Goal: Task Accomplishment & Management: Complete application form

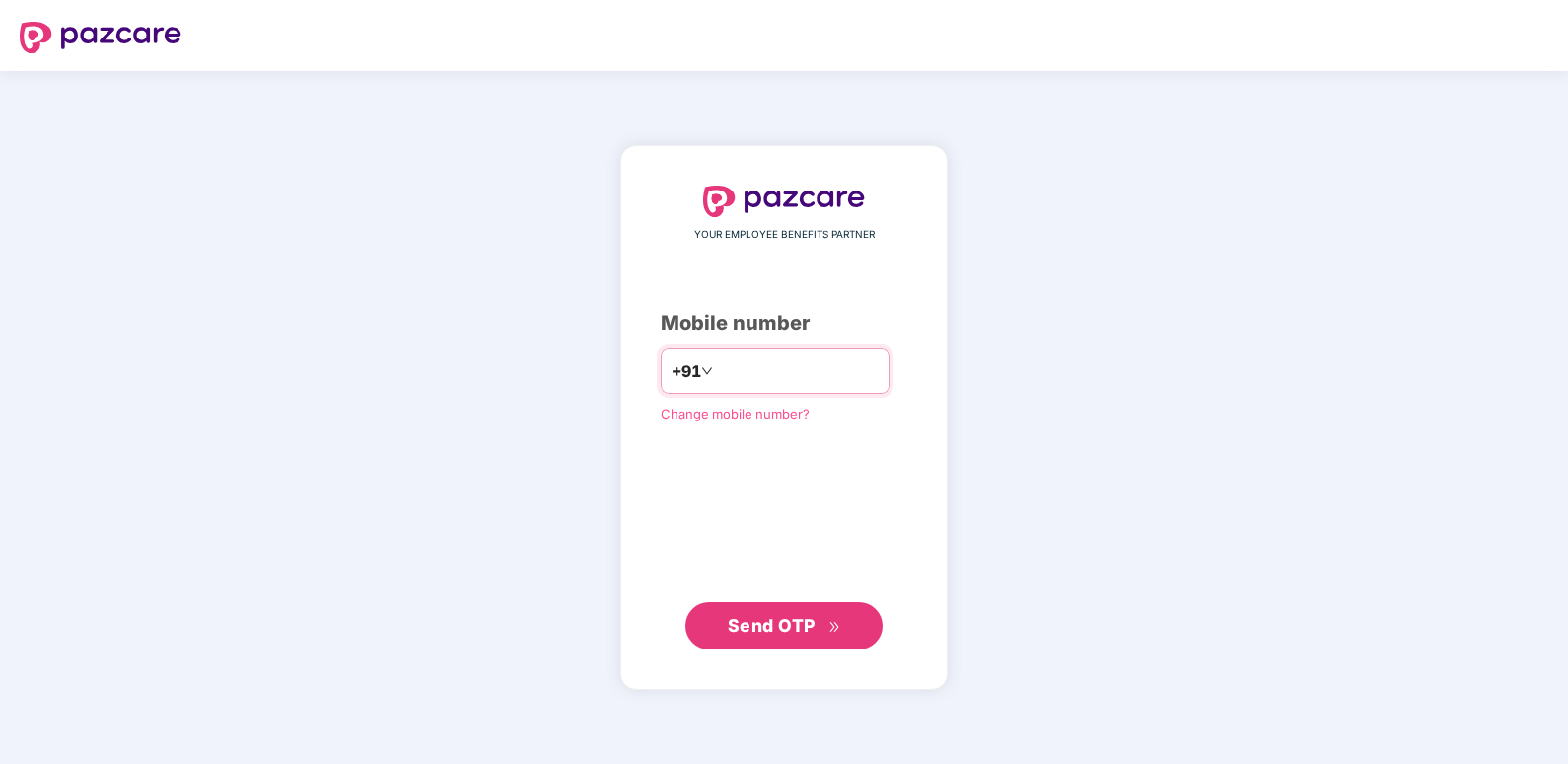
click at [746, 359] on input "number" at bounding box center [797, 371] width 161 height 32
type input "**********"
click at [762, 614] on span "Send OTP" at bounding box center [772, 624] width 88 height 21
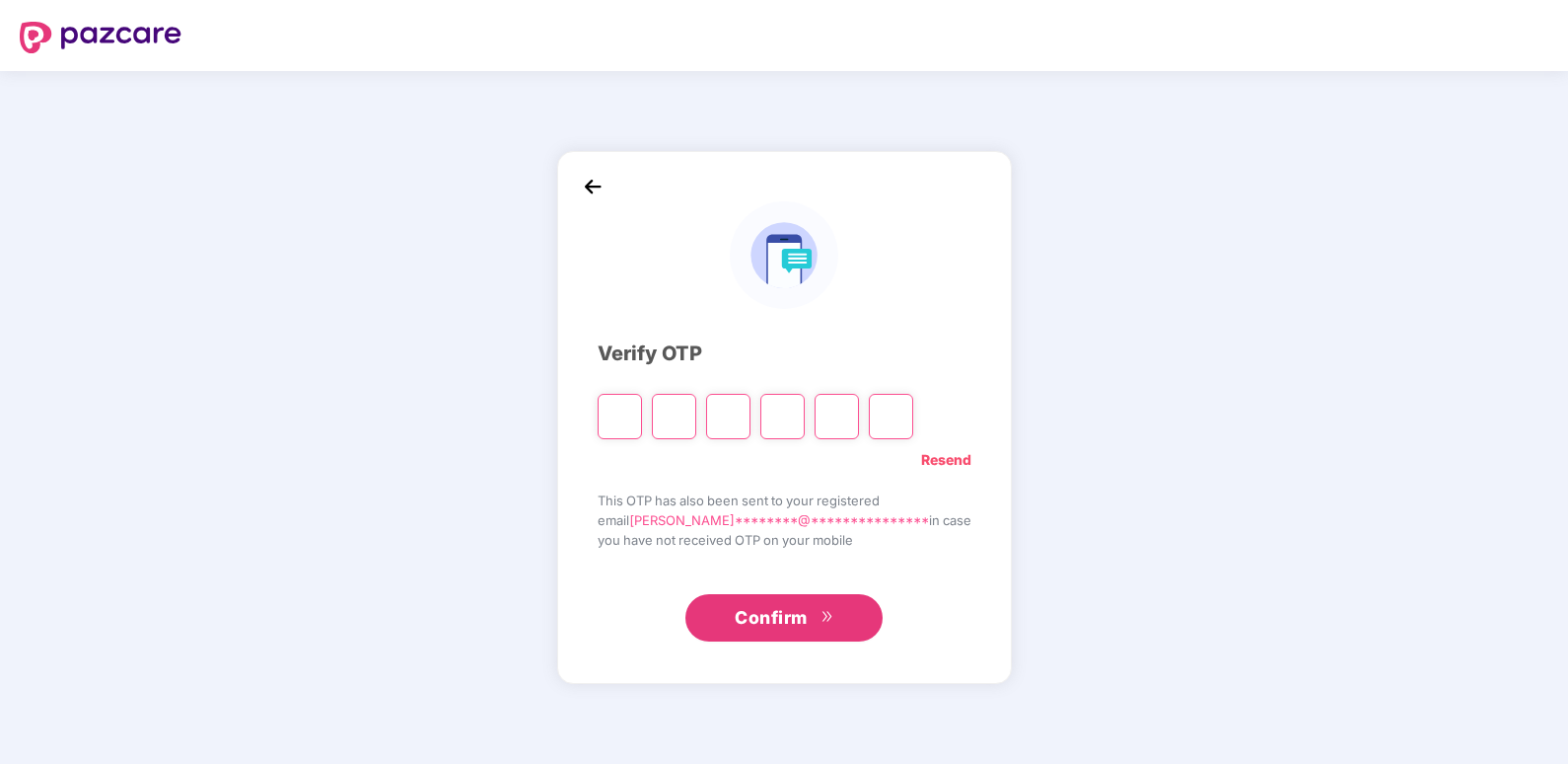
type input "*"
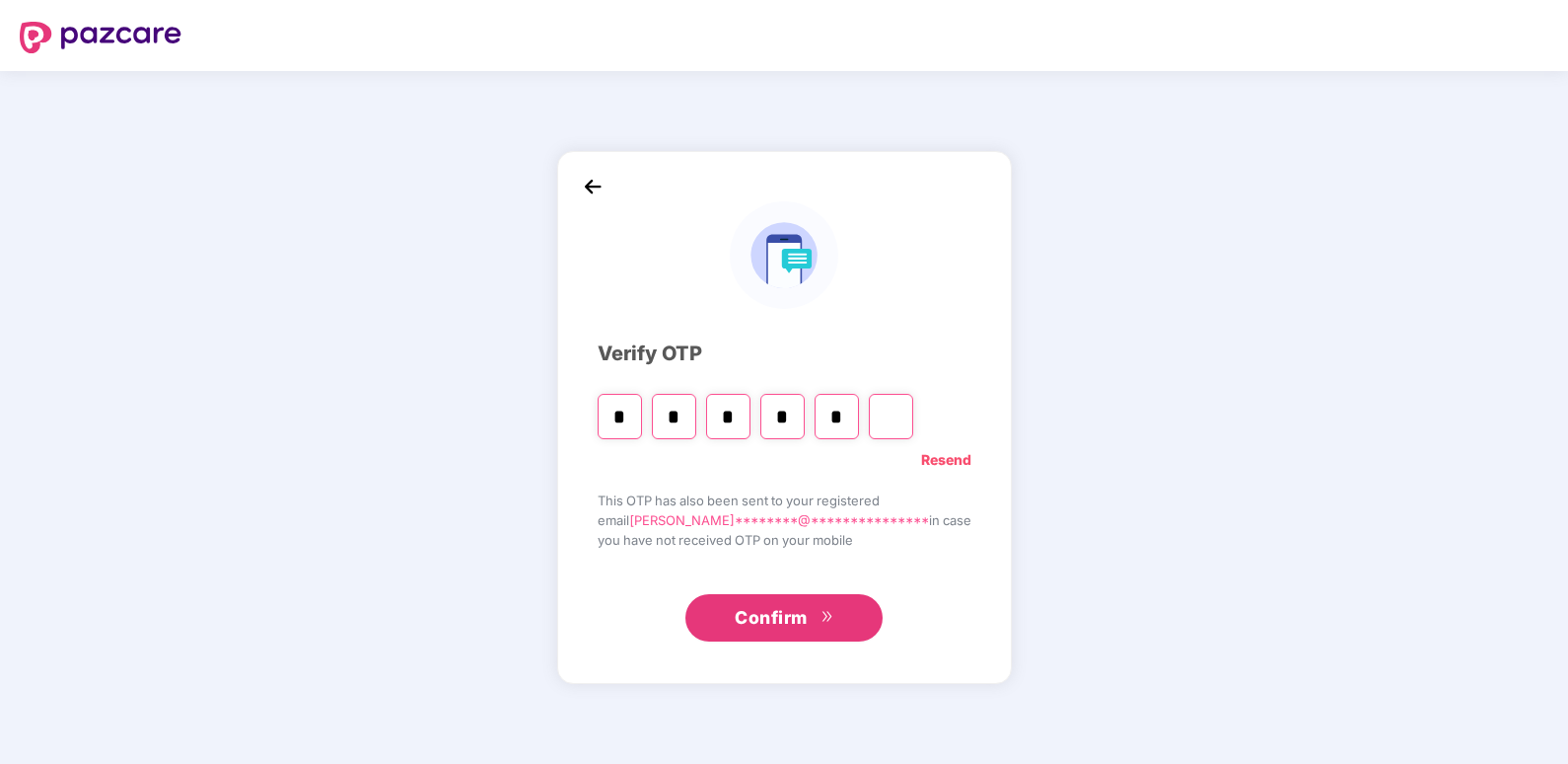
type input "*"
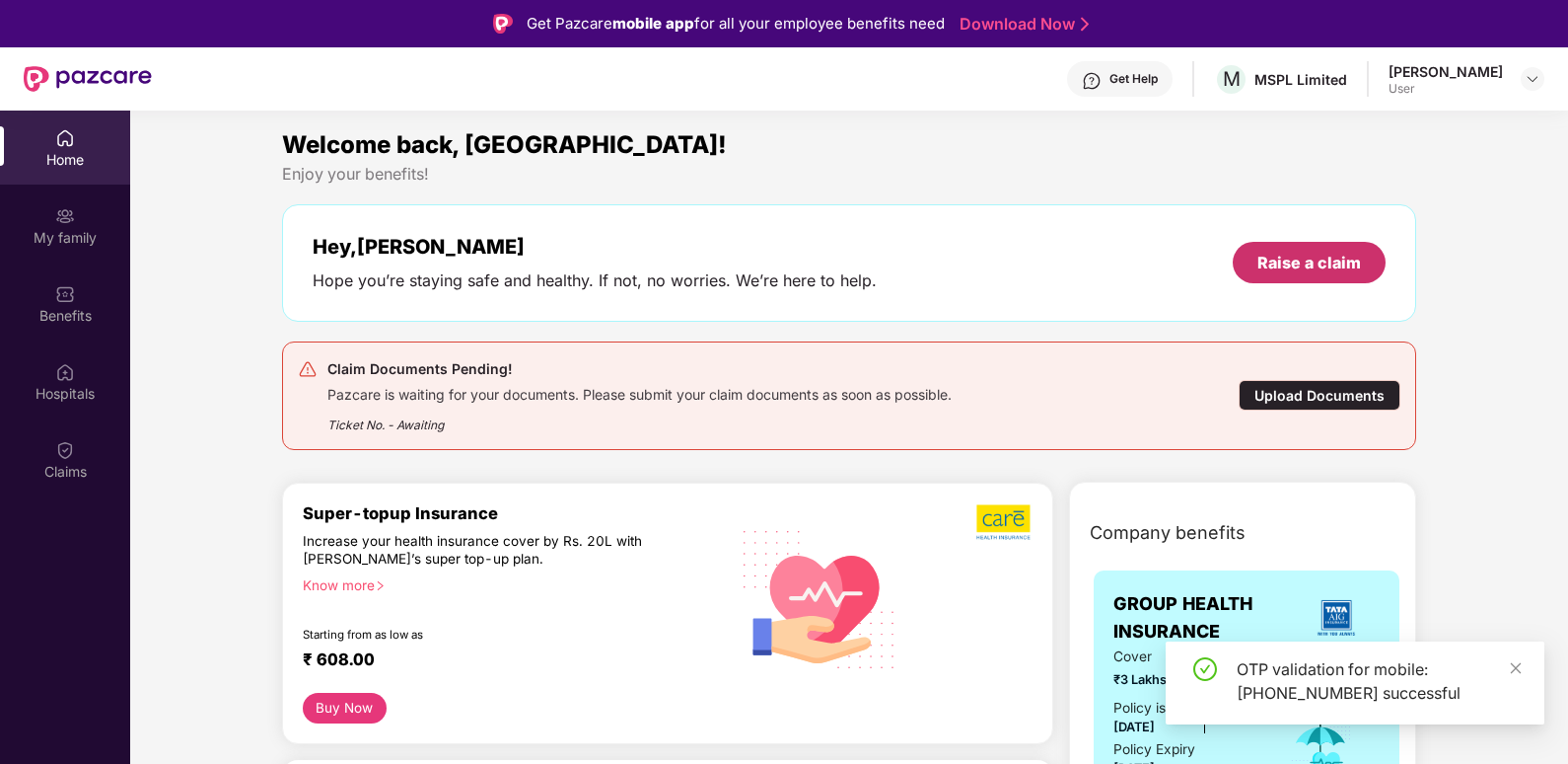
click at [1274, 263] on div "Raise a claim" at bounding box center [1309, 262] width 104 height 22
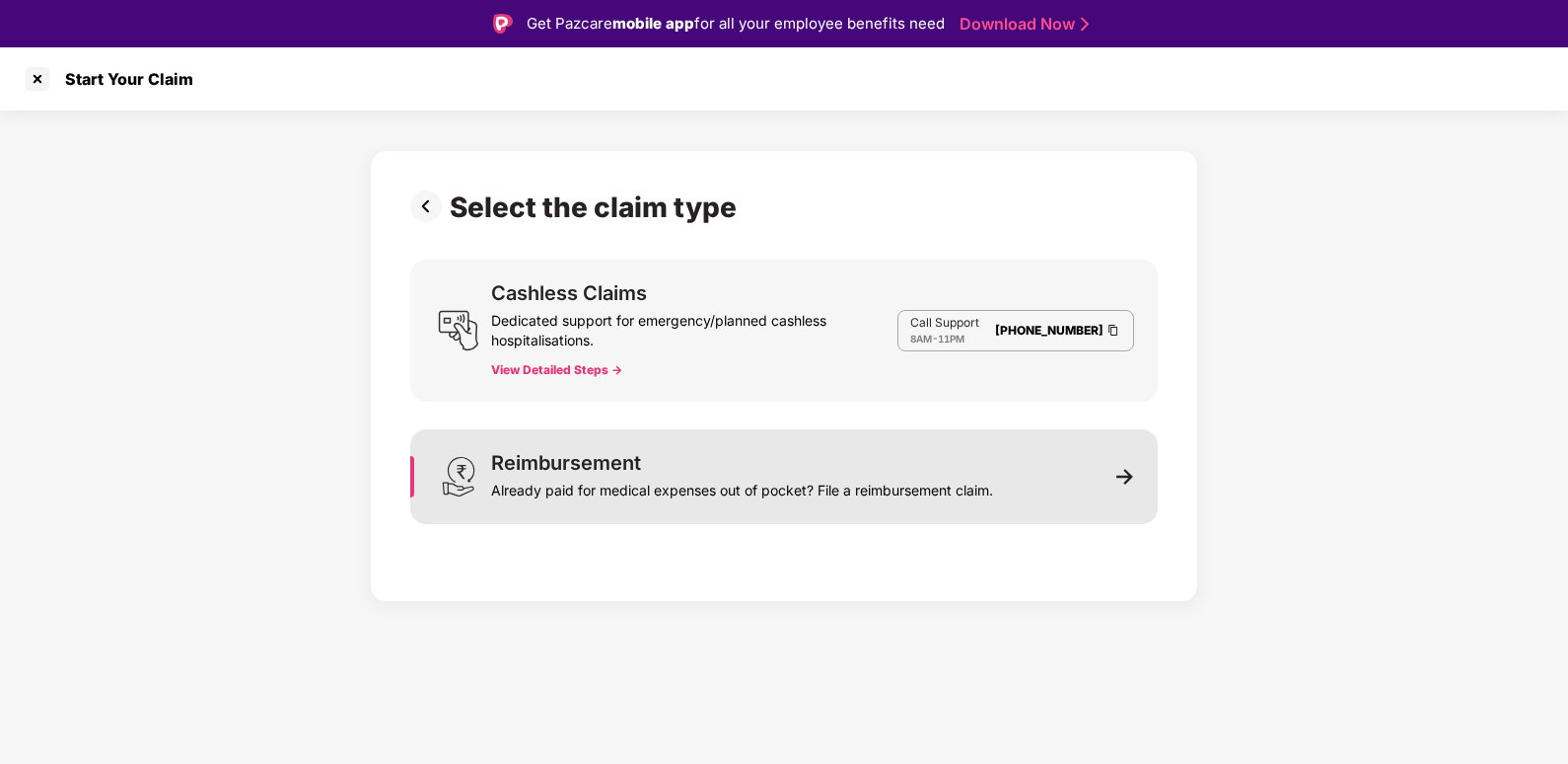
click at [609, 468] on div "Reimbursement" at bounding box center [566, 463] width 150 height 20
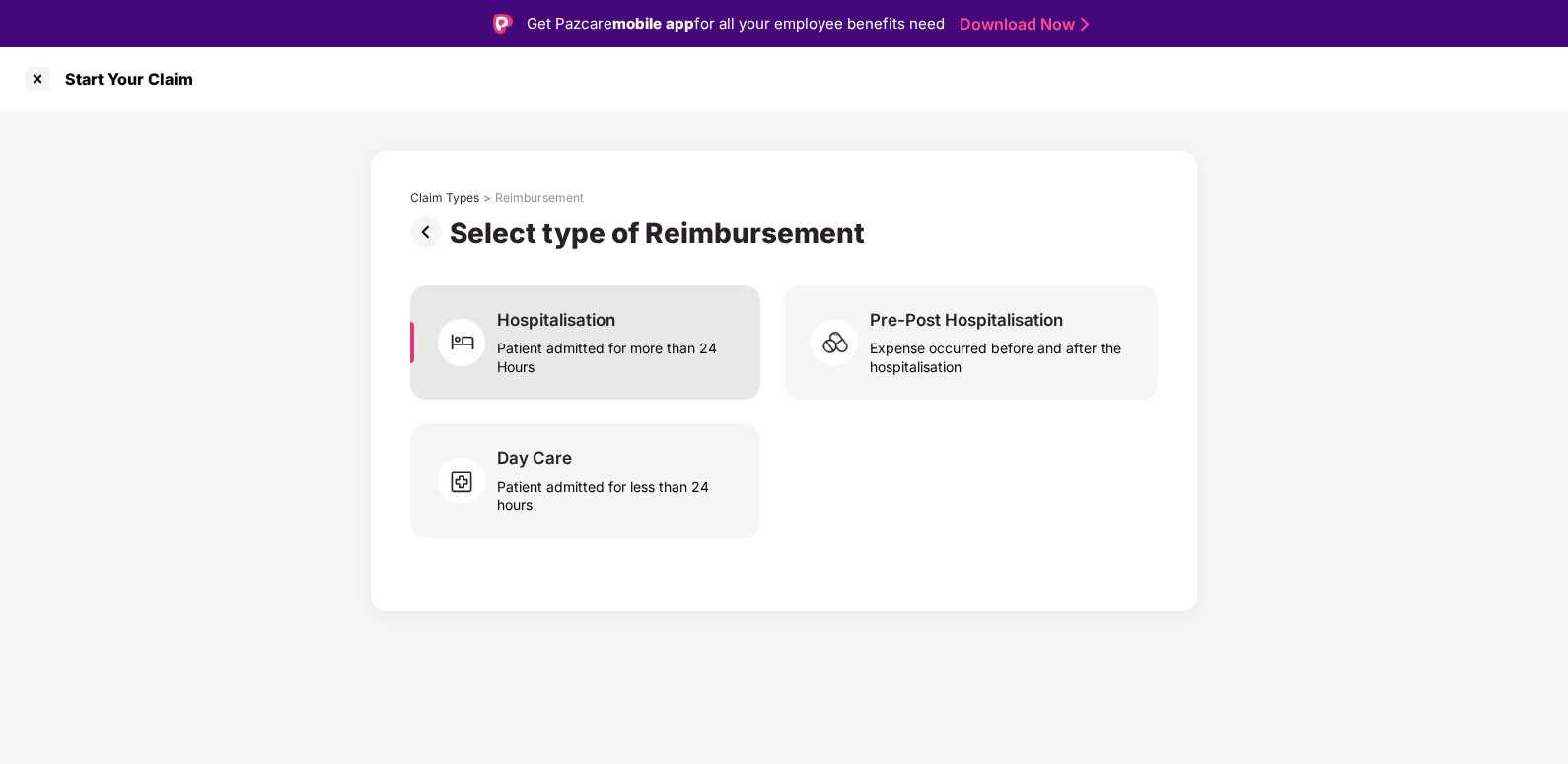
click at [574, 338] on div "Patient admitted for more than 24 Hours" at bounding box center [617, 353] width 239 height 46
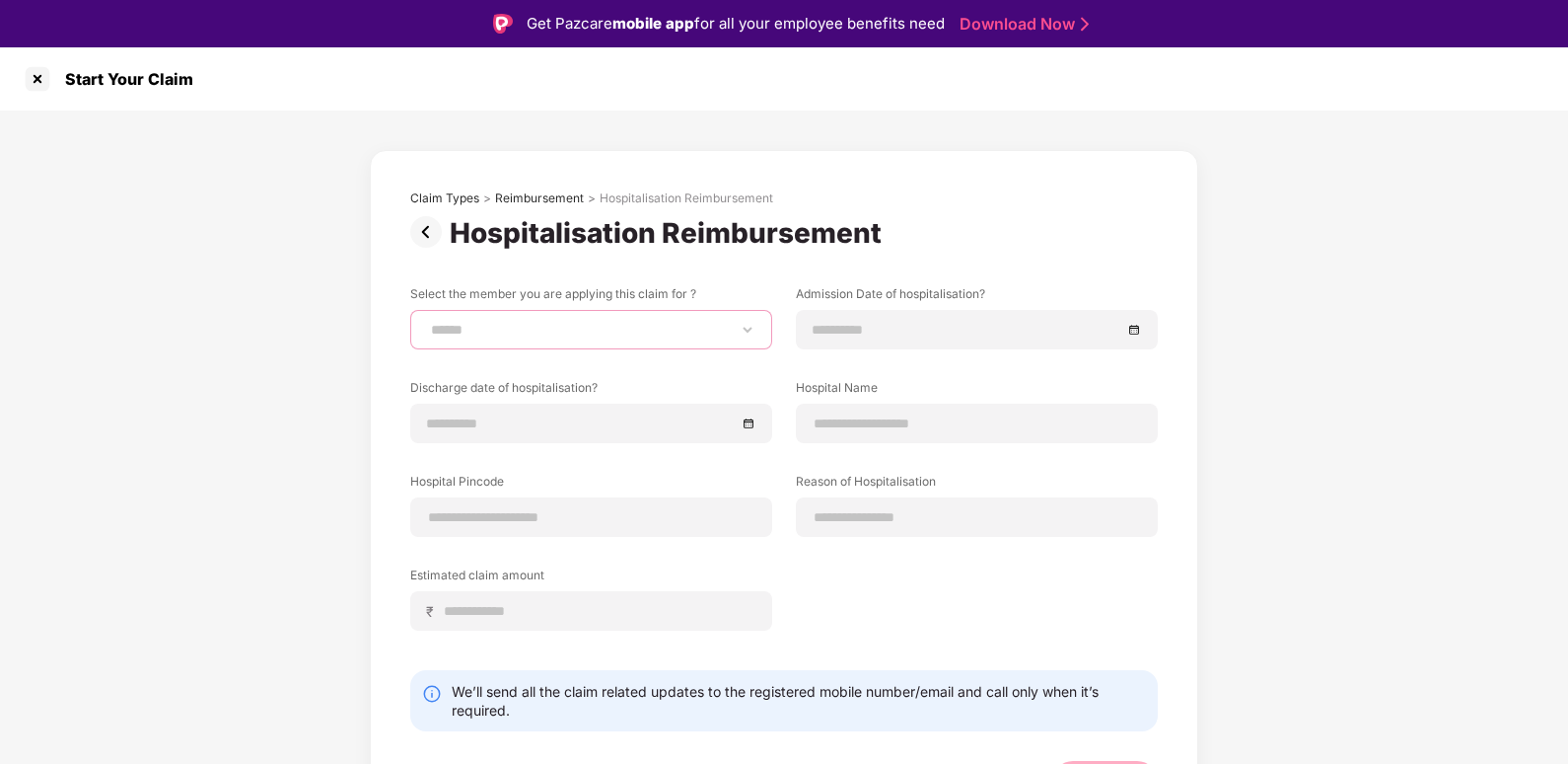
click at [583, 331] on select "**********" at bounding box center [590, 329] width 328 height 16
select select "**********"
click at [427, 321] on select "**********" at bounding box center [590, 329] width 328 height 16
click at [496, 428] on input at bounding box center [581, 423] width 309 height 22
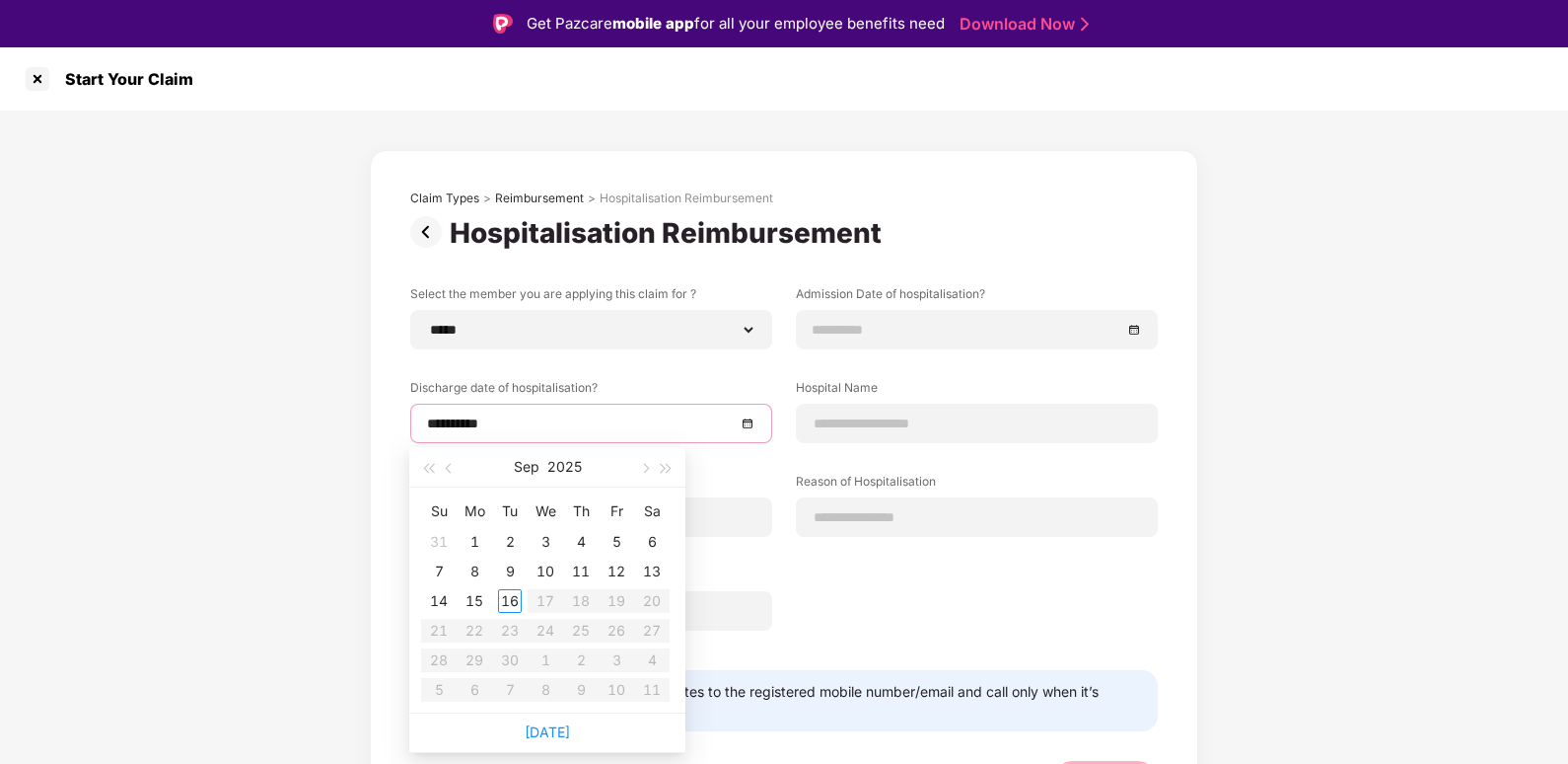
type input "**********"
click at [449, 466] on span "button" at bounding box center [451, 469] width 10 height 10
type input "**********"
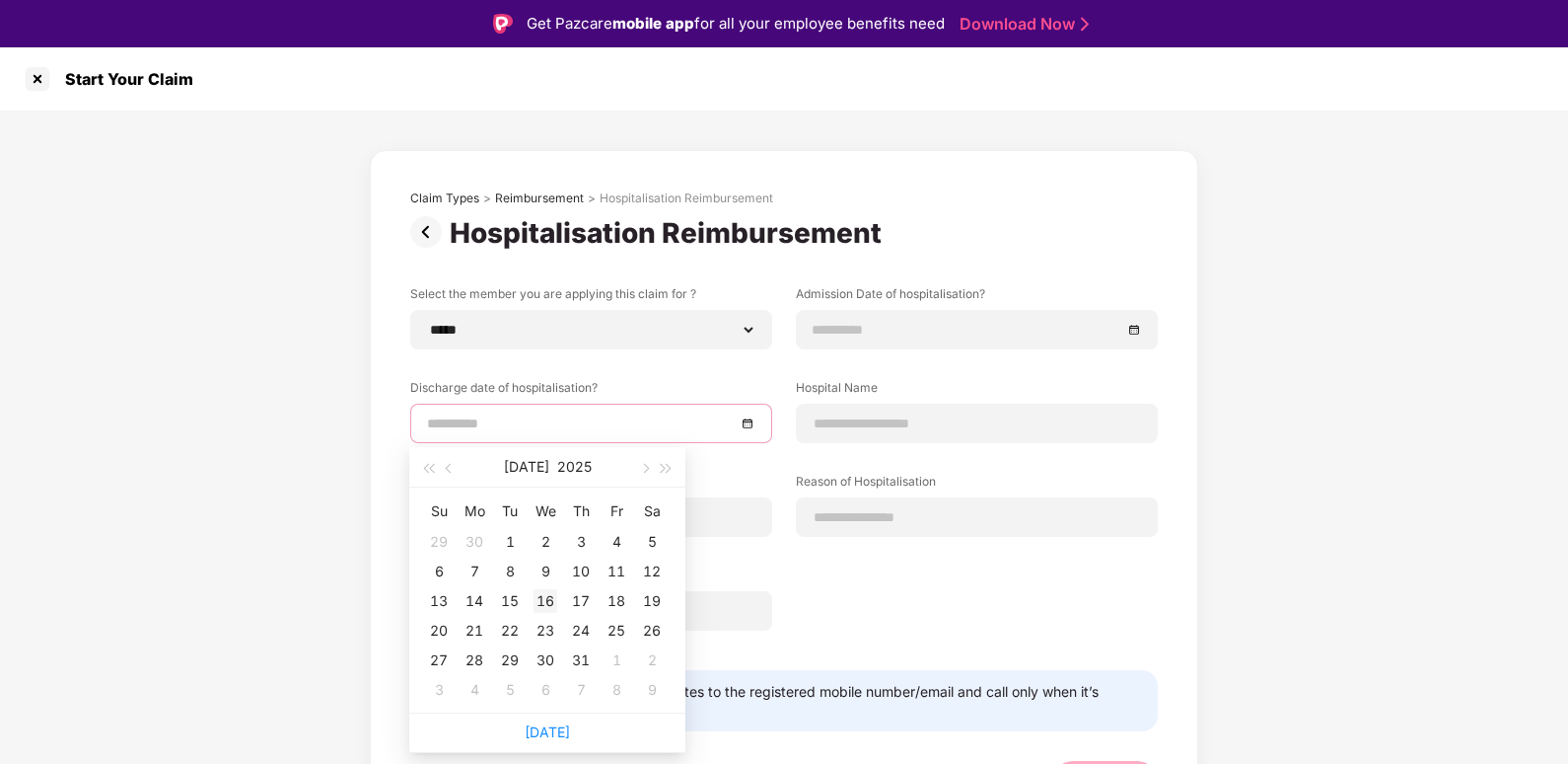
click at [545, 598] on div "16" at bounding box center [545, 601] width 24 height 24
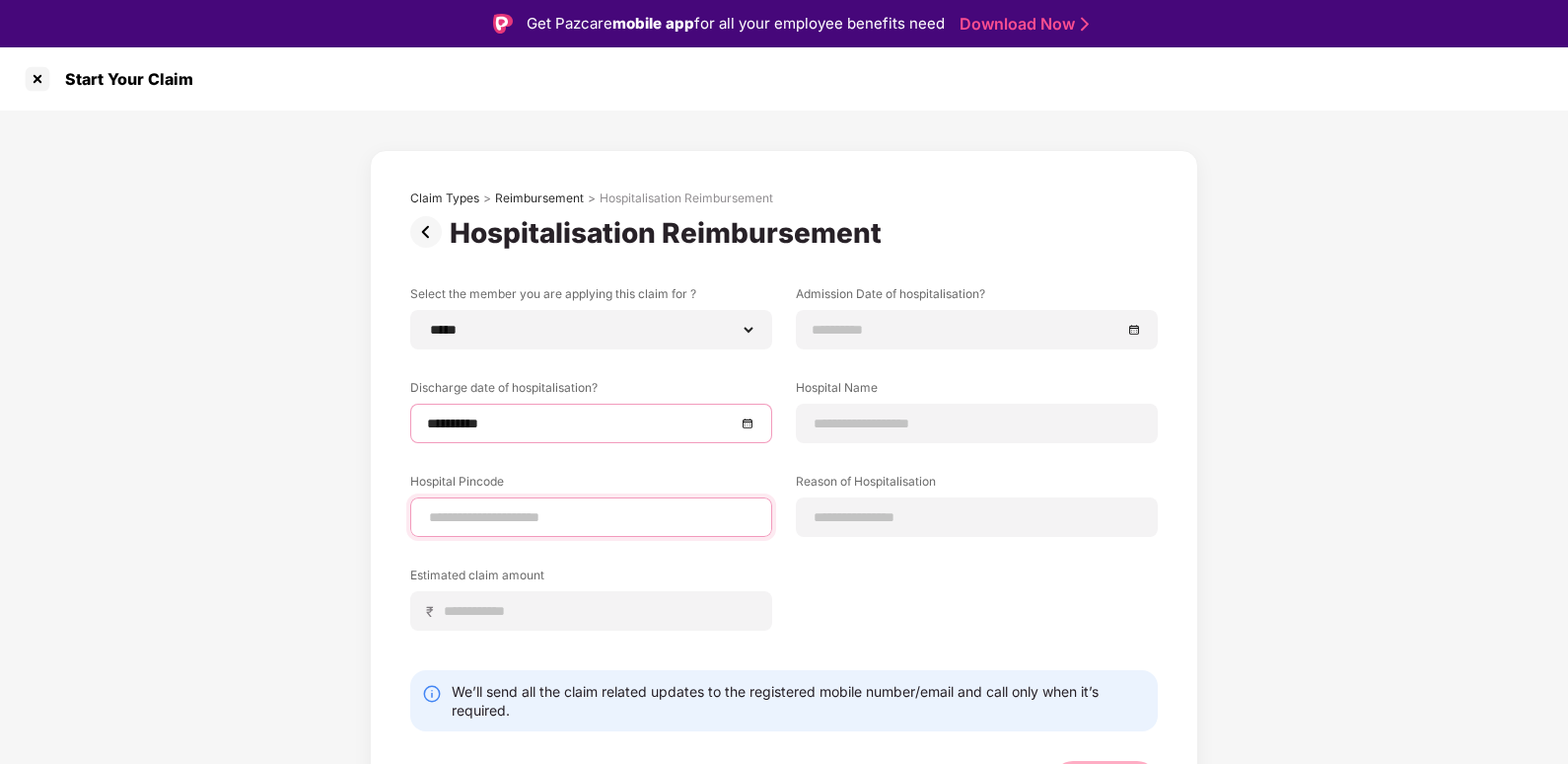
click at [469, 520] on input at bounding box center [590, 517] width 328 height 21
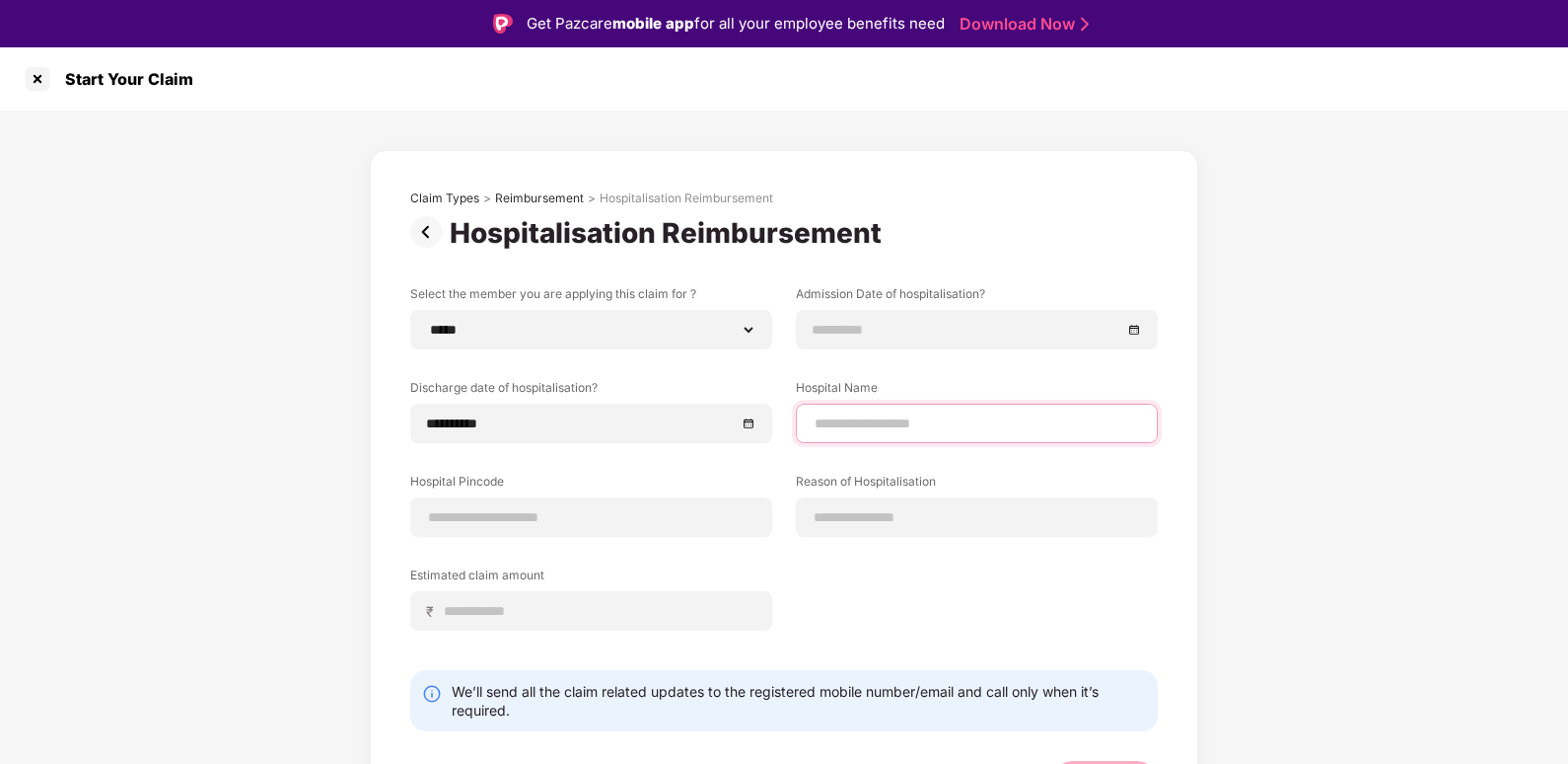
click at [851, 421] on input at bounding box center [976, 423] width 328 height 21
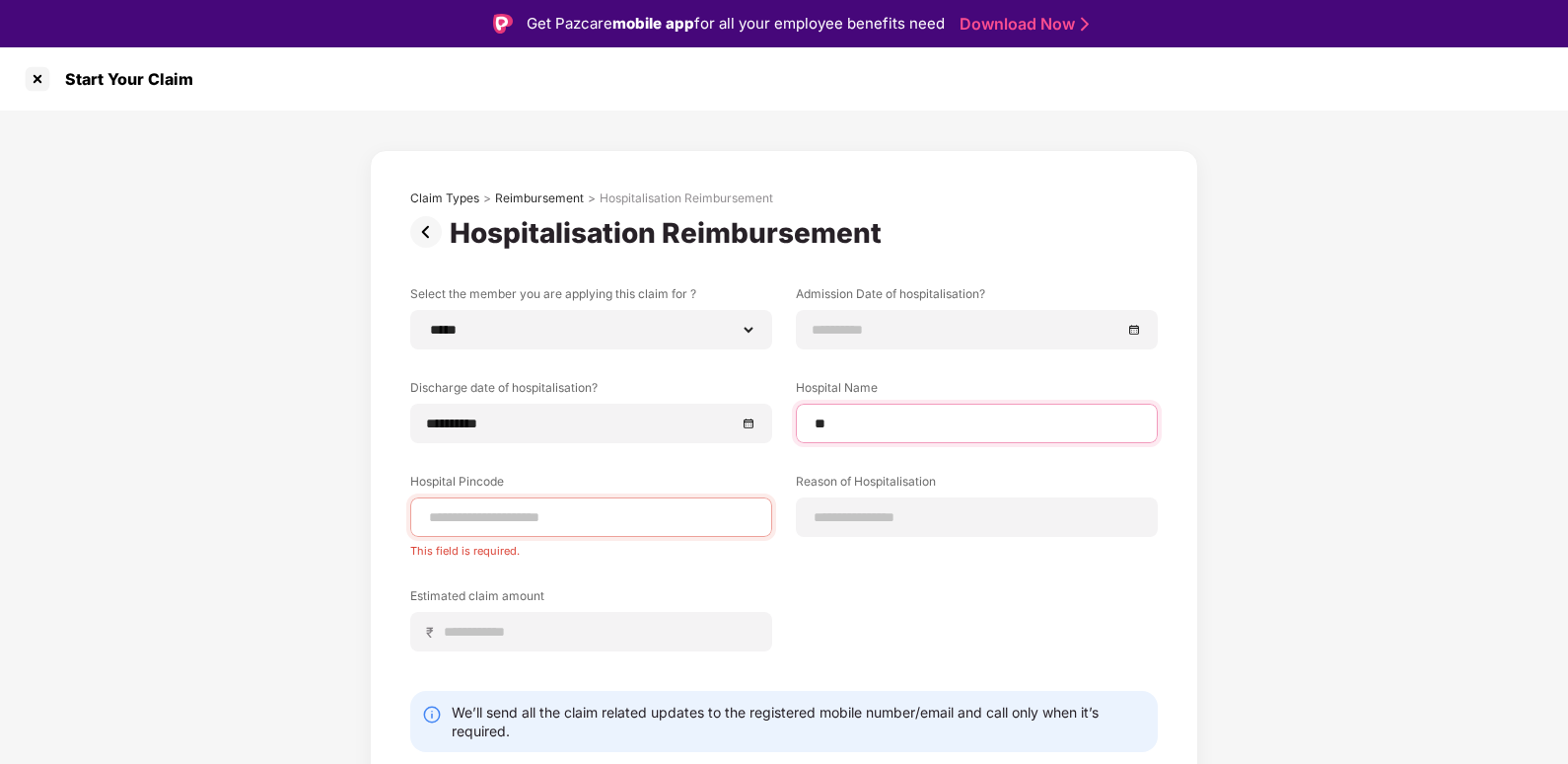
type input "*"
click at [940, 424] on input "**********" at bounding box center [976, 423] width 328 height 21
type input "**********"
click at [601, 520] on input at bounding box center [590, 517] width 328 height 21
click at [491, 509] on input at bounding box center [590, 517] width 328 height 21
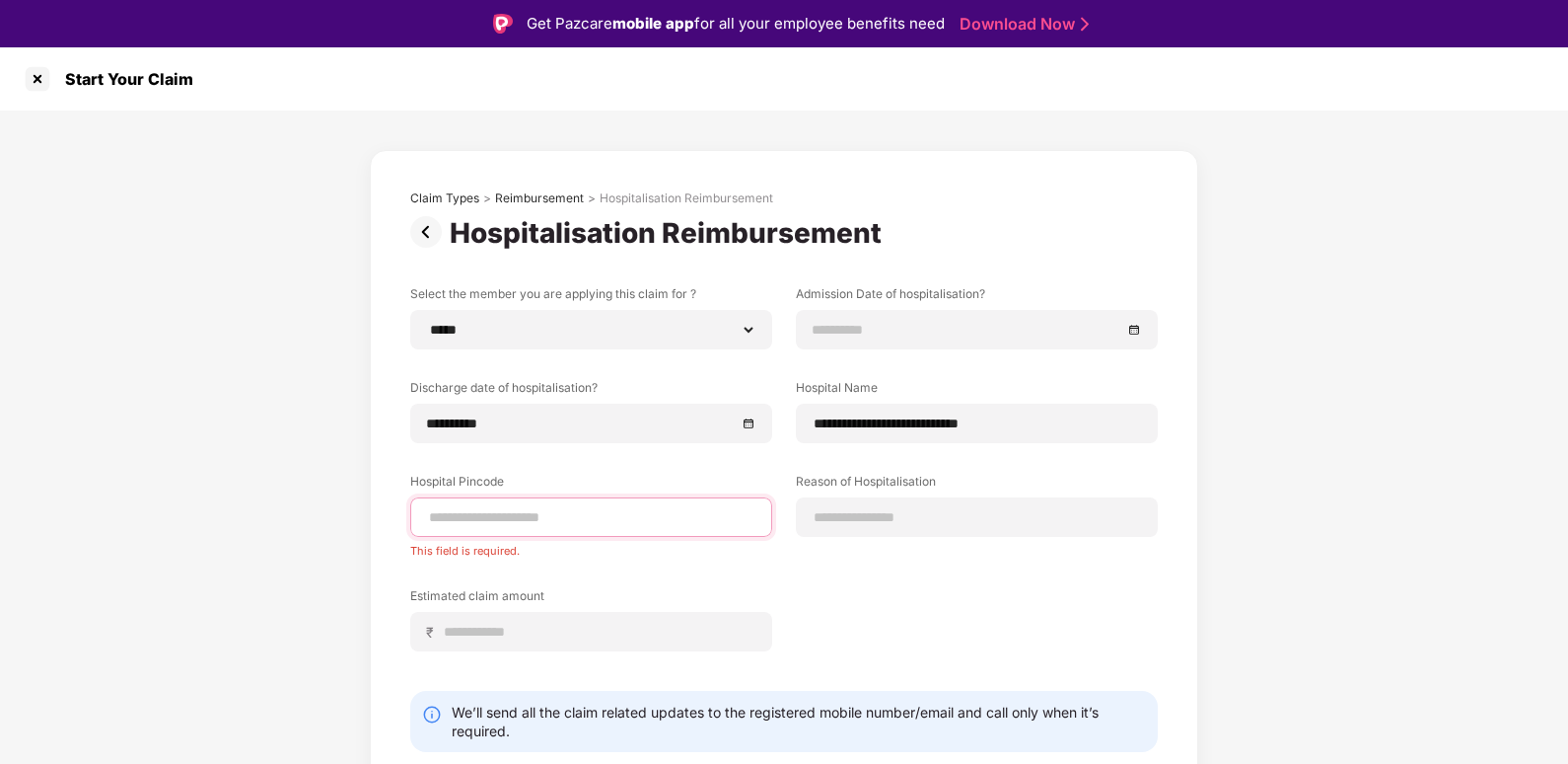
click at [520, 517] on input at bounding box center [590, 517] width 328 height 21
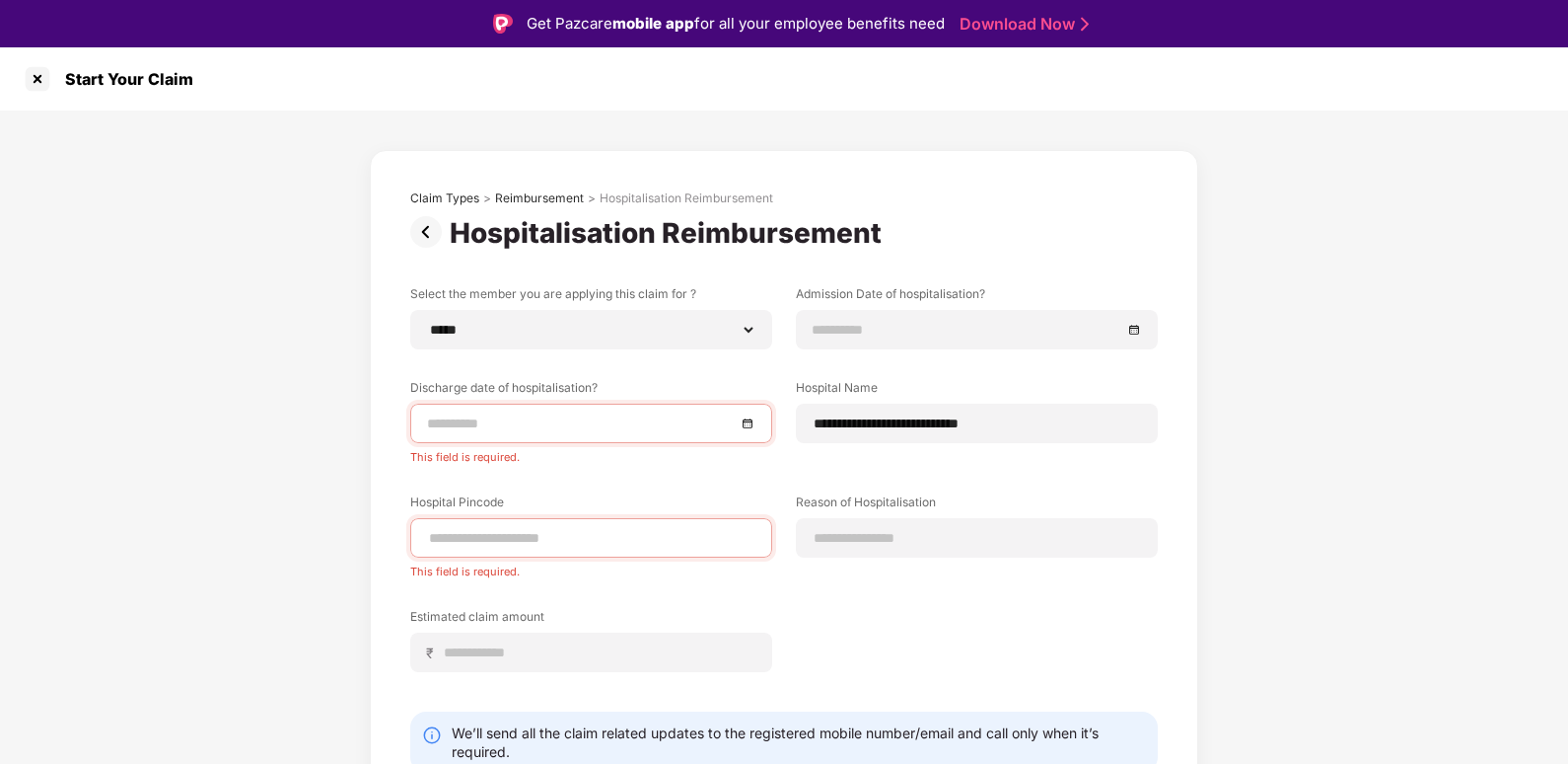
click at [607, 425] on input at bounding box center [581, 423] width 309 height 22
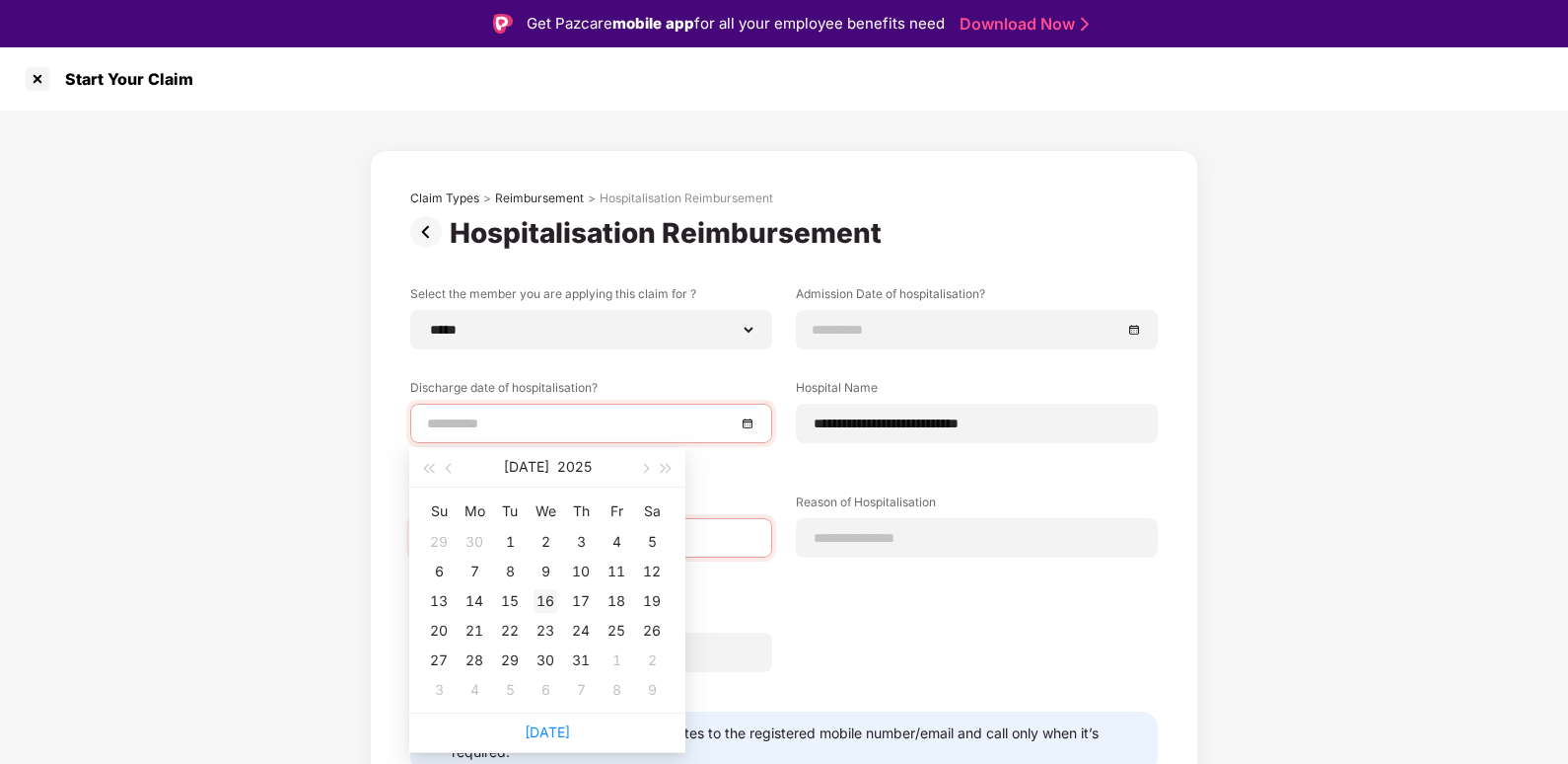
type input "**********"
click at [548, 596] on div "16" at bounding box center [545, 601] width 24 height 24
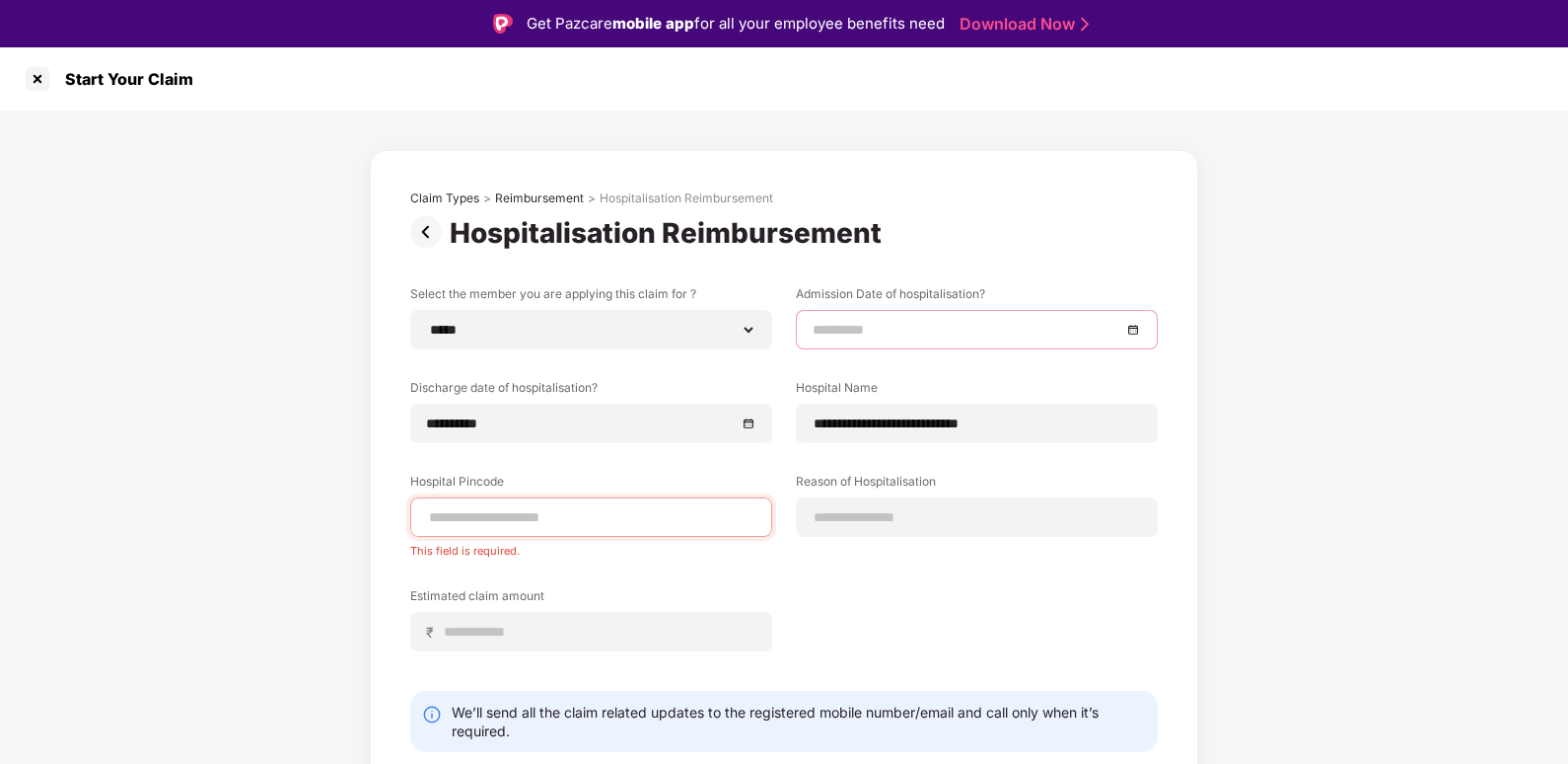
click at [922, 330] on input at bounding box center [967, 330] width 309 height 22
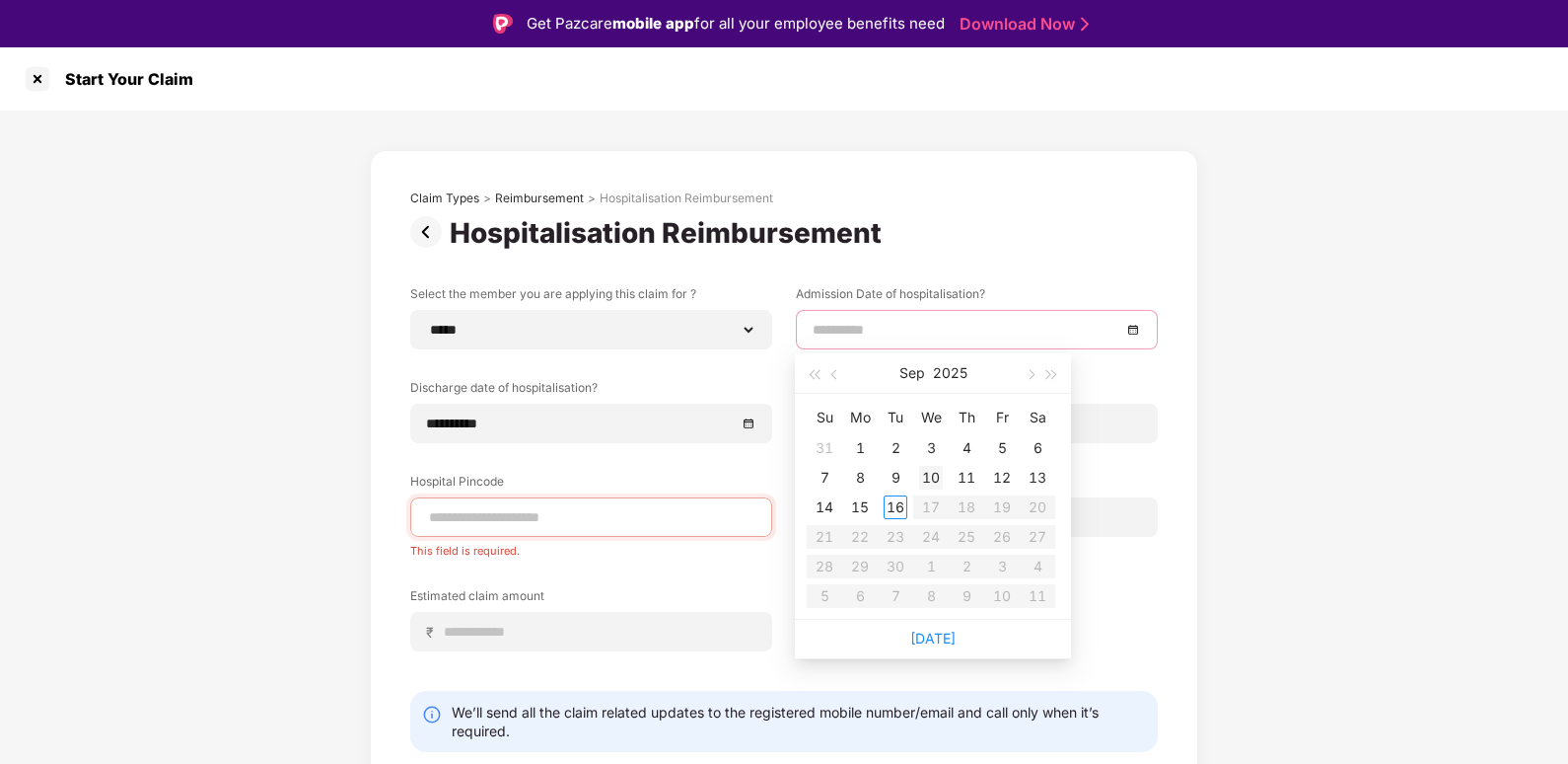
type input "**********"
click at [897, 505] on div "16" at bounding box center [895, 508] width 24 height 24
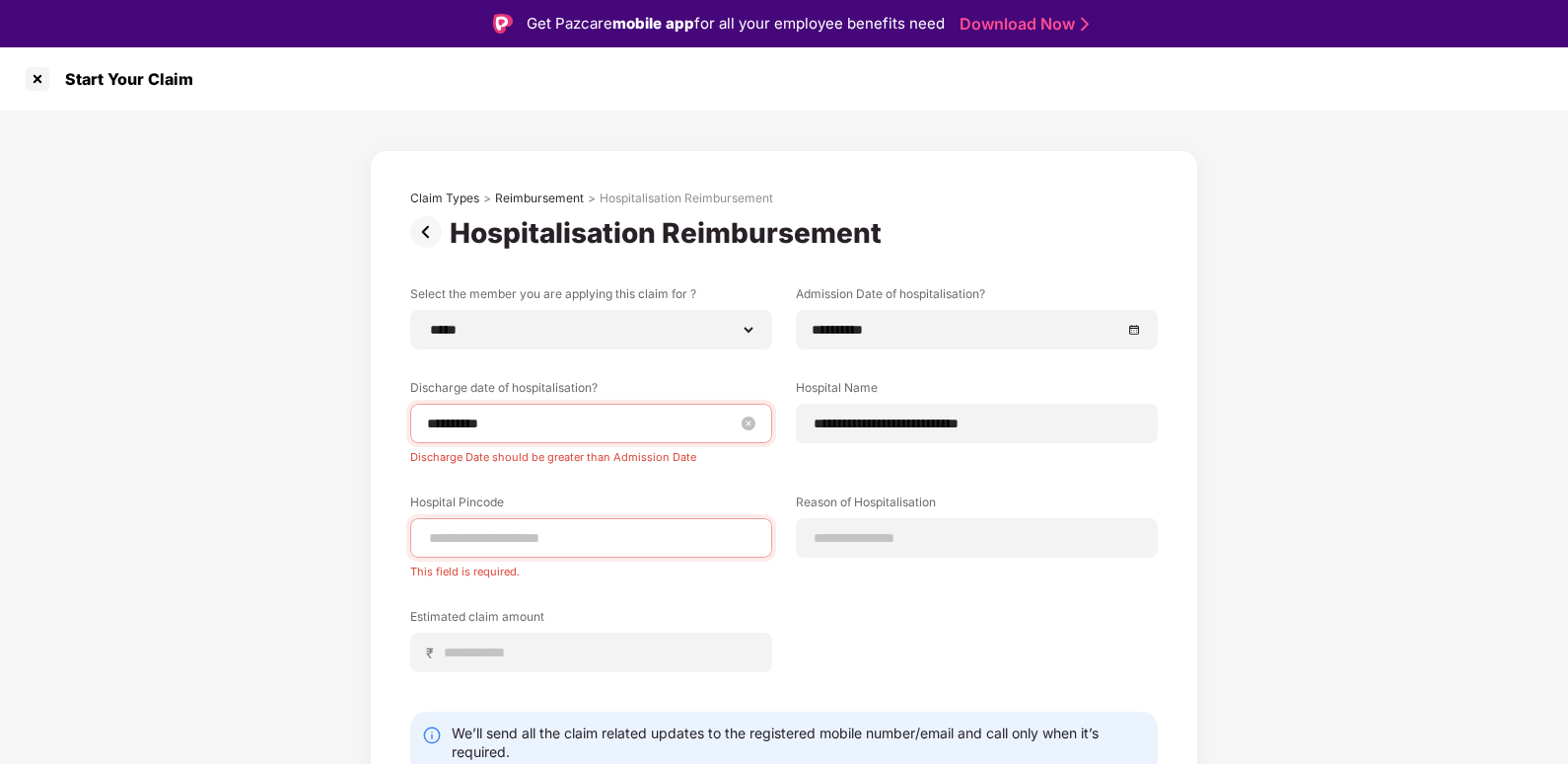
click at [563, 420] on input "**********" at bounding box center [581, 423] width 309 height 22
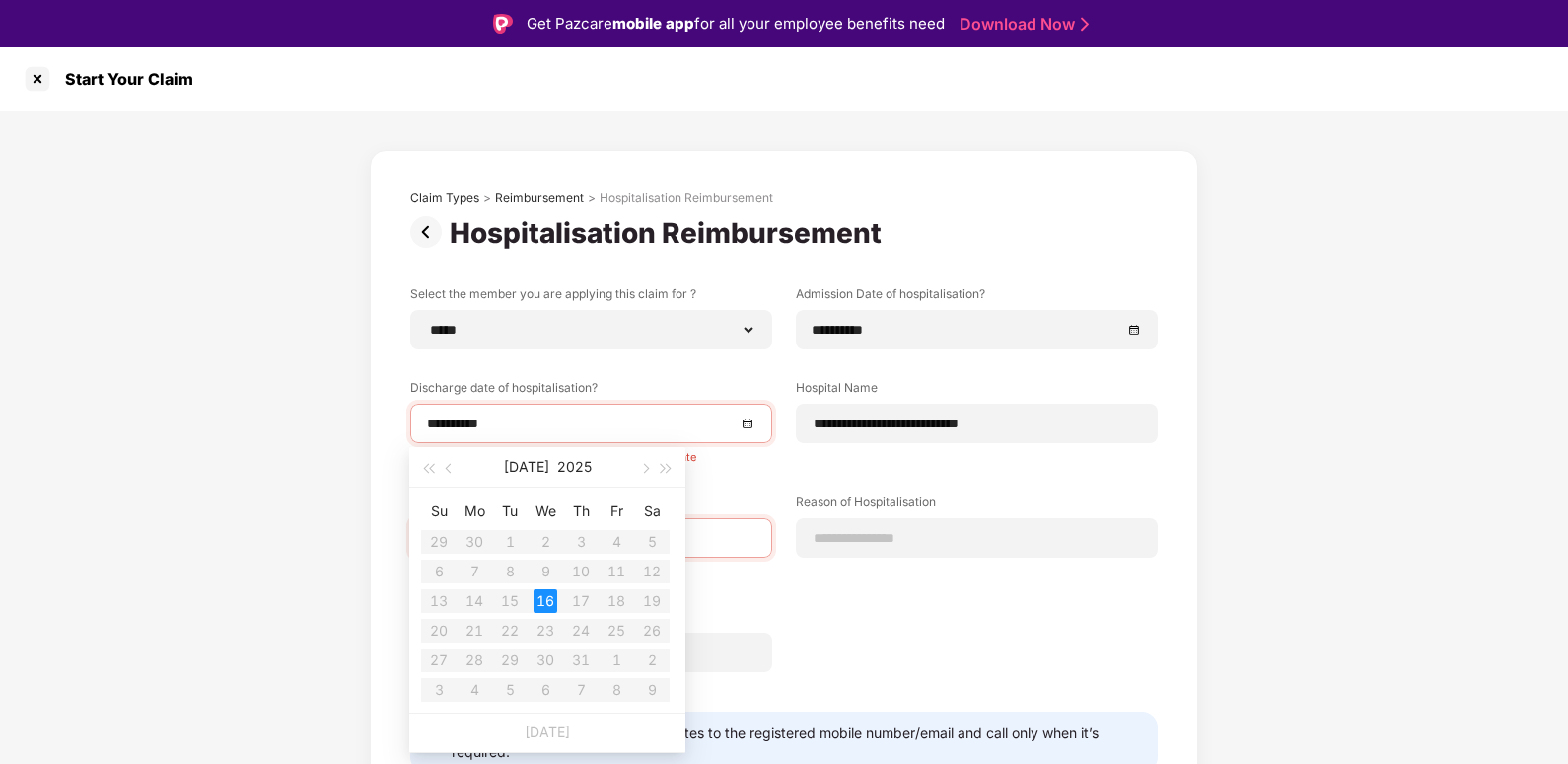
click at [583, 598] on table "Su Mo Tu We Th Fr Sa 29 30 1 2 3 4 5 6 7 8 9 10 11 12 13 14 15 16 17 18 19 20 2…" at bounding box center [544, 600] width 248 height 209
click at [448, 471] on span "button" at bounding box center [451, 469] width 10 height 10
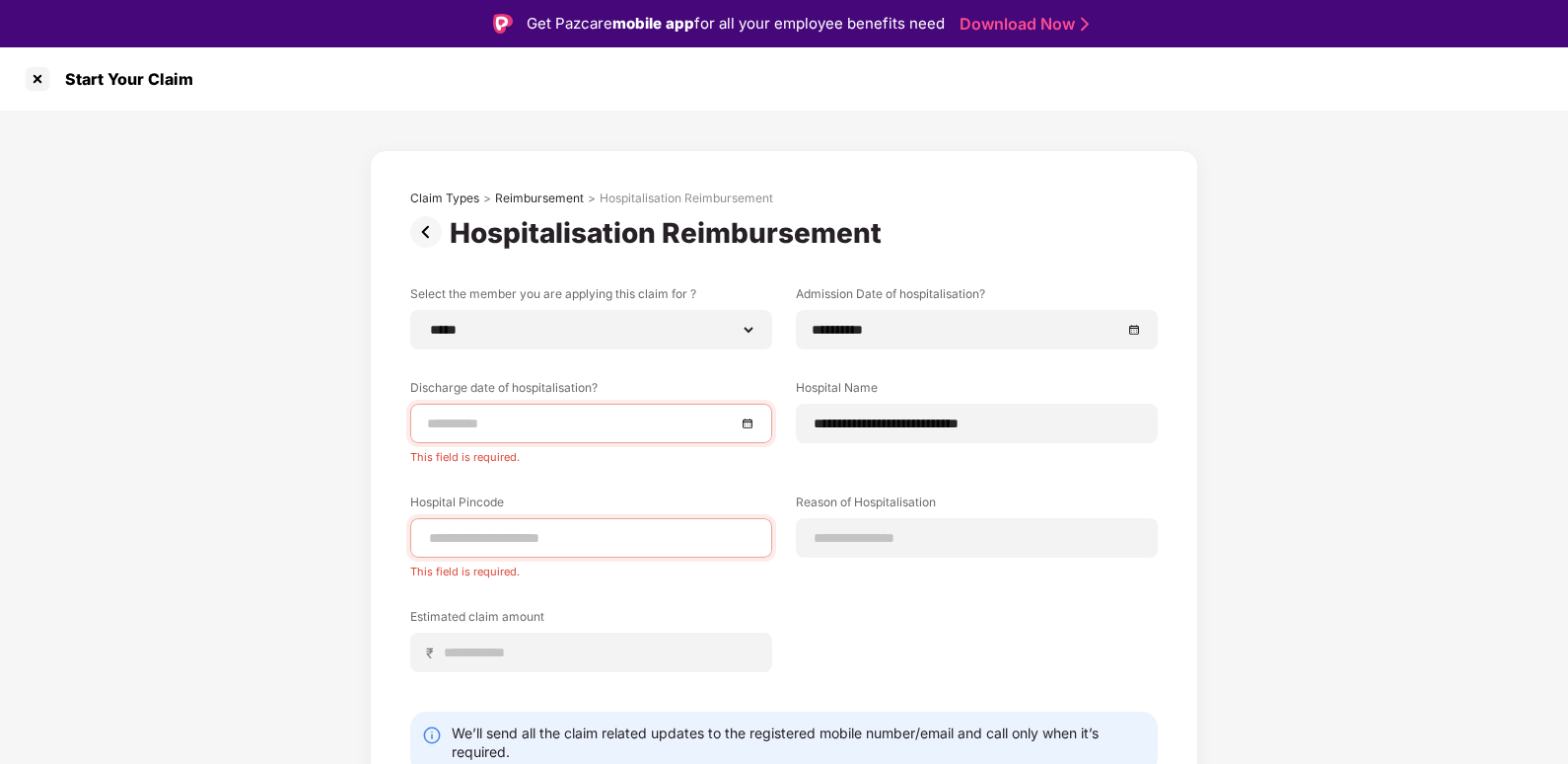
click at [723, 420] on input at bounding box center [581, 423] width 309 height 22
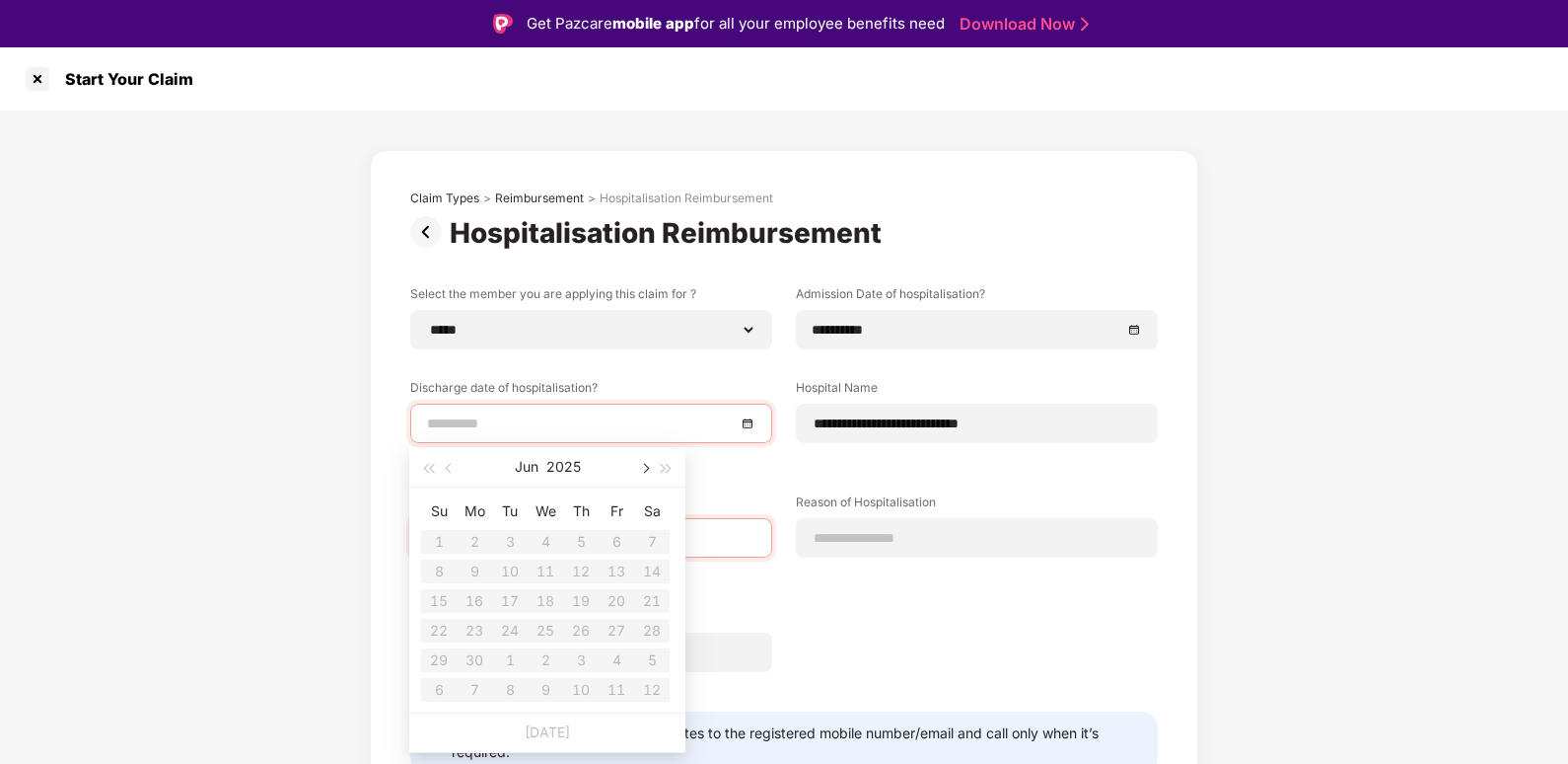
click at [644, 473] on button "button" at bounding box center [644, 467] width 22 height 40
click at [577, 598] on table "Su Mo Tu We Th Fr Sa 29 30 1 2 3 4 5 6 7 8 9 10 11 12 13 14 15 16 17 18 19 20 2…" at bounding box center [544, 600] width 248 height 209
click at [827, 581] on div "**********" at bounding box center [784, 493] width 748 height 416
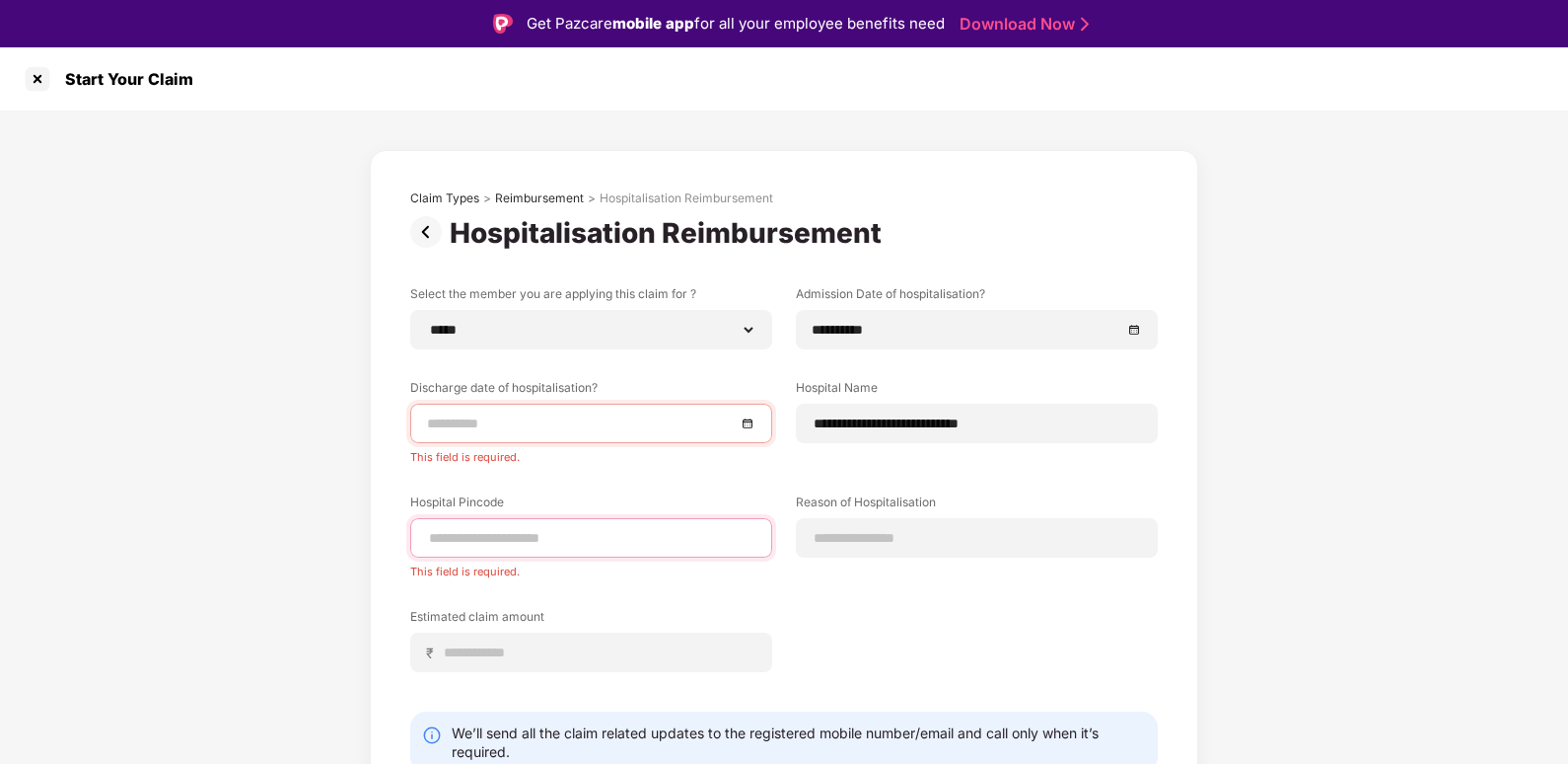
click at [695, 537] on input at bounding box center [590, 538] width 328 height 21
click at [556, 537] on input at bounding box center [590, 538] width 328 height 21
click at [749, 430] on div at bounding box center [590, 423] width 328 height 22
click at [26, 79] on div at bounding box center [38, 79] width 32 height 32
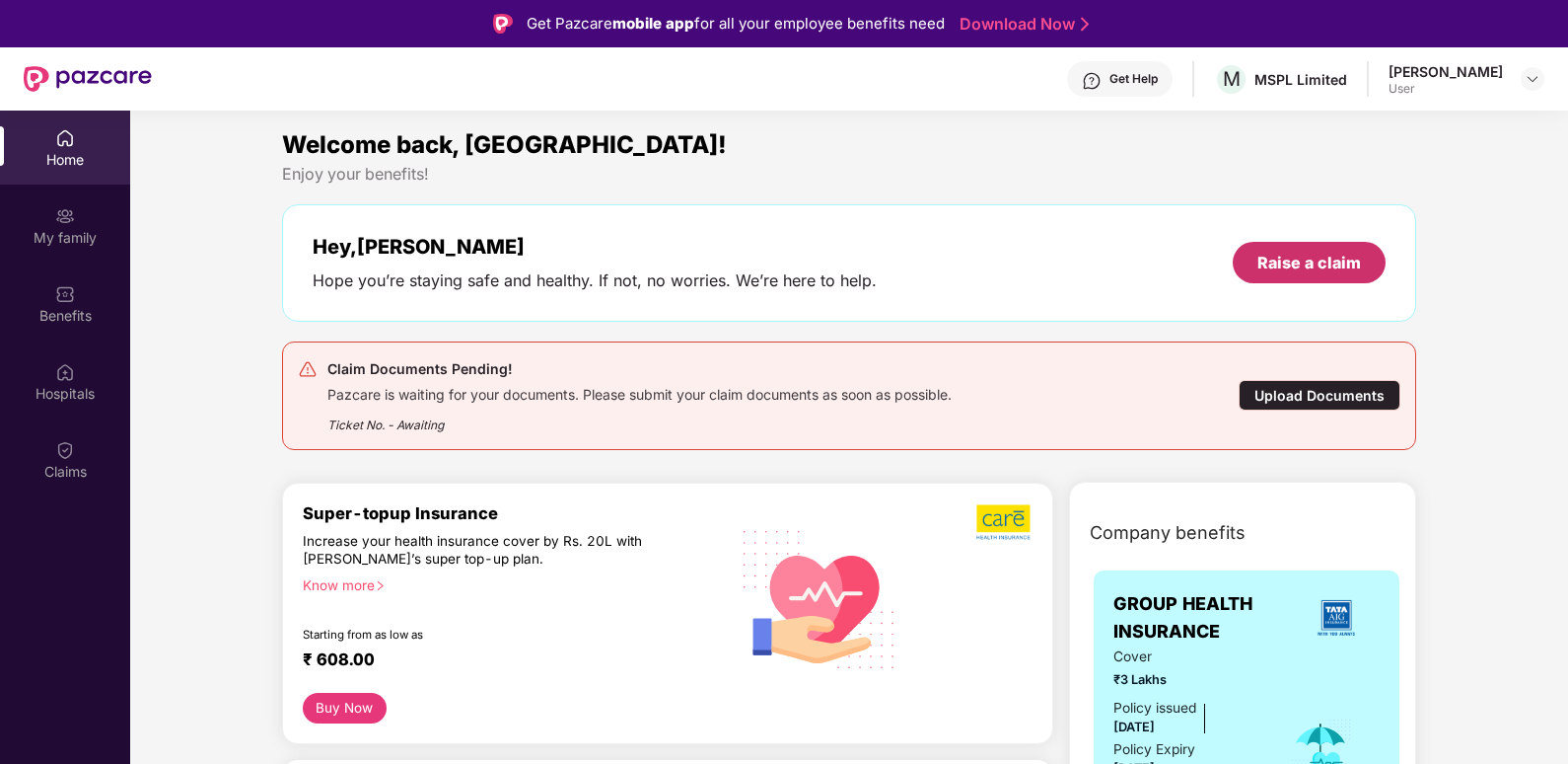
click at [1288, 255] on div "Raise a claim" at bounding box center [1309, 262] width 104 height 22
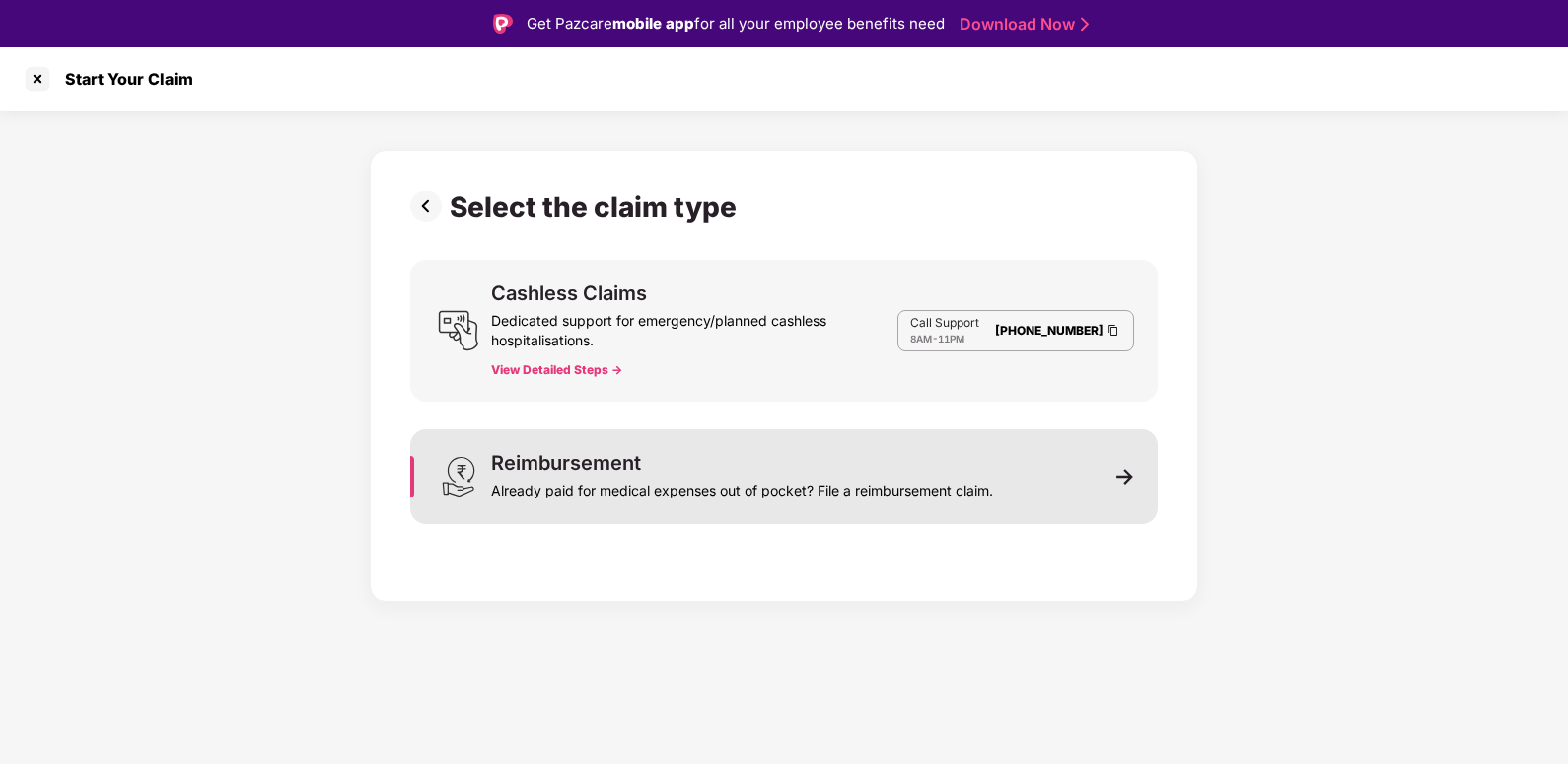
click at [737, 475] on div "Already paid for medical expenses out of pocket? File a reimbursement claim." at bounding box center [742, 487] width 501 height 28
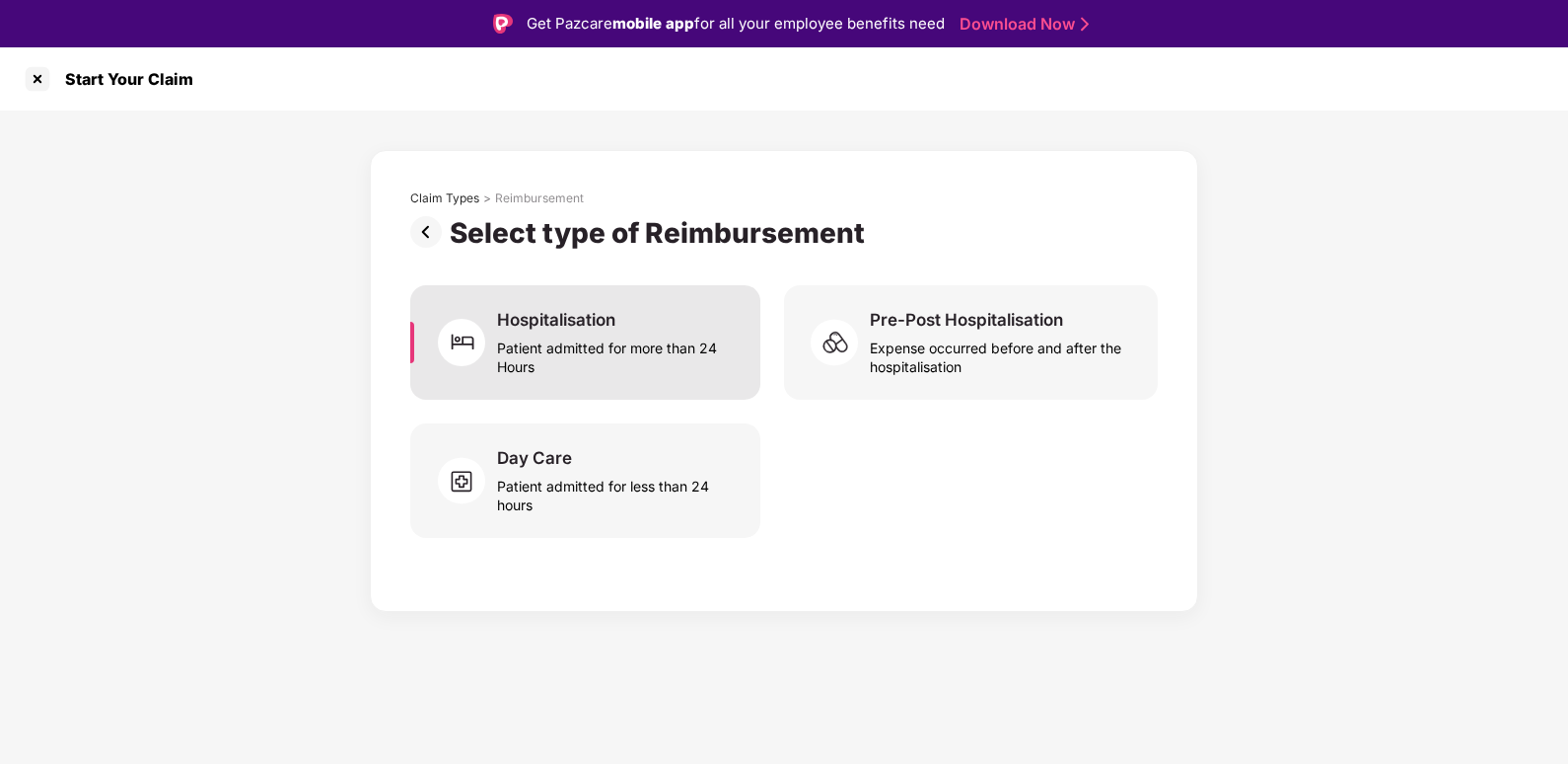
click at [592, 335] on div "Patient admitted for more than 24 Hours" at bounding box center [617, 353] width 239 height 46
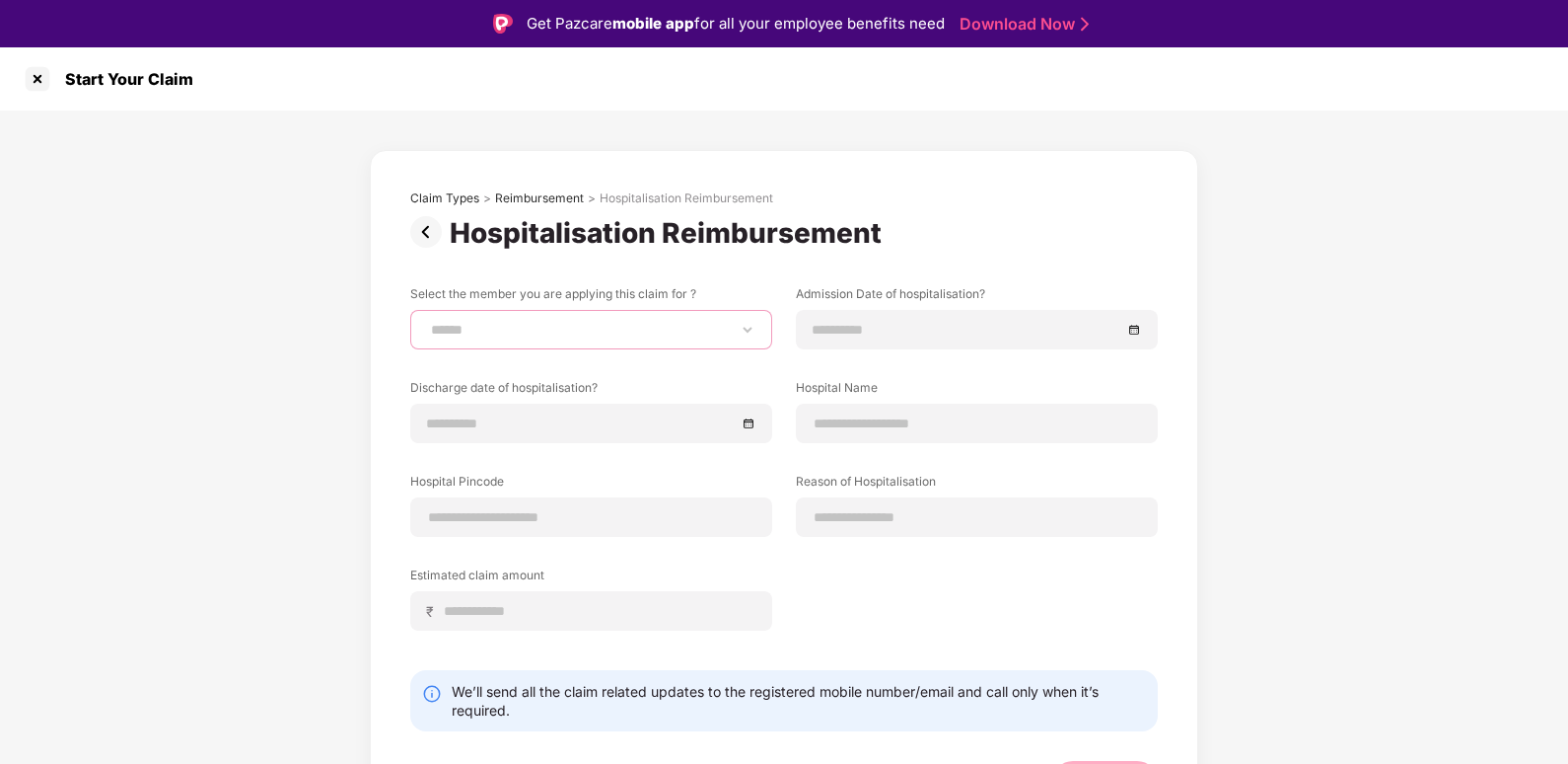
click at [599, 332] on select "**********" at bounding box center [590, 329] width 328 height 16
select select "**********"
click at [427, 321] on select "**********" at bounding box center [590, 329] width 328 height 16
click at [842, 328] on input at bounding box center [967, 330] width 309 height 22
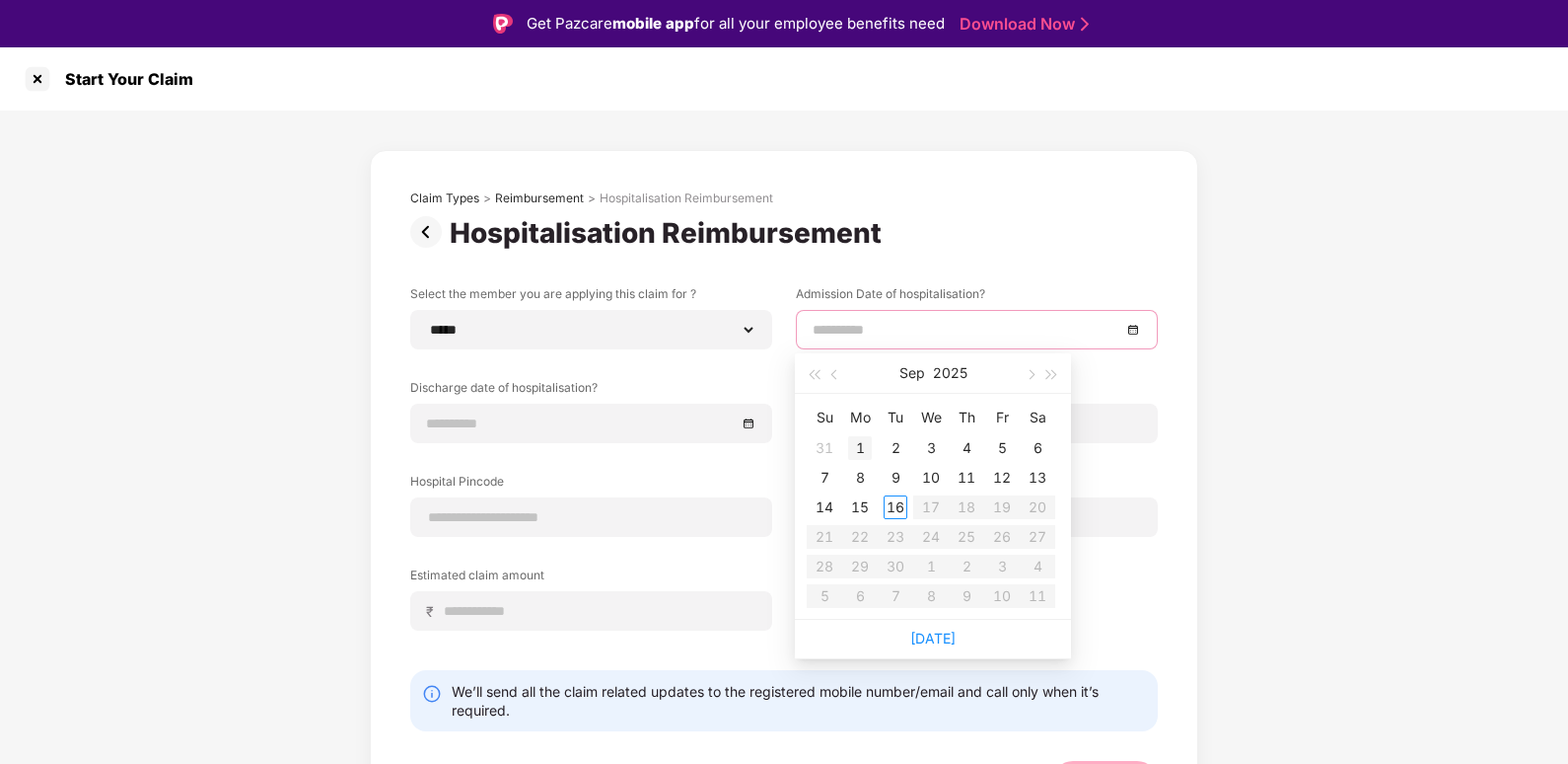
type input "**********"
click at [832, 369] on button "button" at bounding box center [835, 373] width 22 height 40
type input "**********"
click at [936, 509] on div "16" at bounding box center [931, 508] width 24 height 24
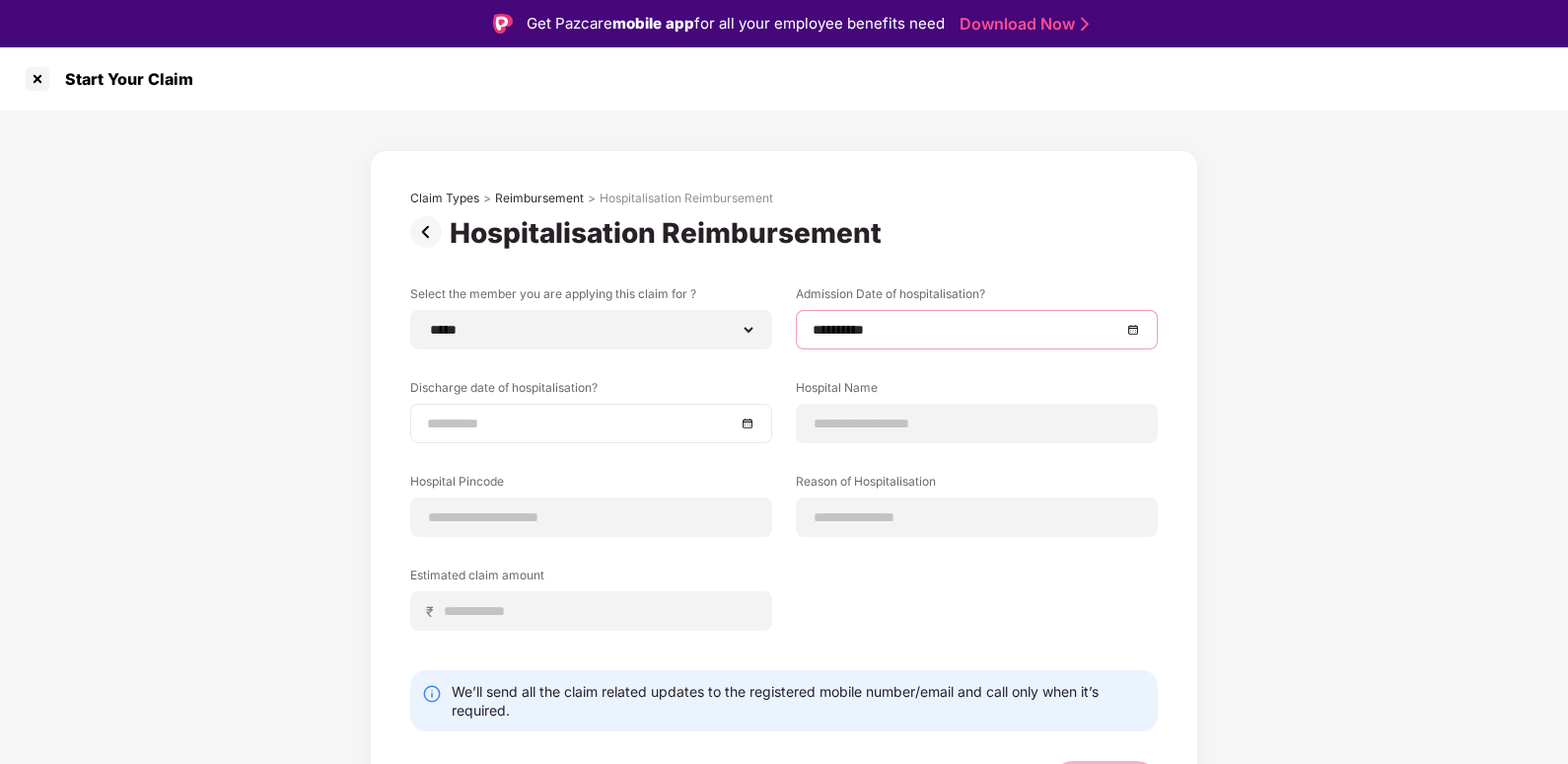
click at [656, 419] on input at bounding box center [581, 423] width 309 height 22
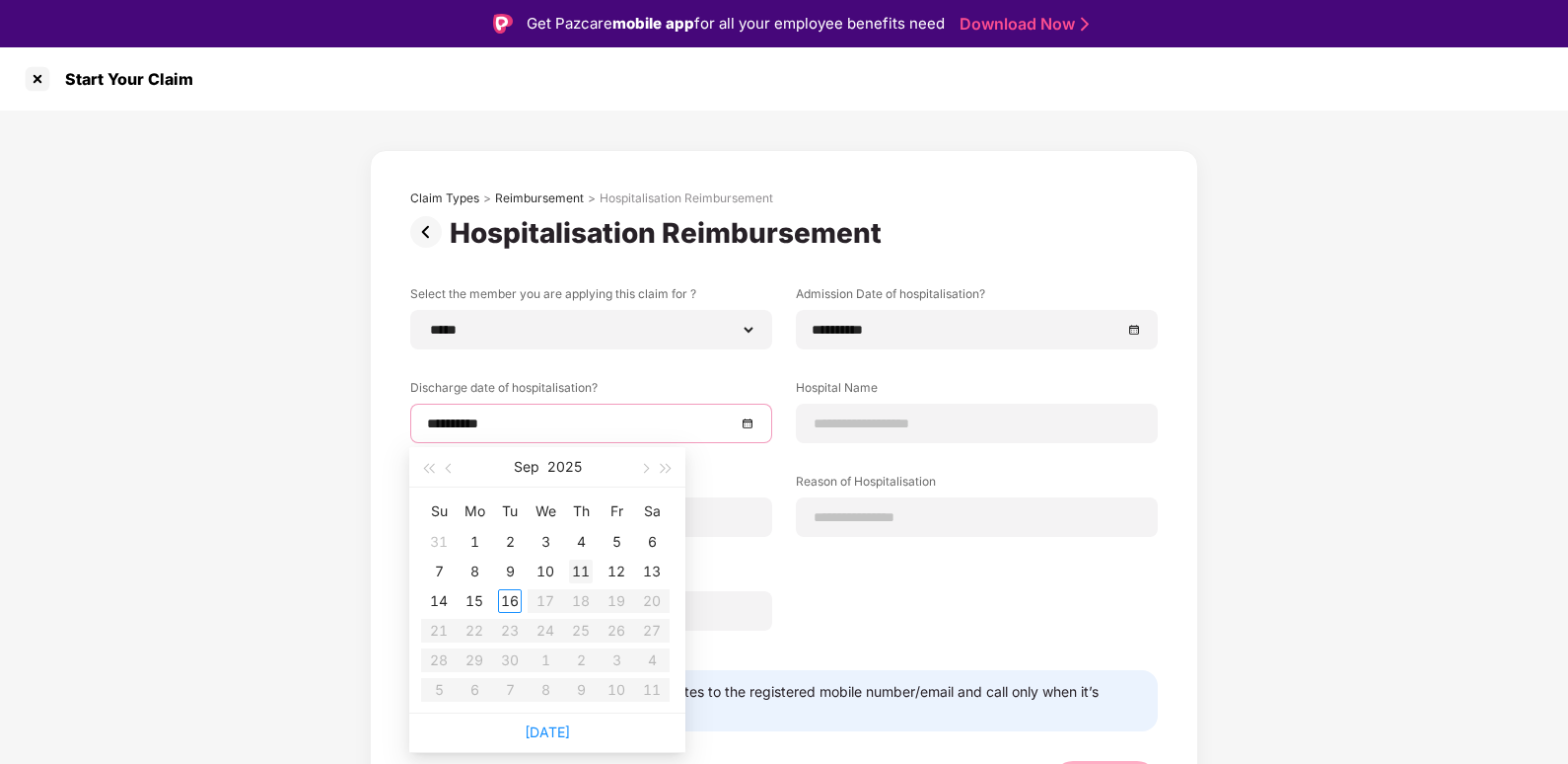
type input "**********"
click at [455, 471] on button "button" at bounding box center [450, 467] width 22 height 40
type input "**********"
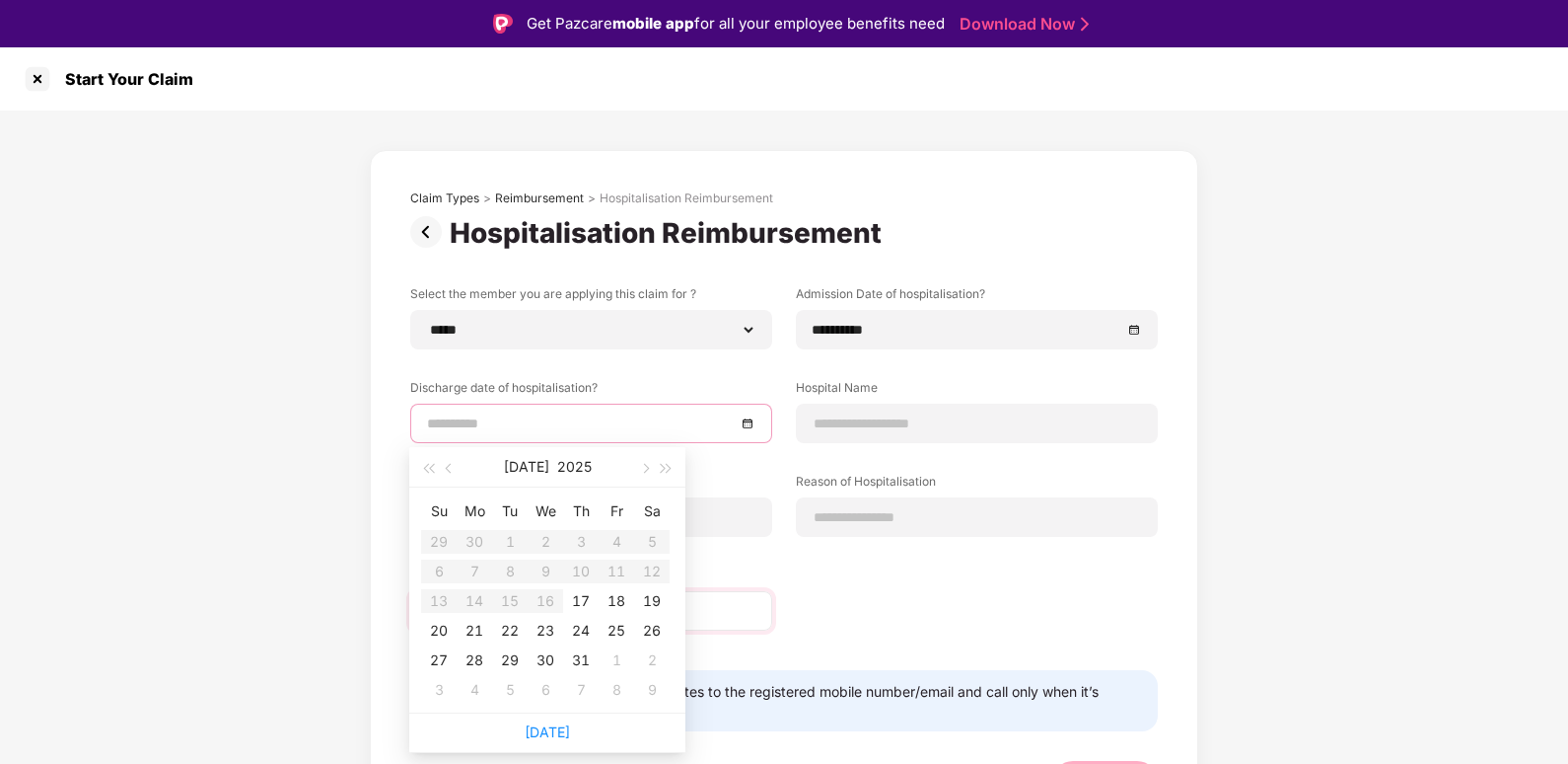
click at [577, 599] on div "17" at bounding box center [581, 601] width 24 height 24
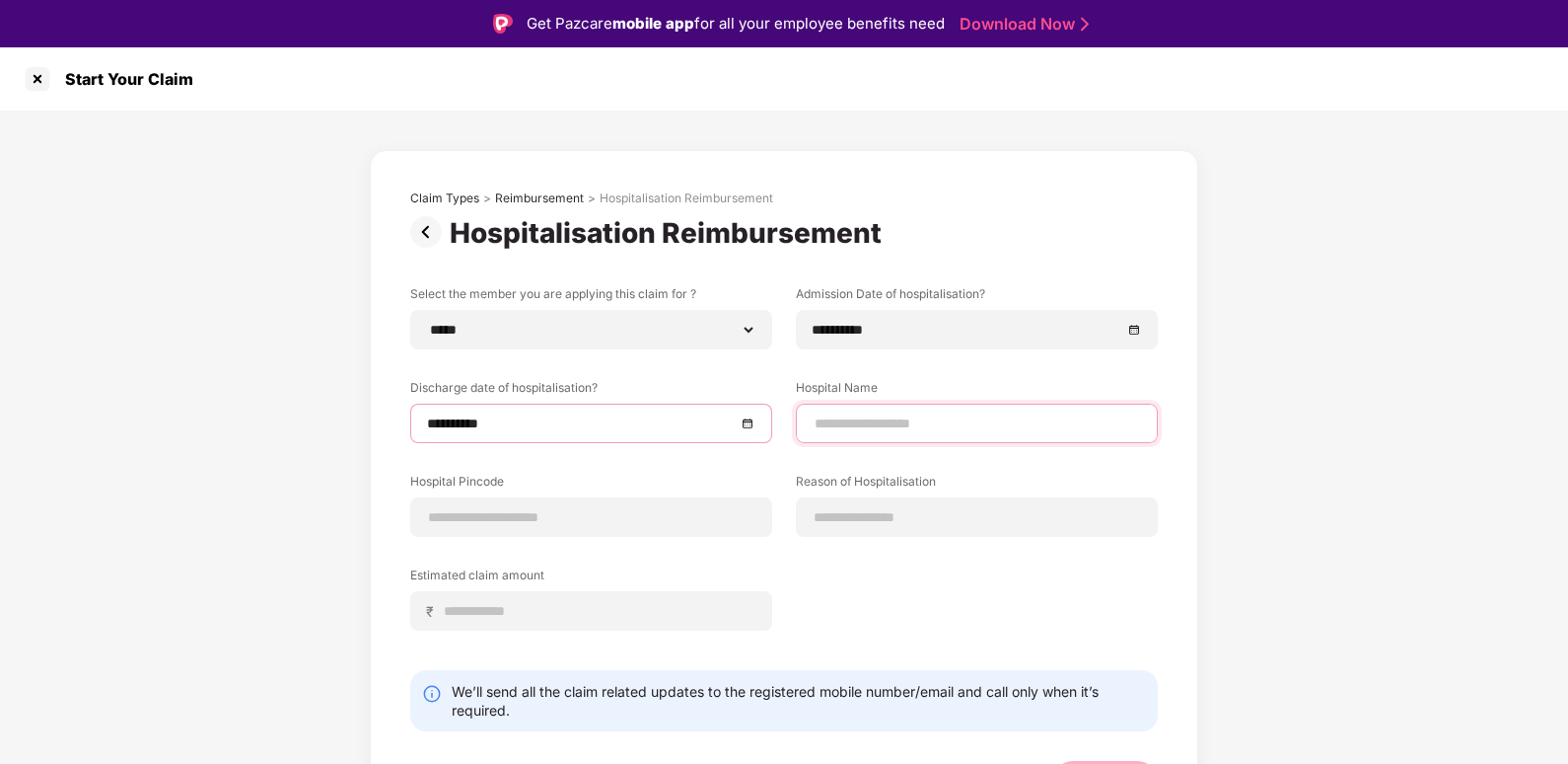
click at [897, 421] on input at bounding box center [976, 423] width 328 height 21
type input "**********"
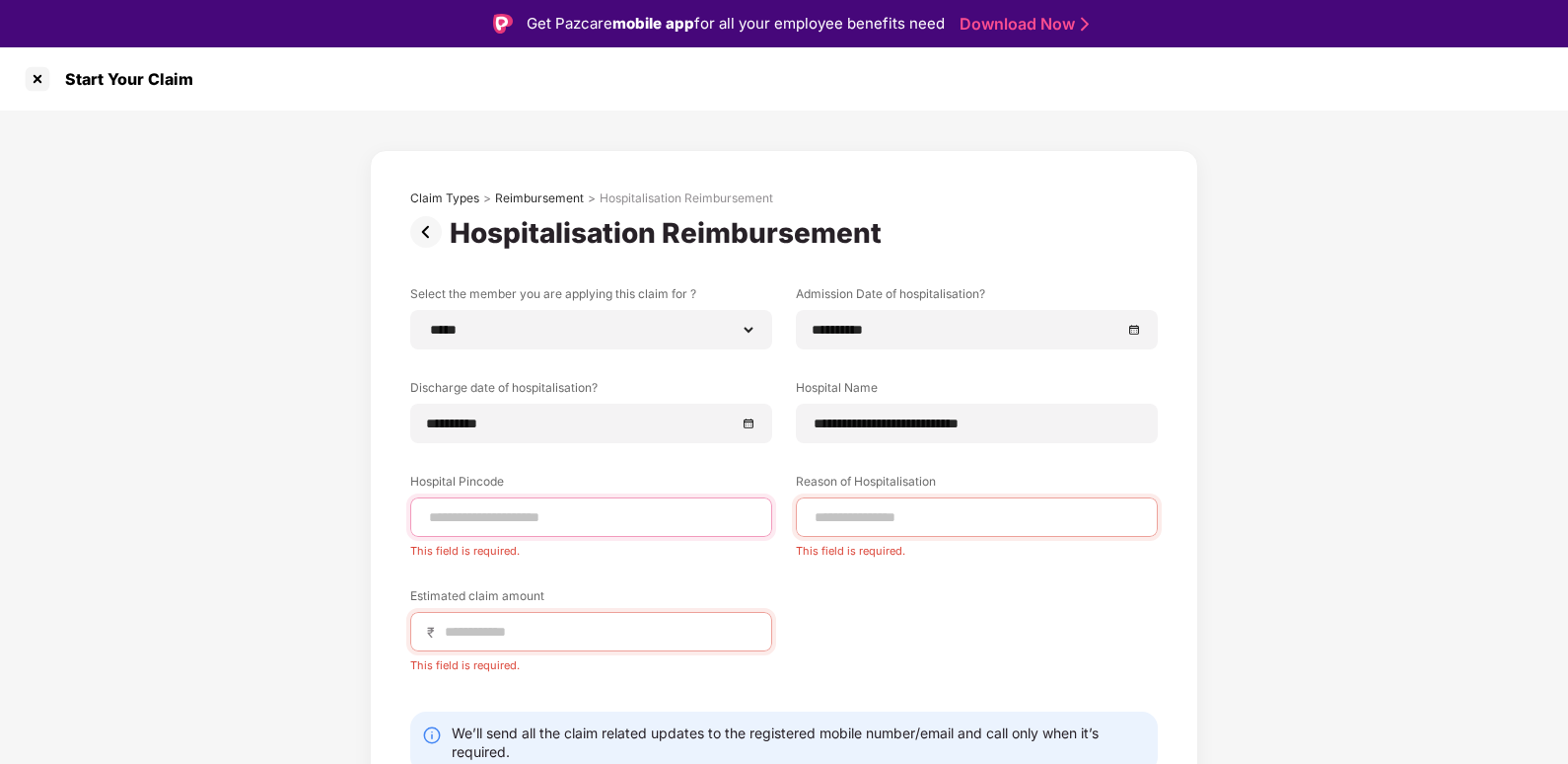
click at [583, 513] on input at bounding box center [590, 517] width 328 height 21
click at [1046, 430] on input "**********" at bounding box center [976, 423] width 328 height 21
drag, startPoint x: 818, startPoint y: 421, endPoint x: 1082, endPoint y: 428, distance: 264.1
click at [1082, 428] on input "**********" at bounding box center [976, 423] width 328 height 21
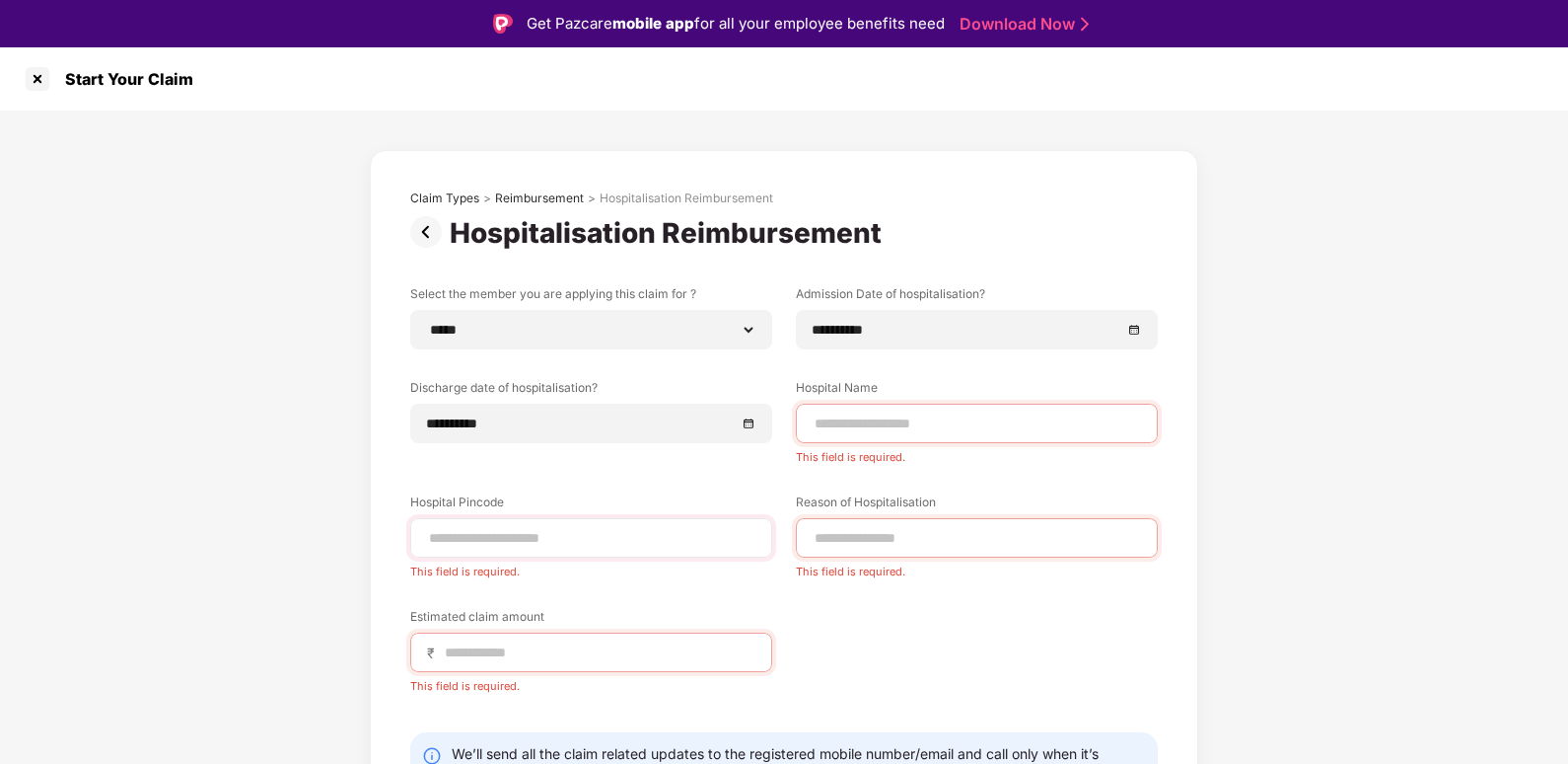
click at [534, 551] on div at bounding box center [591, 538] width 362 height 40
click at [519, 543] on input at bounding box center [590, 538] width 328 height 21
click at [1069, 435] on div at bounding box center [976, 424] width 362 height 40
click at [1022, 428] on input at bounding box center [976, 423] width 328 height 21
type input "**********"
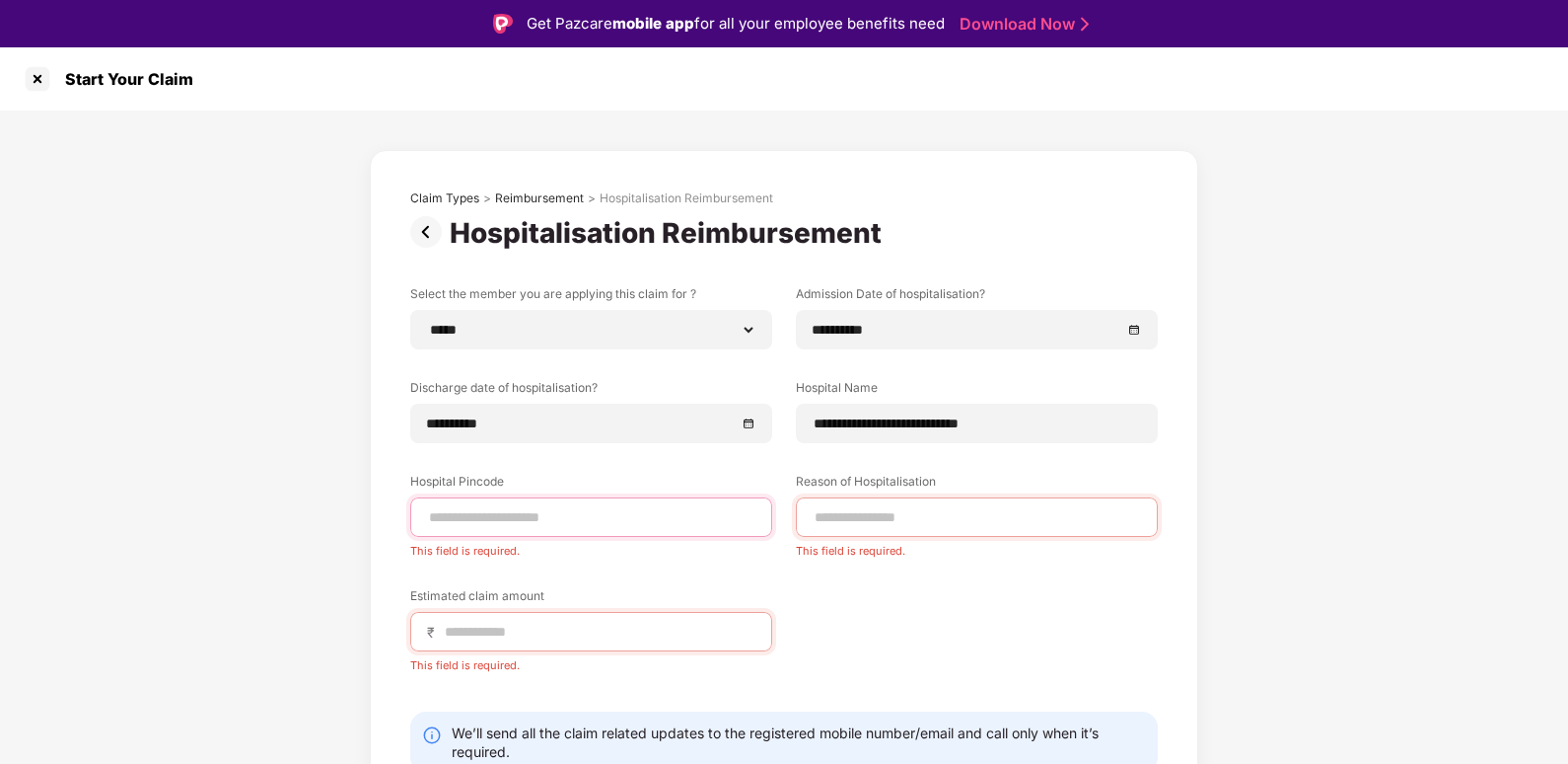
click at [611, 521] on input at bounding box center [590, 517] width 328 height 21
drag, startPoint x: 743, startPoint y: 529, endPoint x: 781, endPoint y: 529, distance: 38.0
click at [746, 529] on div at bounding box center [591, 518] width 362 height 40
click at [885, 522] on input at bounding box center [976, 517] width 328 height 21
type input "******"
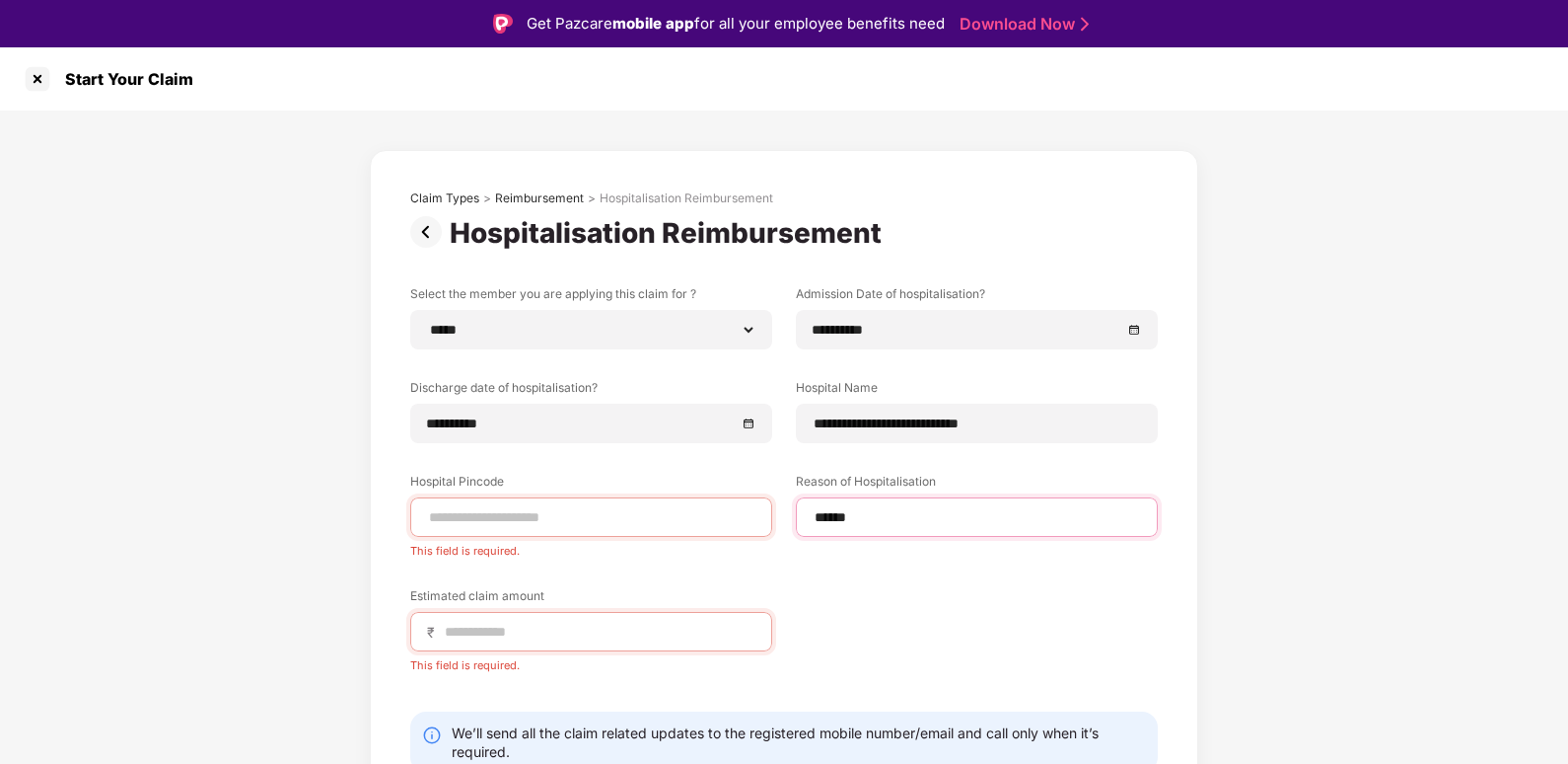
drag, startPoint x: 877, startPoint y: 511, endPoint x: 784, endPoint y: 513, distance: 93.0
click at [784, 513] on div "Reason of Hospitalisation ******" at bounding box center [970, 505] width 374 height 64
type input "**********"
click at [682, 525] on input at bounding box center [590, 517] width 328 height 21
click at [730, 522] on input at bounding box center [590, 517] width 328 height 21
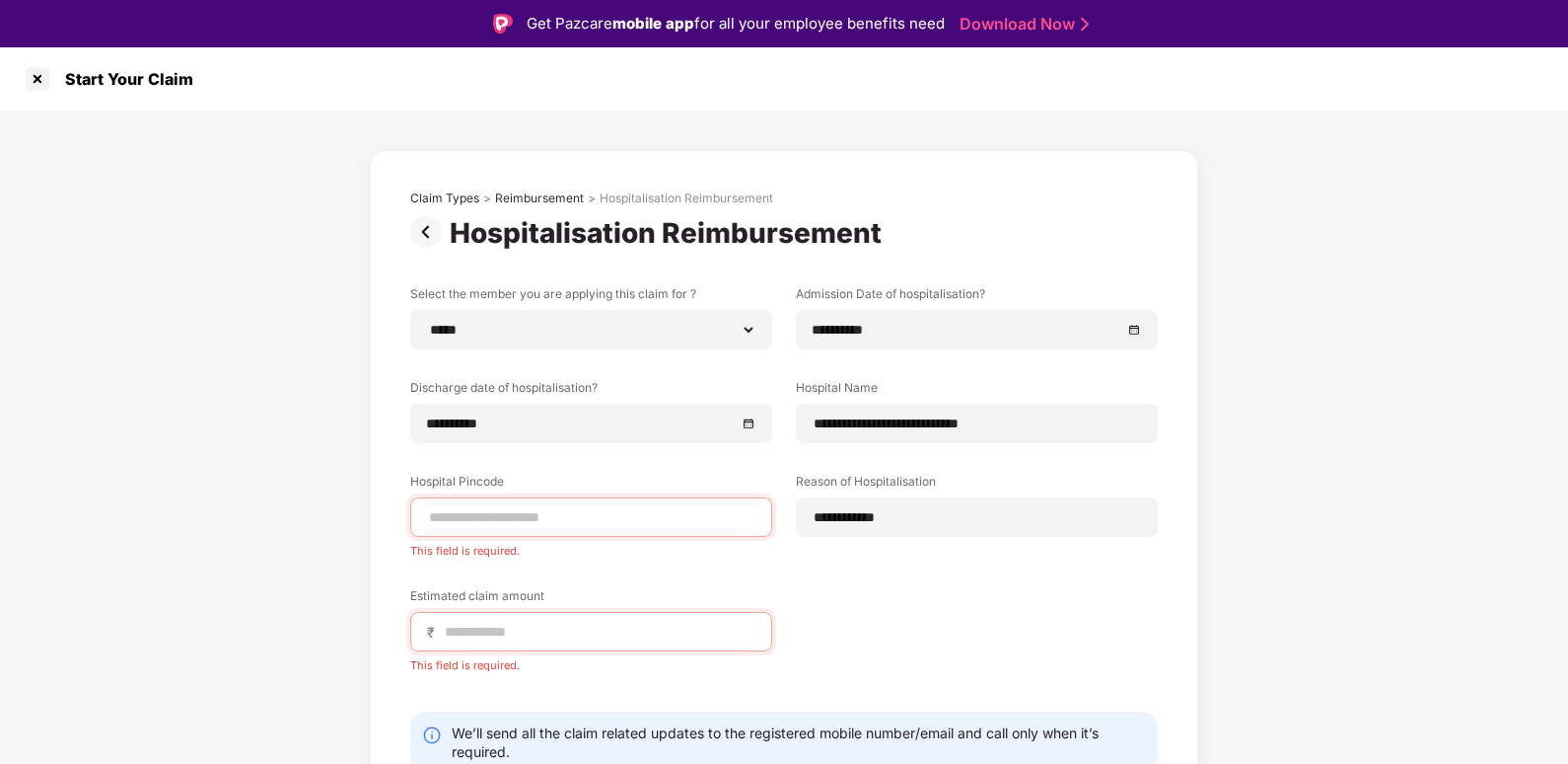
click at [502, 545] on div "This field is required." at bounding box center [591, 547] width 362 height 21
click at [449, 514] on input at bounding box center [590, 517] width 328 height 21
type input "******"
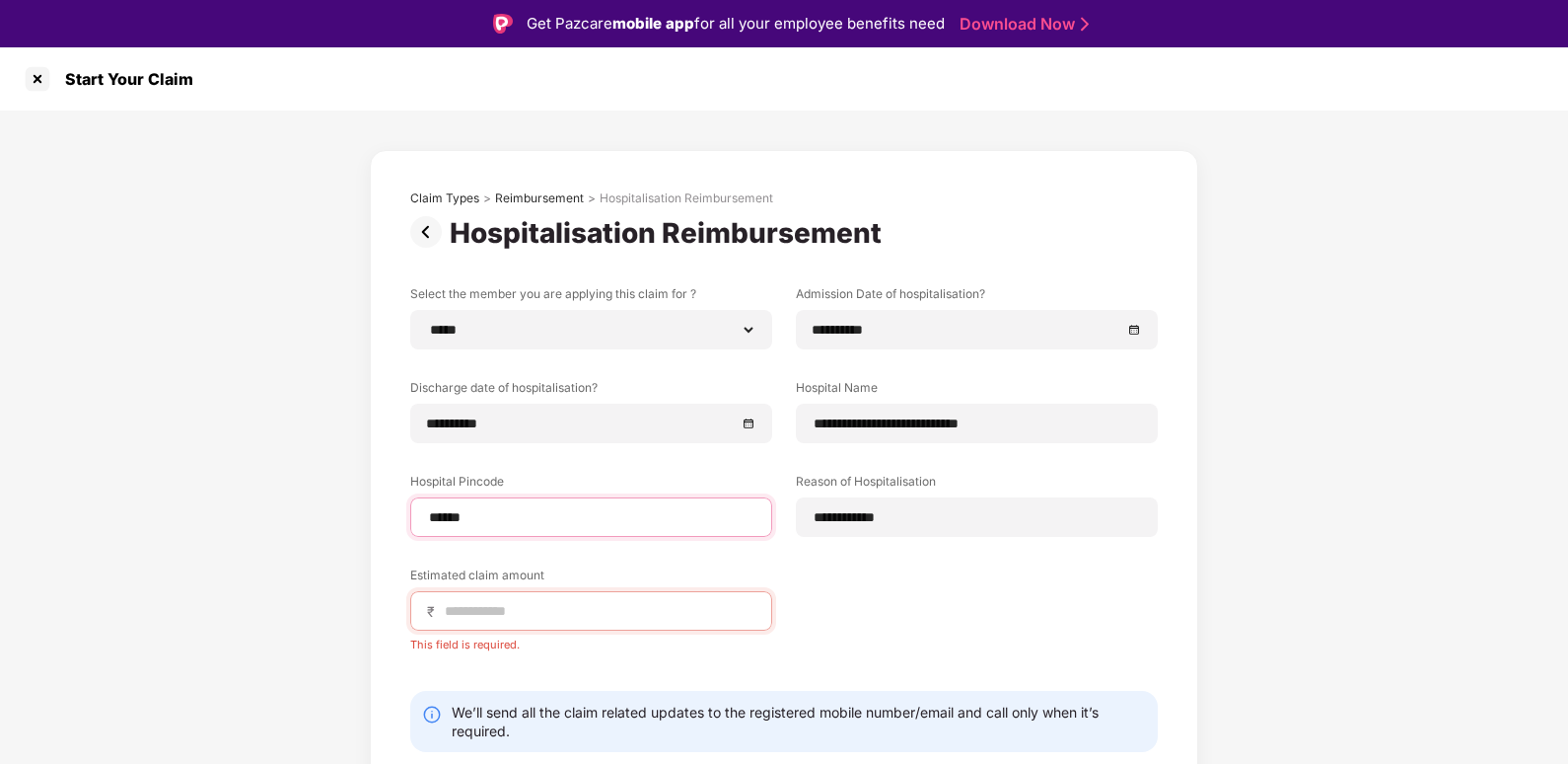
select select "*******"
select select "*********"
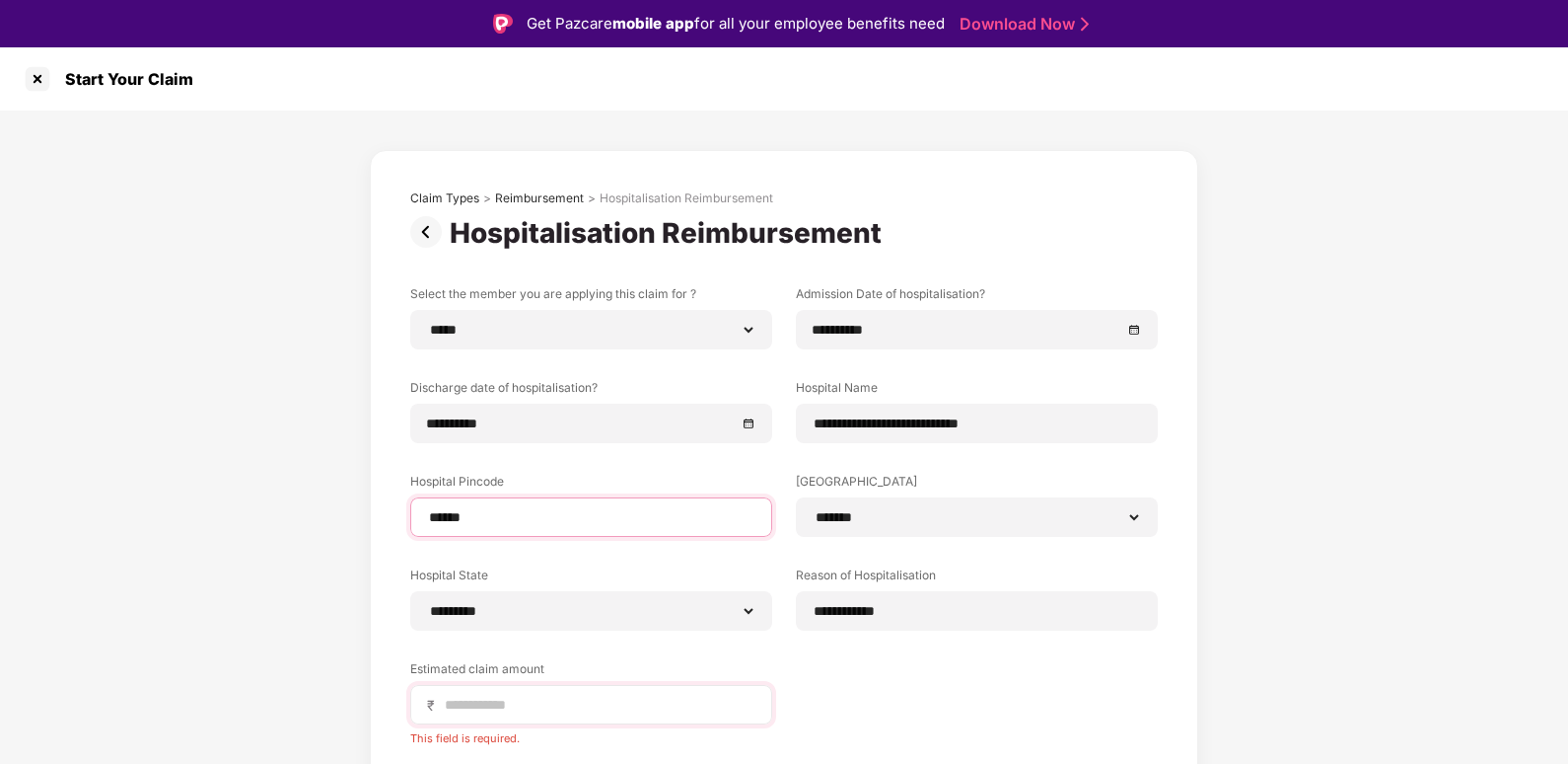
type input "******"
click at [518, 705] on input at bounding box center [599, 704] width 313 height 21
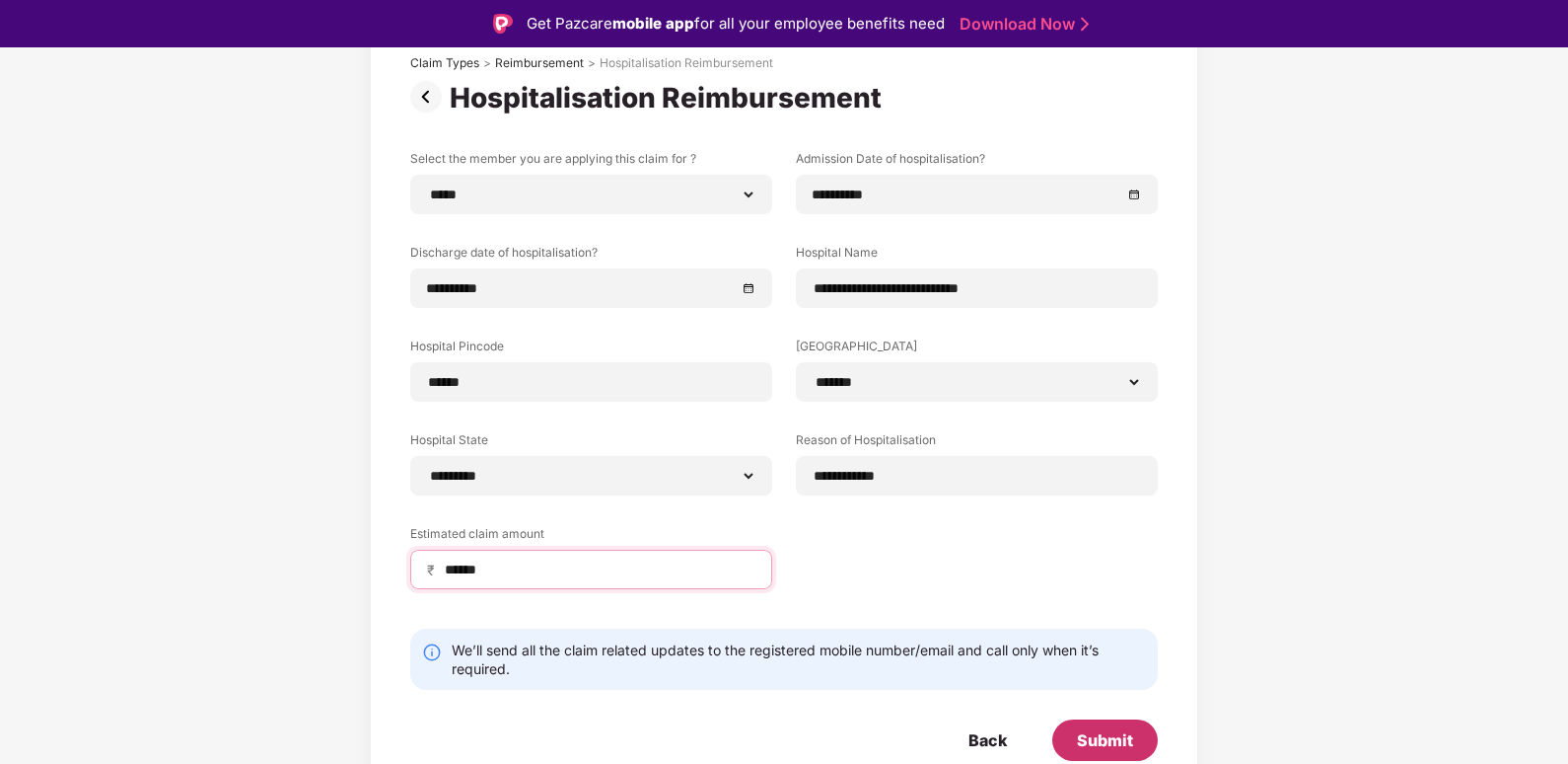
type input "******"
click at [1100, 737] on div "Submit" at bounding box center [1104, 740] width 56 height 22
click at [1098, 729] on div "Submit" at bounding box center [1104, 740] width 56 height 22
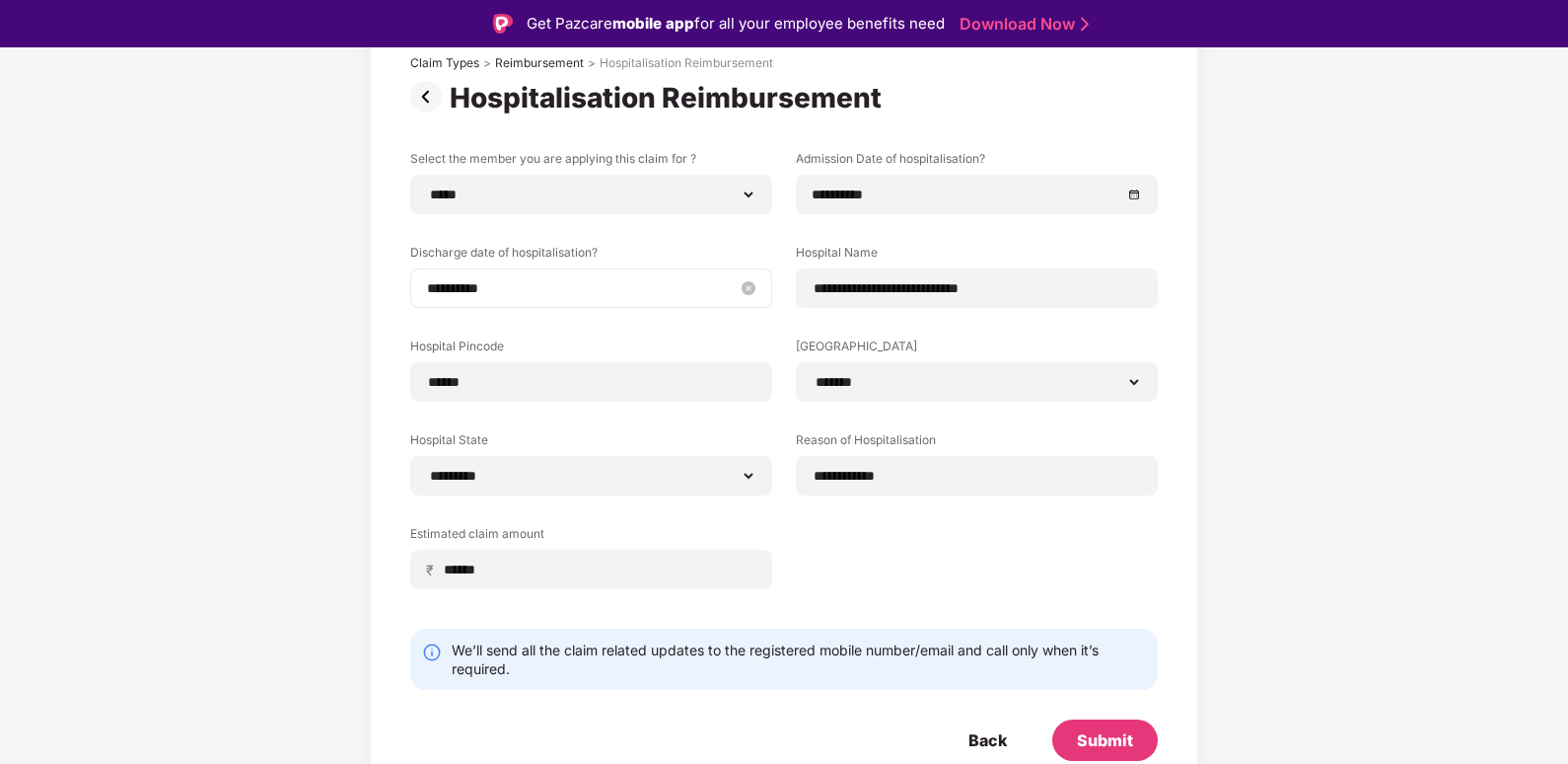
click at [641, 292] on input "**********" at bounding box center [581, 288] width 309 height 22
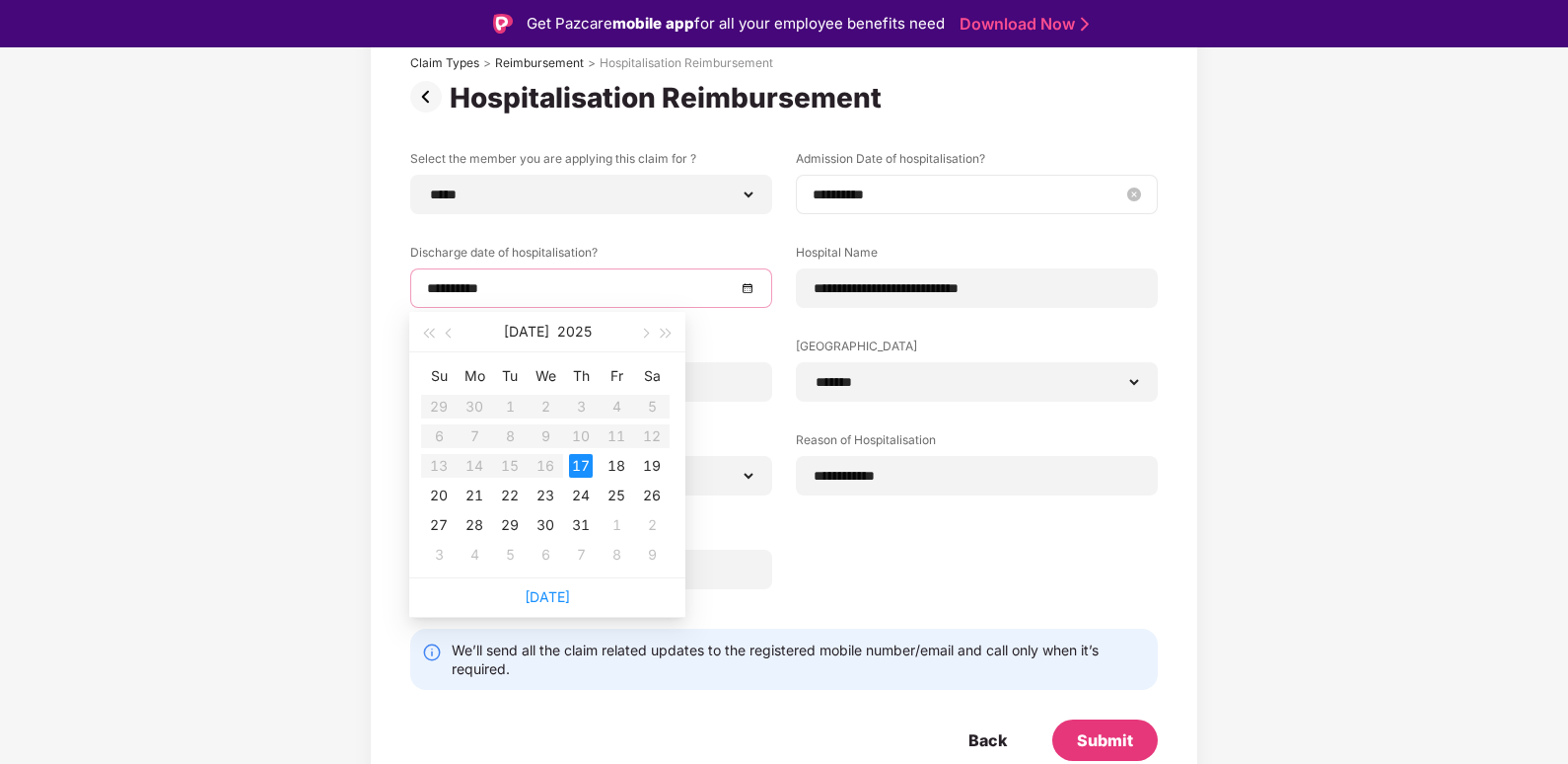
click at [1007, 194] on input "**********" at bounding box center [967, 194] width 309 height 22
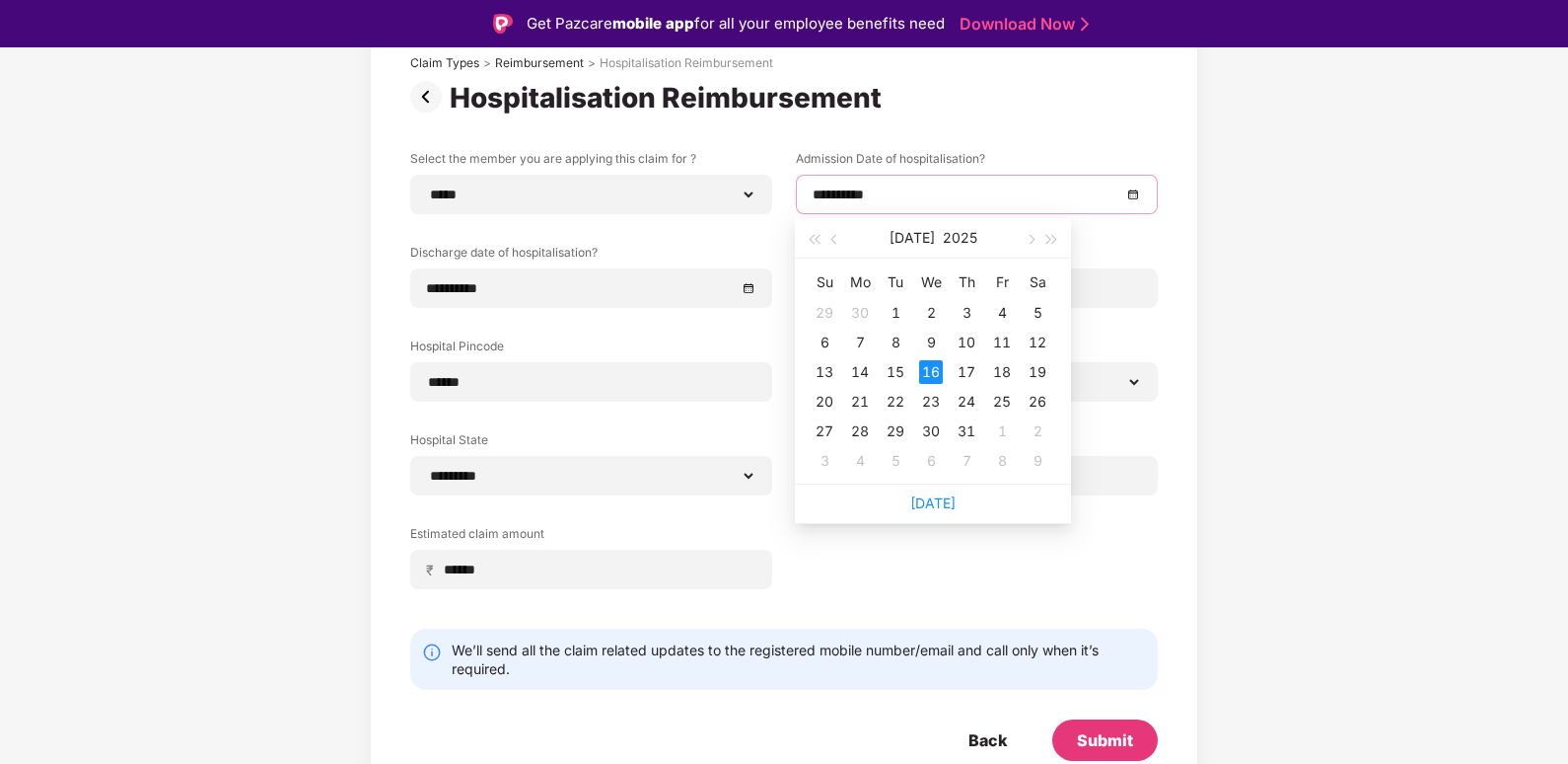
type input "**********"
click at [929, 369] on div "16" at bounding box center [931, 372] width 24 height 24
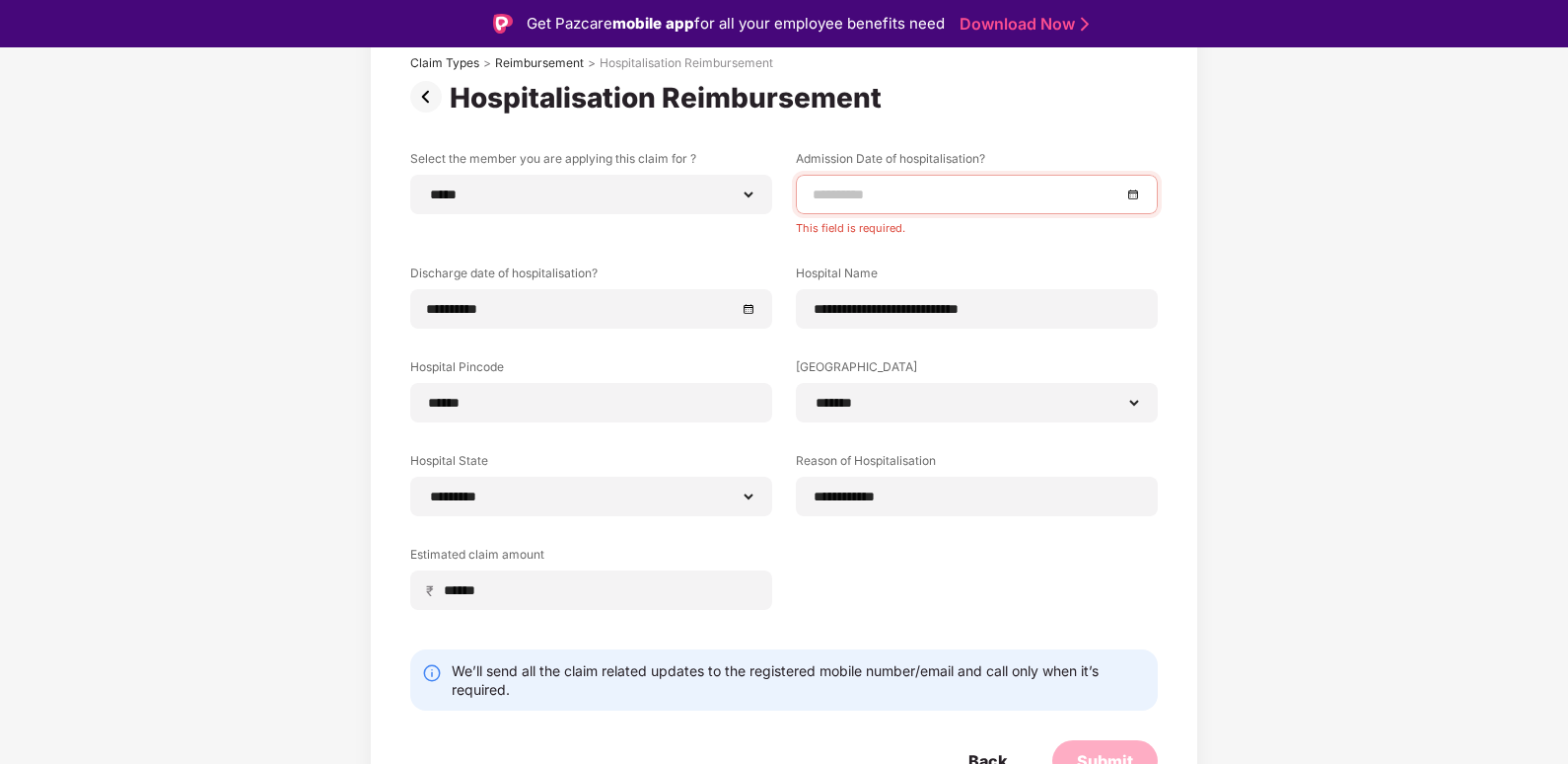
click at [969, 189] on input at bounding box center [967, 194] width 309 height 22
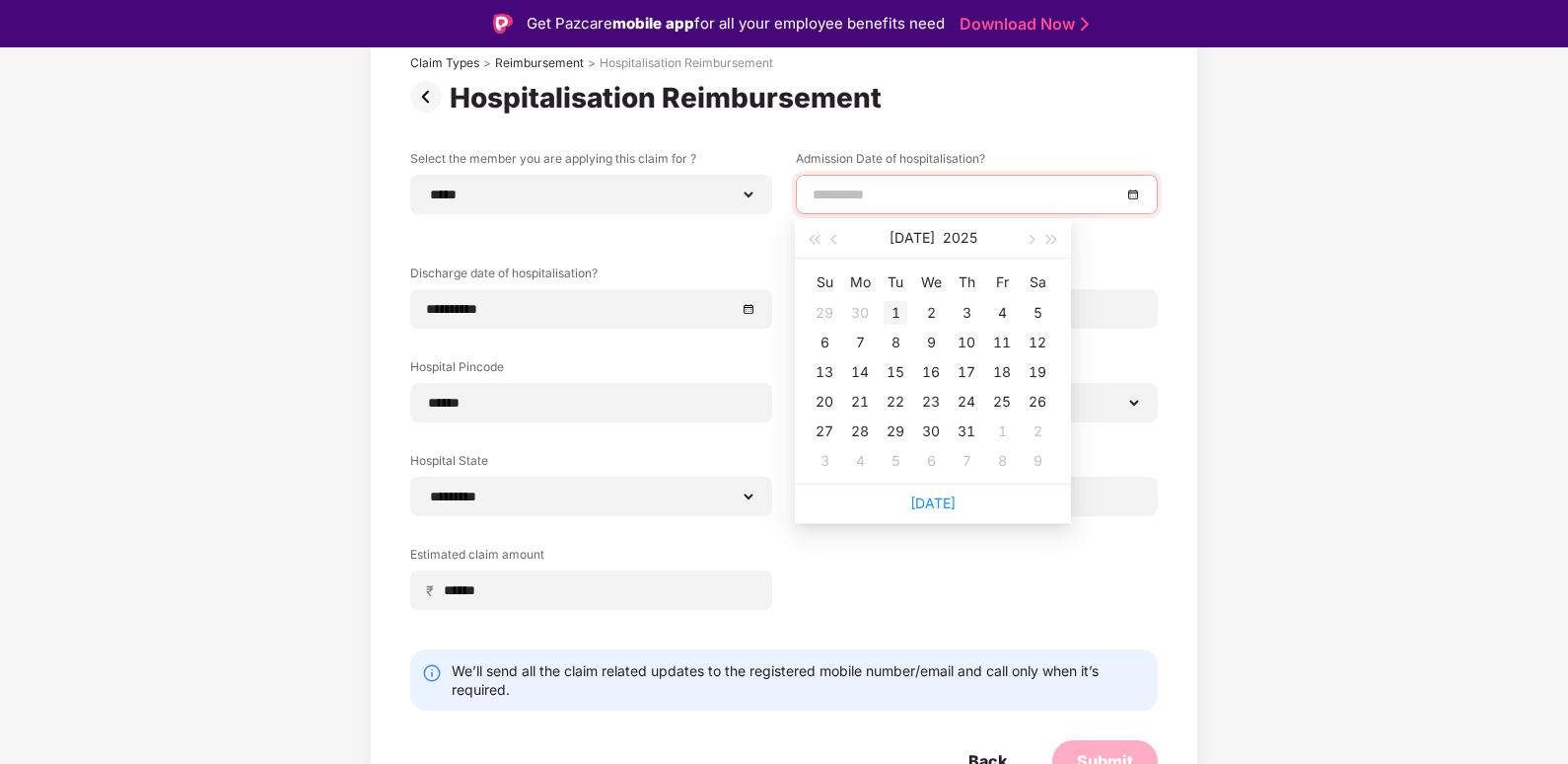
type input "**********"
click at [892, 363] on div "15" at bounding box center [895, 372] width 24 height 24
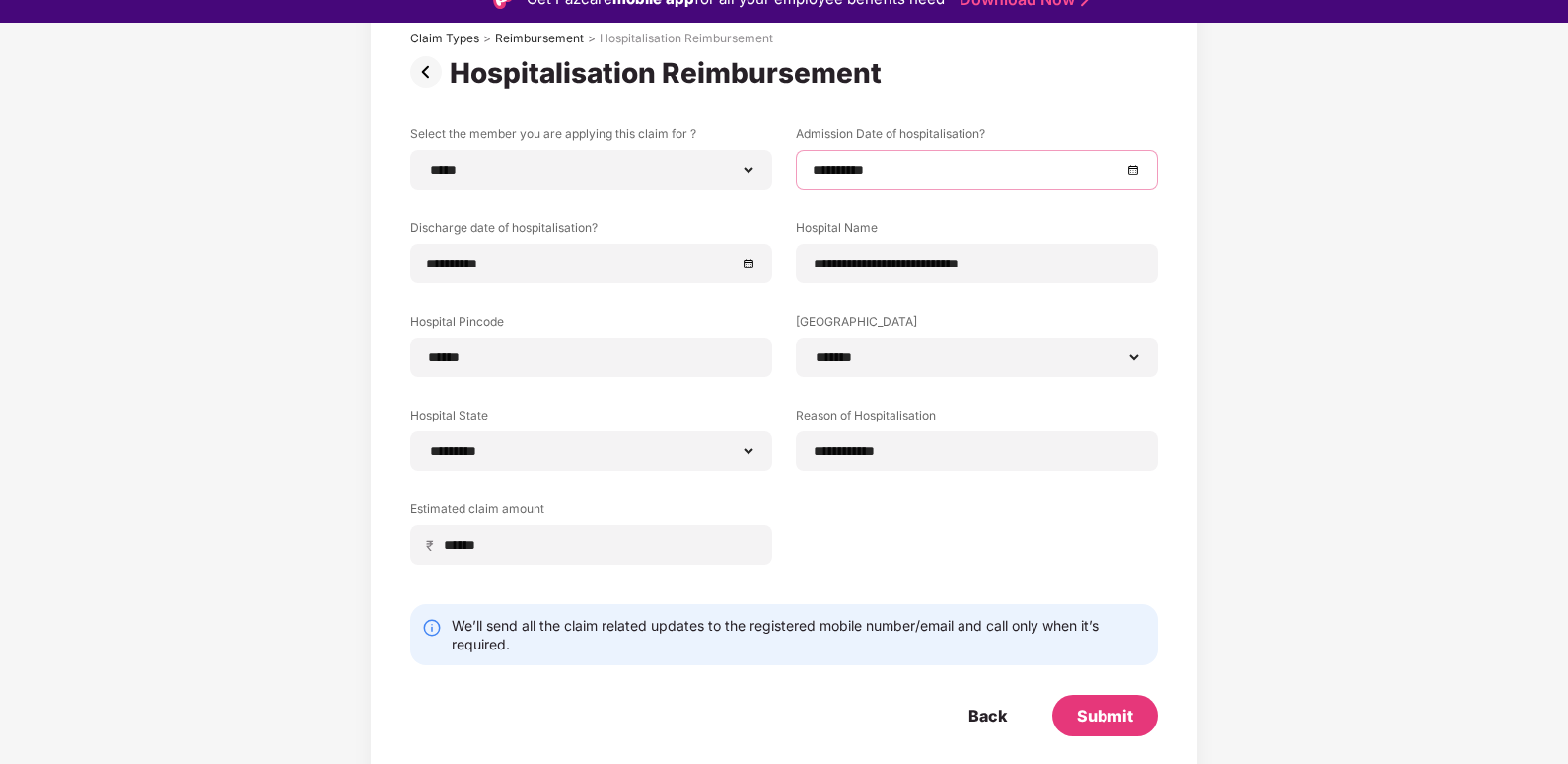
scroll to position [47, 0]
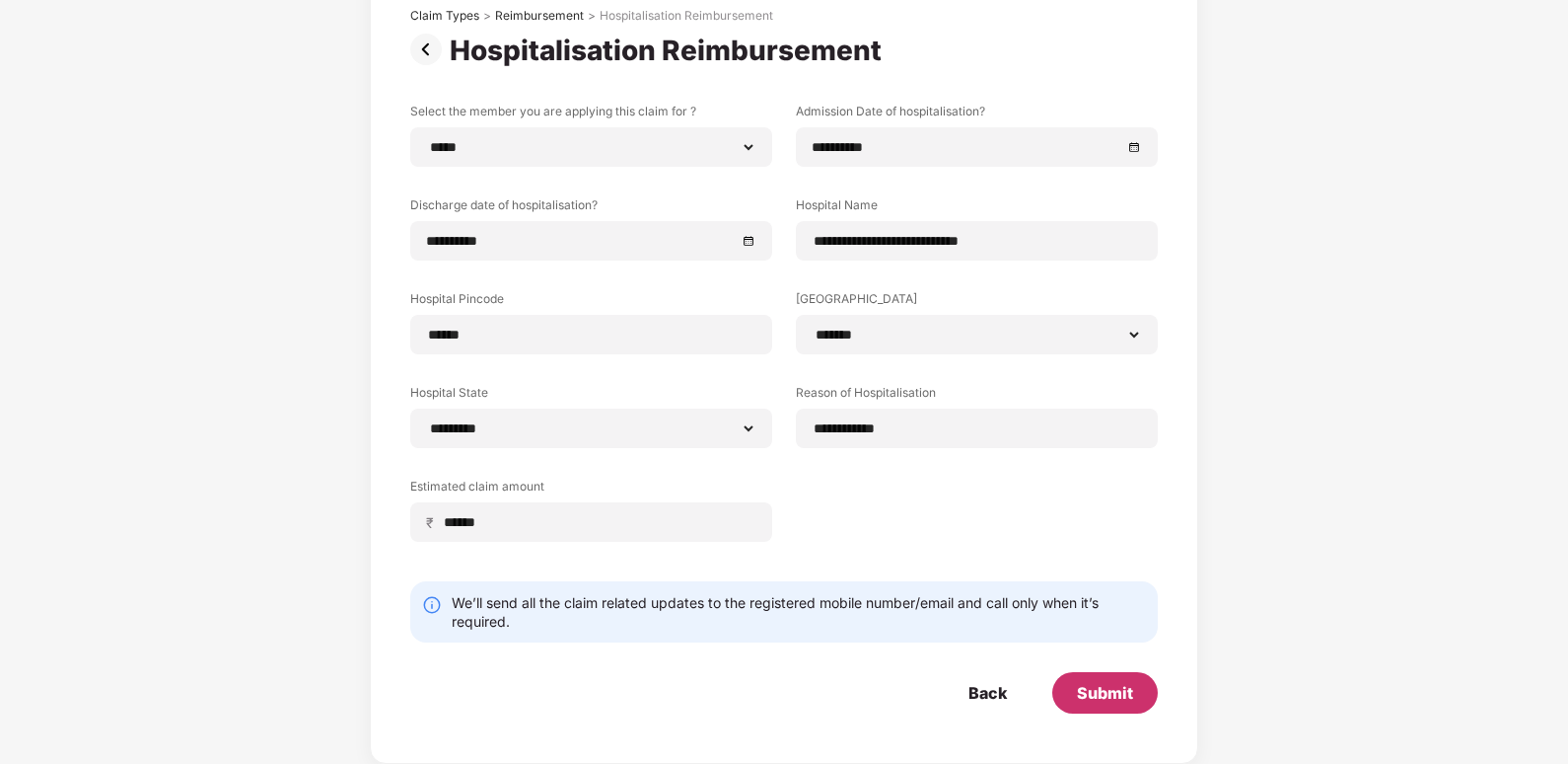
click at [1087, 684] on div "Submit" at bounding box center [1104, 693] width 56 height 22
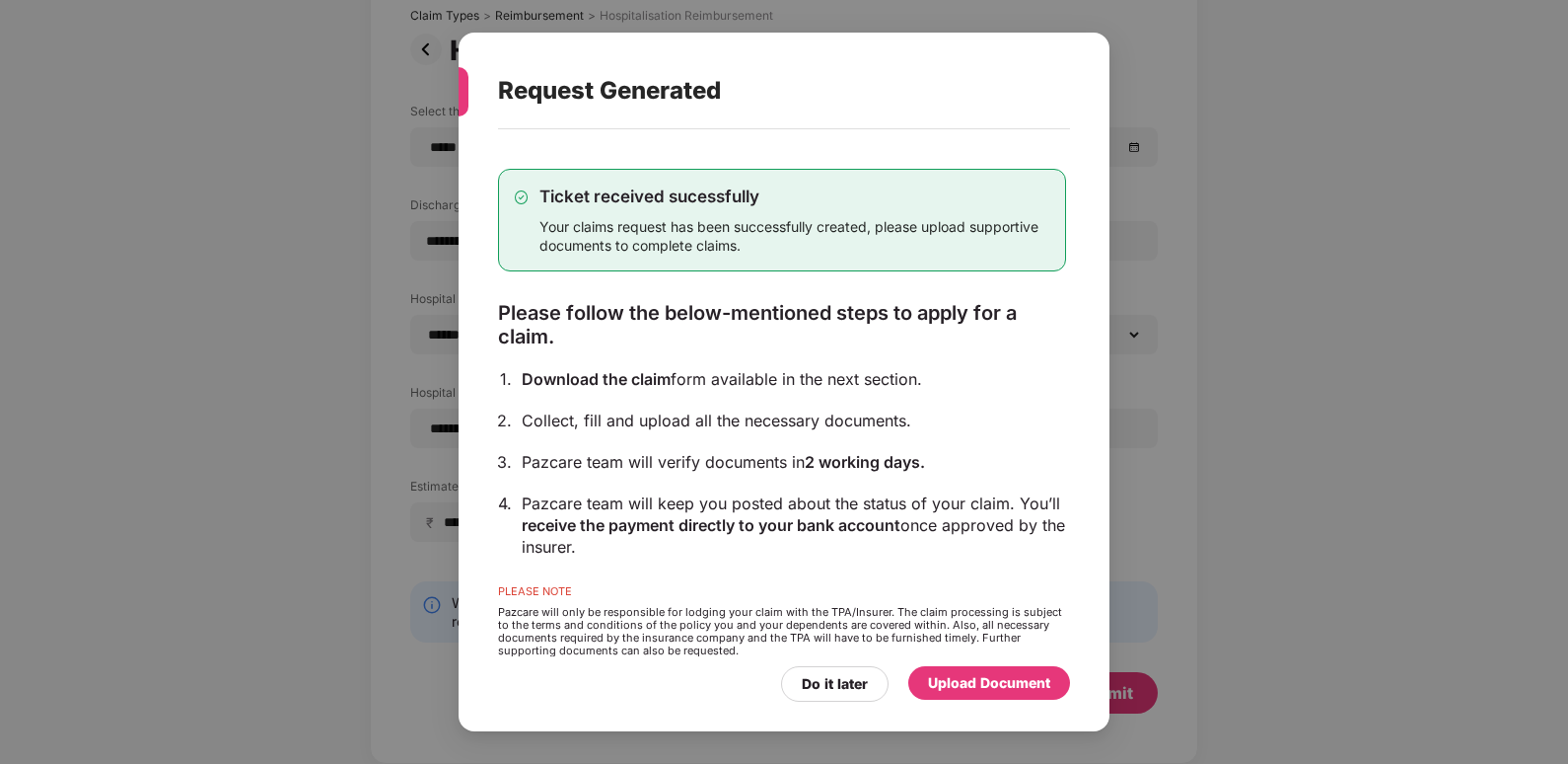
click at [974, 681] on div "Upload Document" at bounding box center [989, 683] width 123 height 22
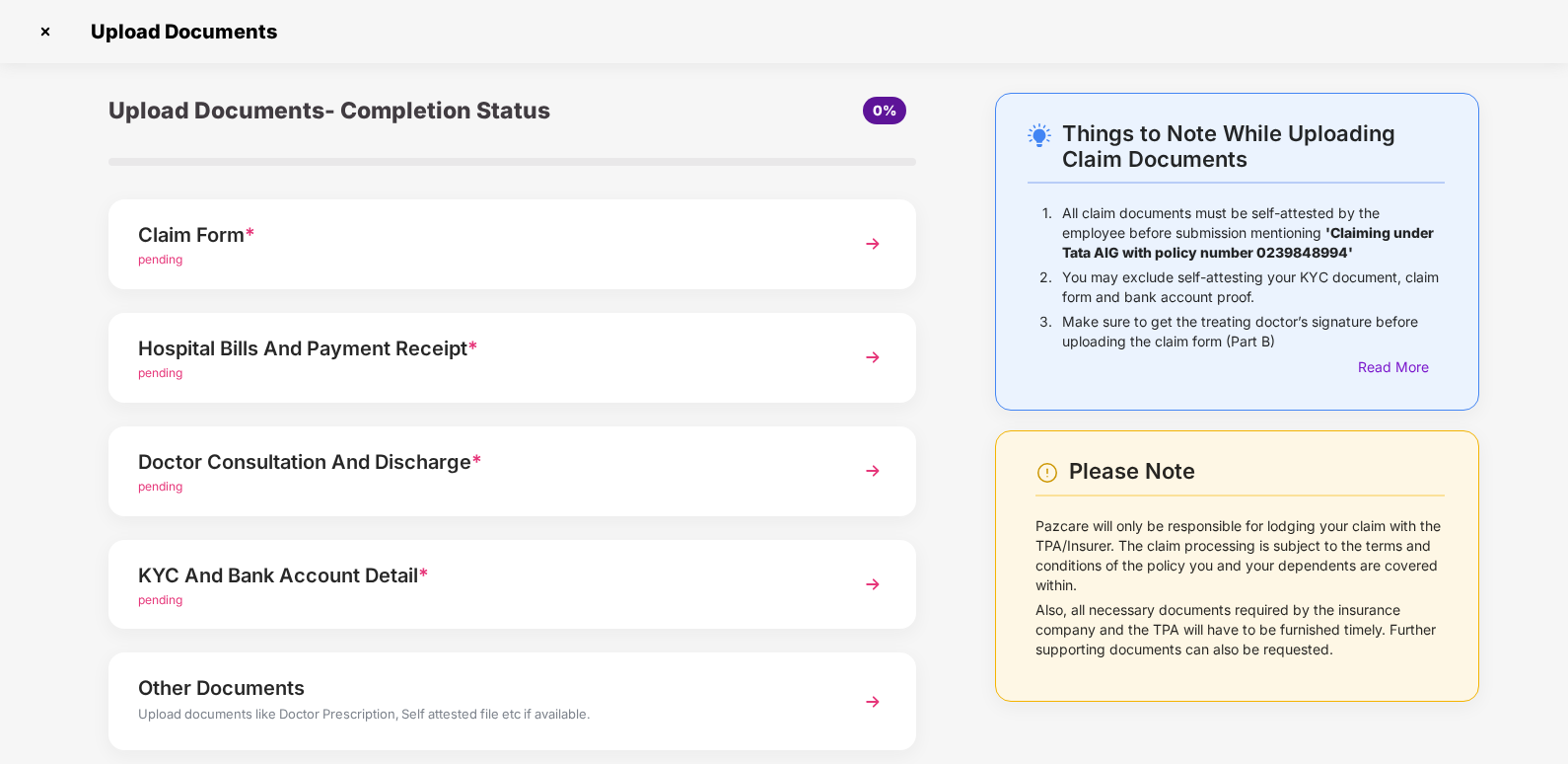
click at [593, 239] on div "Claim Form *" at bounding box center [480, 235] width 686 height 32
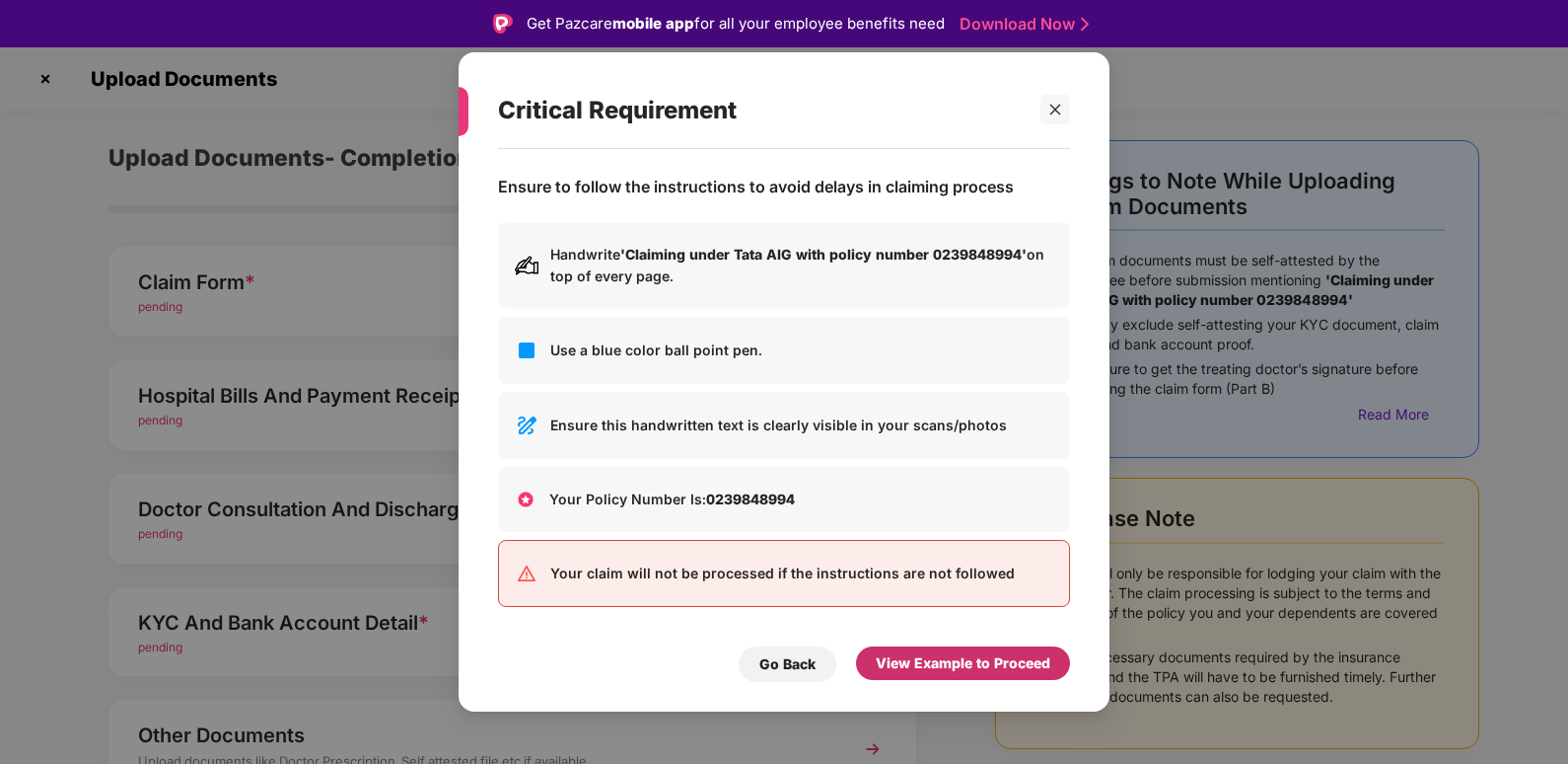
click at [933, 664] on div "View Example to Proceed" at bounding box center [962, 663] width 174 height 22
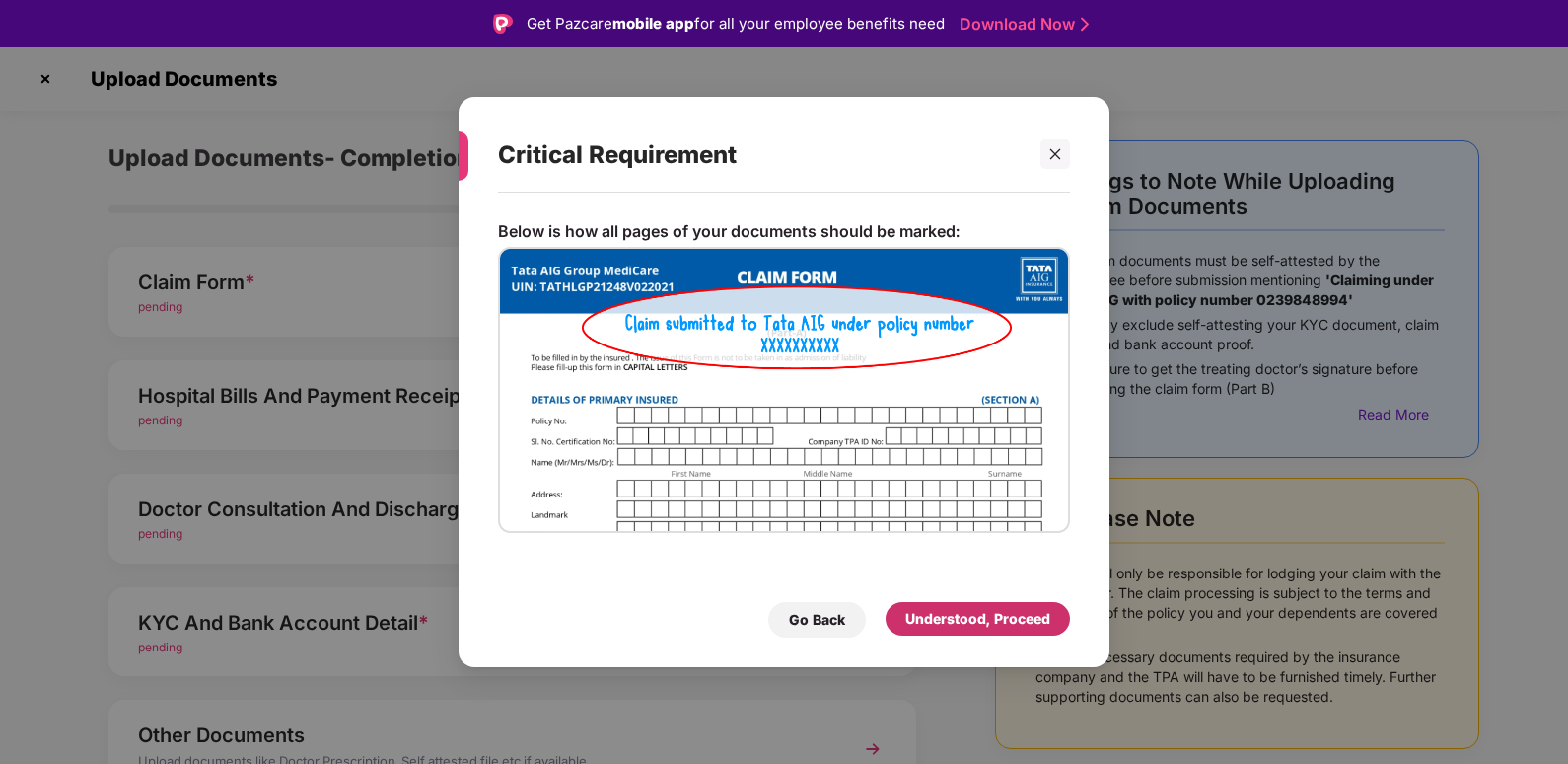
click at [944, 625] on div "Understood, Proceed" at bounding box center [977, 618] width 145 height 22
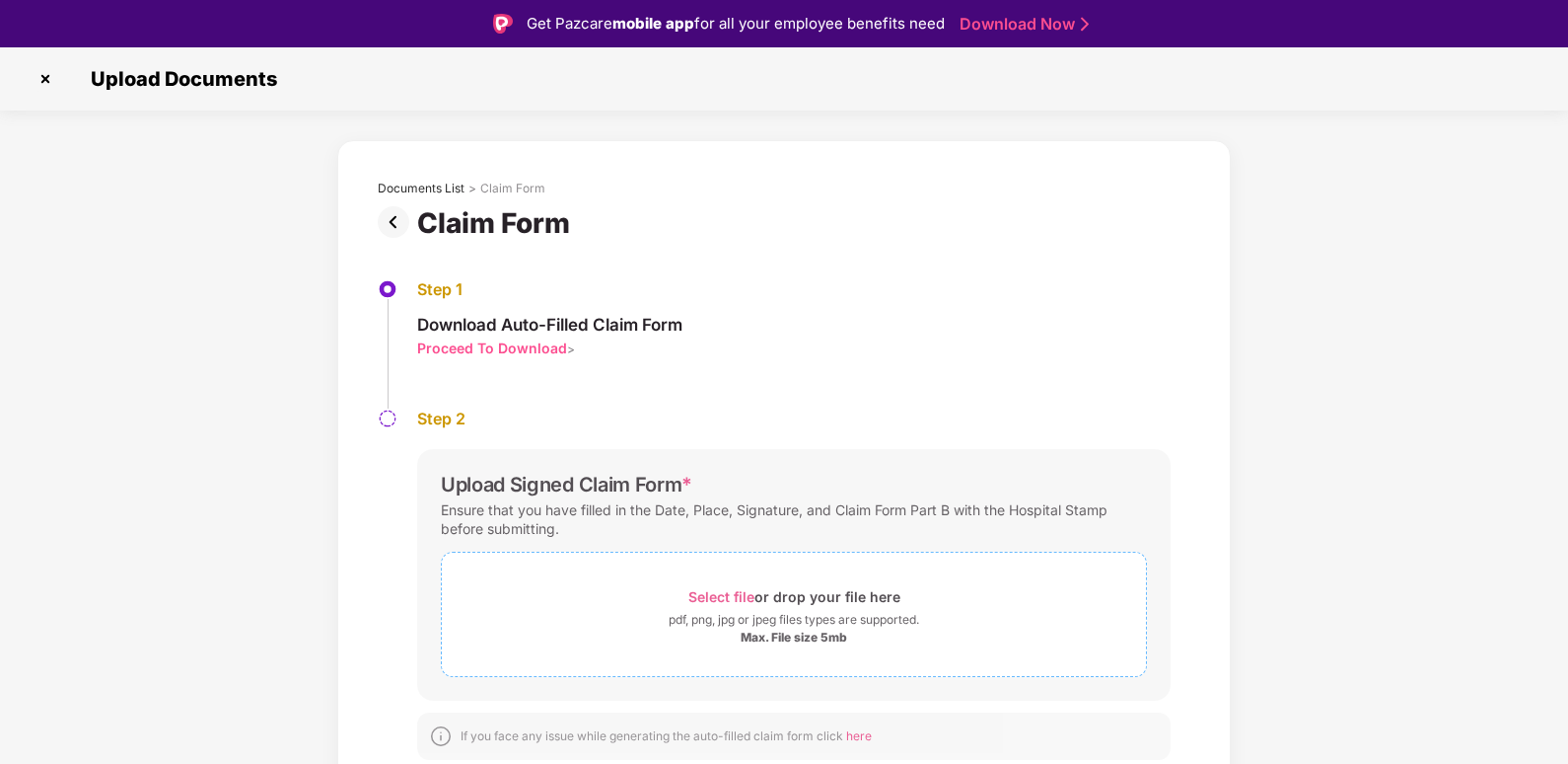
click at [727, 594] on span "Select file" at bounding box center [721, 596] width 66 height 17
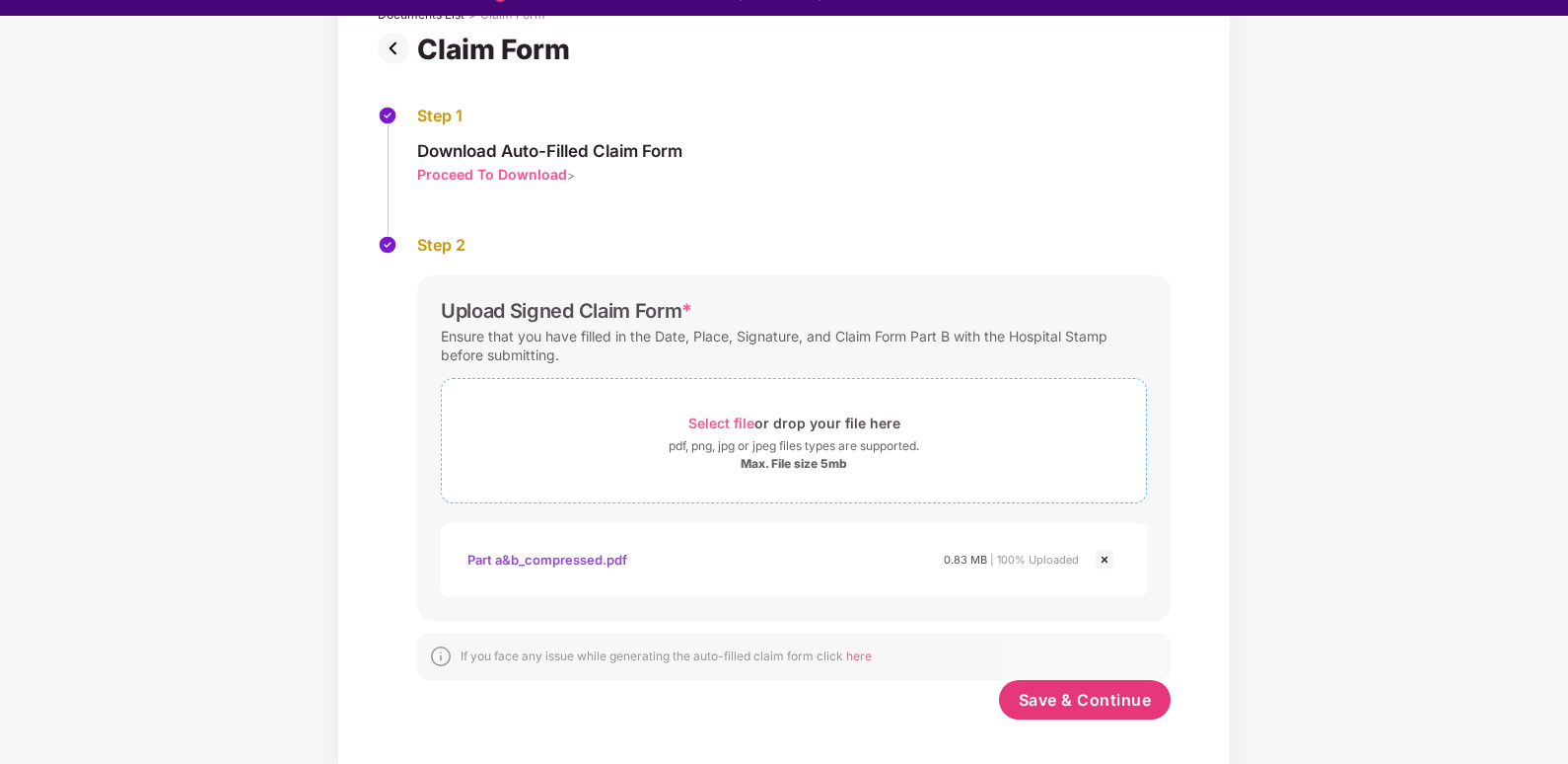
scroll to position [47, 0]
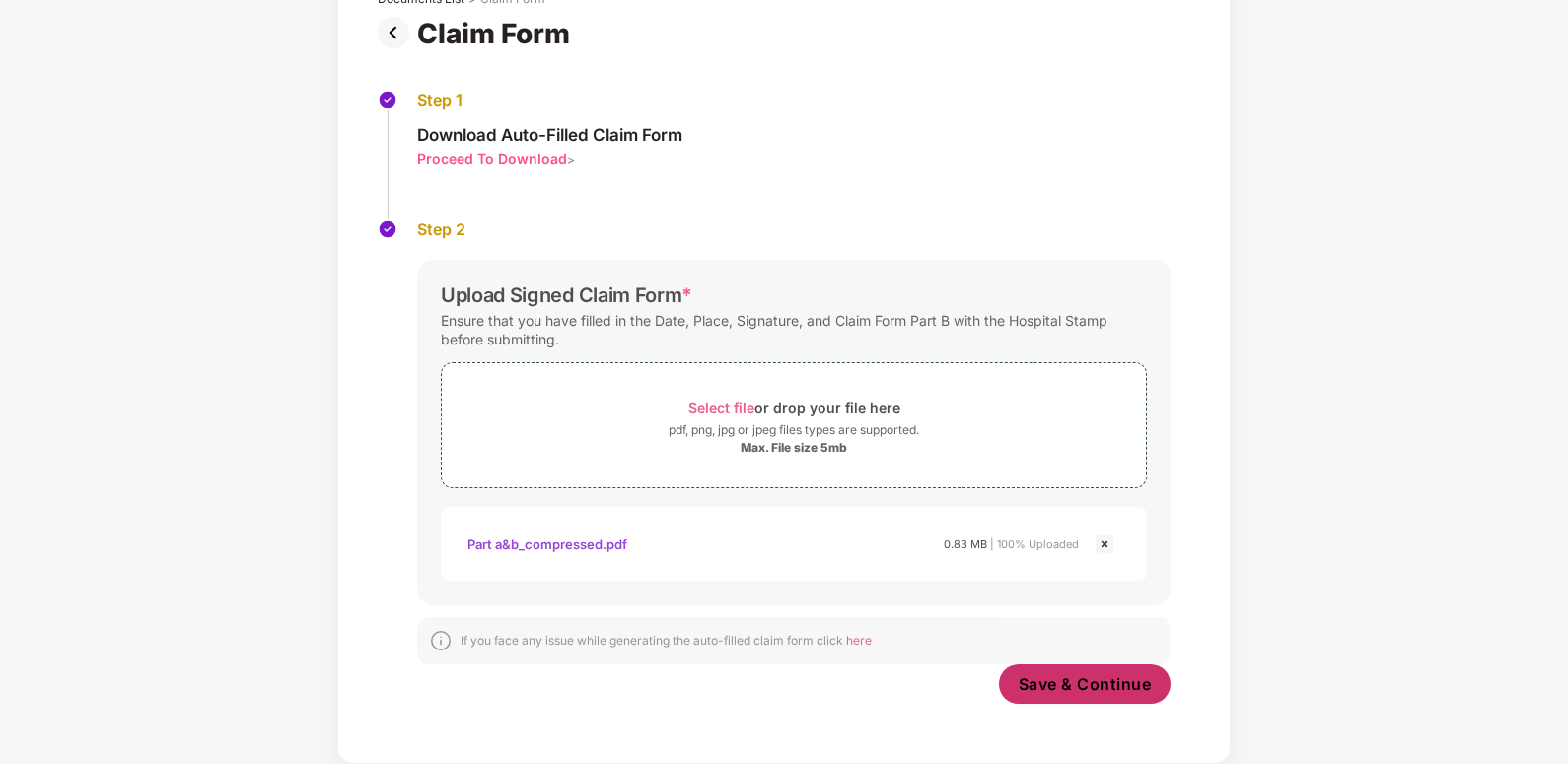
click at [1050, 691] on span "Save & Continue" at bounding box center [1086, 684] width 134 height 22
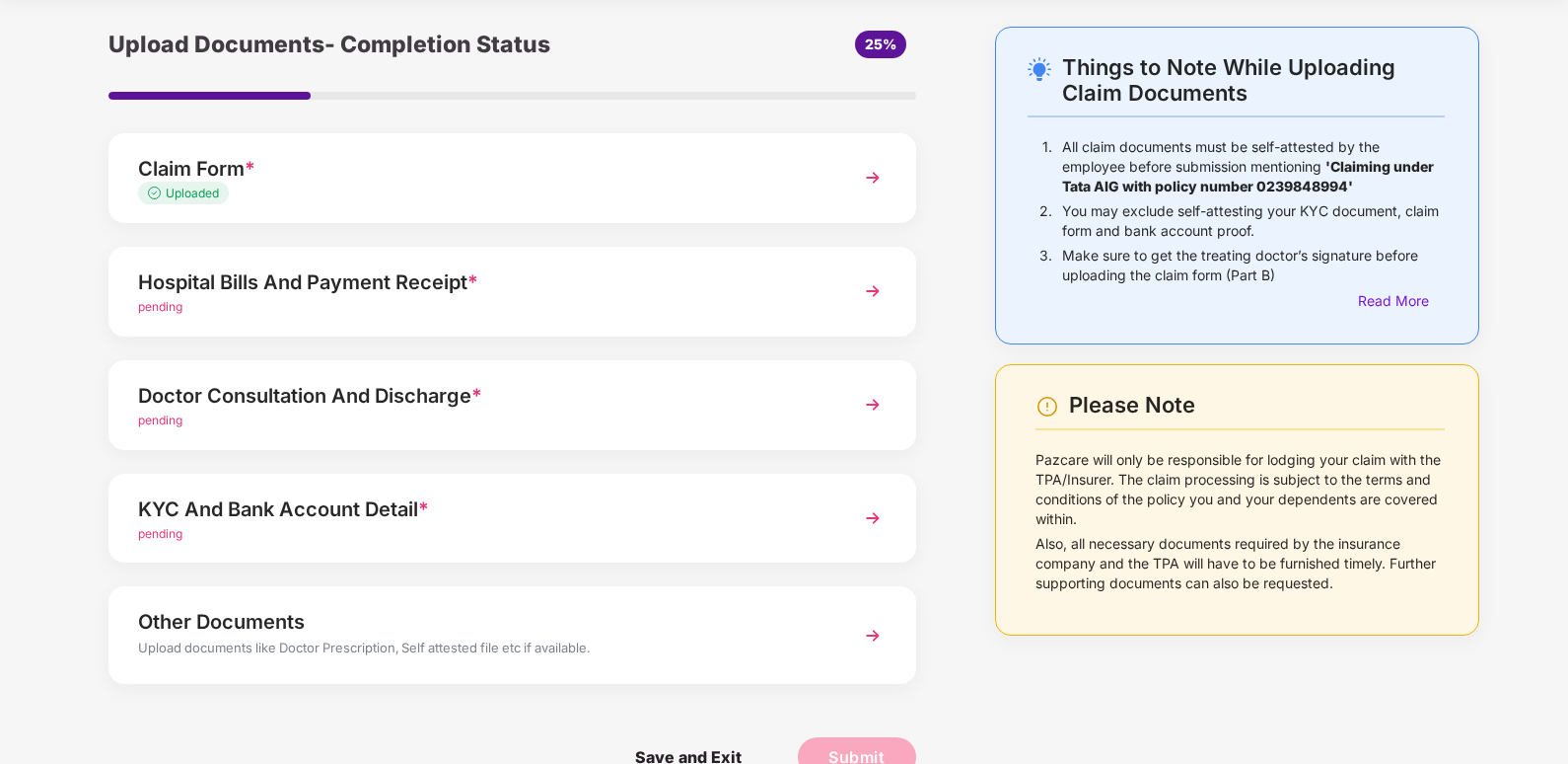
scroll to position [99, 0]
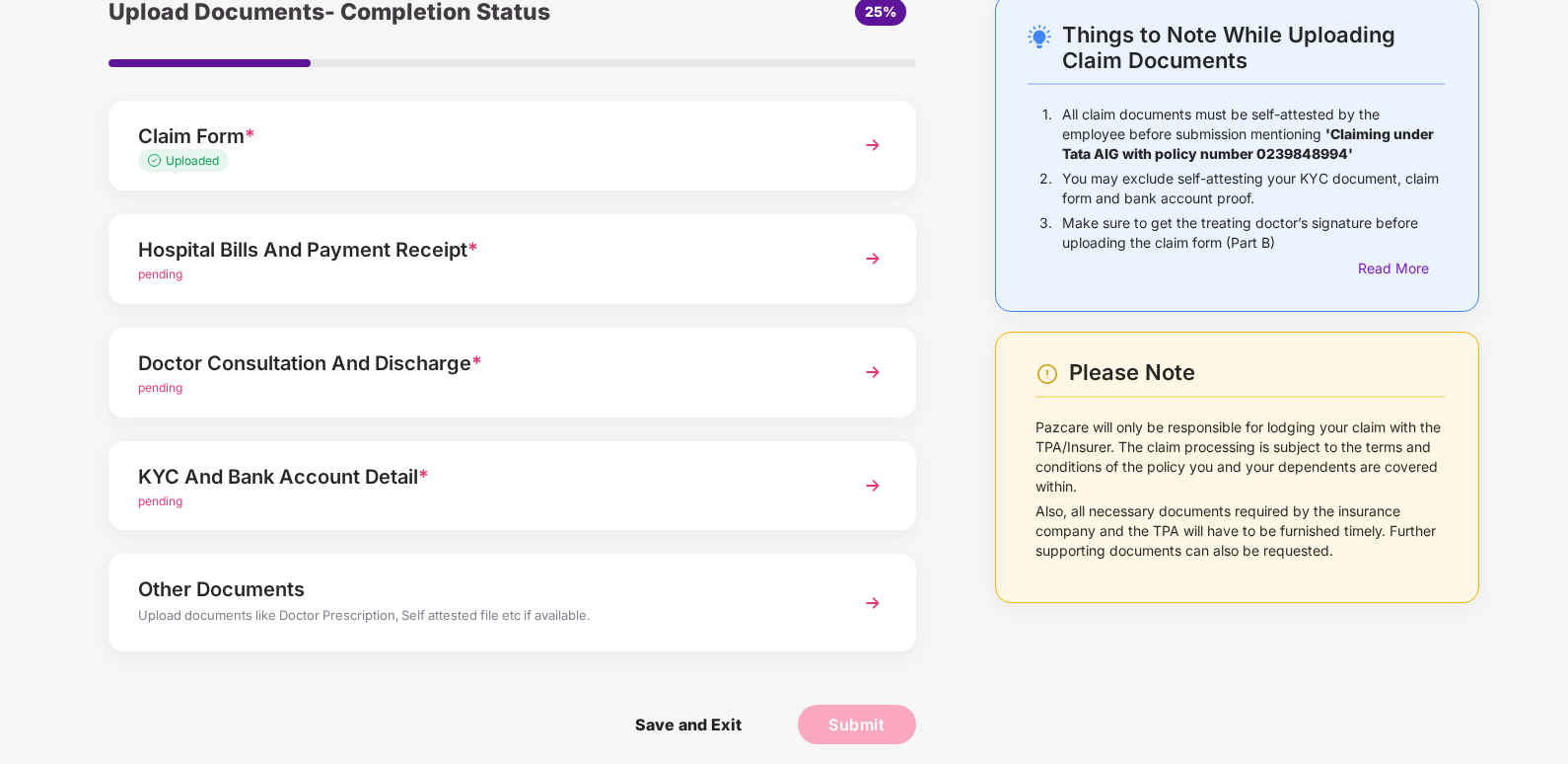
click at [683, 260] on div "Hospital Bills And Payment Receipt *" at bounding box center [480, 249] width 686 height 32
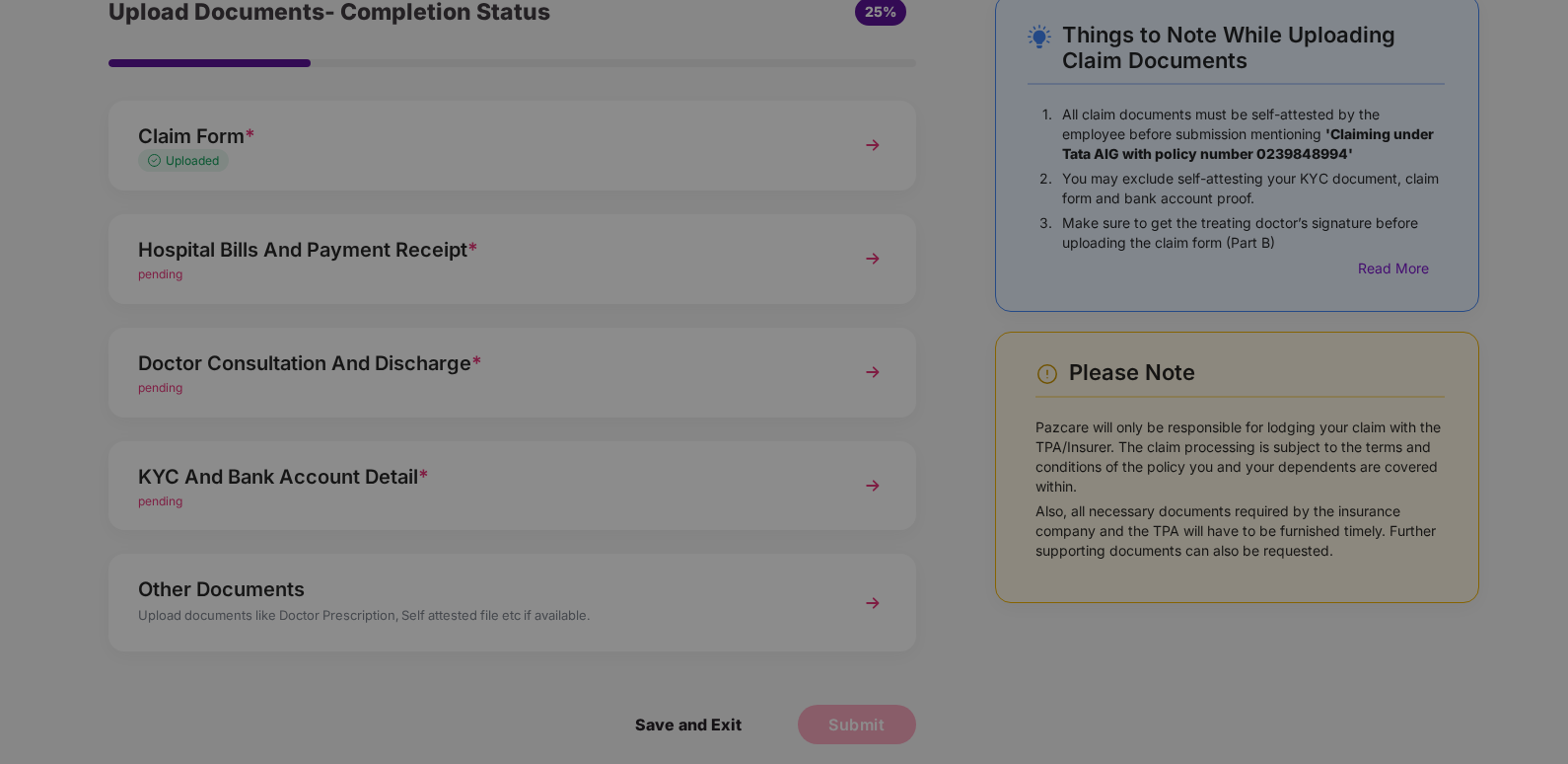
scroll to position [0, 0]
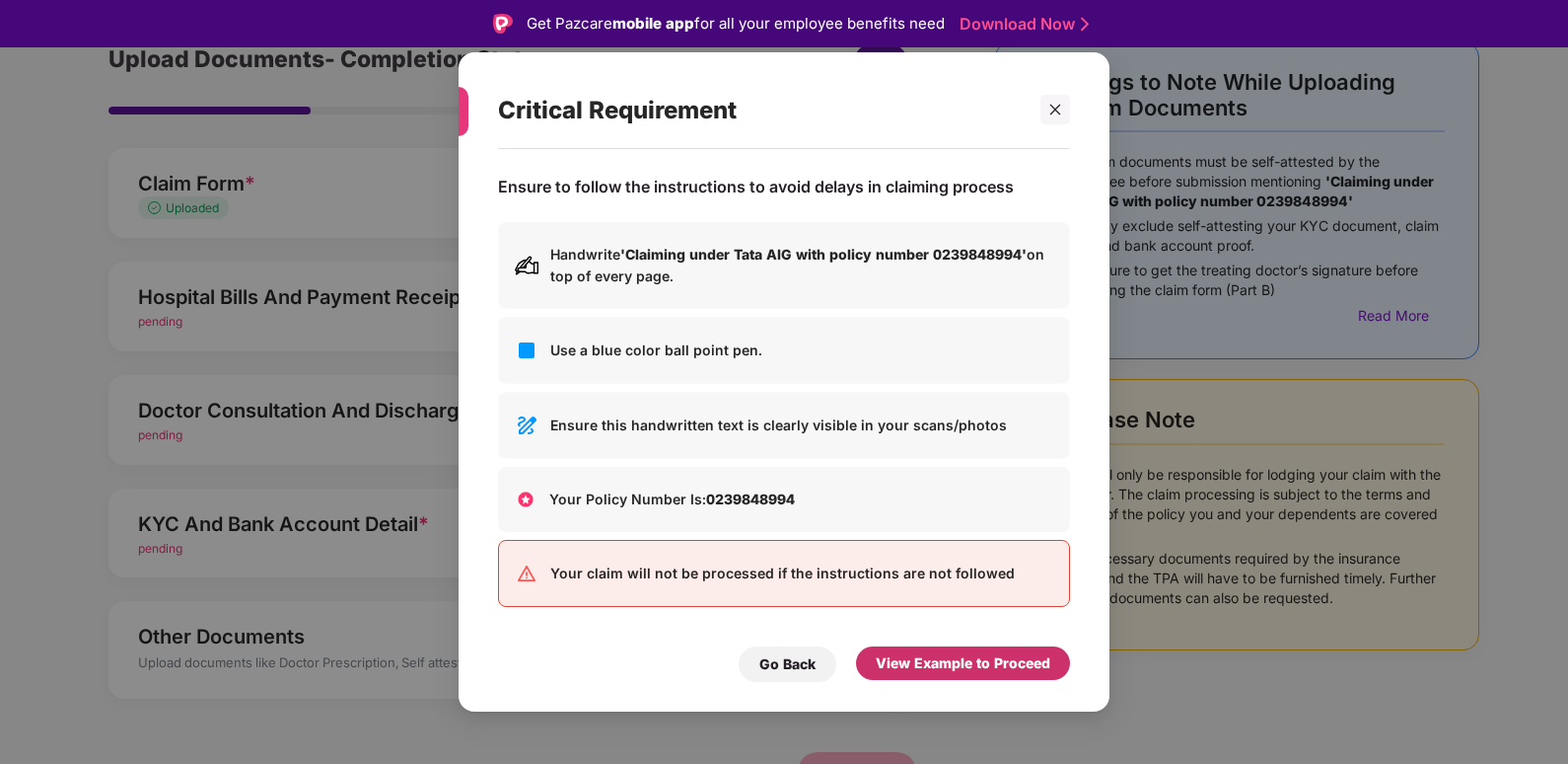
click at [933, 659] on div "View Example to Proceed" at bounding box center [962, 663] width 174 height 22
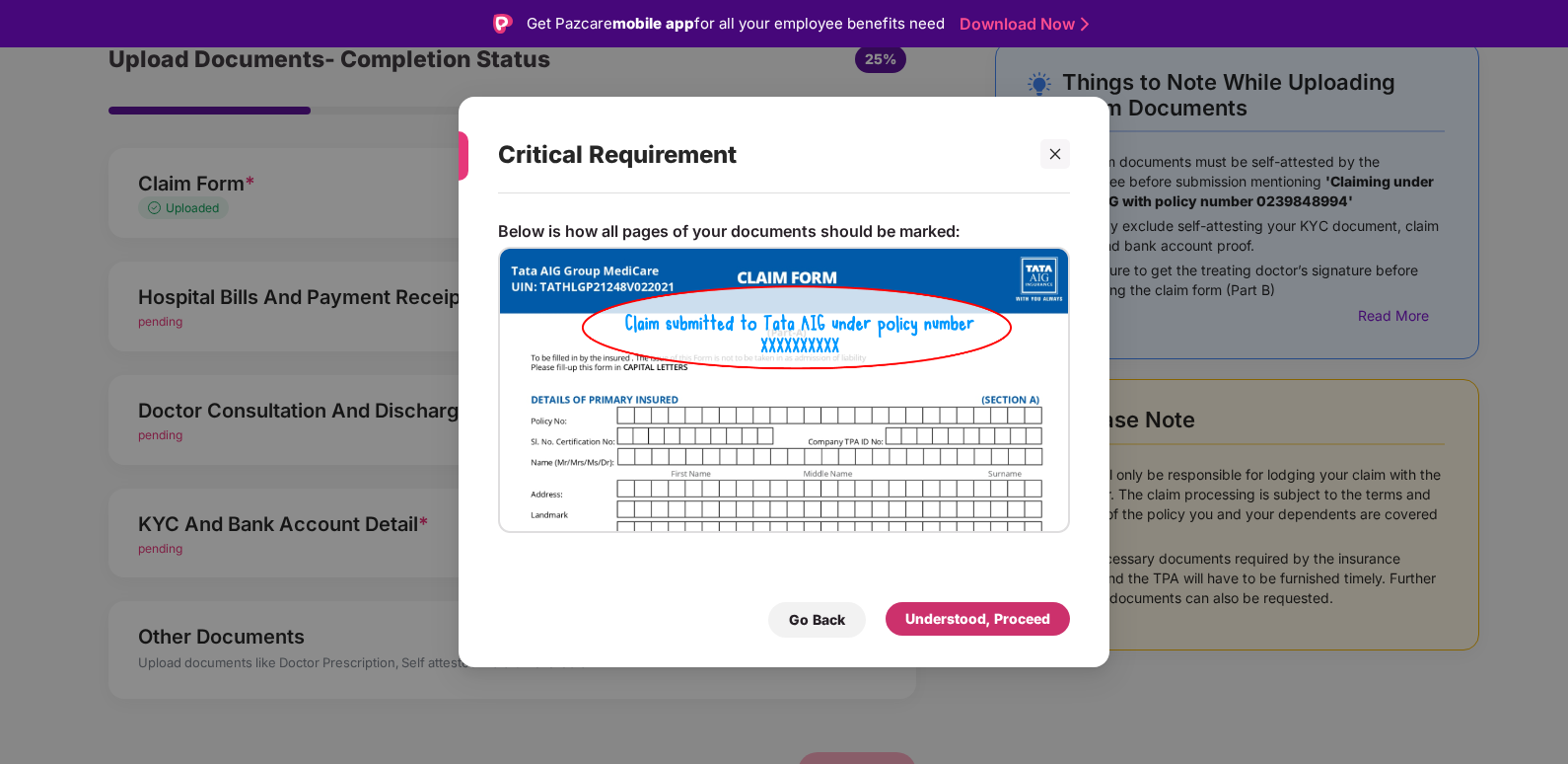
click at [941, 618] on div "Understood, Proceed" at bounding box center [977, 618] width 145 height 22
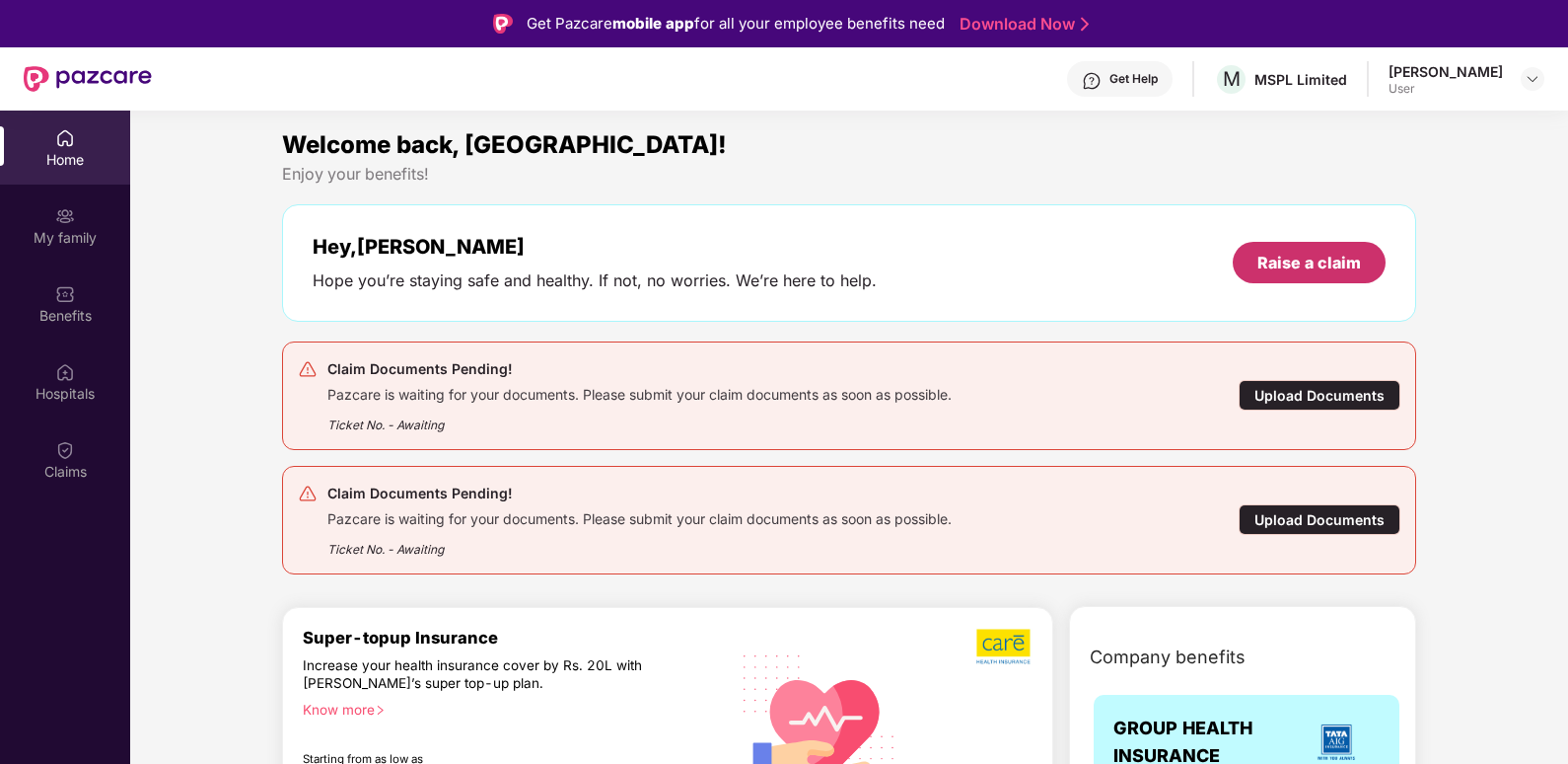
click at [1322, 257] on div "Raise a claim" at bounding box center [1309, 262] width 104 height 22
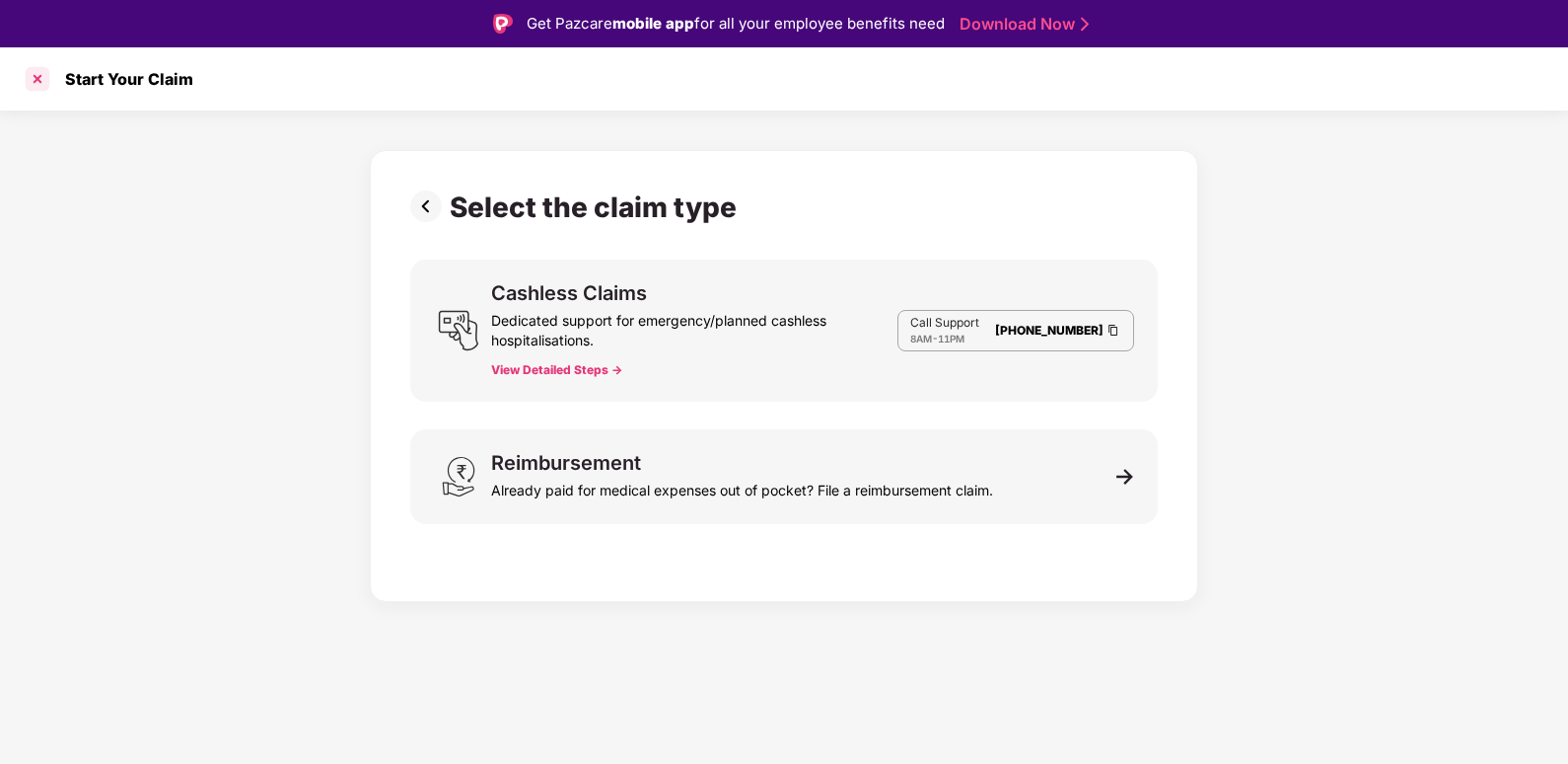
click at [49, 74] on div at bounding box center [38, 79] width 32 height 32
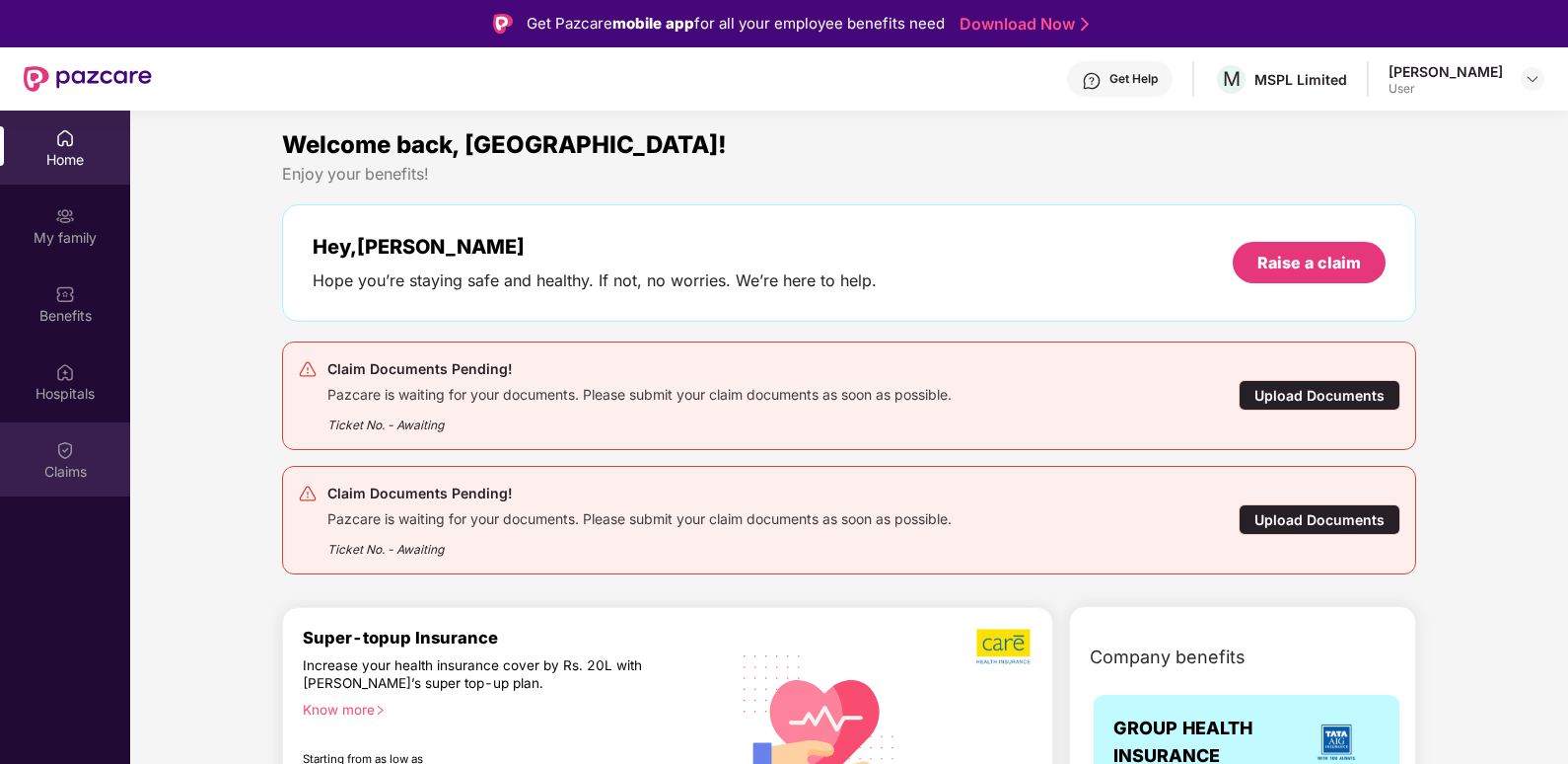
click at [70, 462] on div "Claims" at bounding box center [65, 472] width 131 height 20
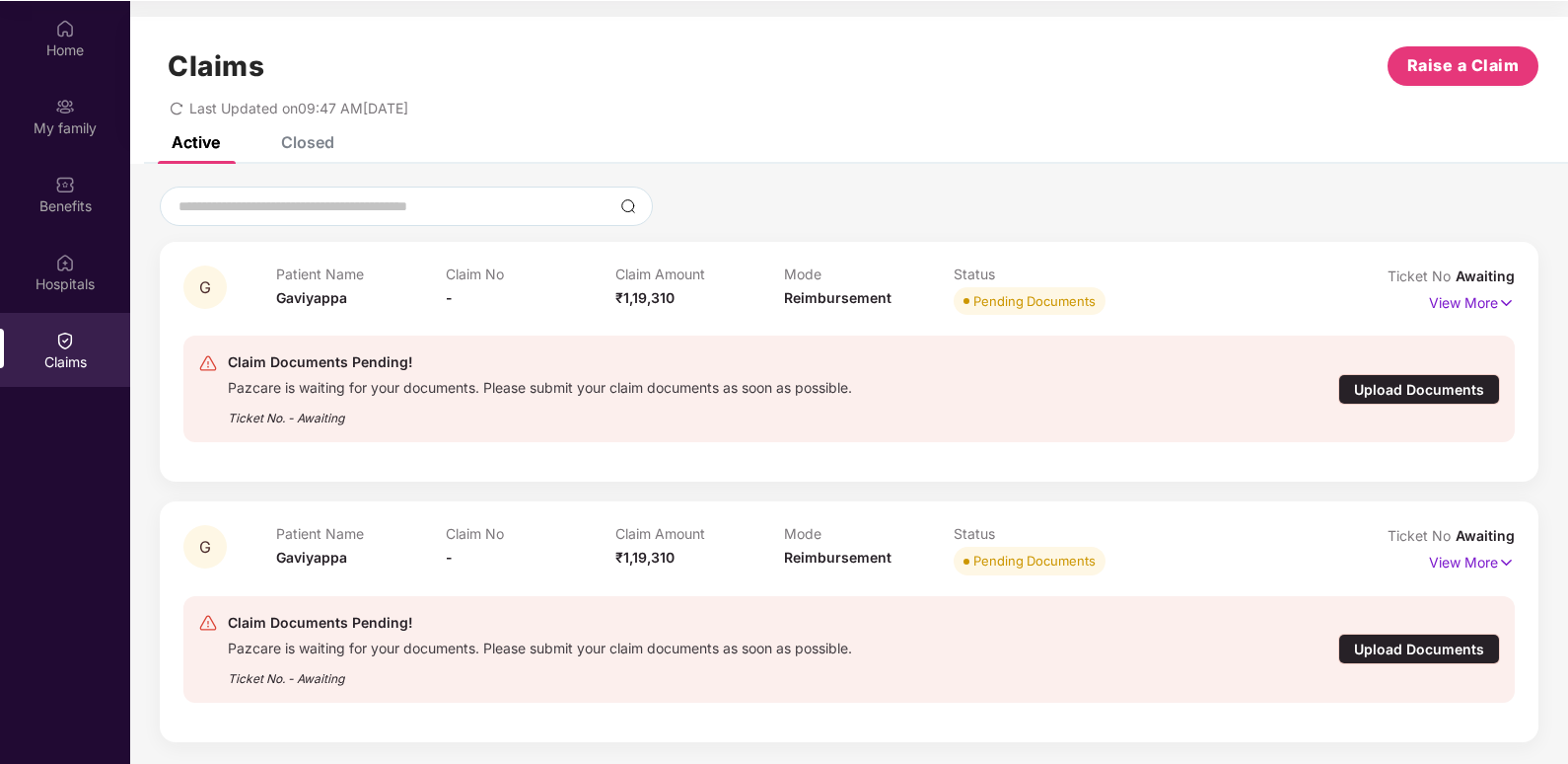
scroll to position [111, 0]
click at [1413, 386] on div "Upload Documents" at bounding box center [1418, 388] width 161 height 31
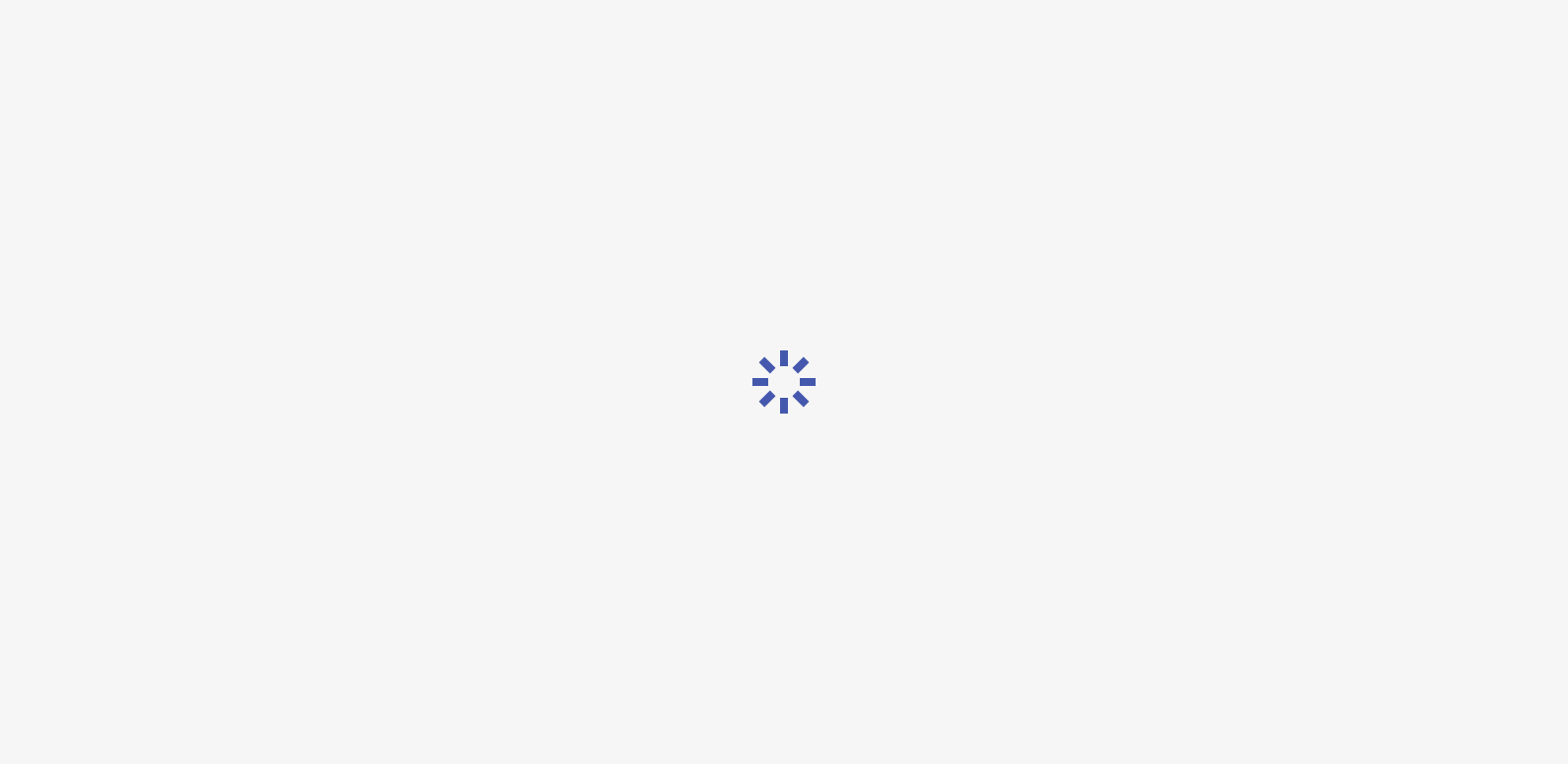
scroll to position [47, 0]
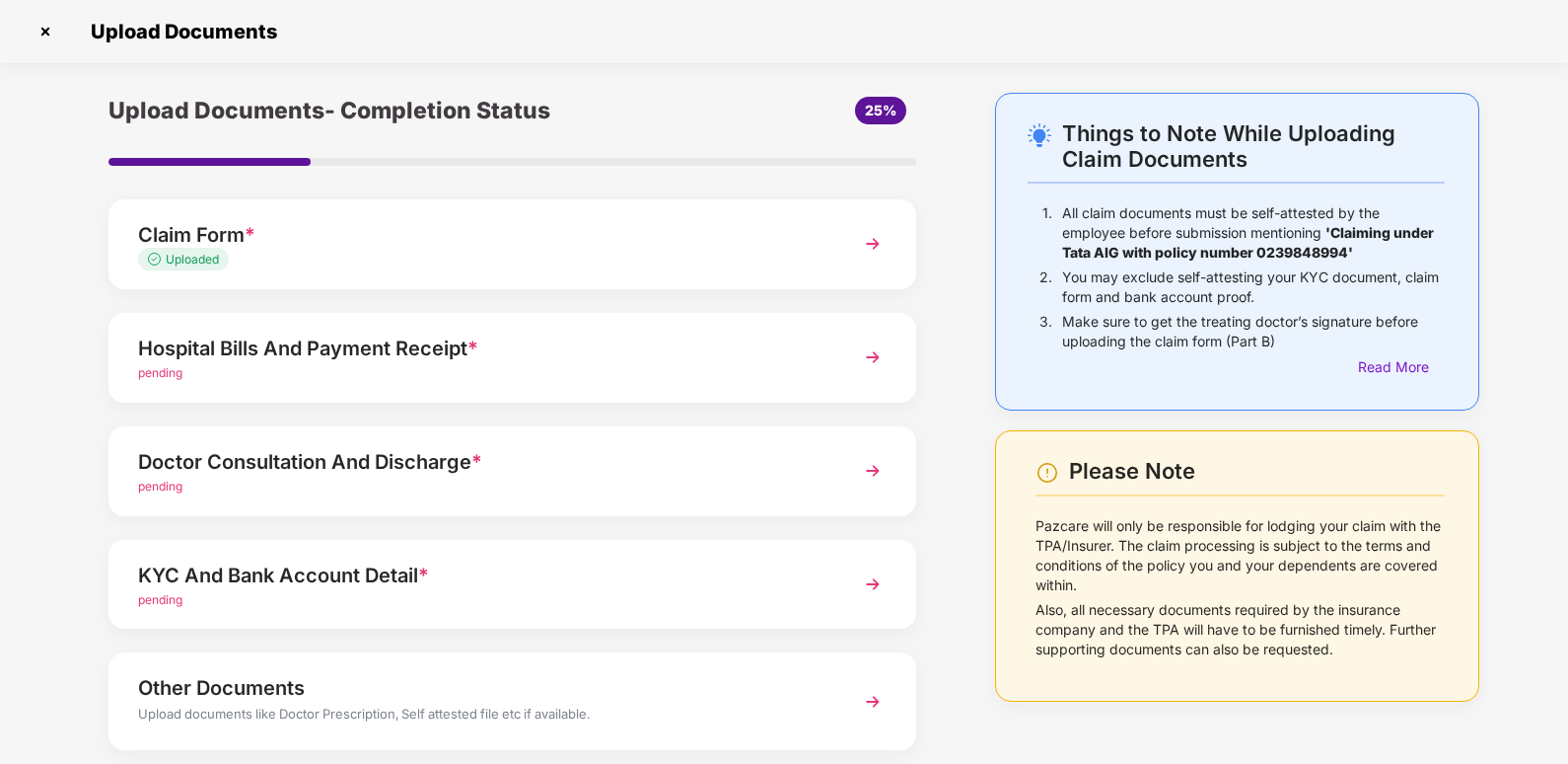
click at [631, 357] on div "Hospital Bills And Payment Receipt *" at bounding box center [480, 348] width 686 height 32
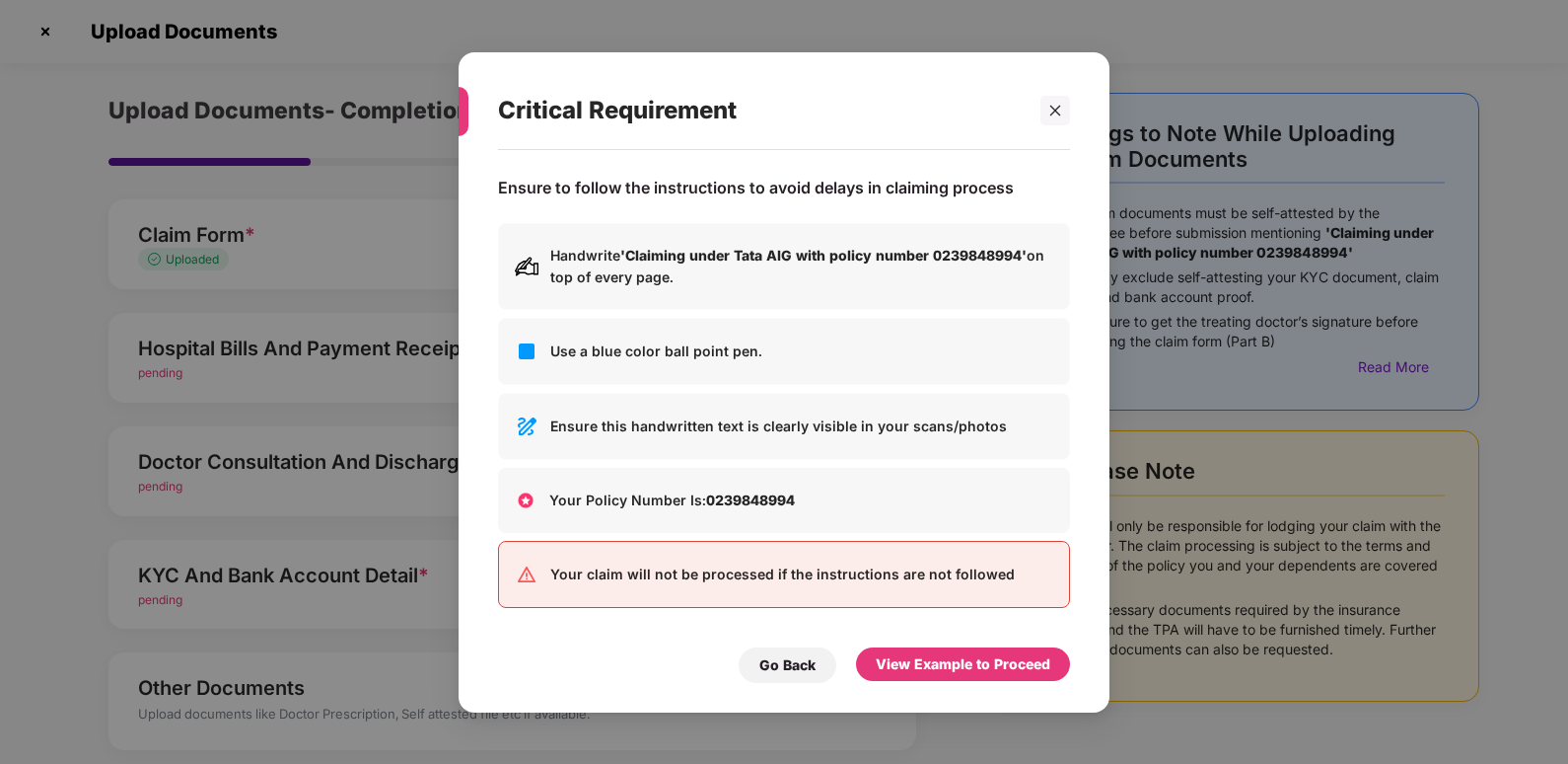
scroll to position [0, 0]
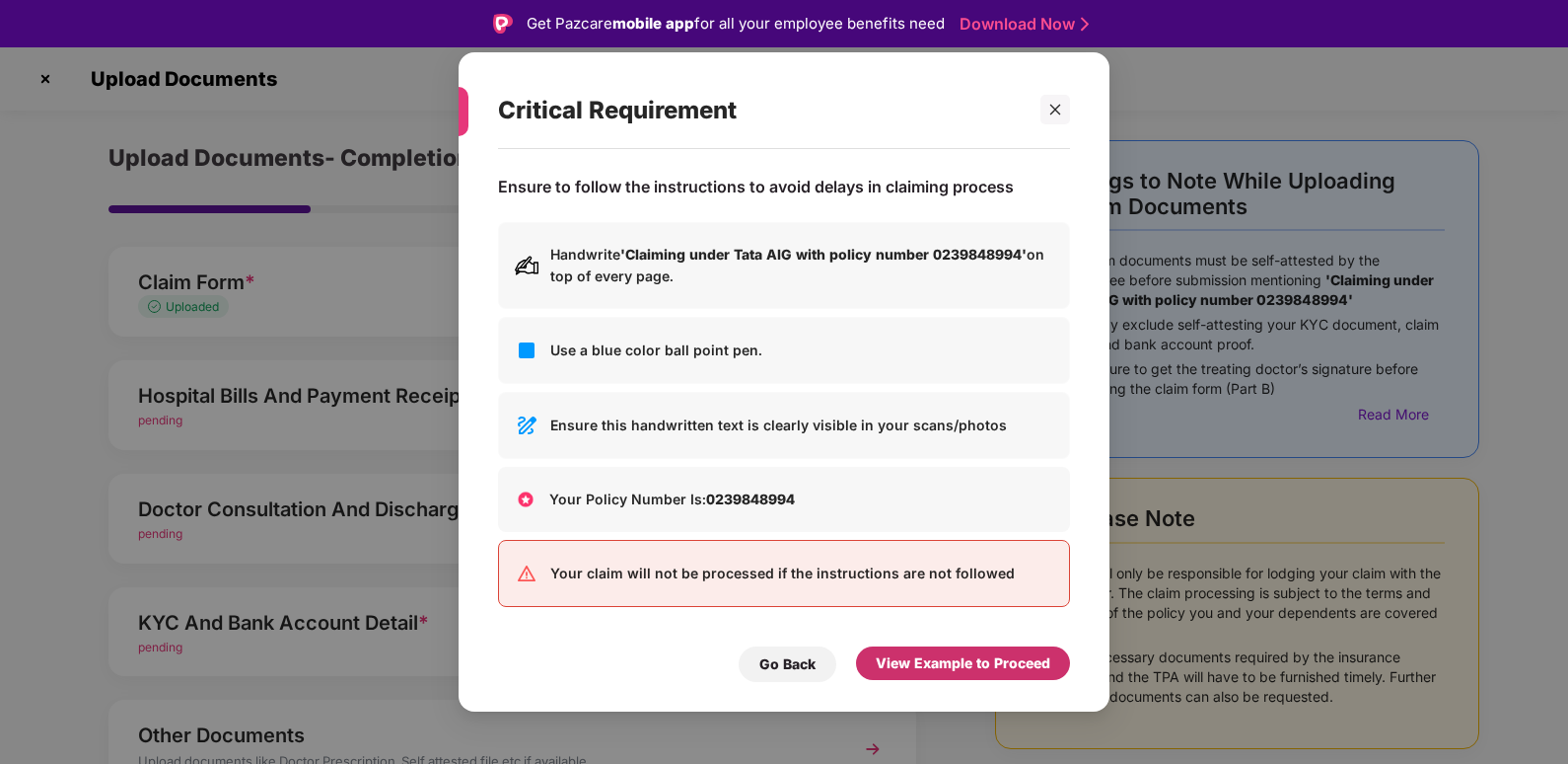
click at [942, 661] on div "View Example to Proceed" at bounding box center [962, 663] width 174 height 22
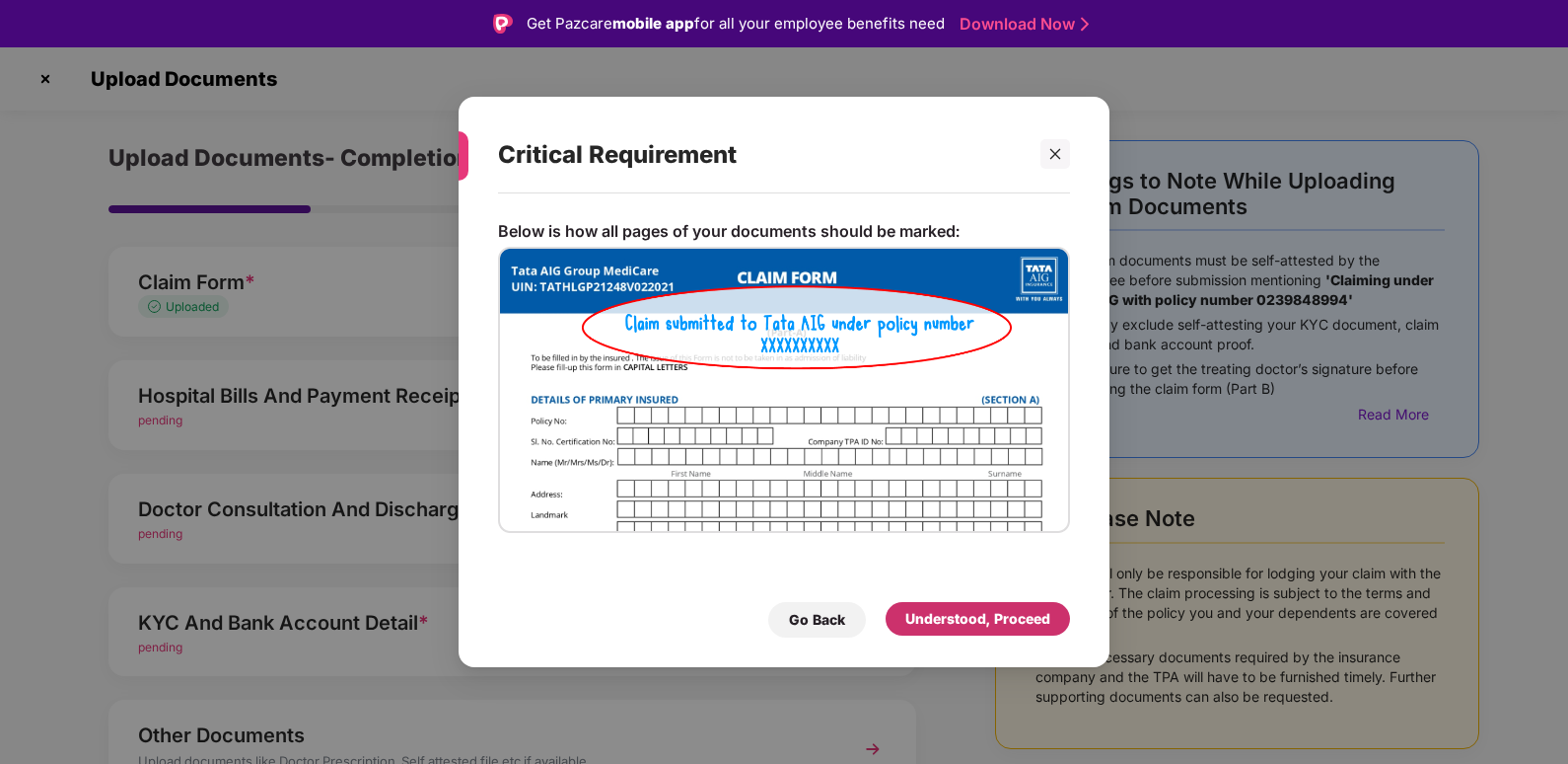
click at [975, 619] on div "Understood, Proceed" at bounding box center [977, 618] width 145 height 22
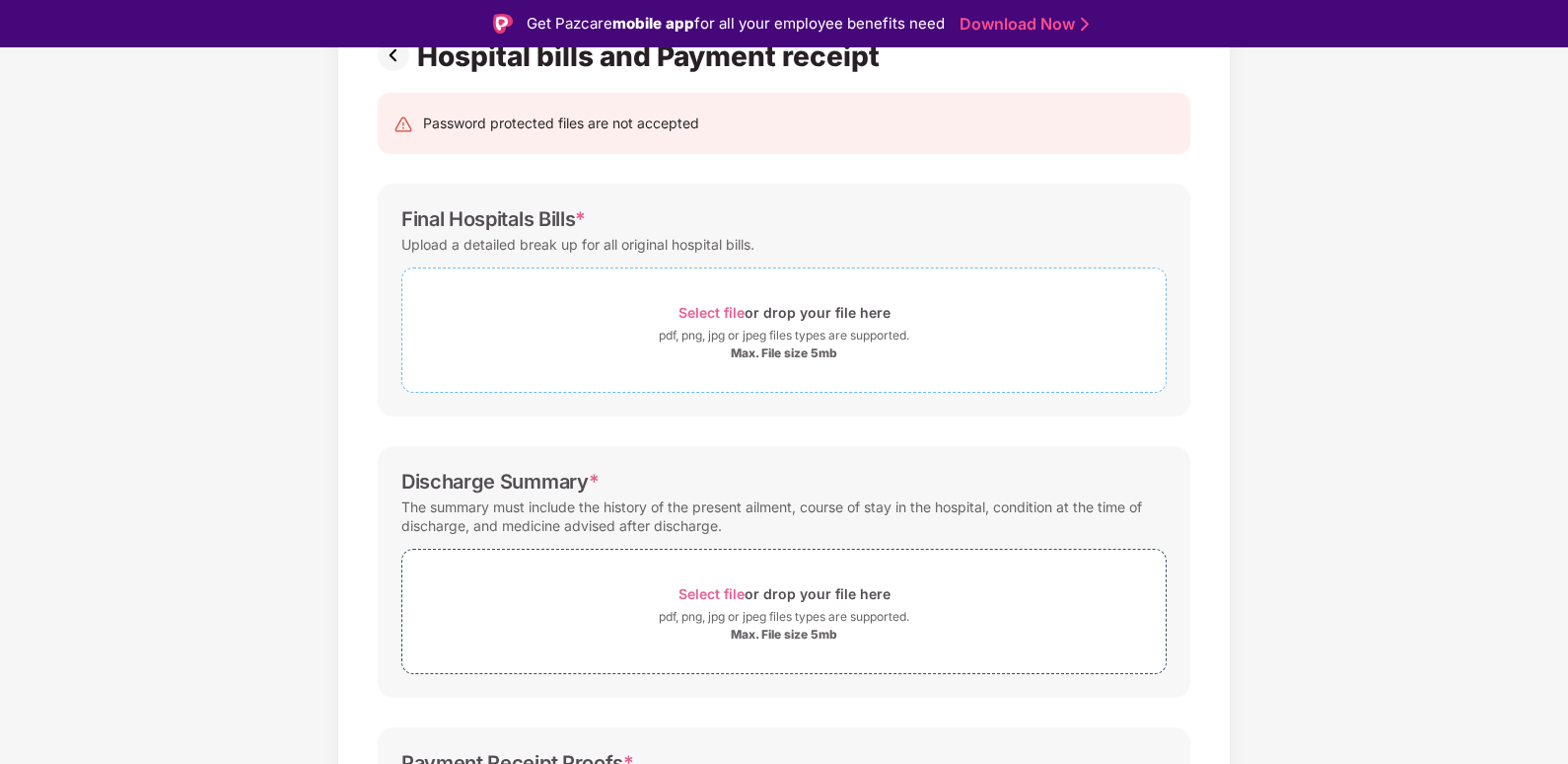
scroll to position [139, 0]
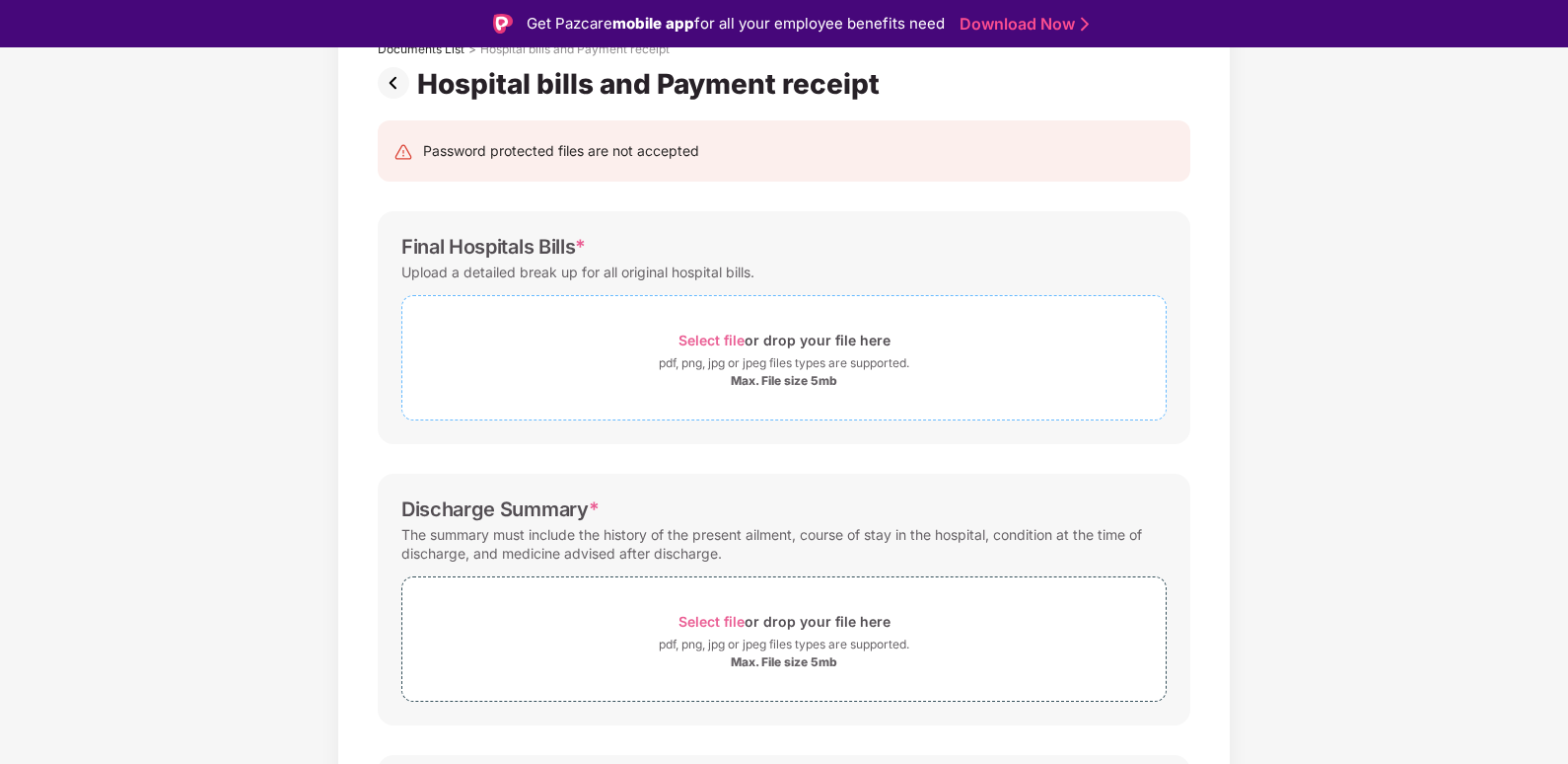
click at [740, 339] on span "Select file" at bounding box center [712, 339] width 66 height 17
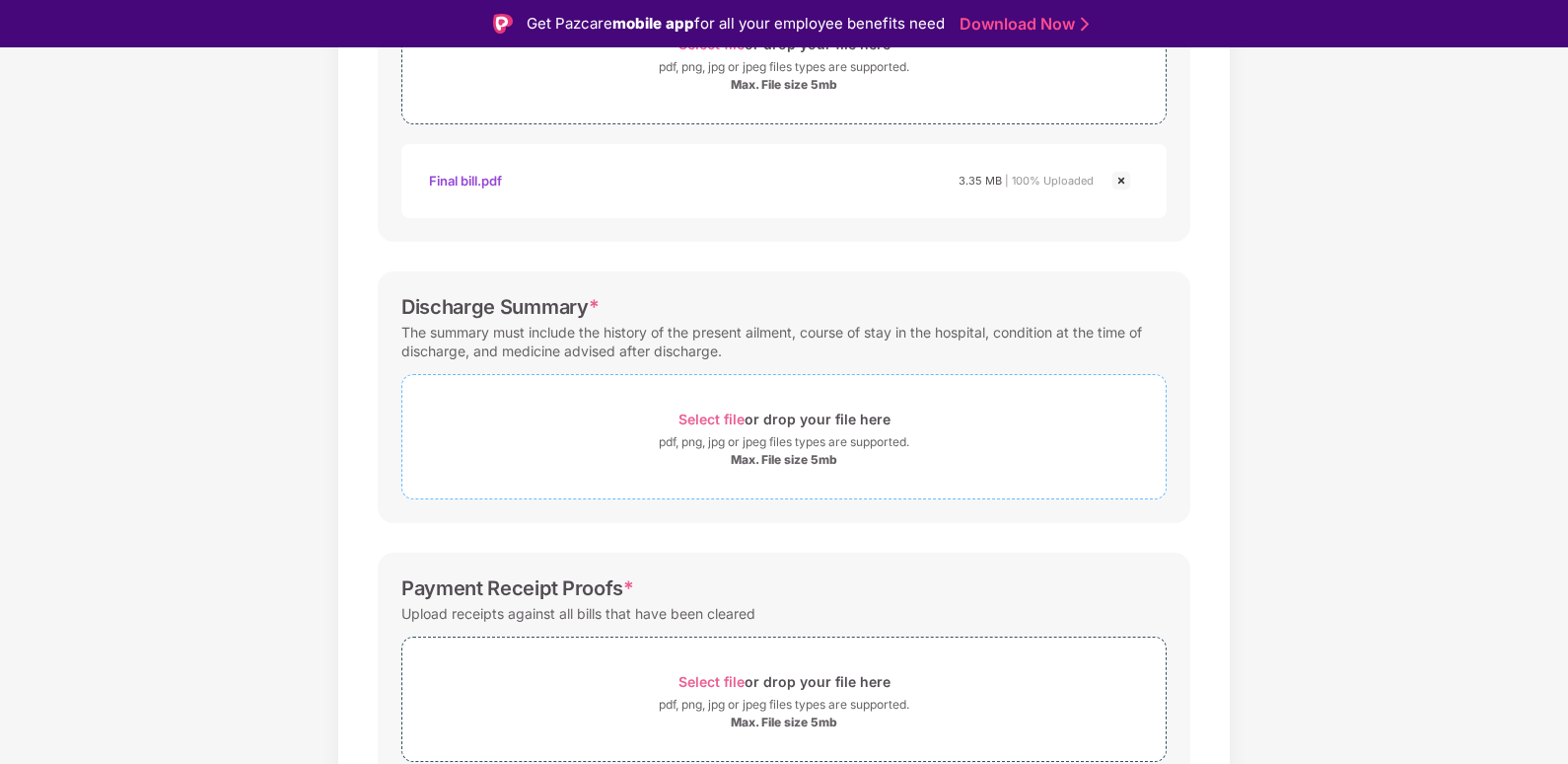
scroll to position [529, 0]
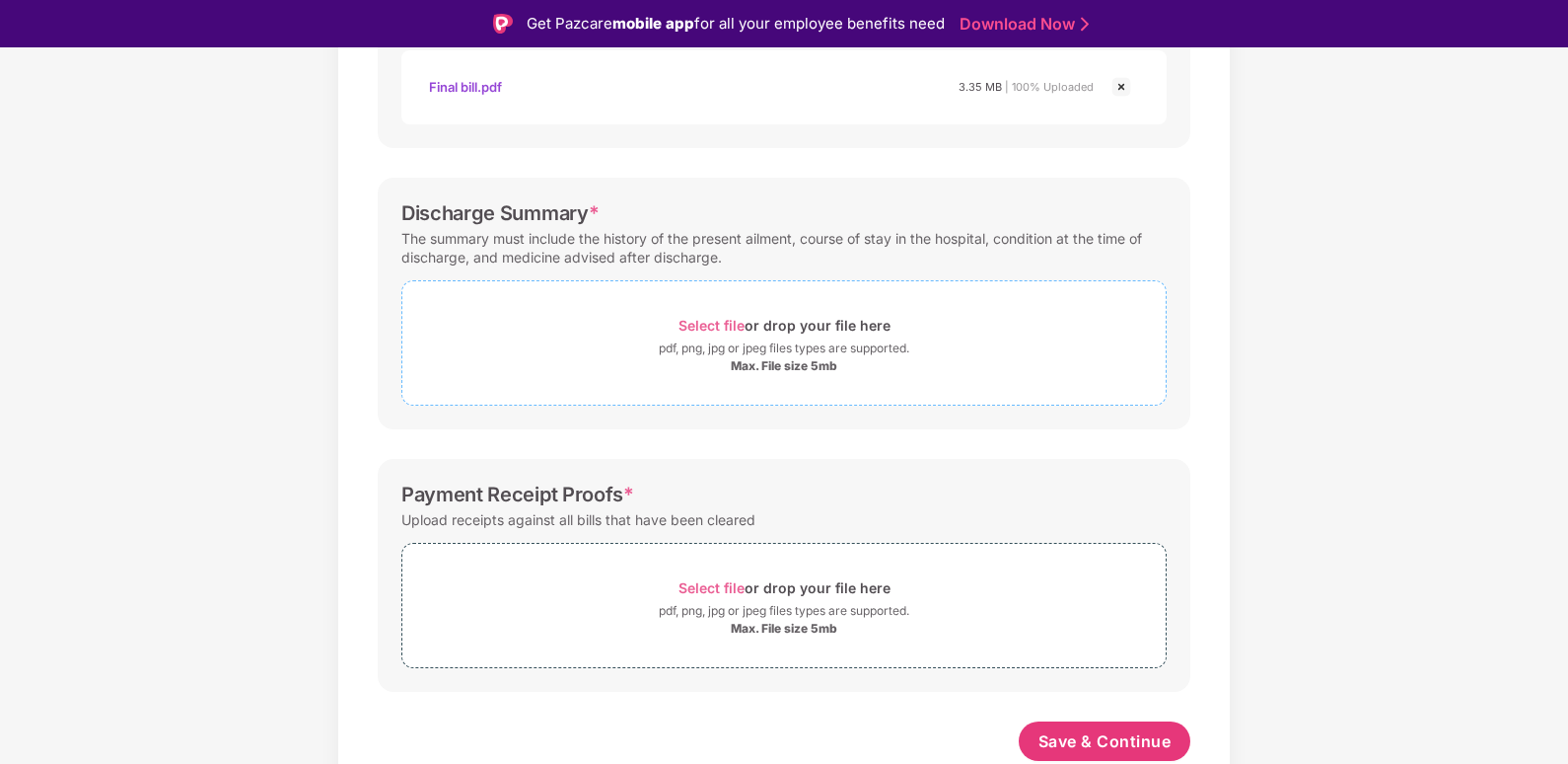
click at [762, 335] on div "Select file or drop your file here" at bounding box center [784, 325] width 212 height 27
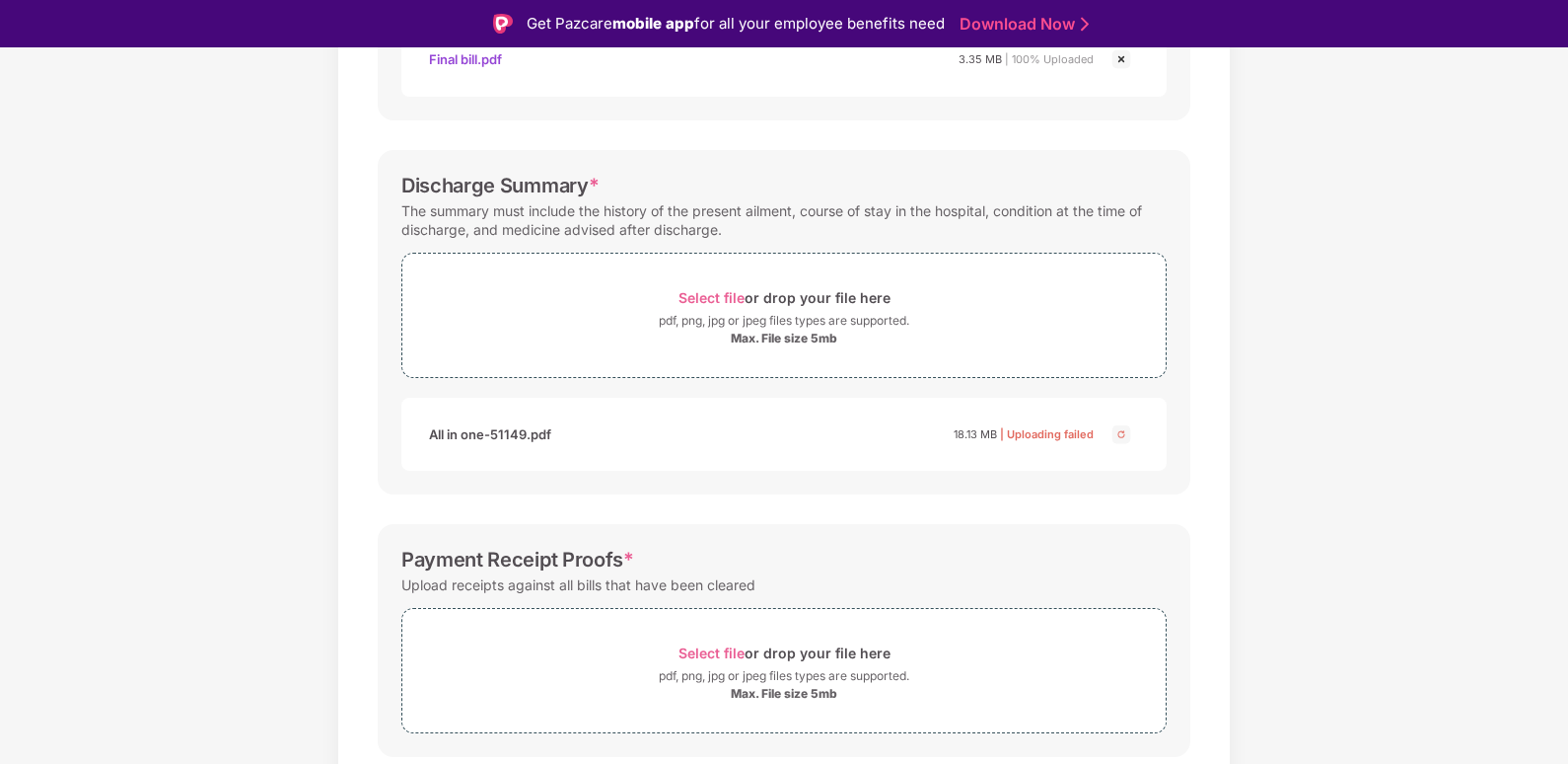
scroll to position [523, 0]
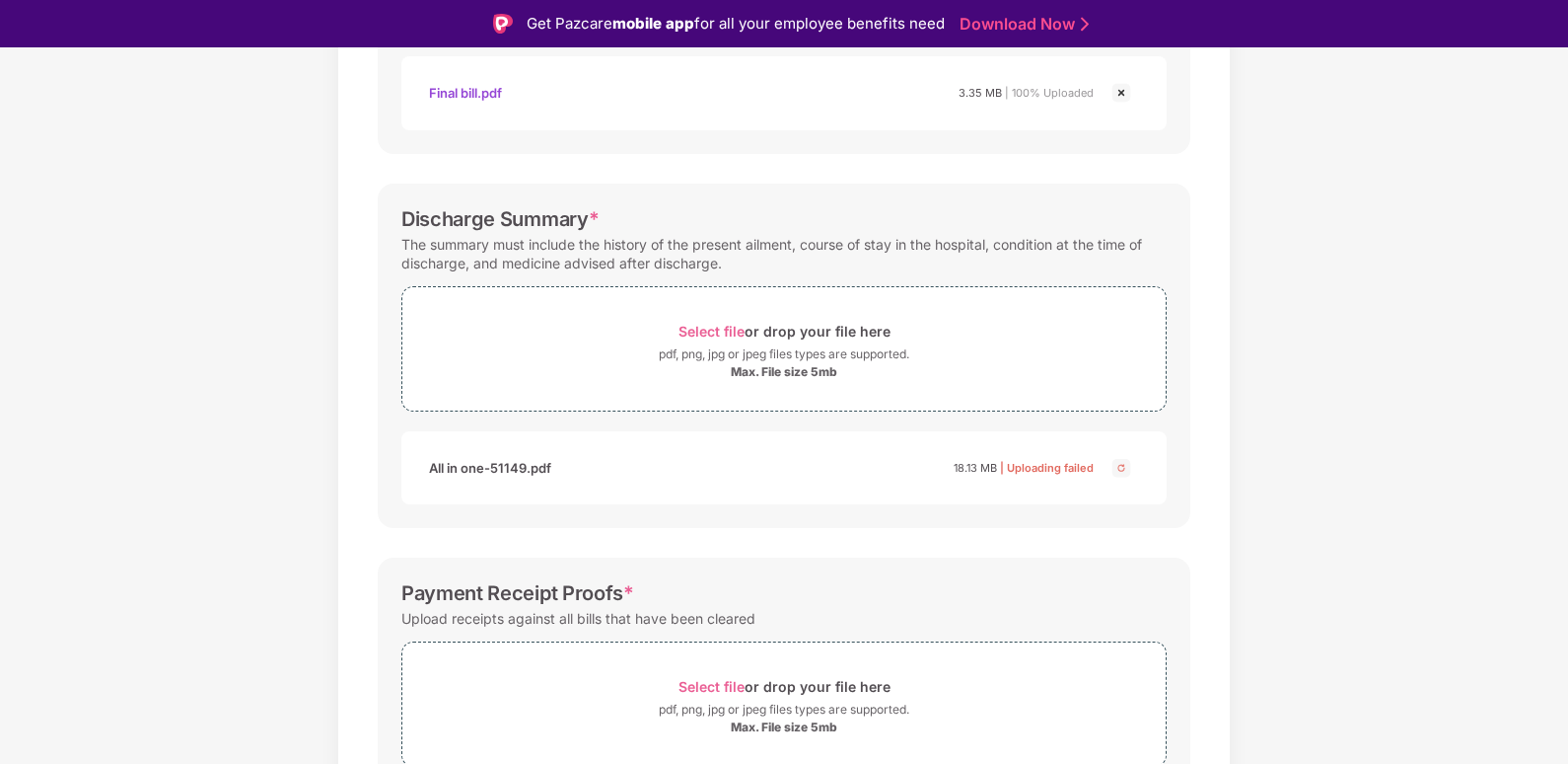
click at [1117, 469] on img at bounding box center [1121, 468] width 24 height 24
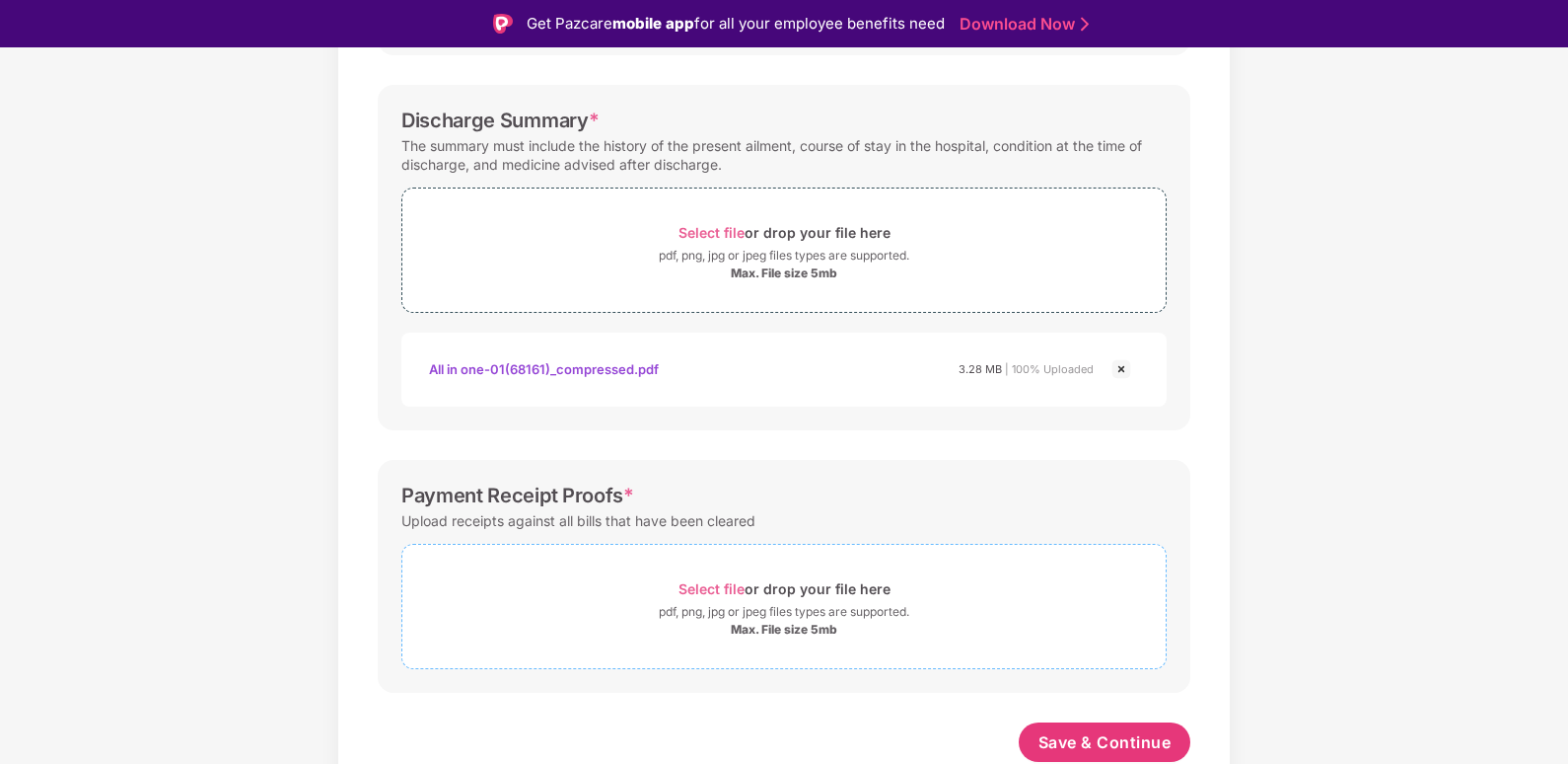
scroll to position [622, 0]
click at [709, 594] on span "Select file" at bounding box center [712, 587] width 66 height 17
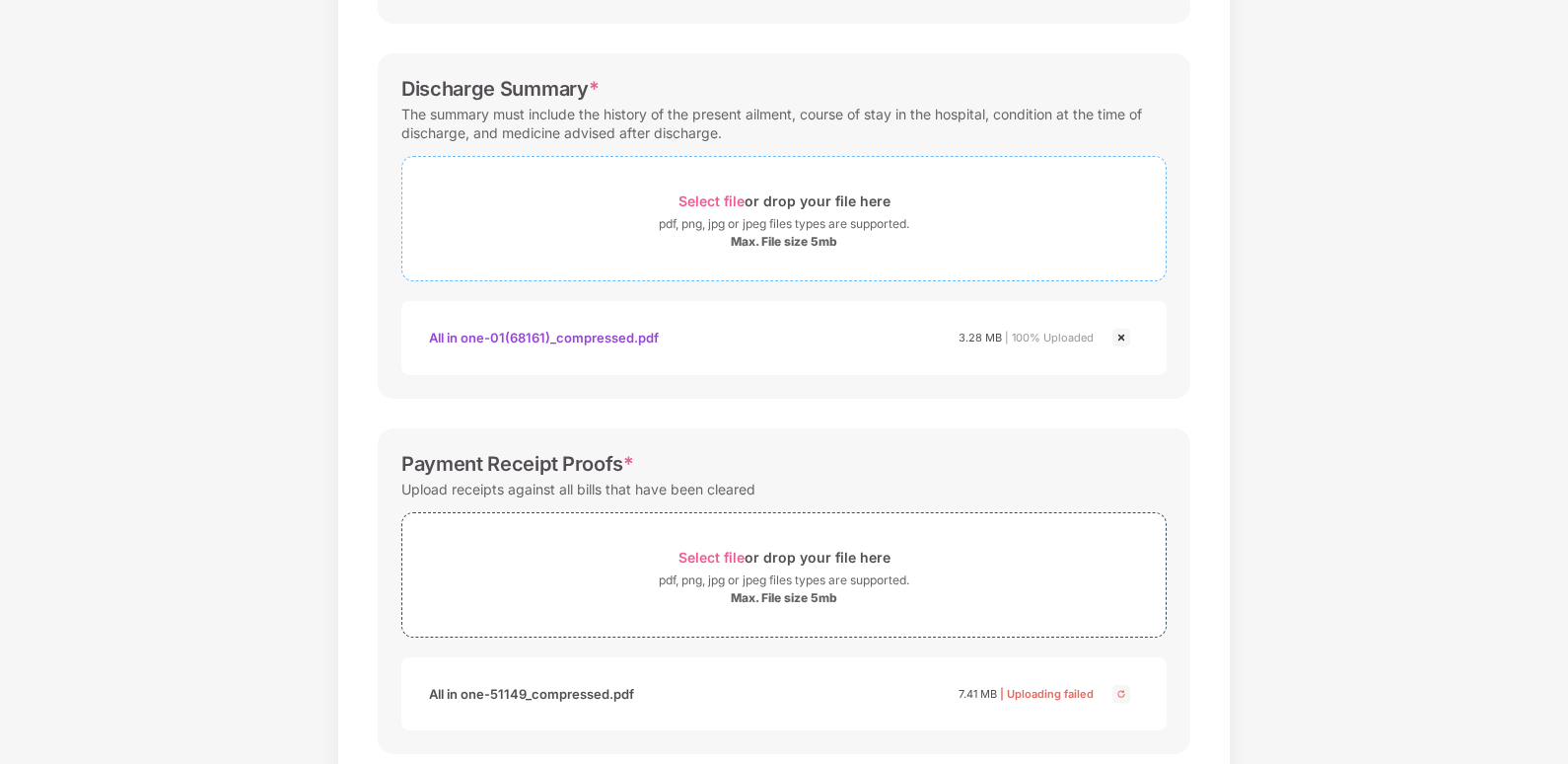
scroll to position [715, 0]
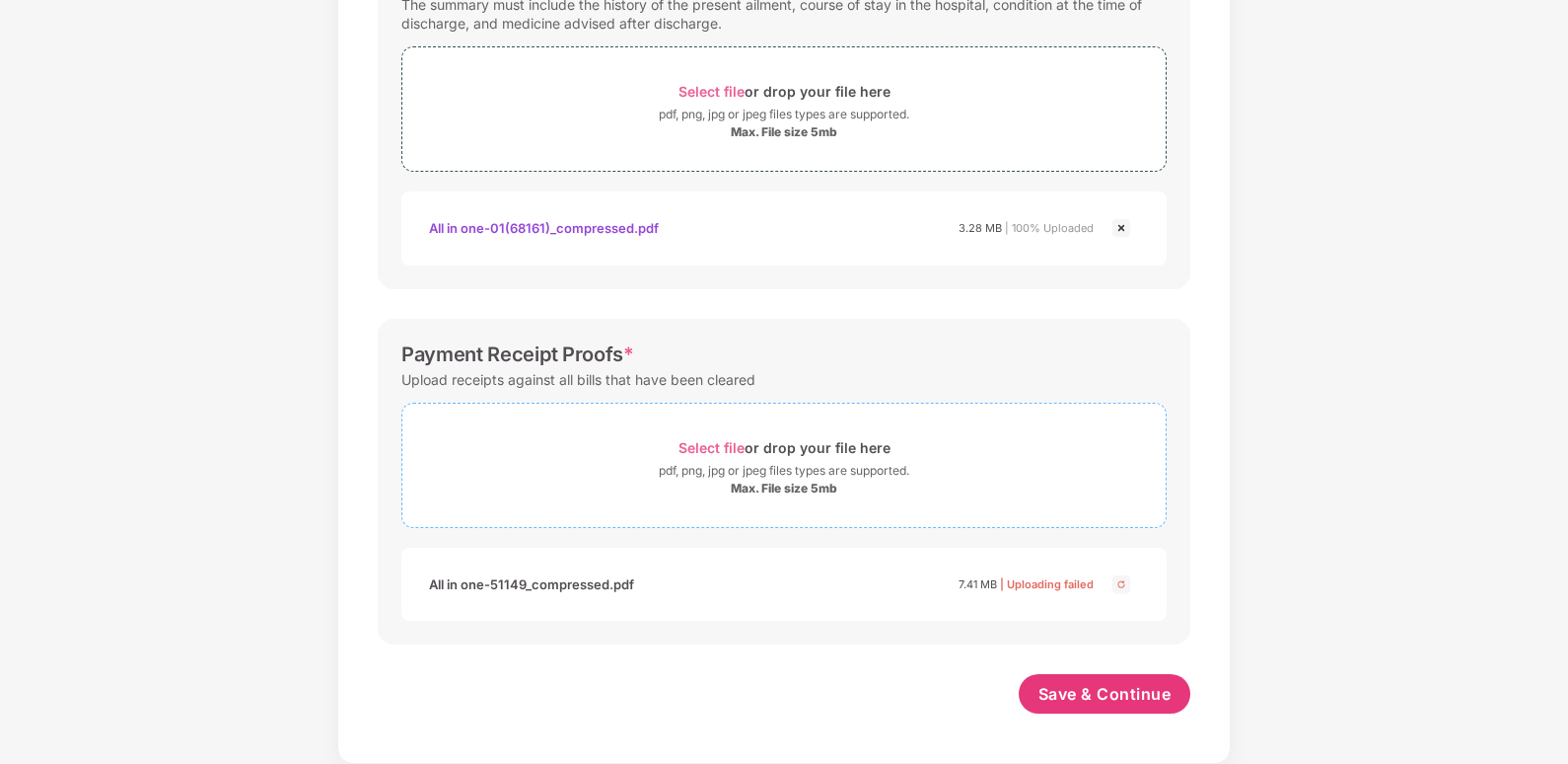
click at [742, 448] on span "Select file" at bounding box center [712, 447] width 66 height 17
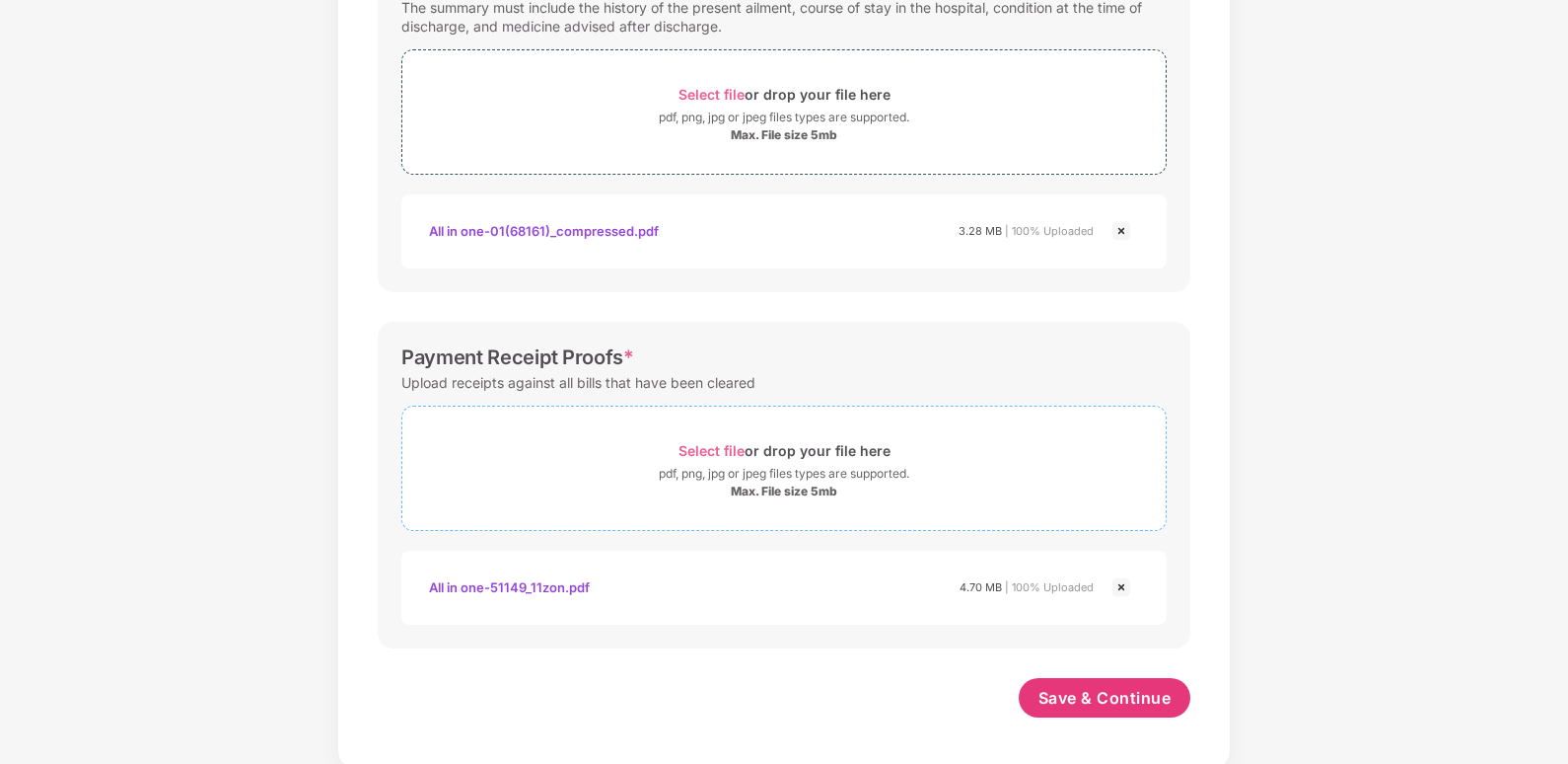
scroll to position [716, 0]
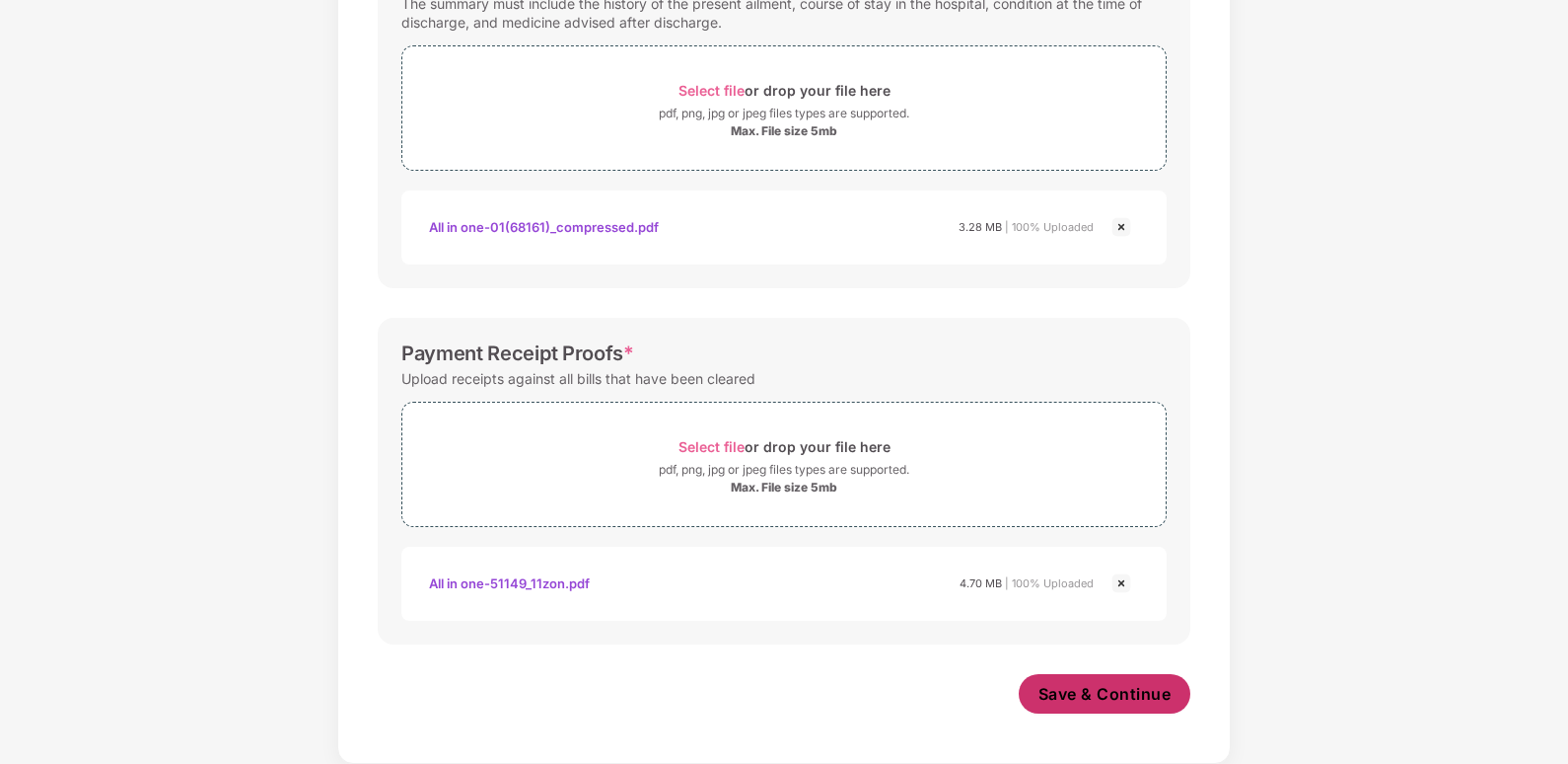
click at [1116, 697] on span "Save & Continue" at bounding box center [1105, 694] width 134 height 22
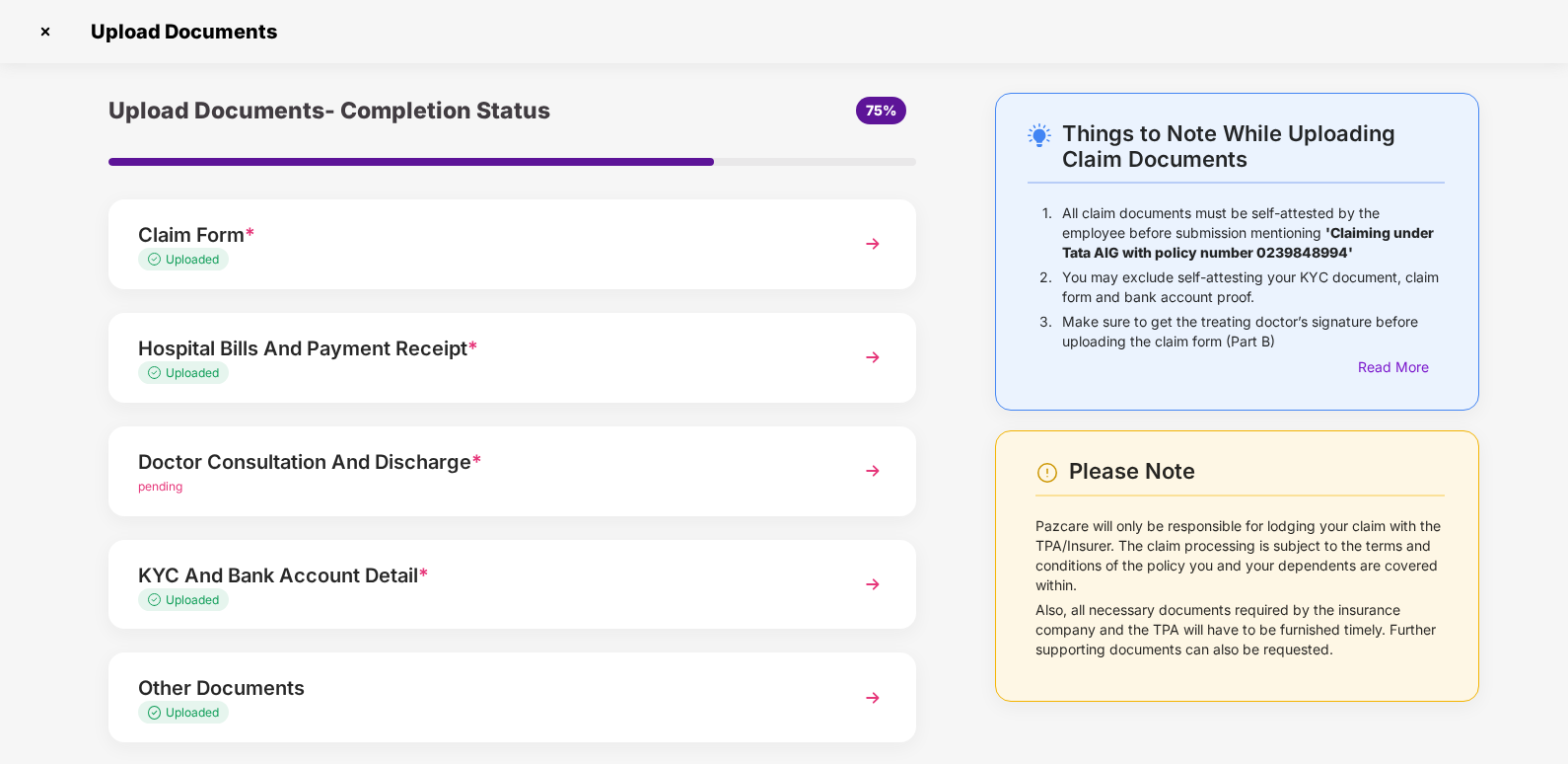
scroll to position [101, 0]
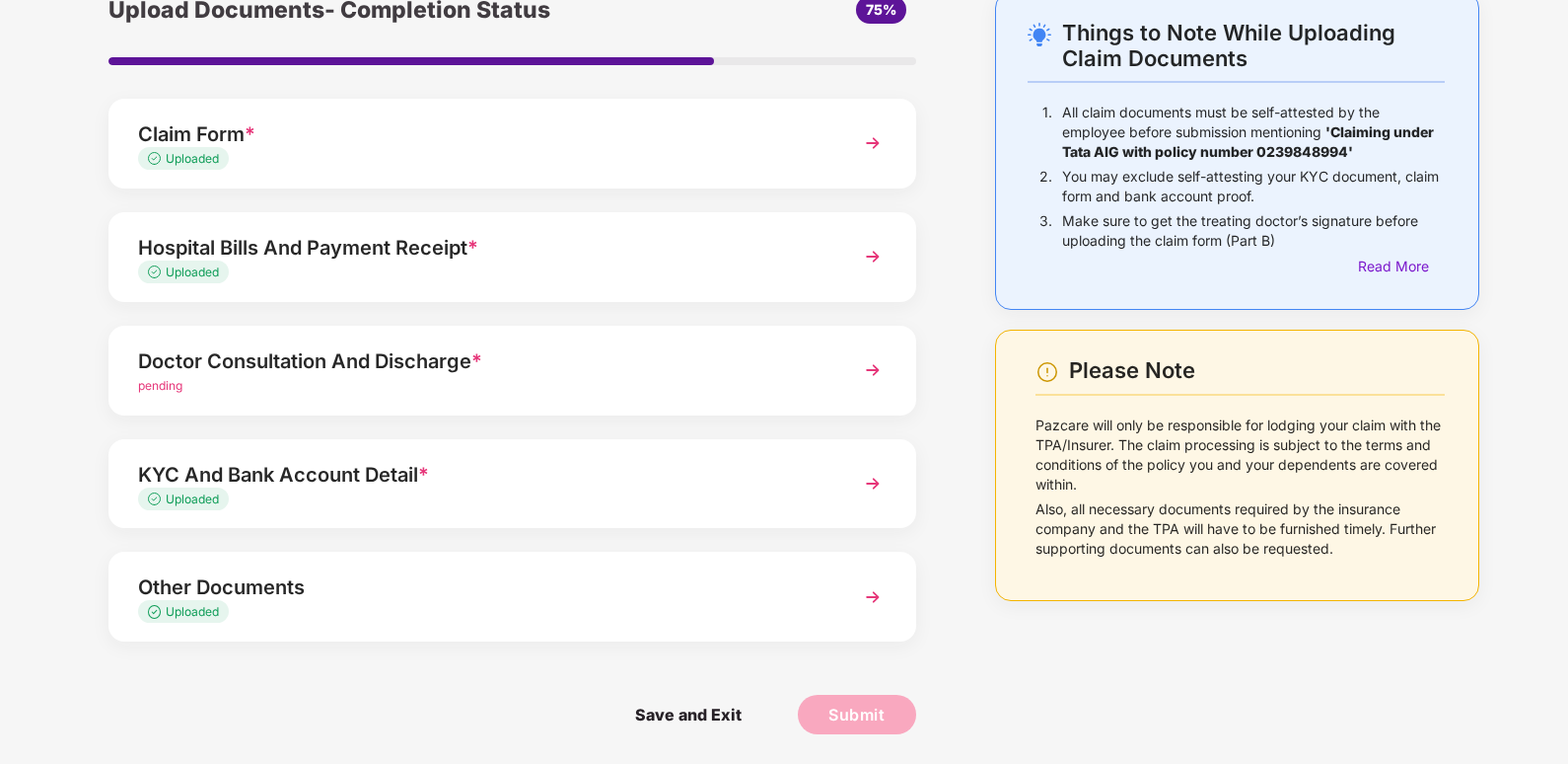
click at [249, 371] on div "Doctor Consultation And Discharge *" at bounding box center [480, 361] width 686 height 32
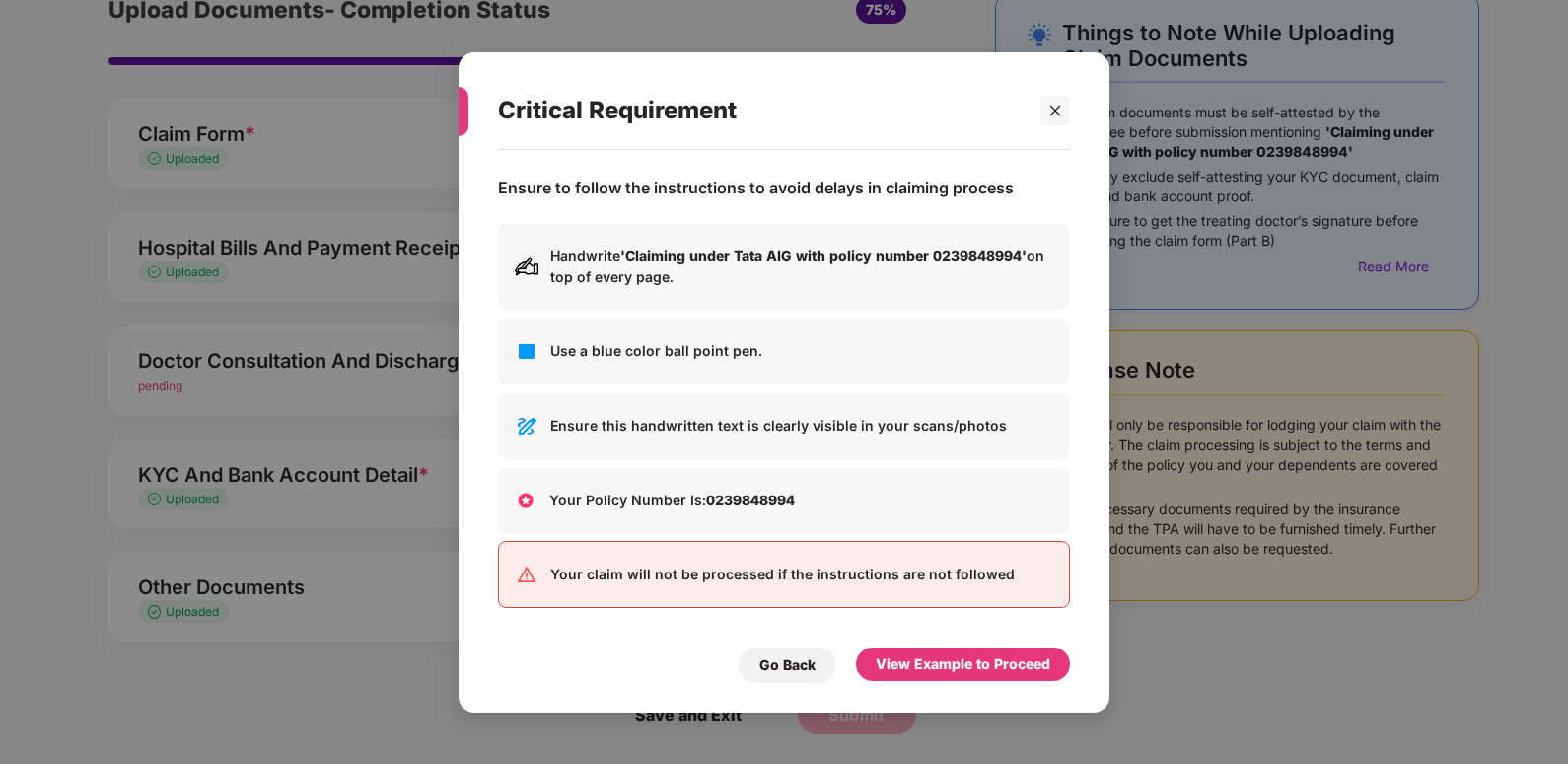
scroll to position [0, 0]
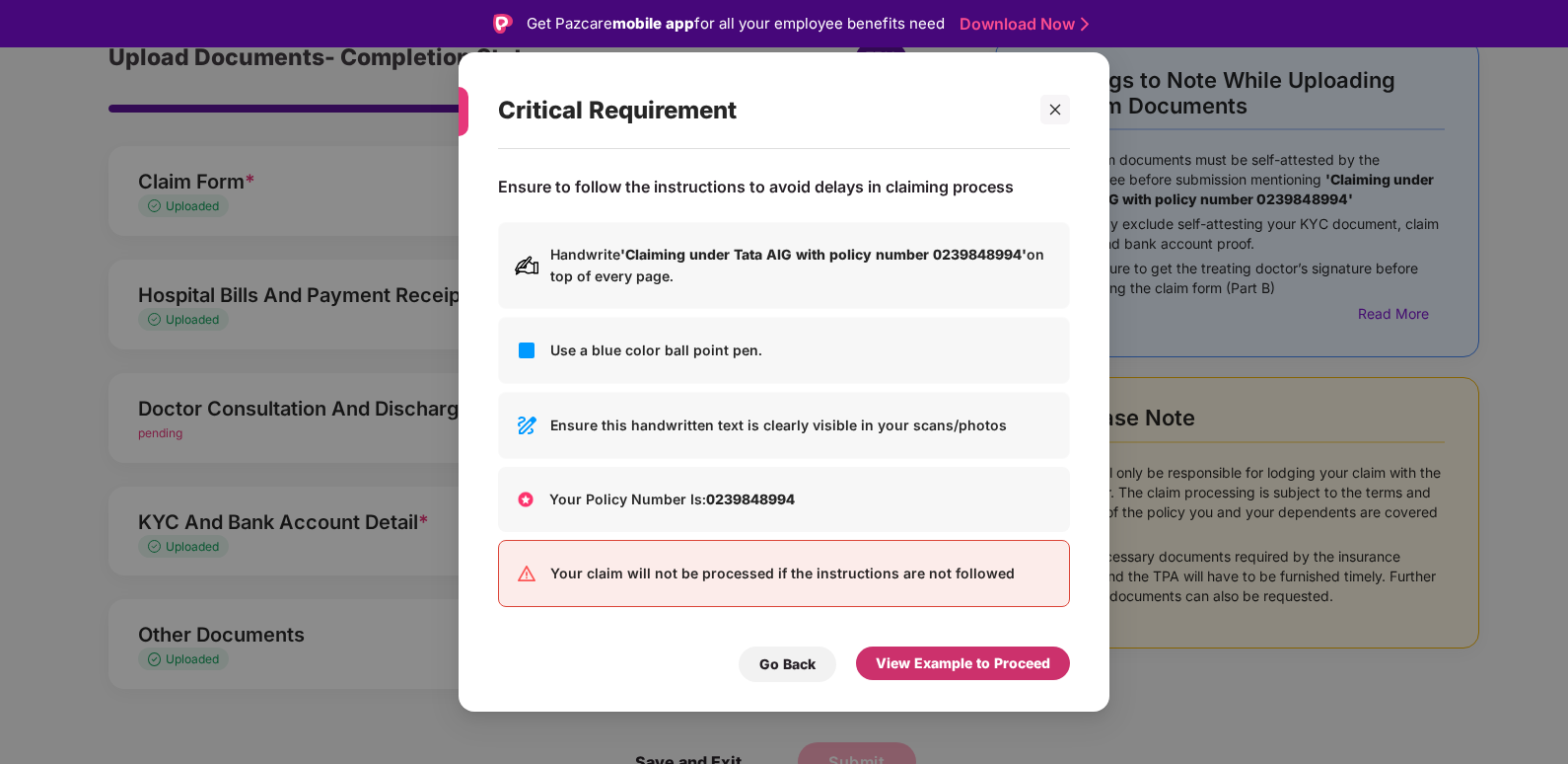
click at [956, 657] on div "View Example to Proceed" at bounding box center [962, 663] width 174 height 22
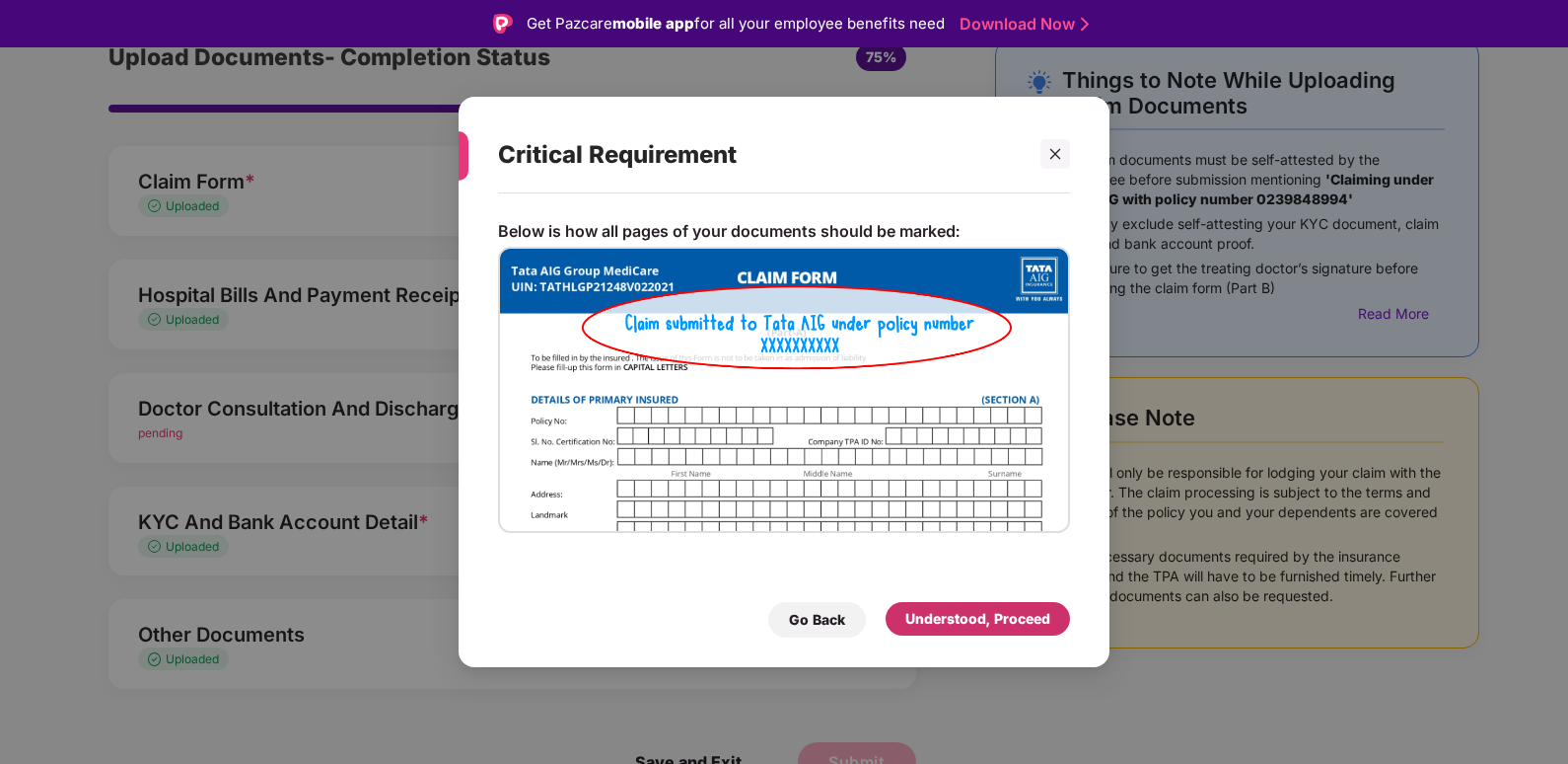
click at [953, 607] on div "Understood, Proceed" at bounding box center [977, 618] width 145 height 22
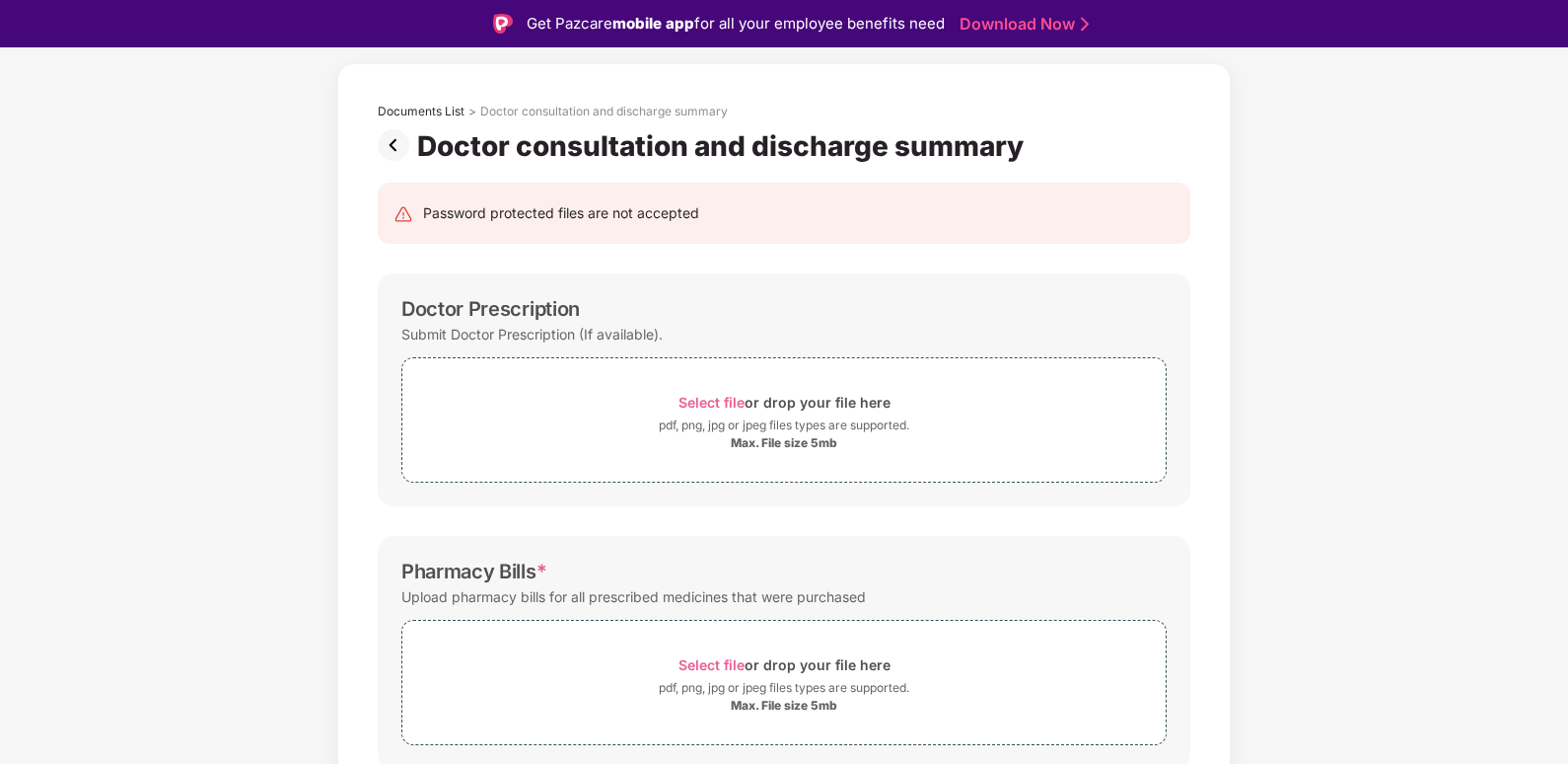
scroll to position [41, 0]
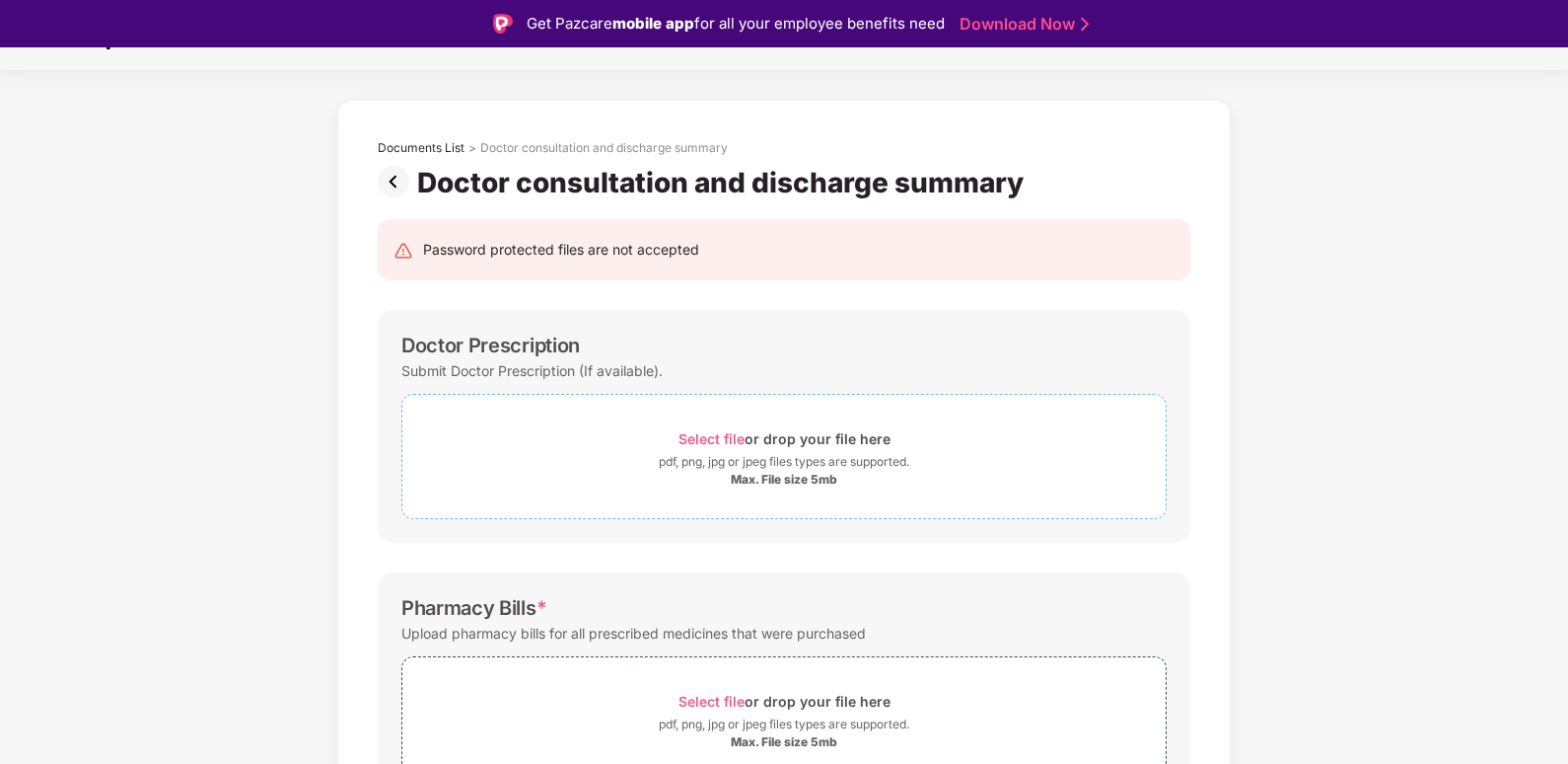
click at [771, 449] on div "Select file or drop your file here" at bounding box center [784, 438] width 212 height 27
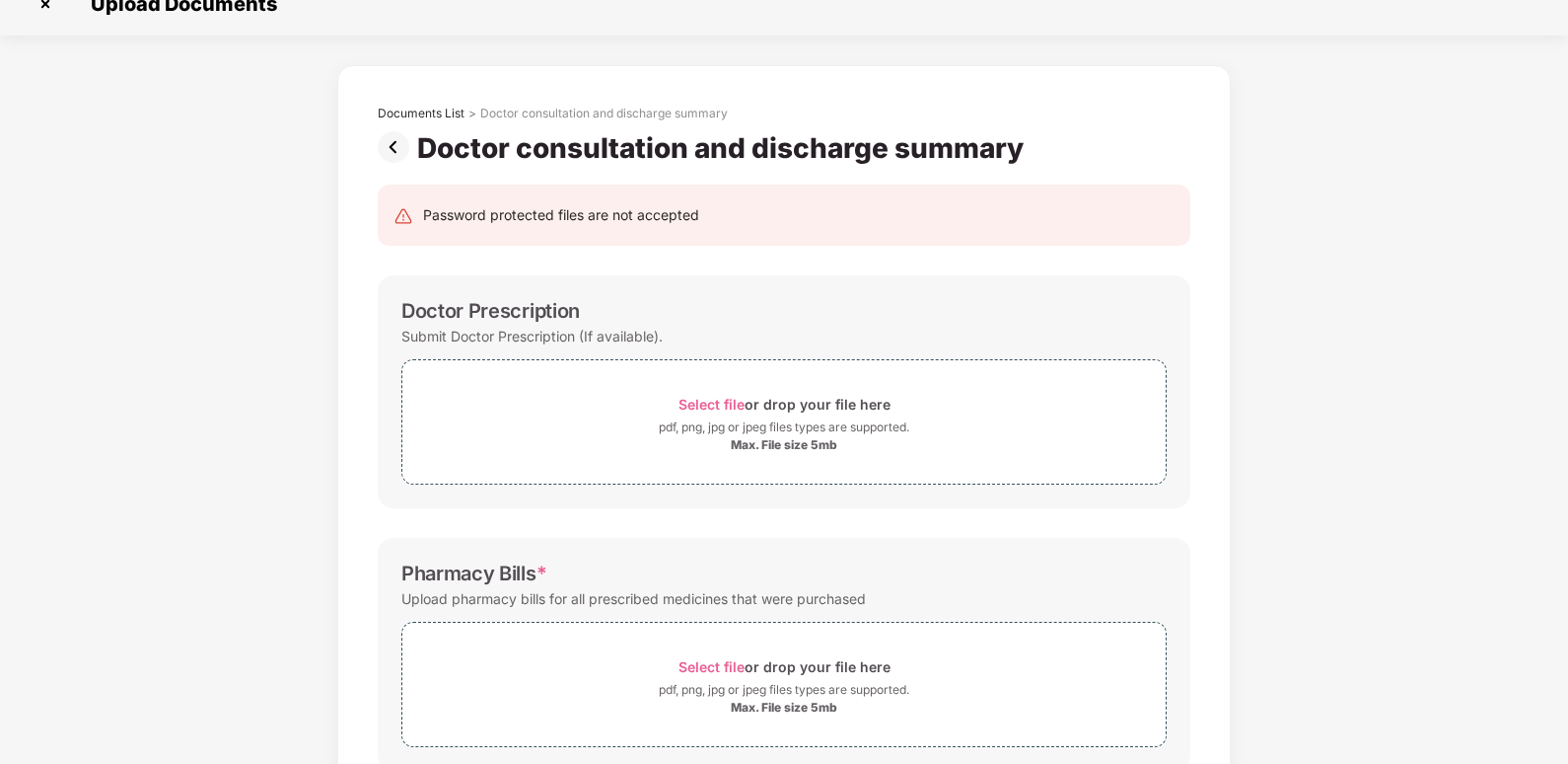
scroll to position [0, 0]
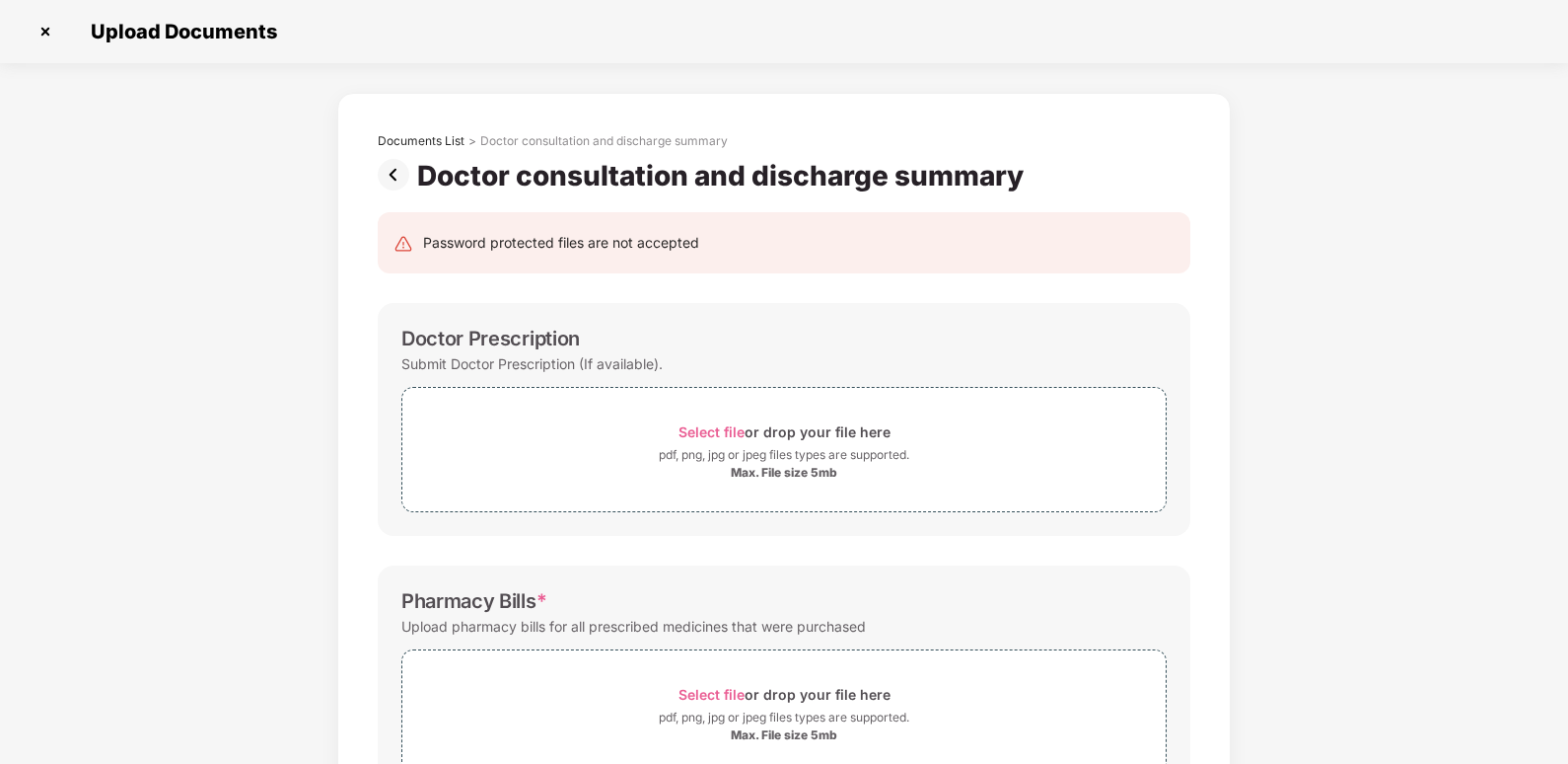
scroll to position [111, 0]
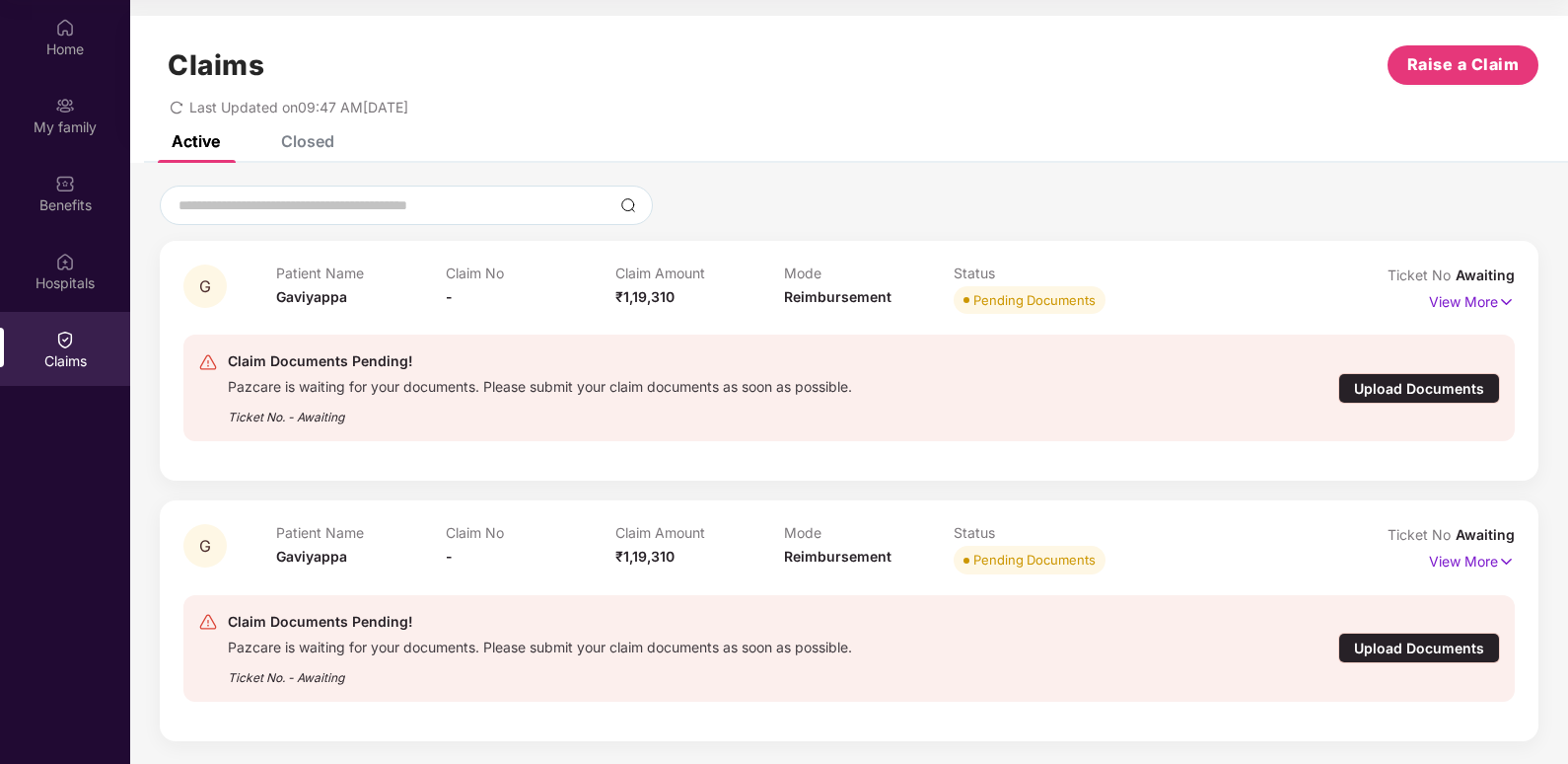
click at [1416, 387] on div "Upload Documents" at bounding box center [1418, 388] width 161 height 31
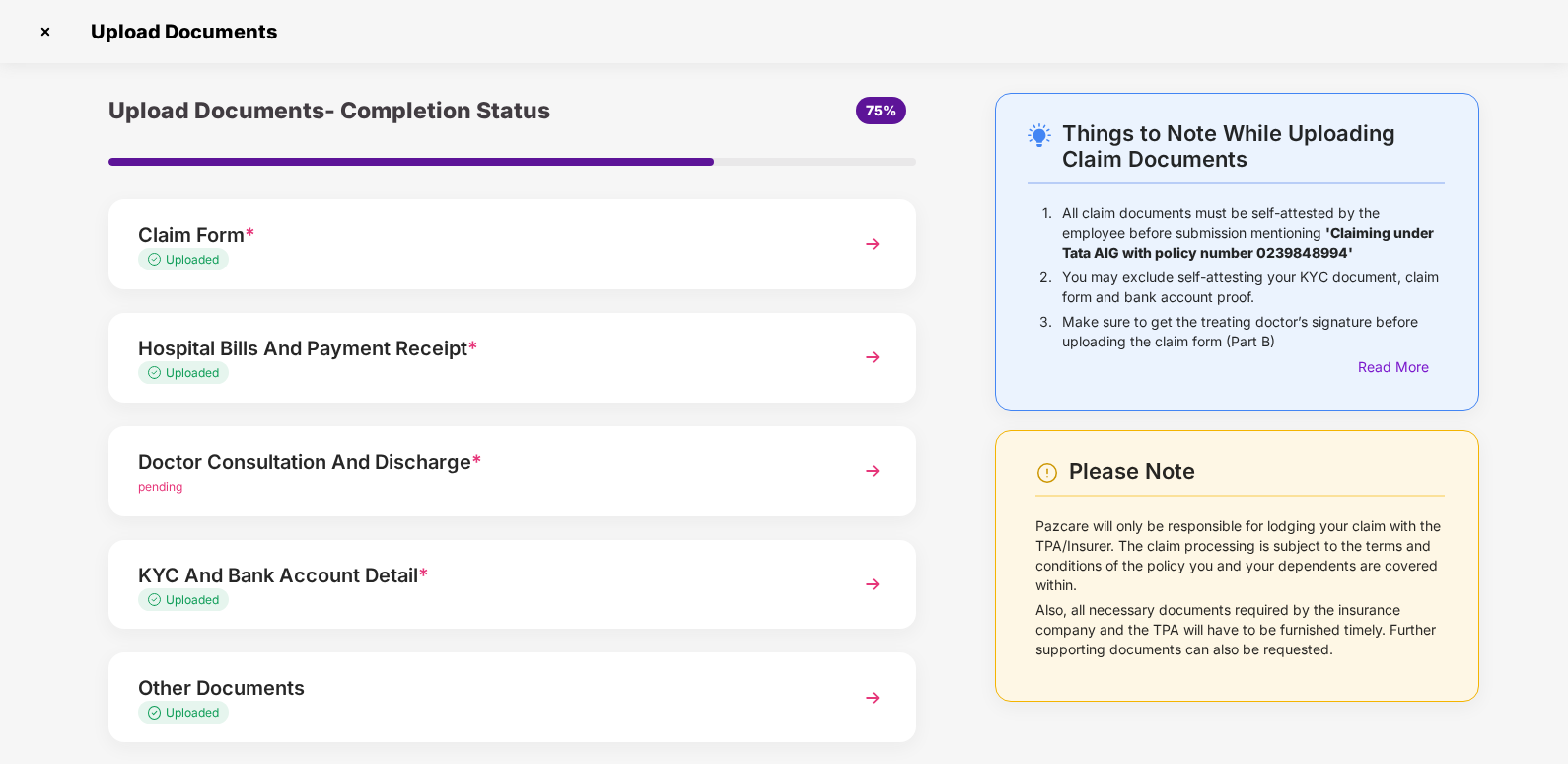
click at [541, 466] on div "Doctor Consultation And Discharge *" at bounding box center [480, 462] width 686 height 32
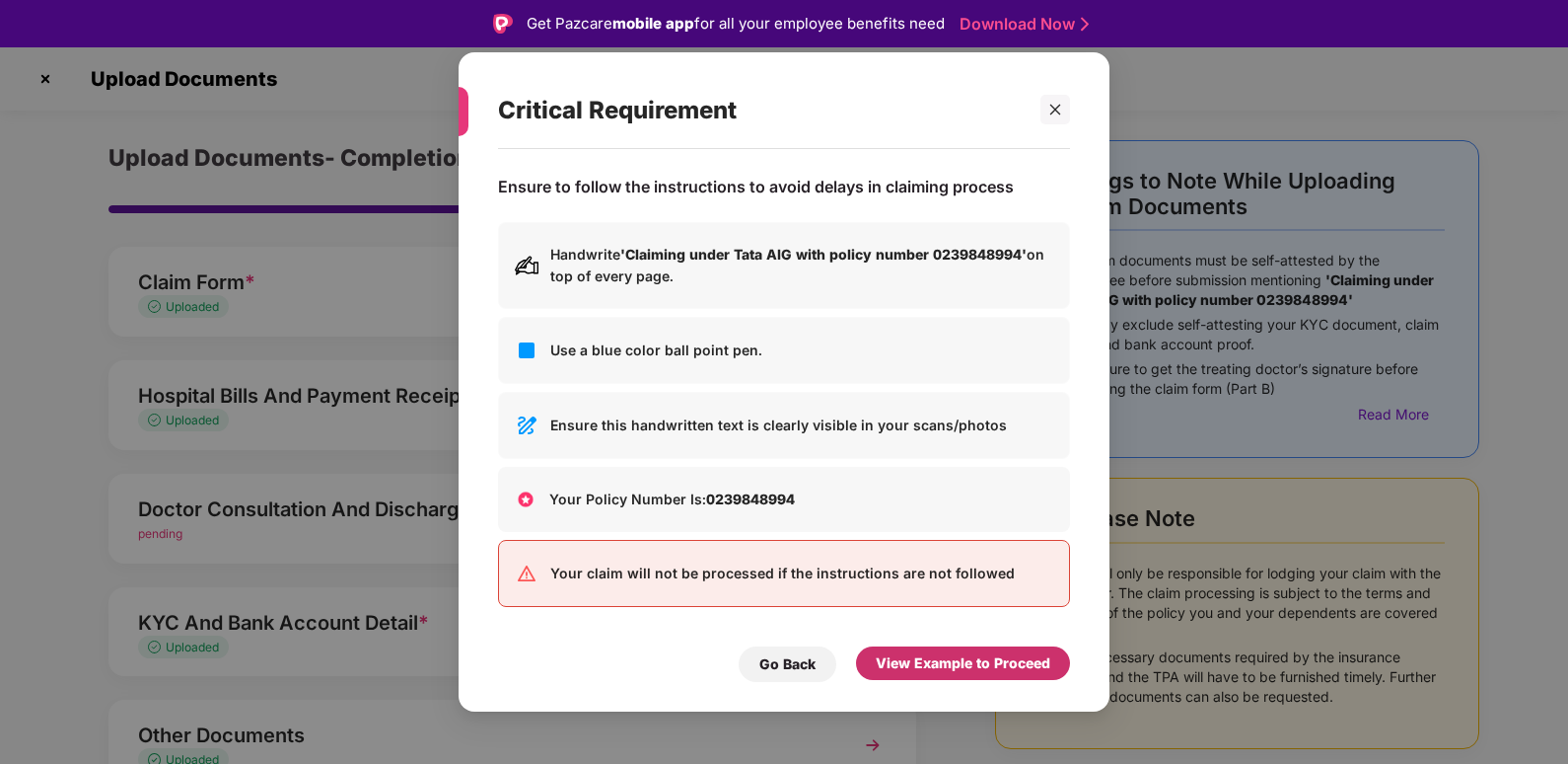
click at [961, 661] on div "View Example to Proceed" at bounding box center [962, 663] width 174 height 22
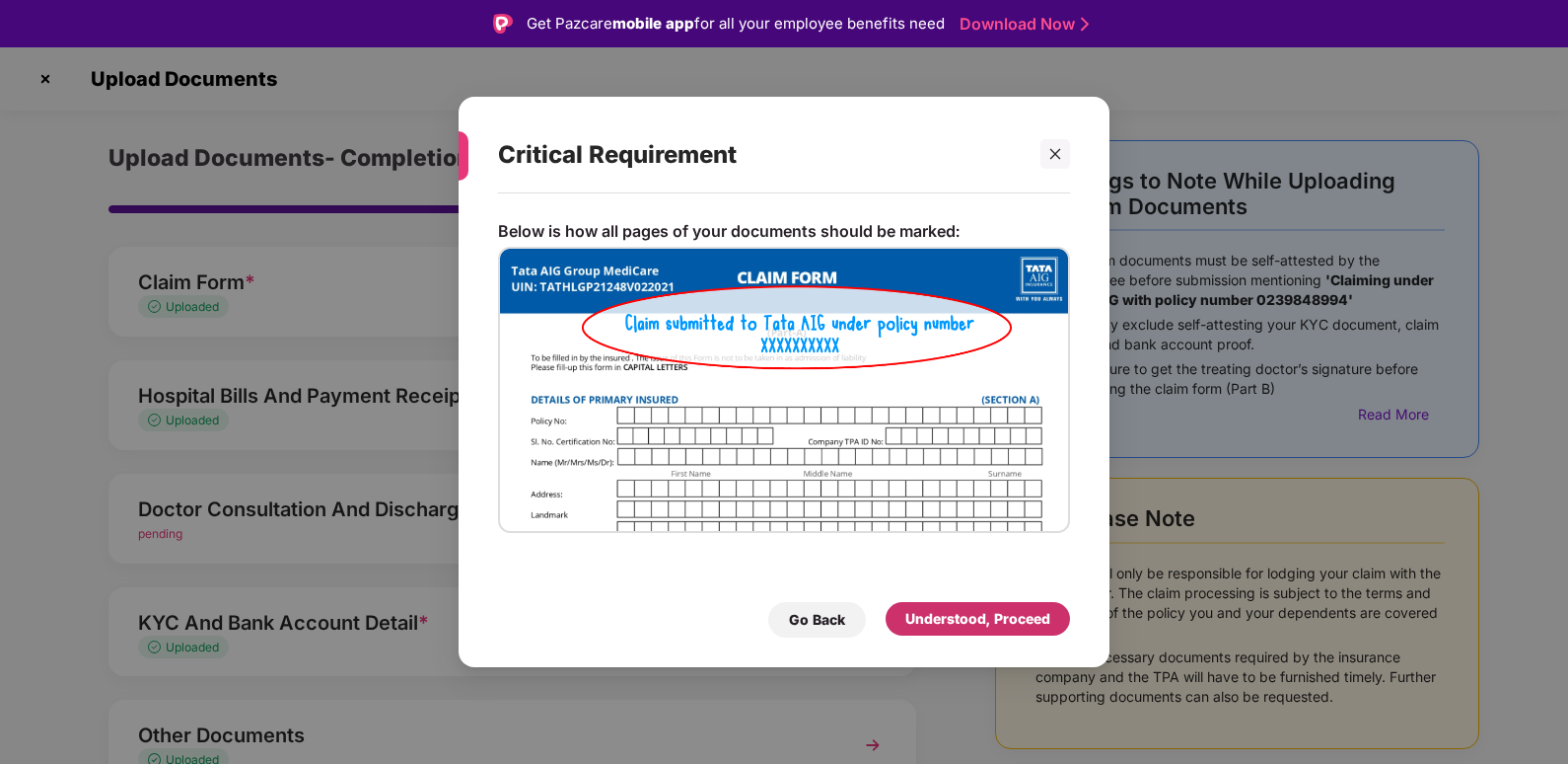
click at [985, 611] on div "Understood, Proceed" at bounding box center [977, 618] width 145 height 22
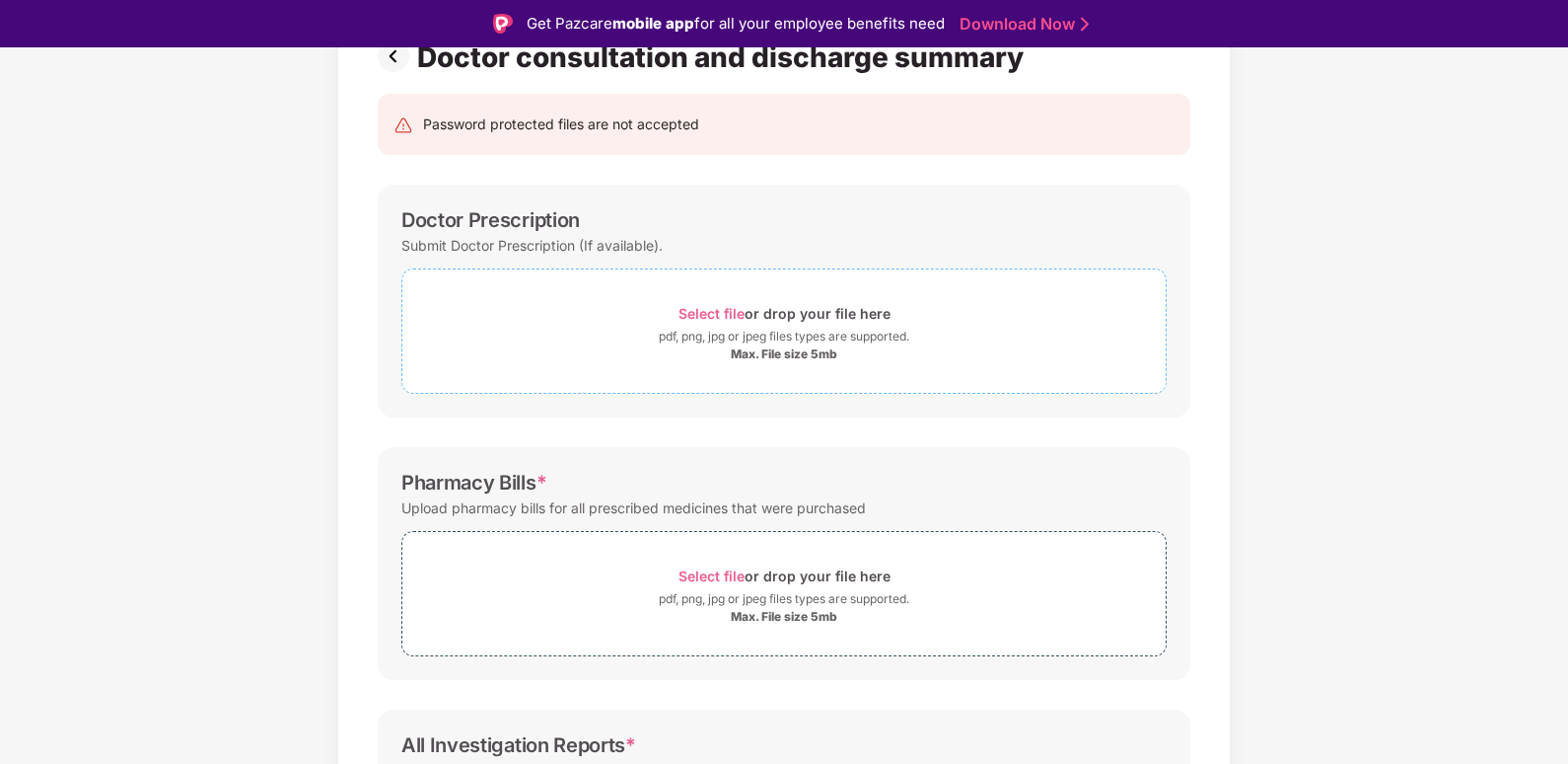
scroll to position [197, 0]
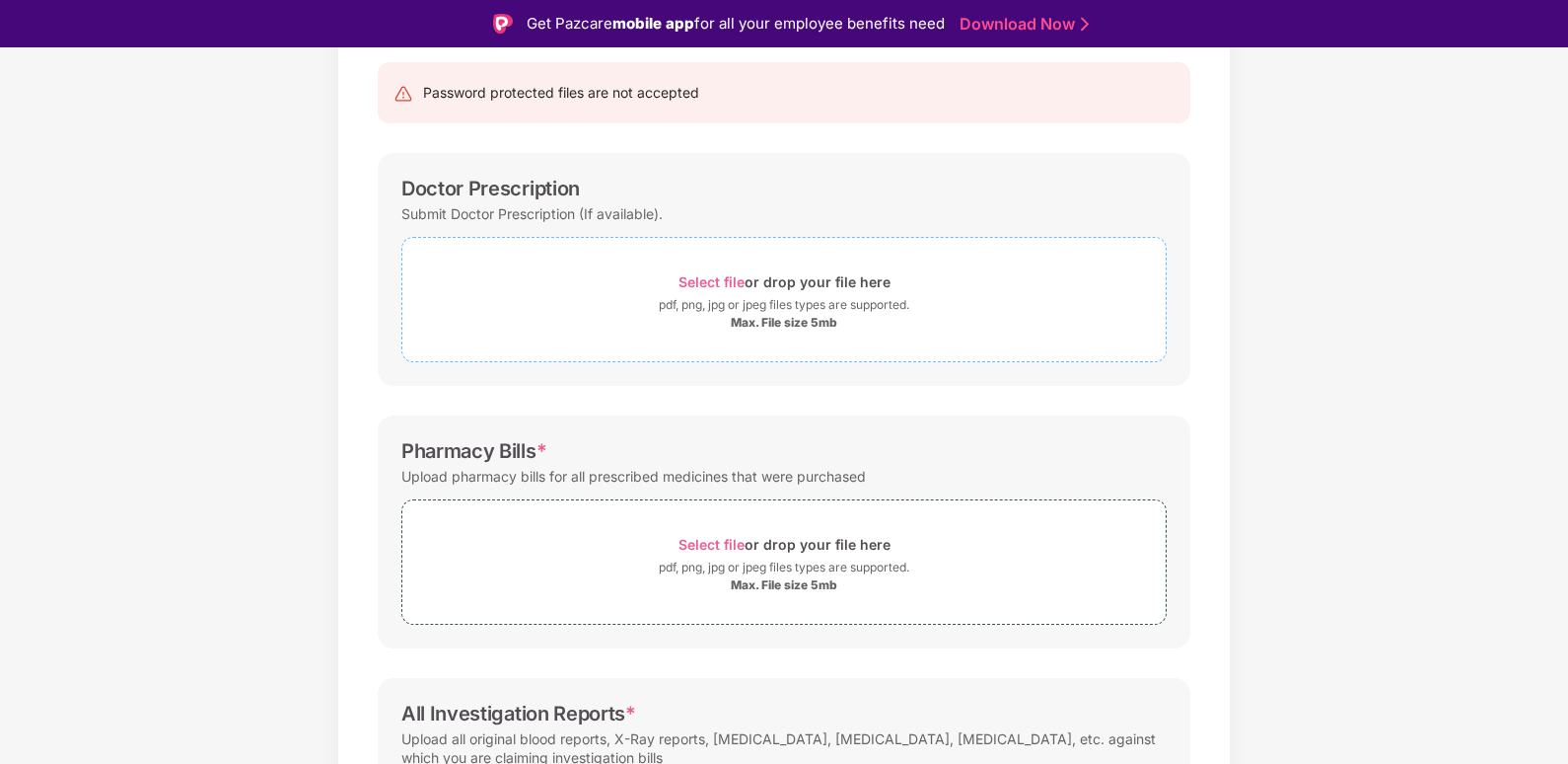
click at [793, 307] on div "pdf, png, jpg or jpeg files types are supported." at bounding box center [784, 305] width 250 height 20
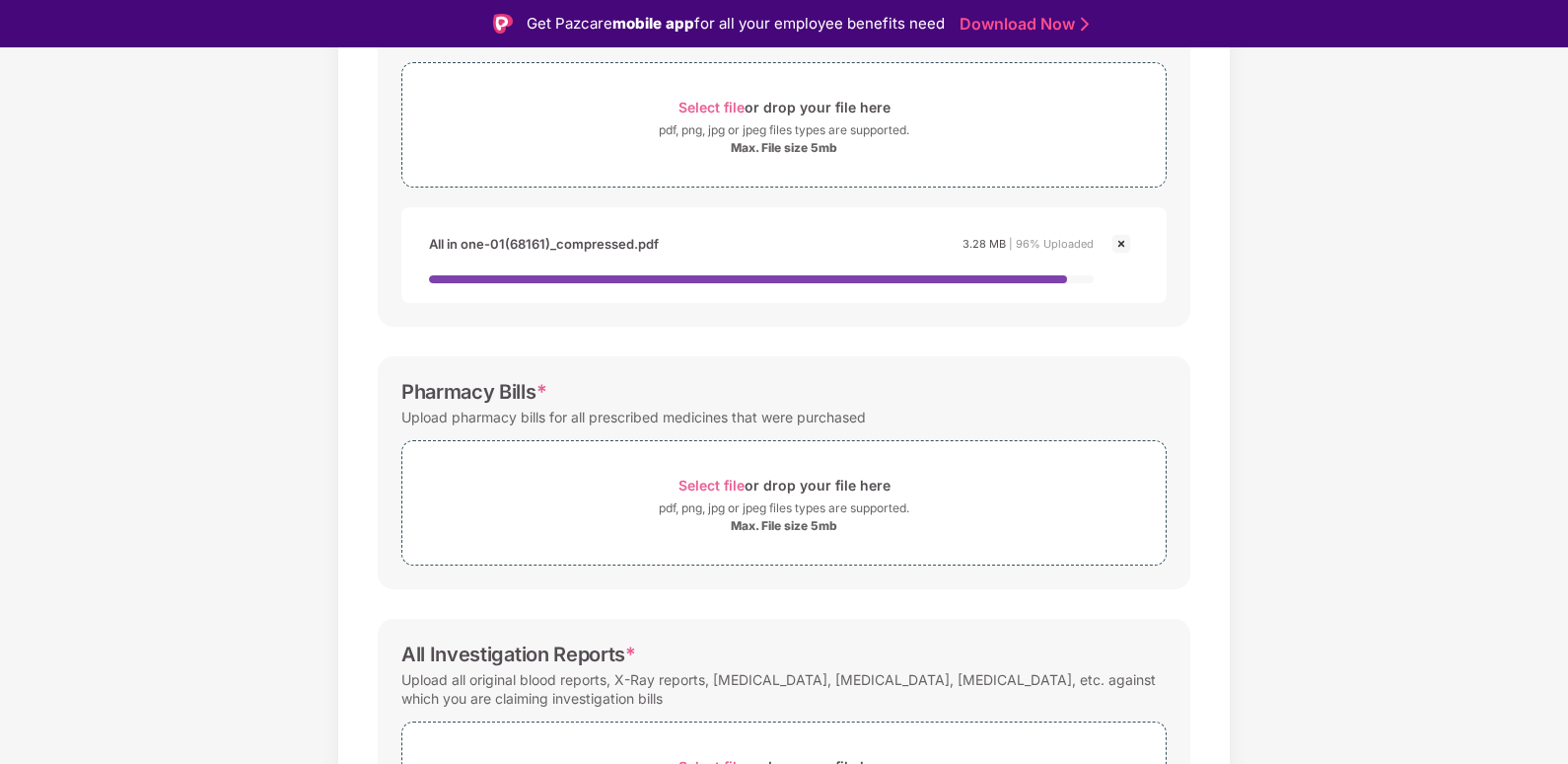
scroll to position [395, 0]
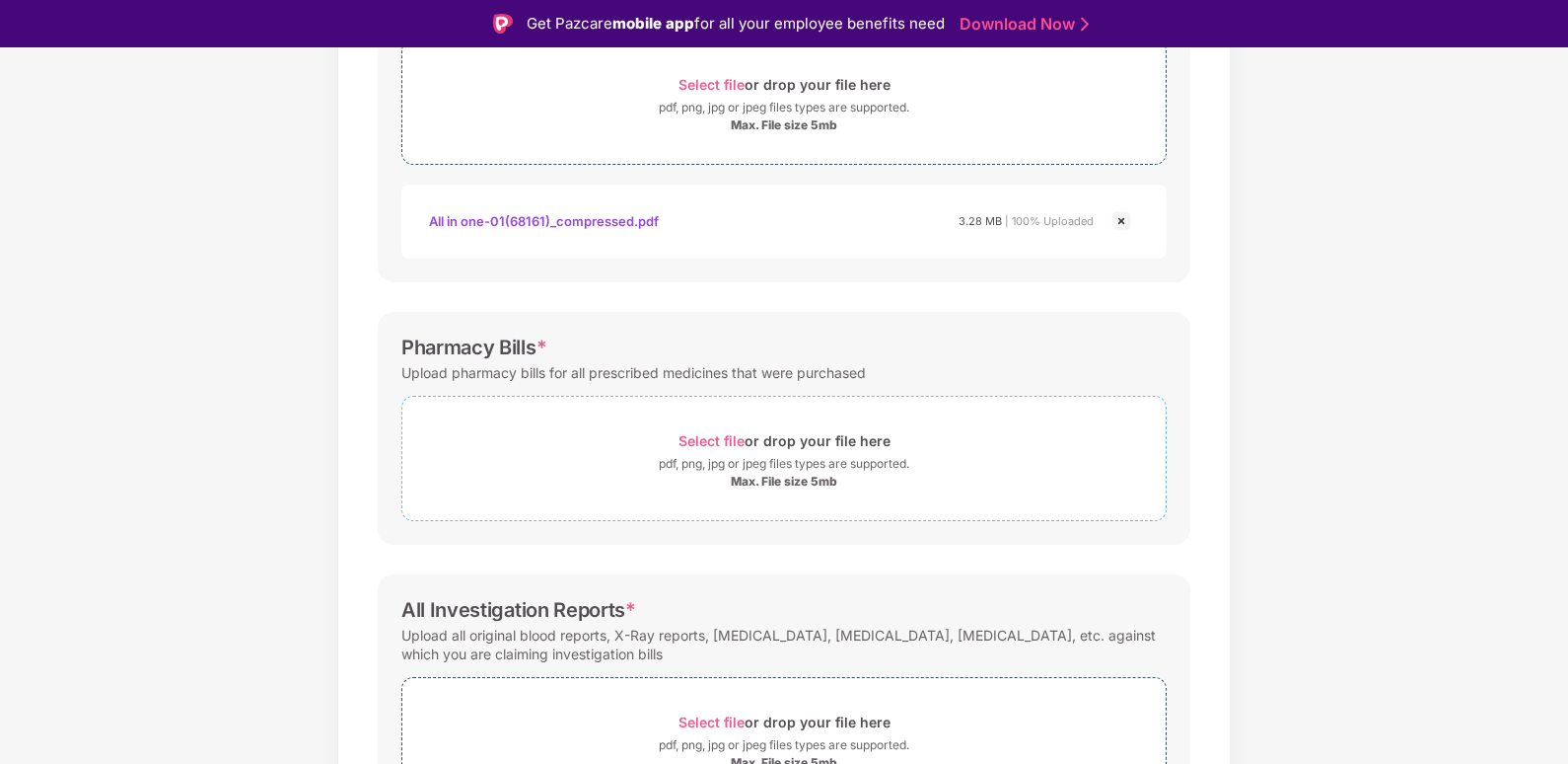
click at [757, 455] on div "pdf, png, jpg or jpeg files types are supported." at bounding box center [784, 464] width 250 height 20
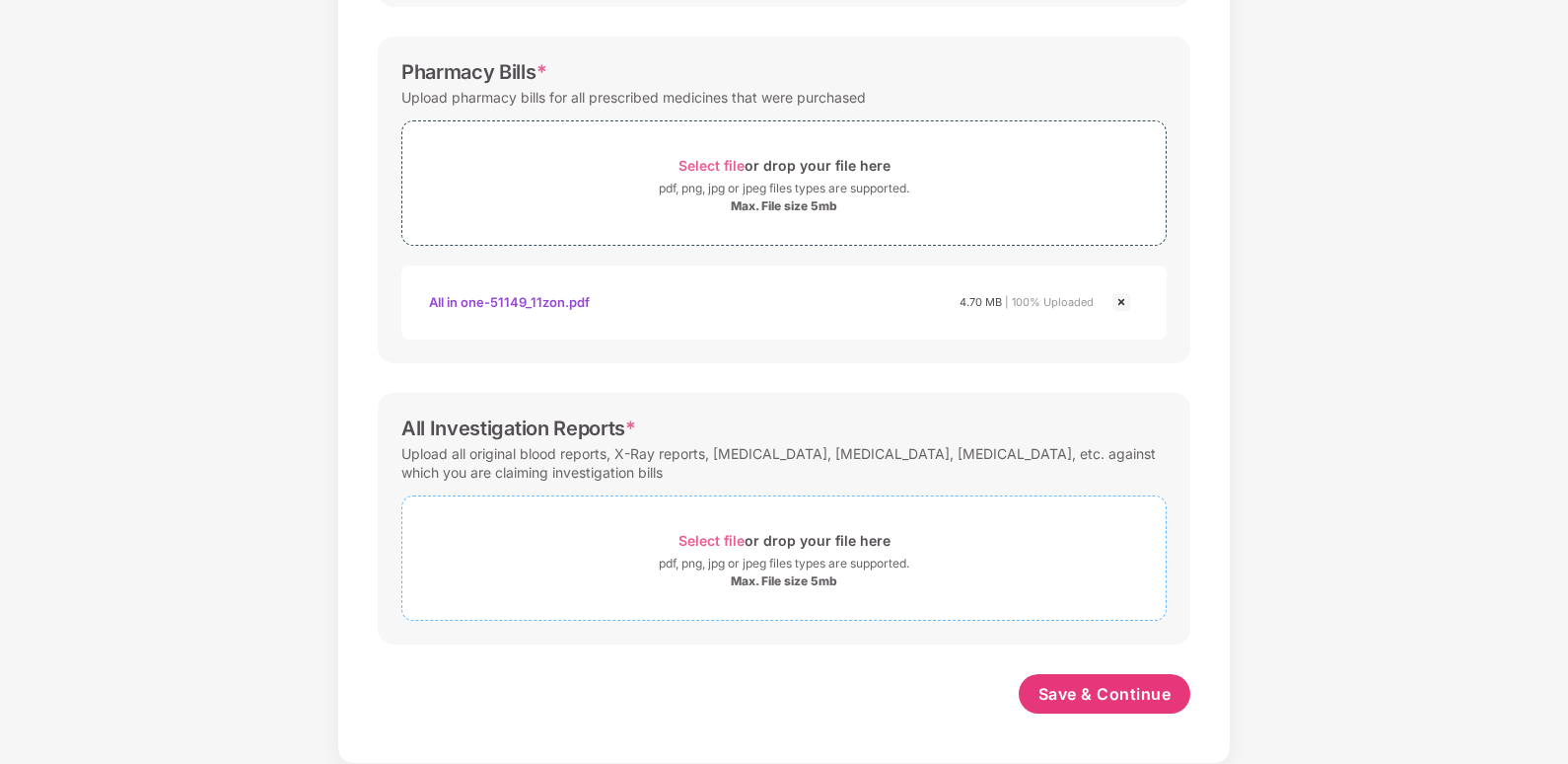
scroll to position [622, 0]
click at [690, 527] on div "Select file or drop your file here" at bounding box center [784, 540] width 212 height 27
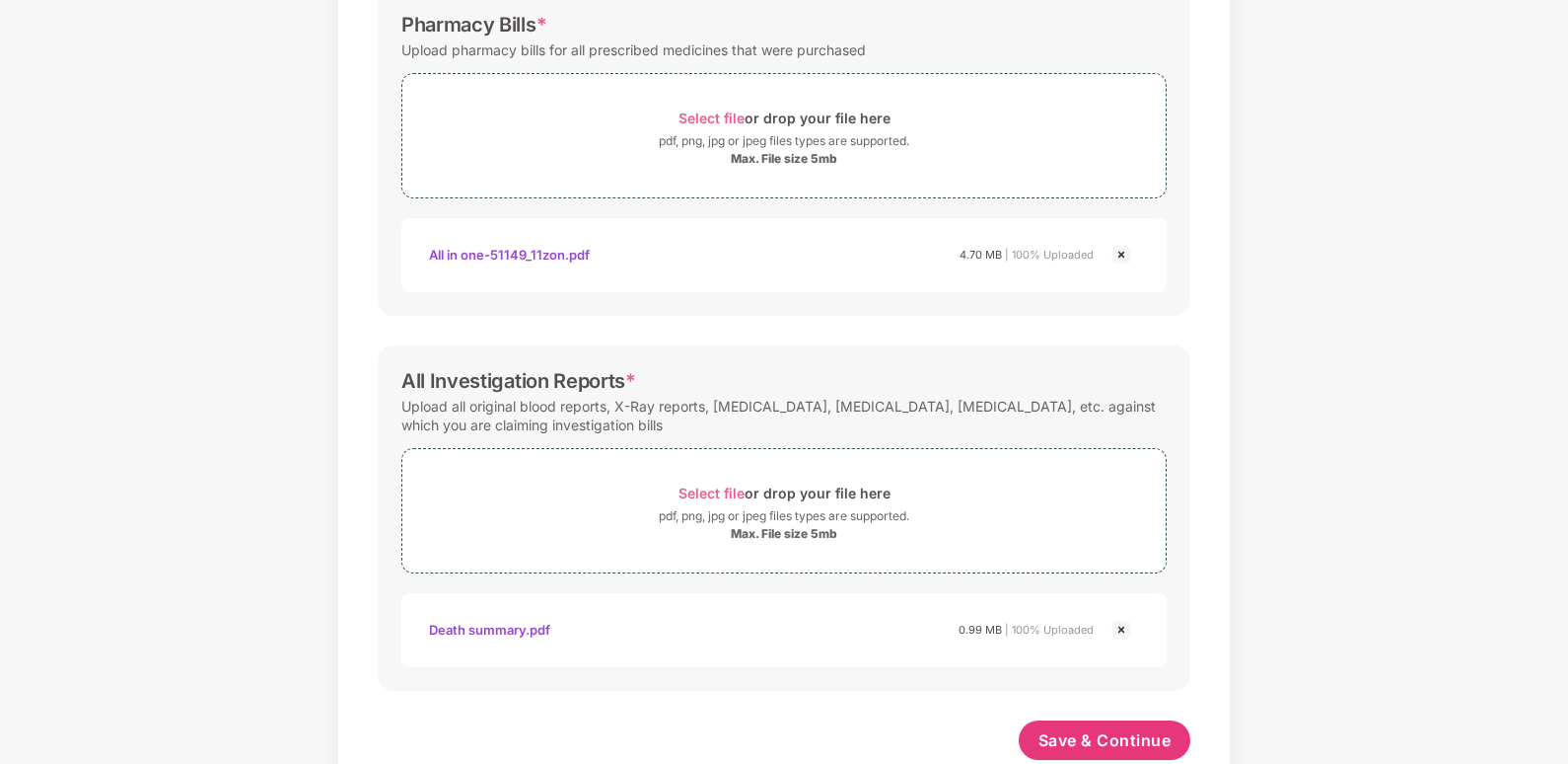
scroll to position [716, 0]
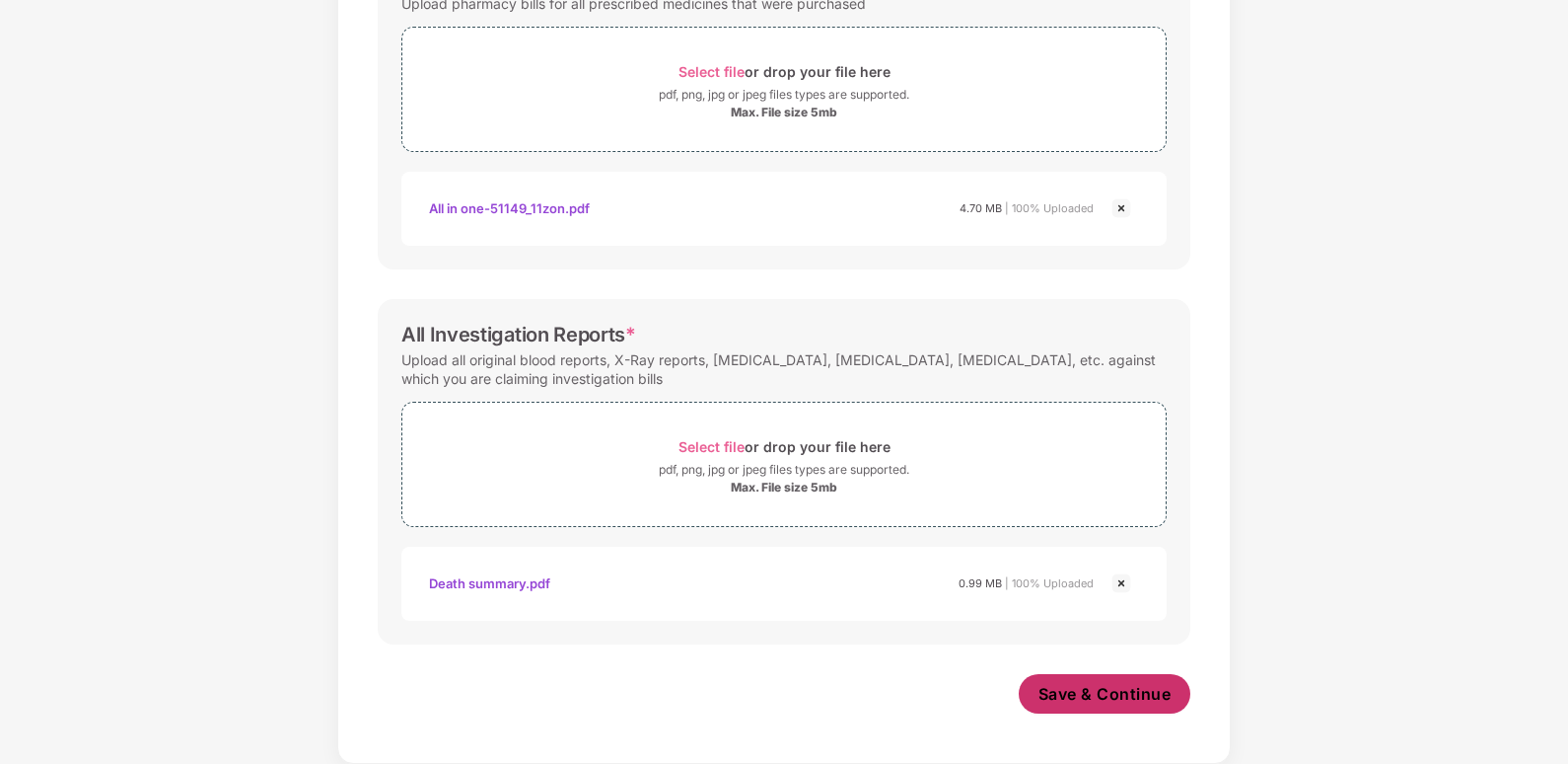
click at [1081, 690] on span "Save & Continue" at bounding box center [1105, 694] width 134 height 22
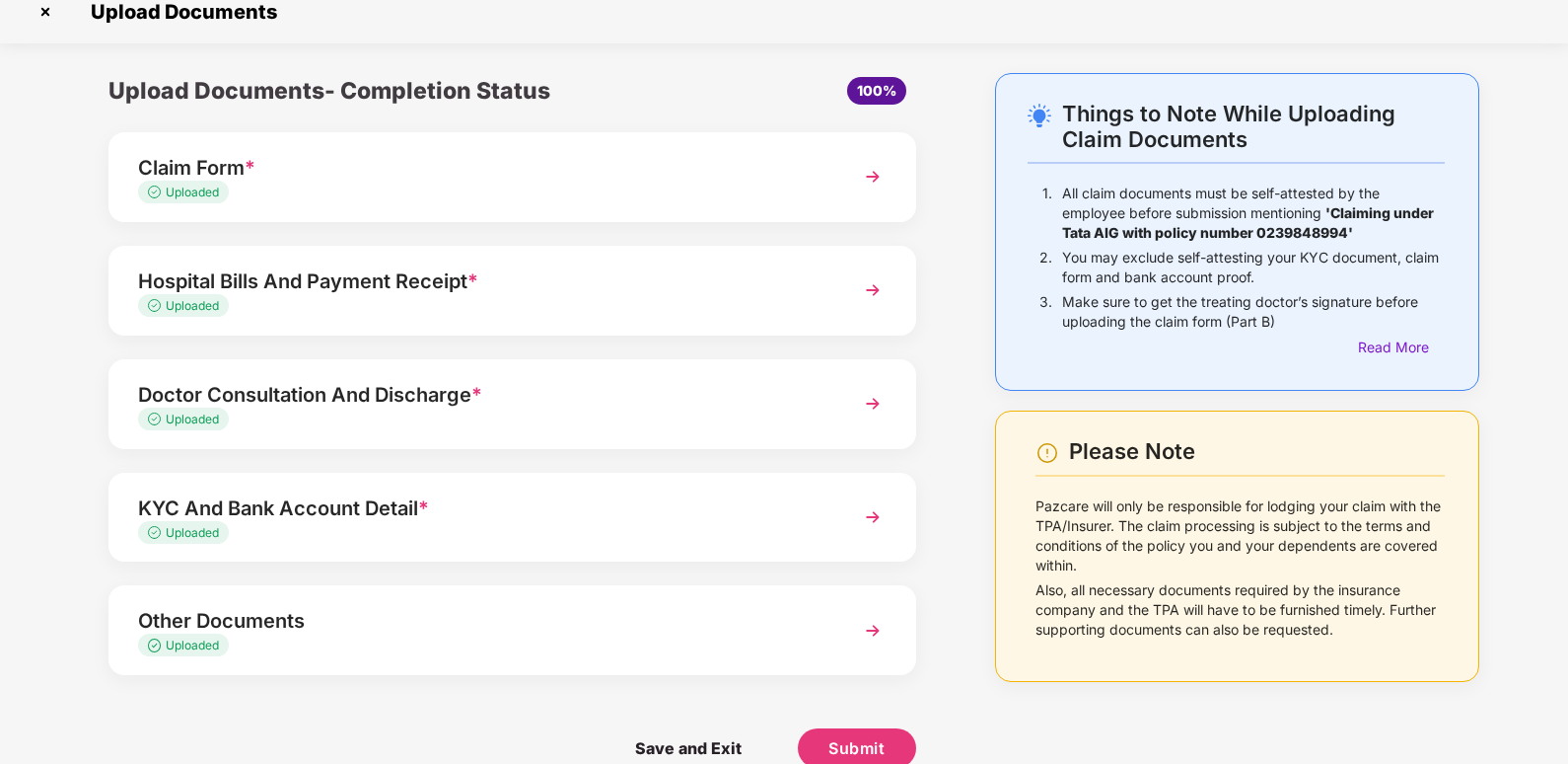
scroll to position [53, 0]
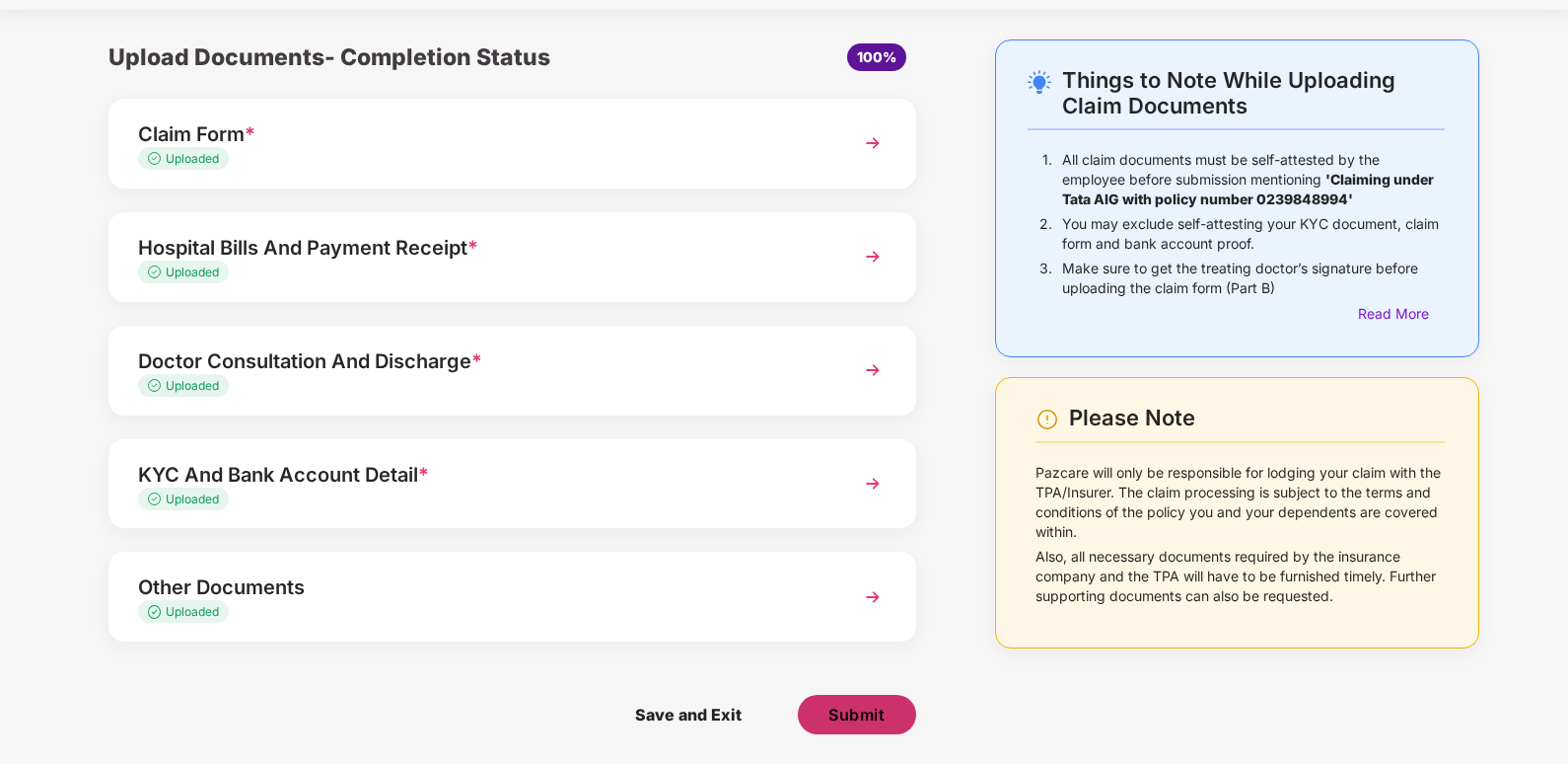
click at [828, 716] on span "Submit" at bounding box center [856, 714] width 56 height 22
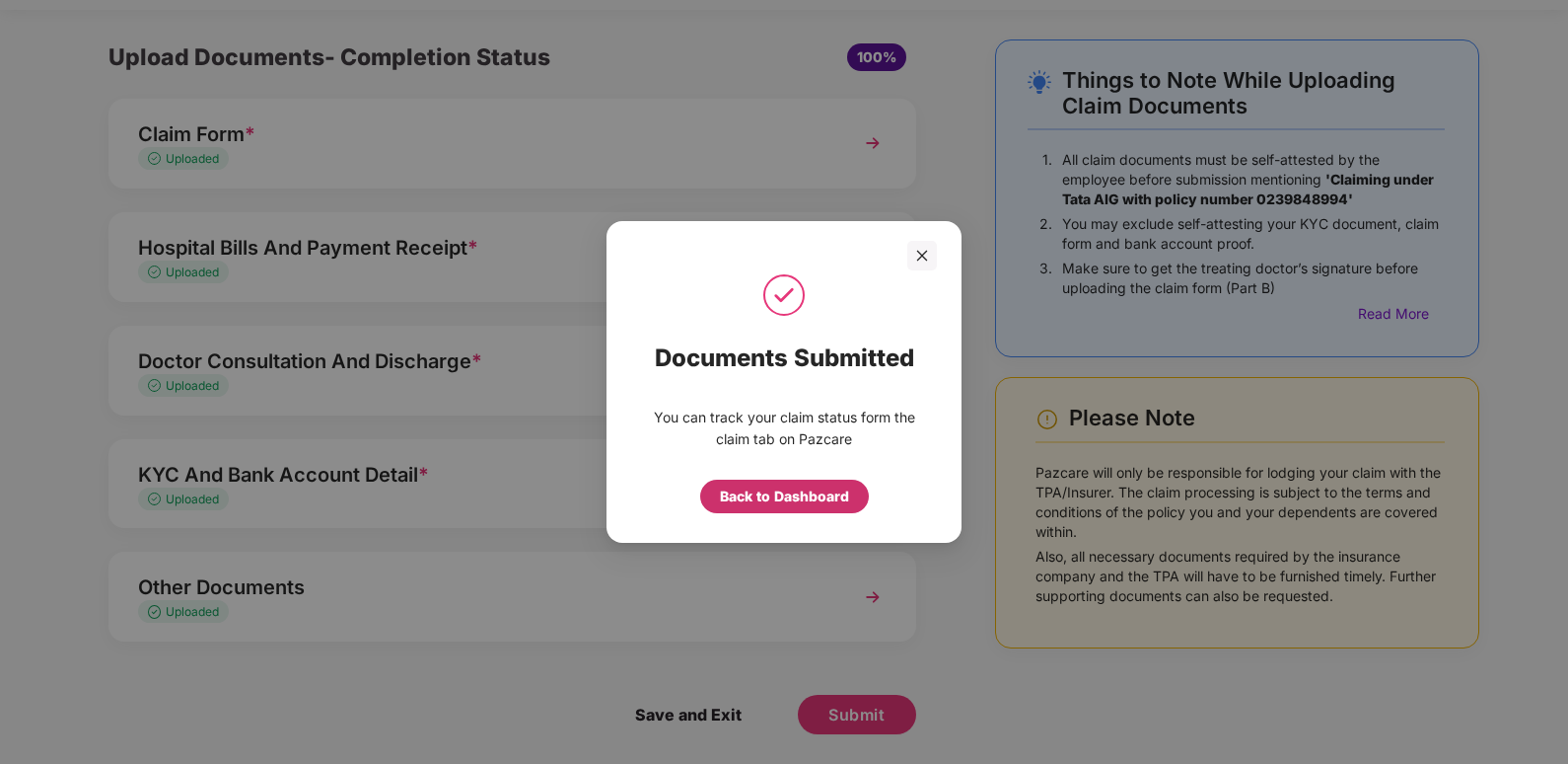
click at [777, 494] on div "Back to Dashboard" at bounding box center [784, 497] width 130 height 22
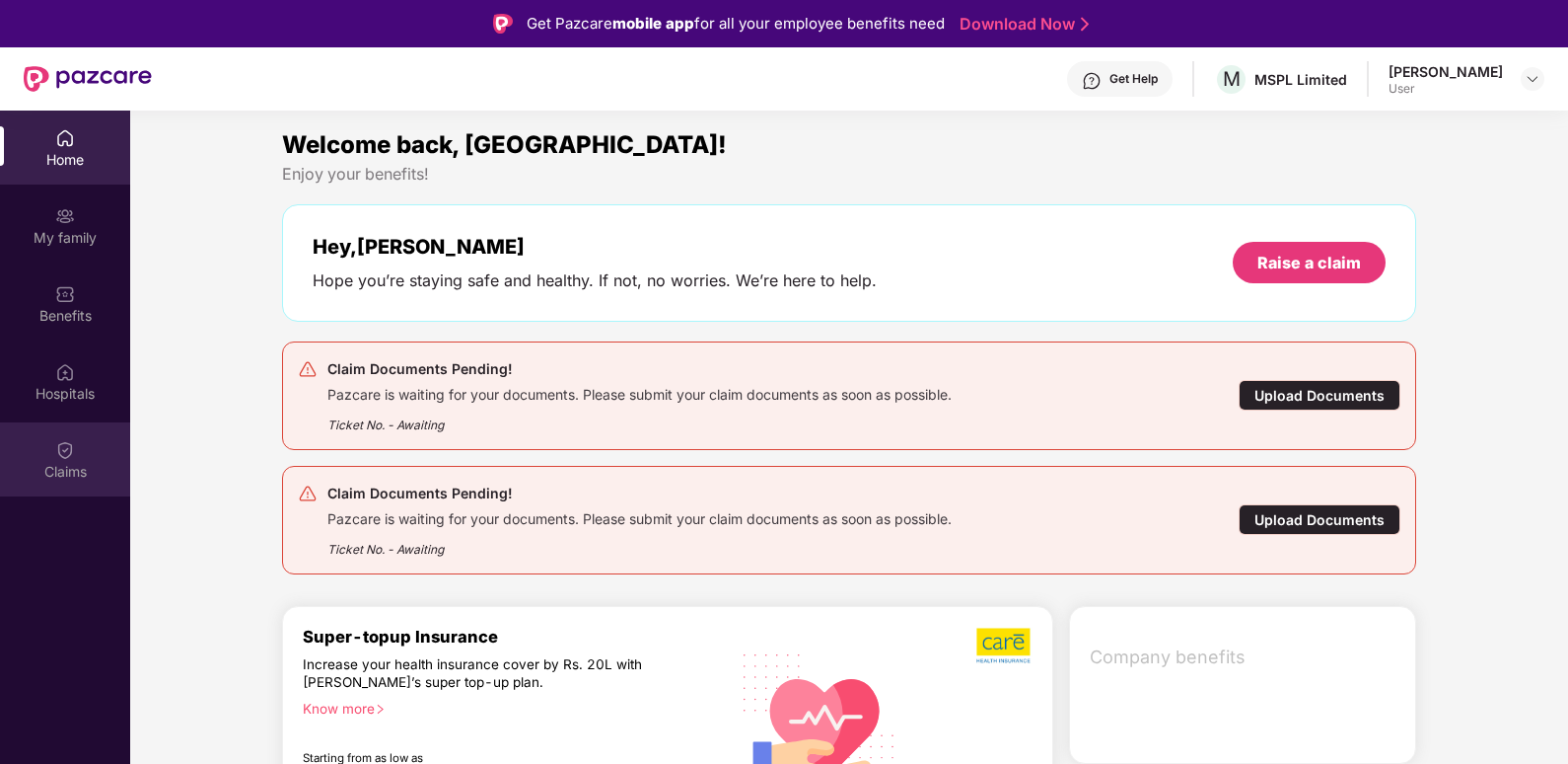
click at [61, 469] on div "Claims" at bounding box center [65, 472] width 131 height 20
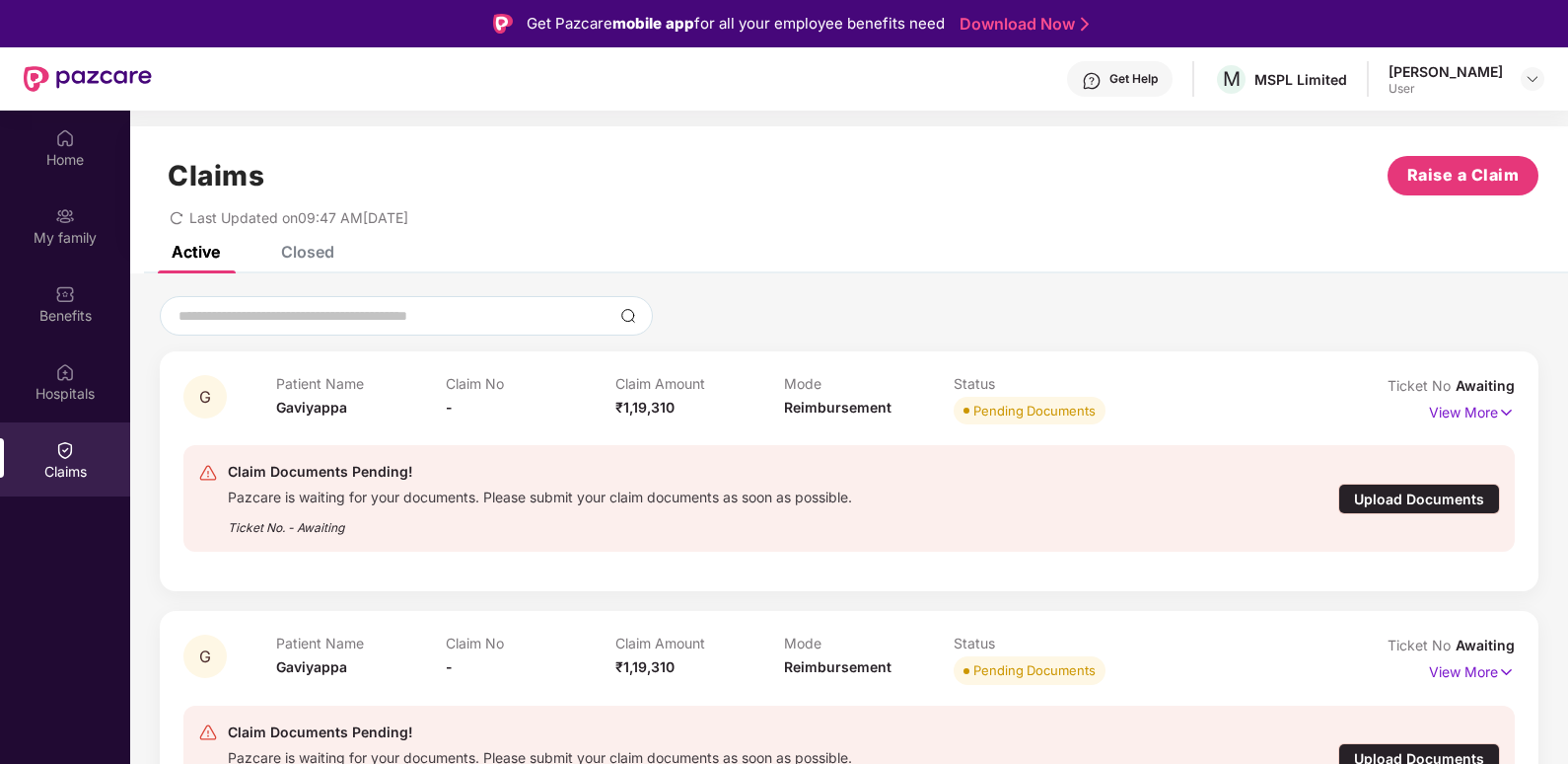
scroll to position [99, 0]
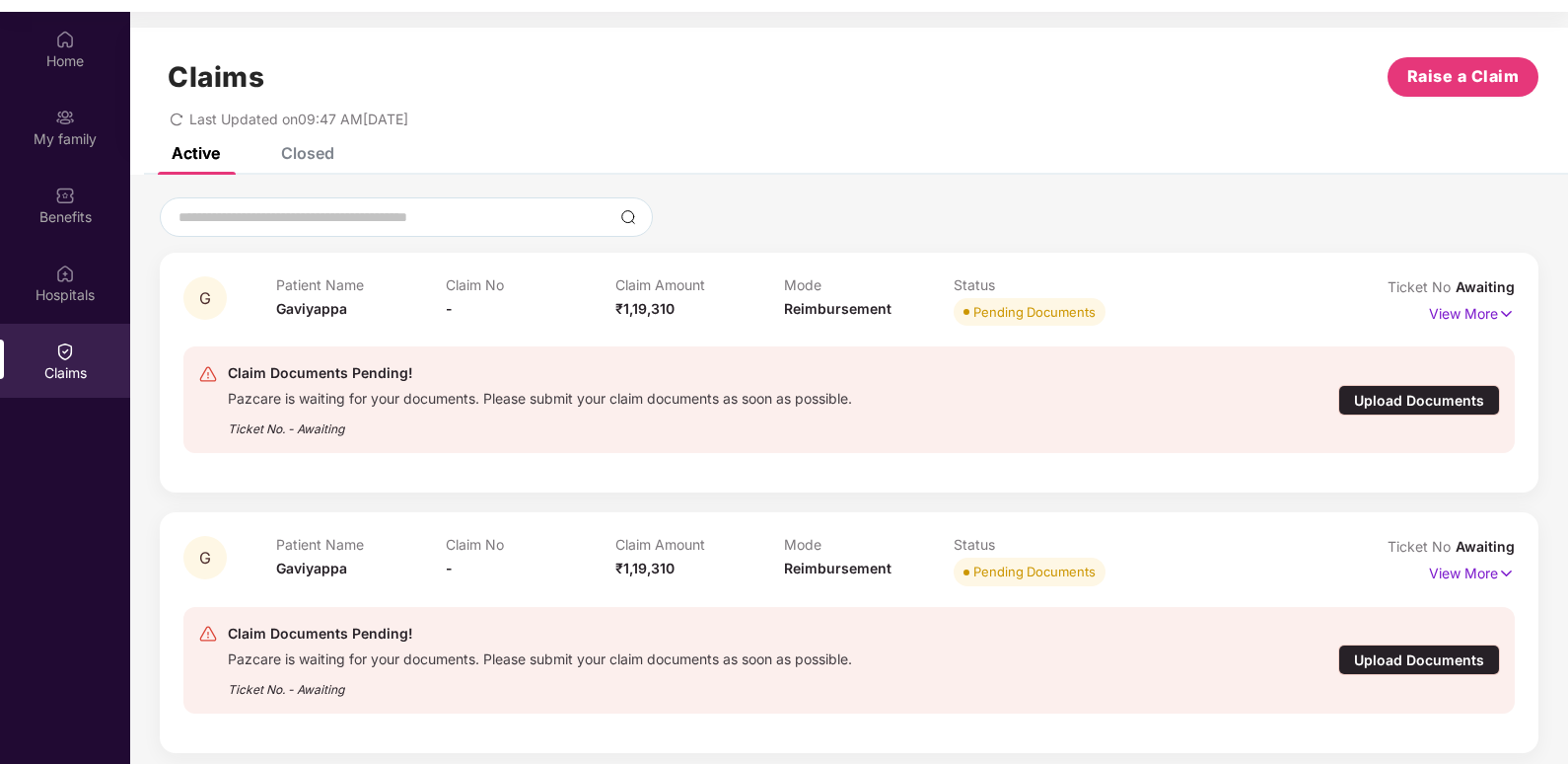
click at [1418, 397] on div "Upload Documents" at bounding box center [1418, 400] width 161 height 31
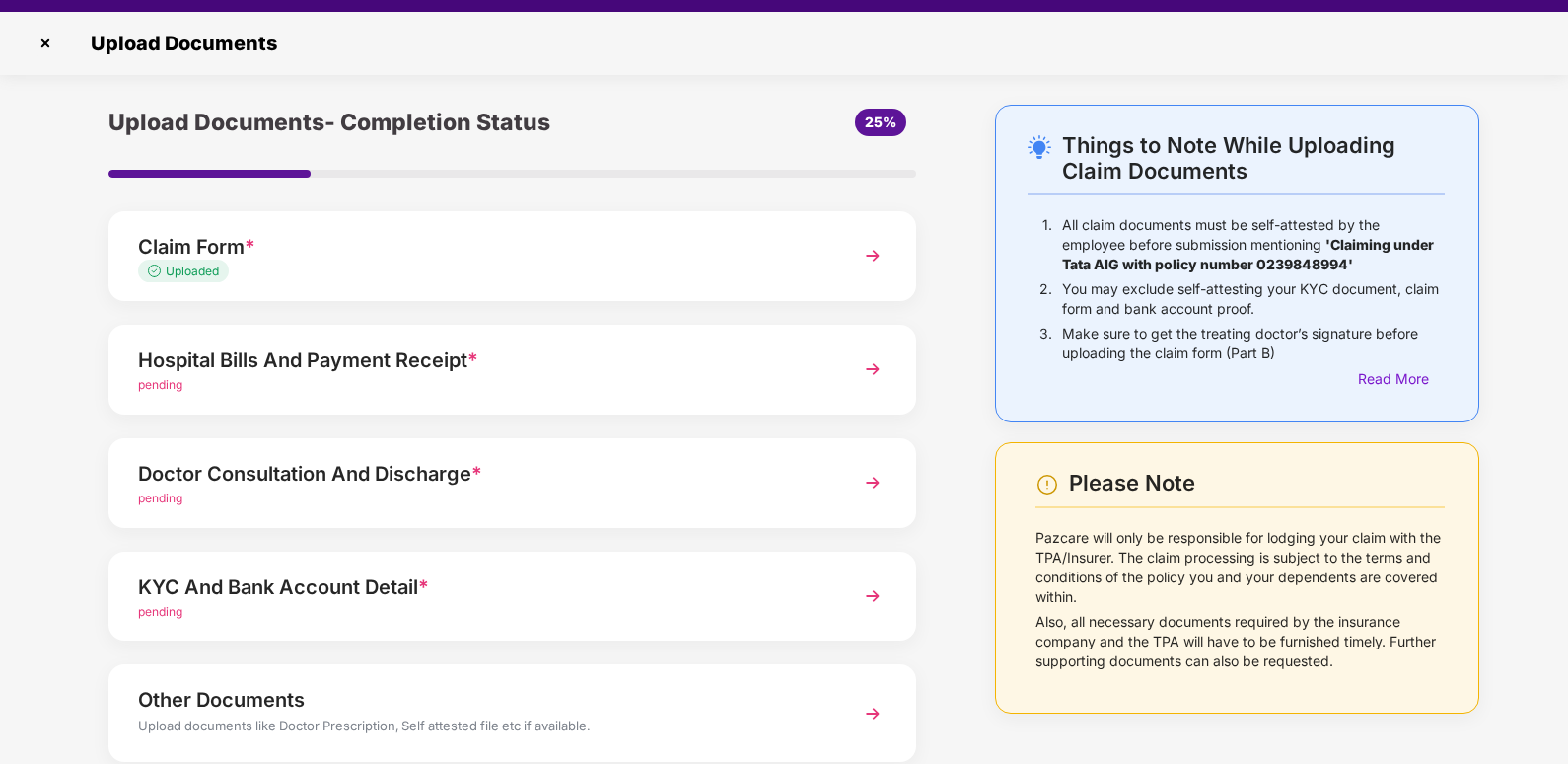
click at [430, 369] on div "Hospital Bills And Payment Receipt *" at bounding box center [480, 360] width 686 height 32
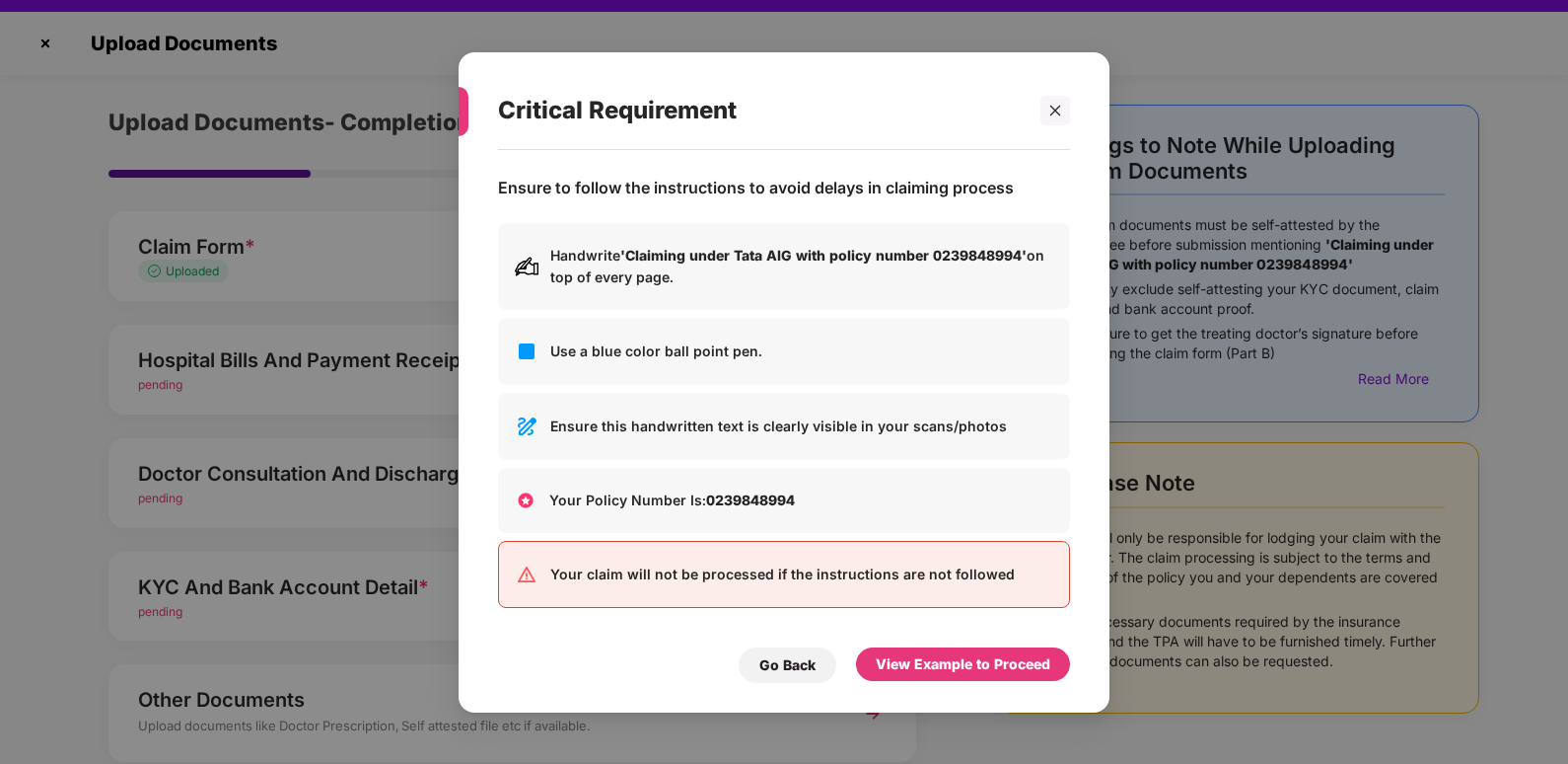
scroll to position [0, 0]
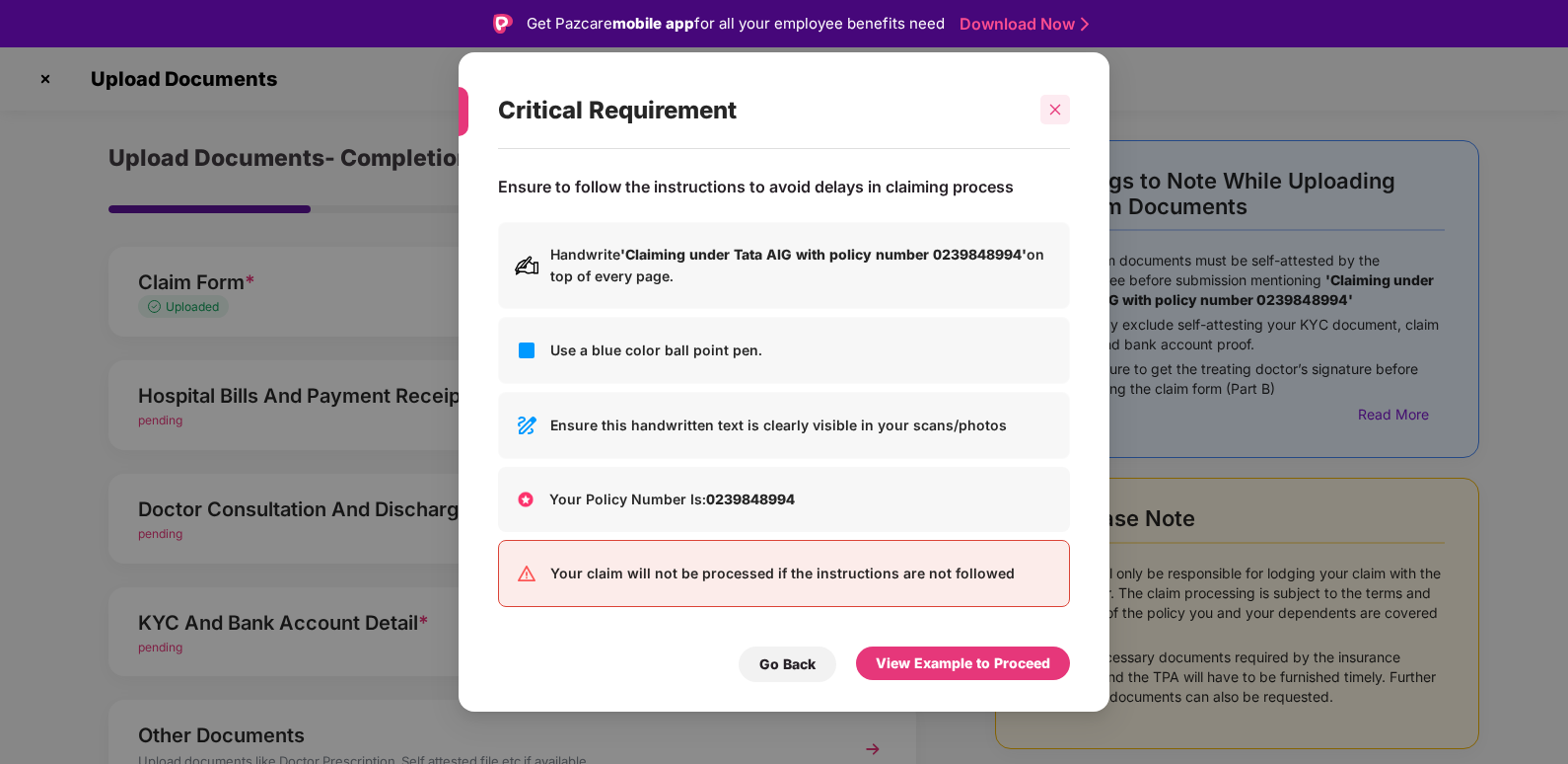
click at [1045, 107] on div at bounding box center [1056, 110] width 30 height 30
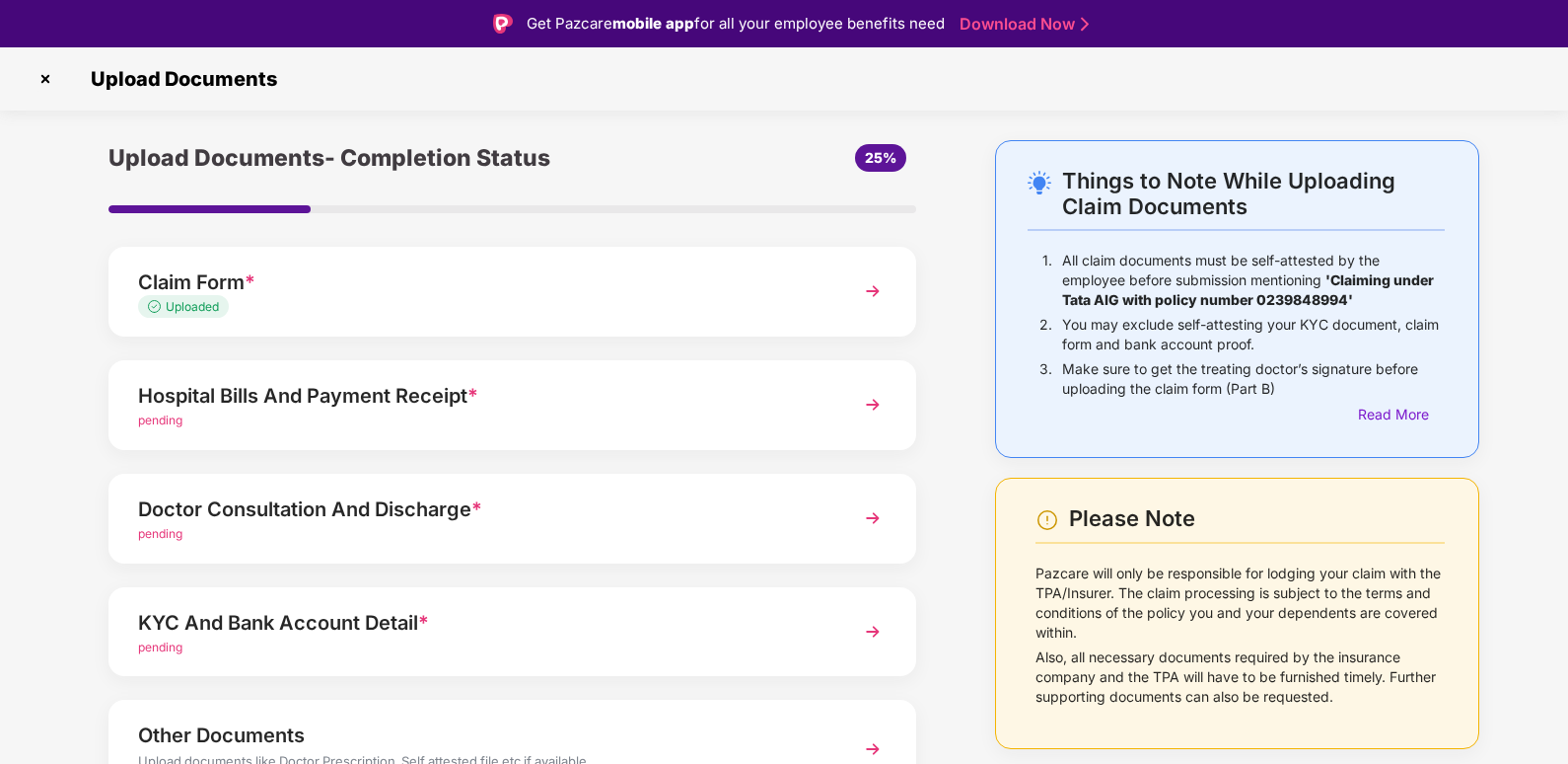
click at [42, 71] on img at bounding box center [46, 79] width 32 height 32
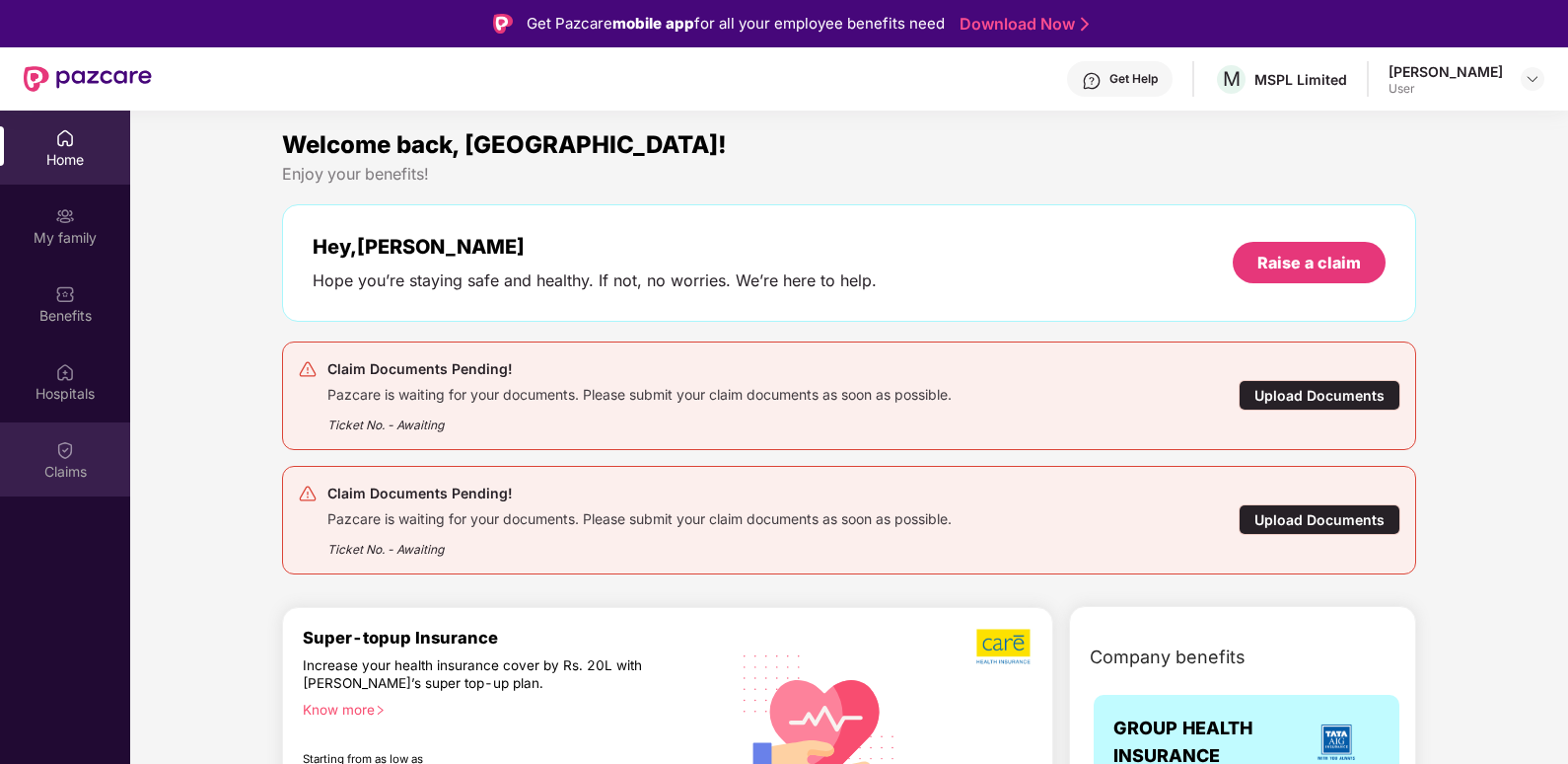
click at [80, 460] on div "Claims" at bounding box center [65, 459] width 131 height 74
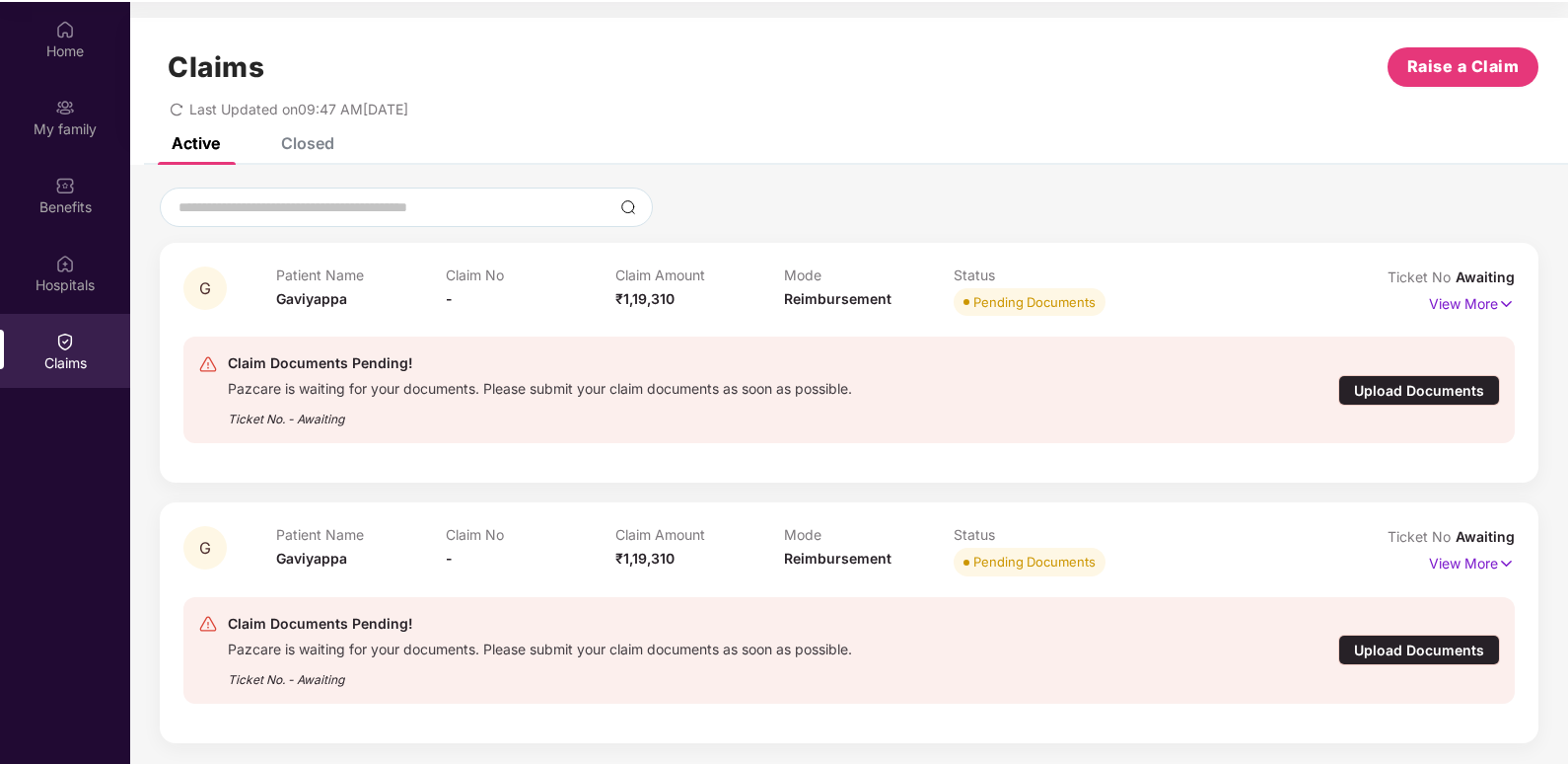
scroll to position [111, 0]
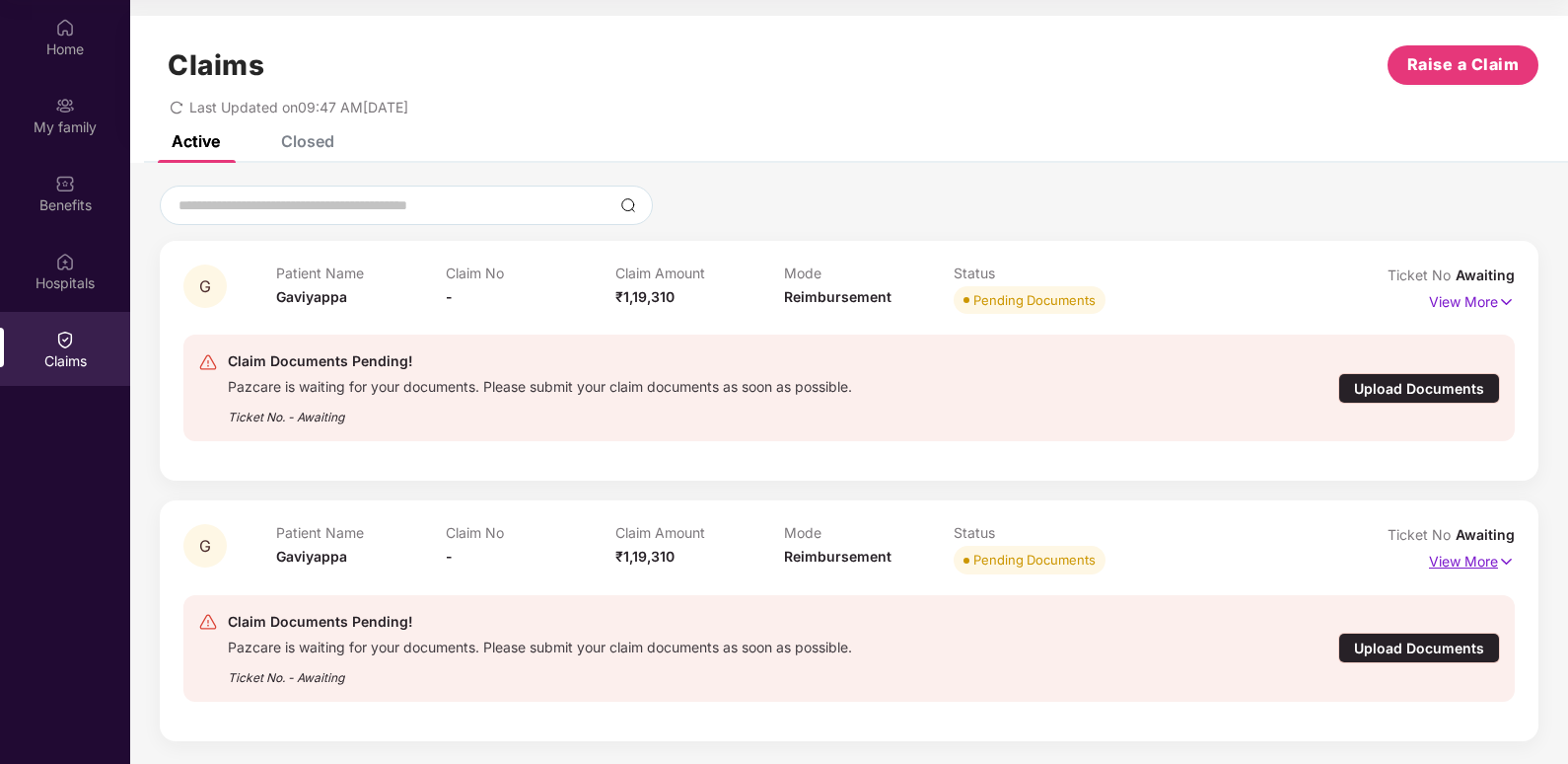
click at [1471, 563] on p "View More" at bounding box center [1471, 559] width 86 height 27
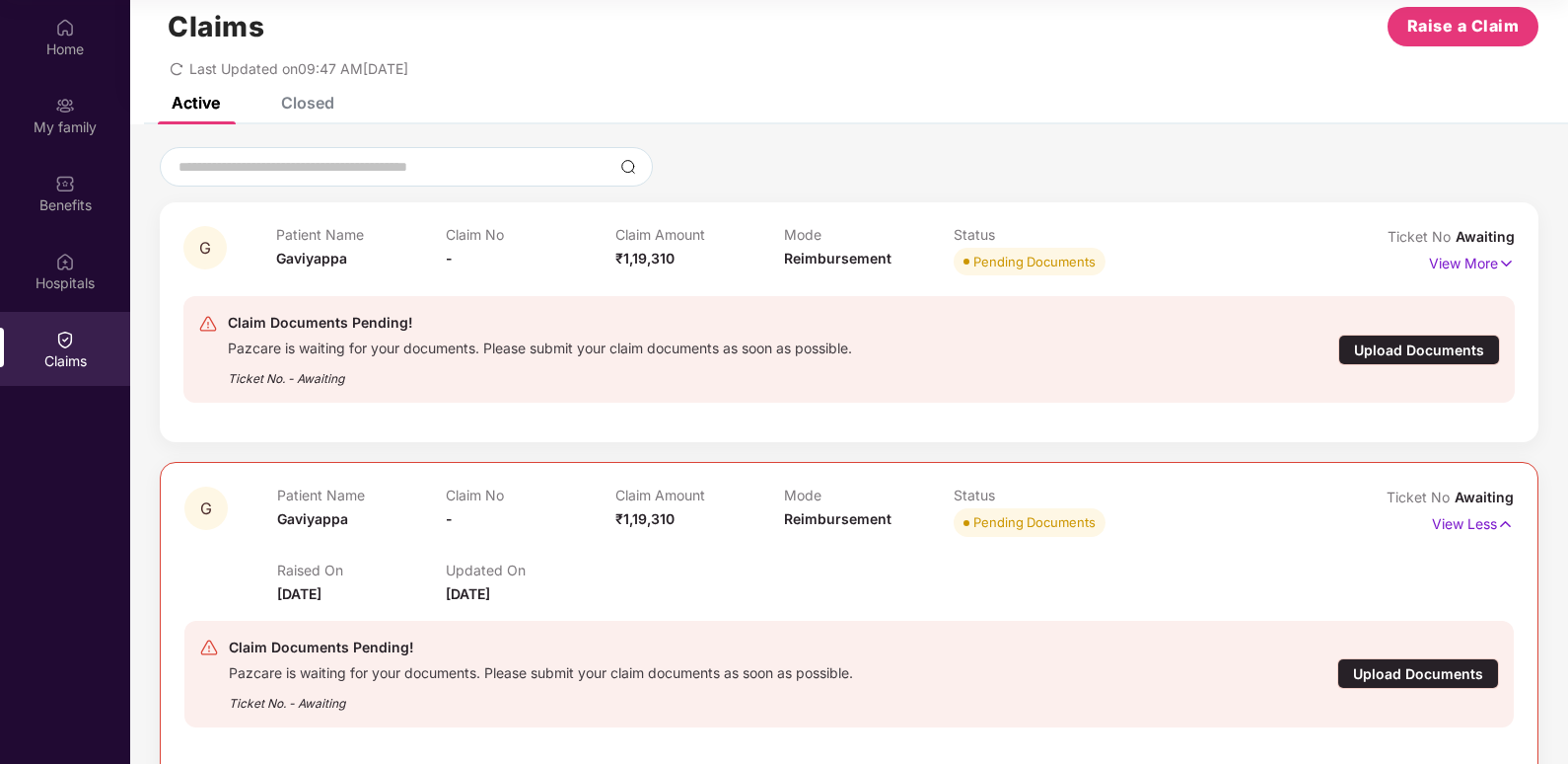
scroll to position [0, 0]
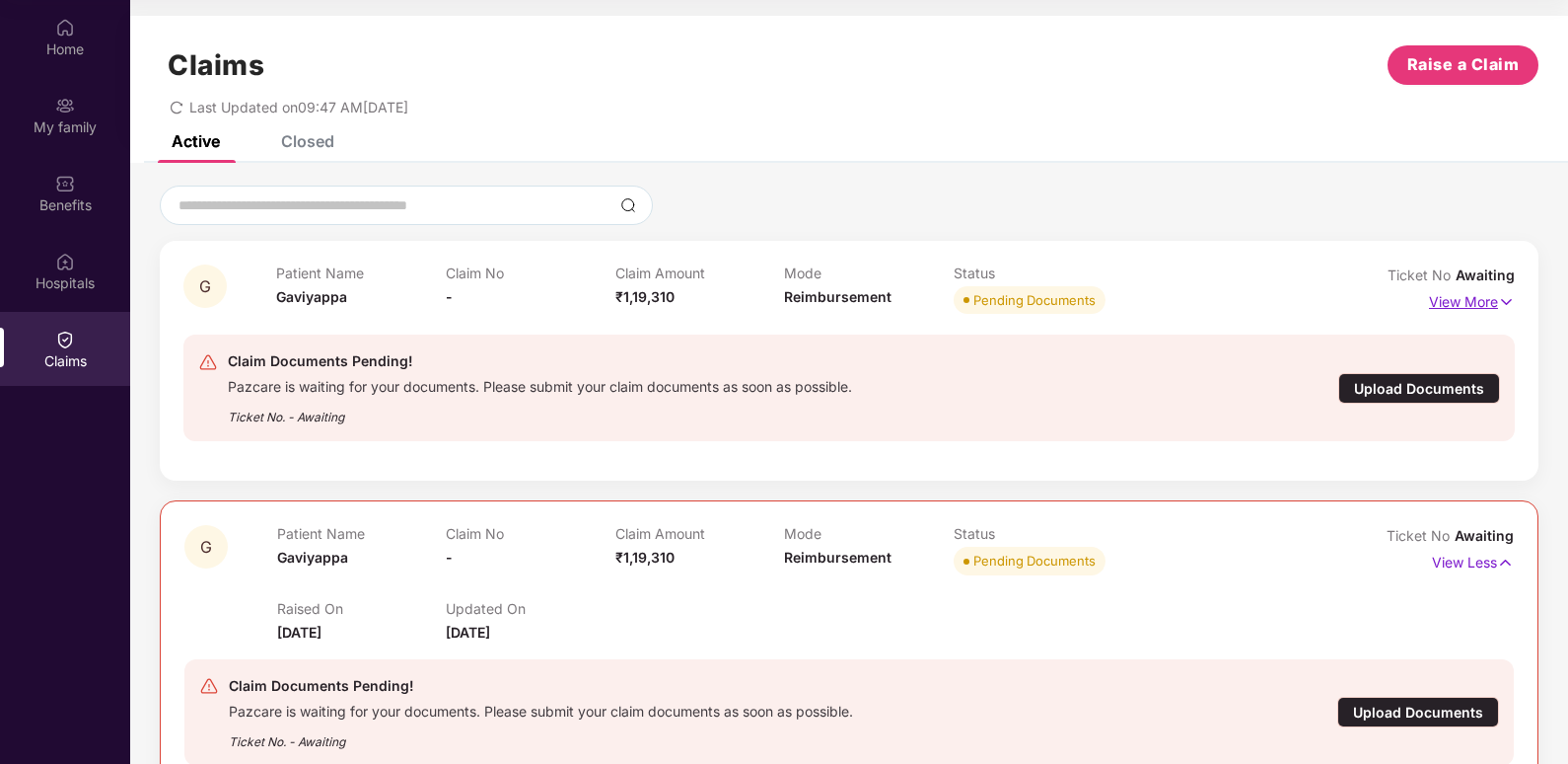
click at [1450, 303] on p "View More" at bounding box center [1471, 299] width 86 height 27
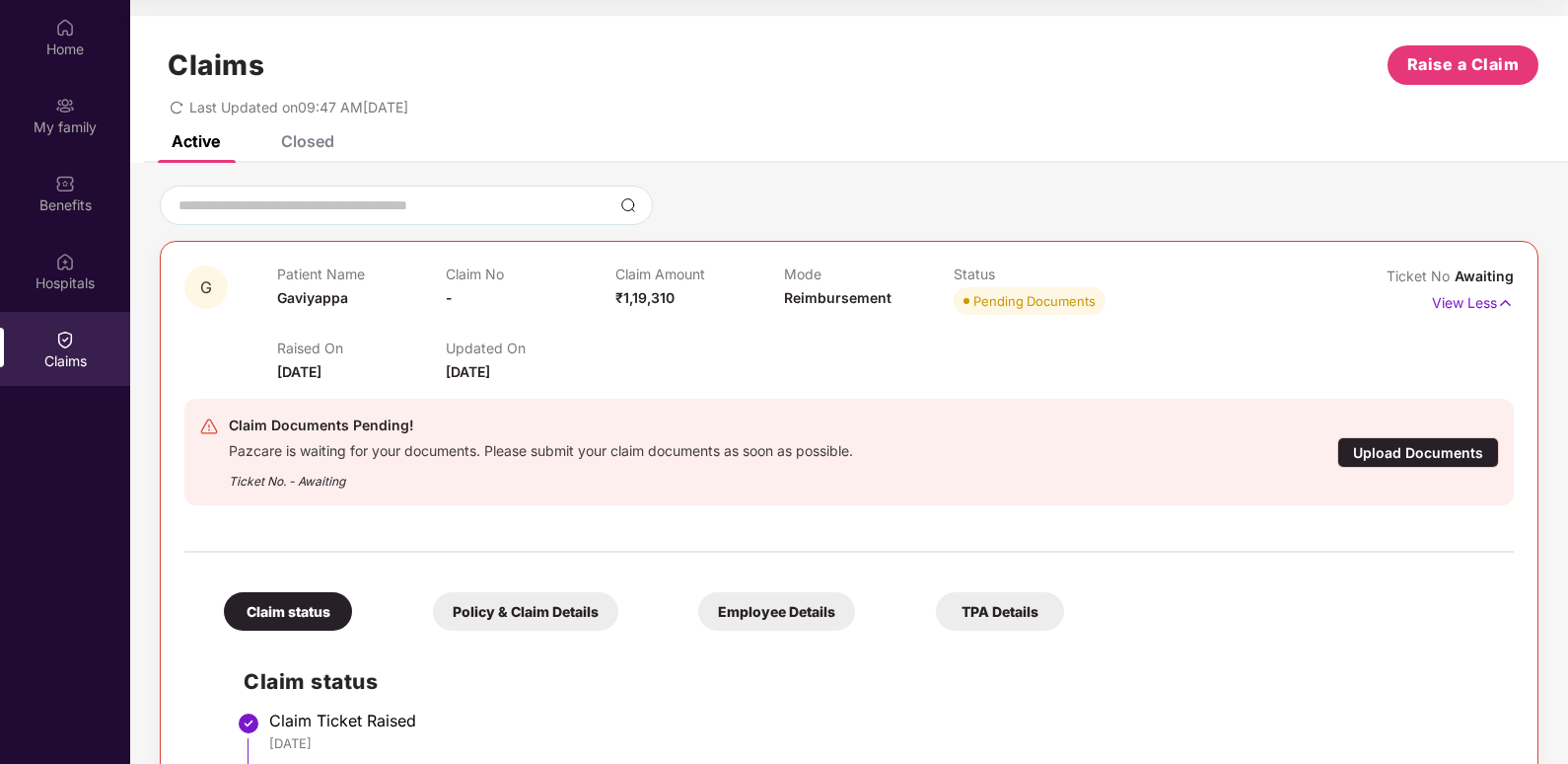
click at [1369, 450] on div "Upload Documents" at bounding box center [1417, 452] width 161 height 31
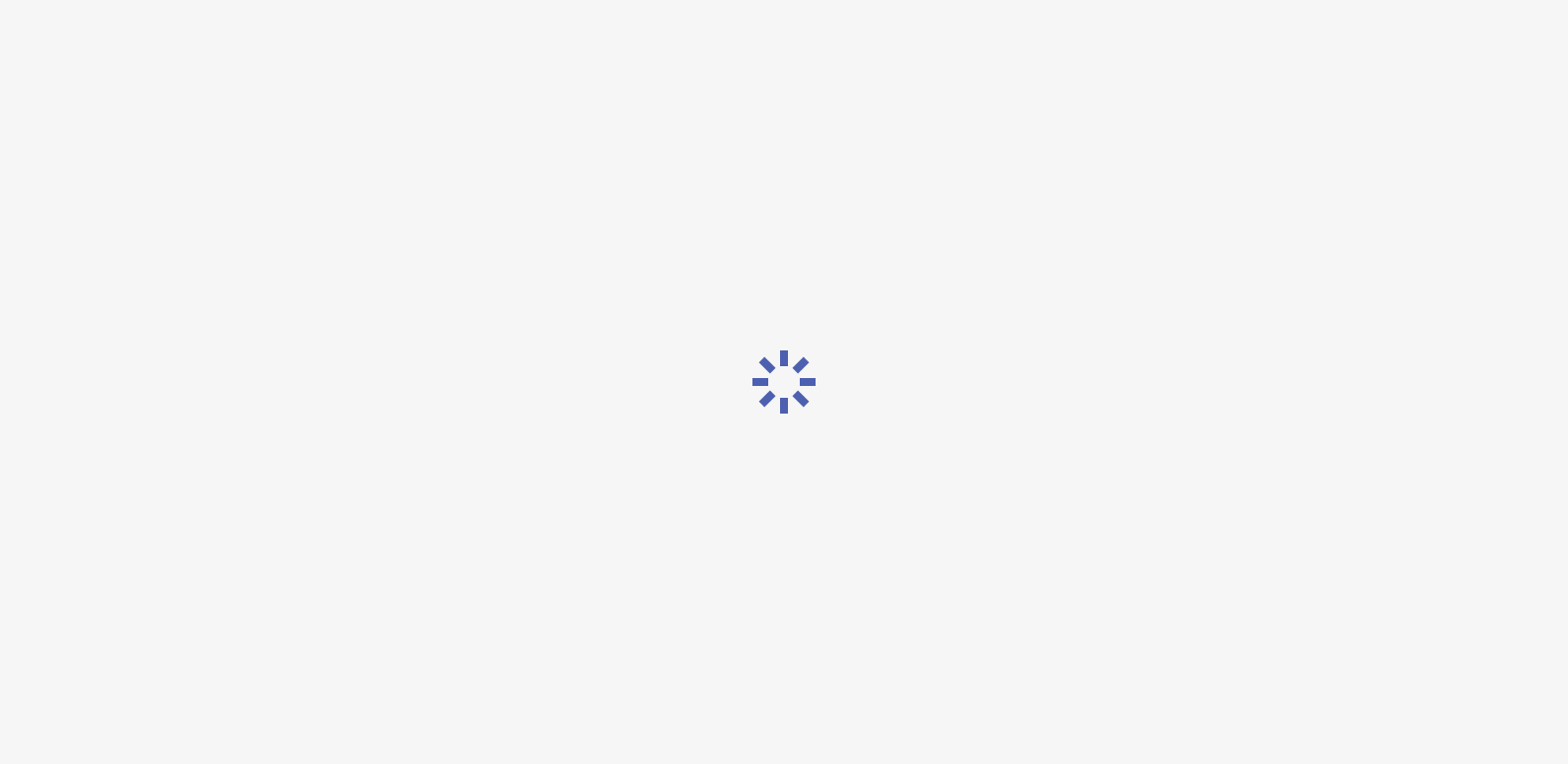
scroll to position [47, 0]
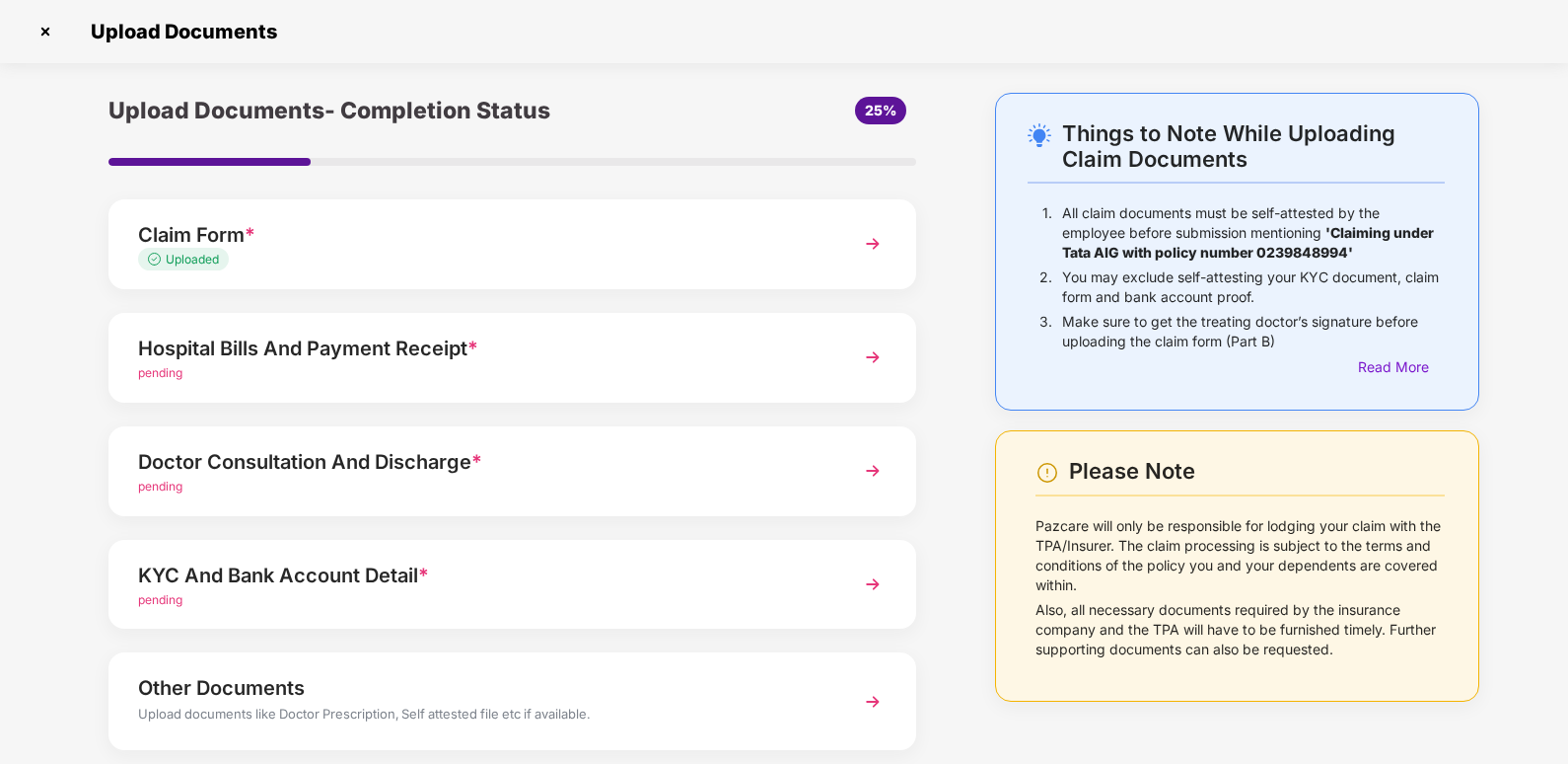
click at [456, 361] on div "Hospital Bills And Payment Receipt *" at bounding box center [480, 348] width 686 height 32
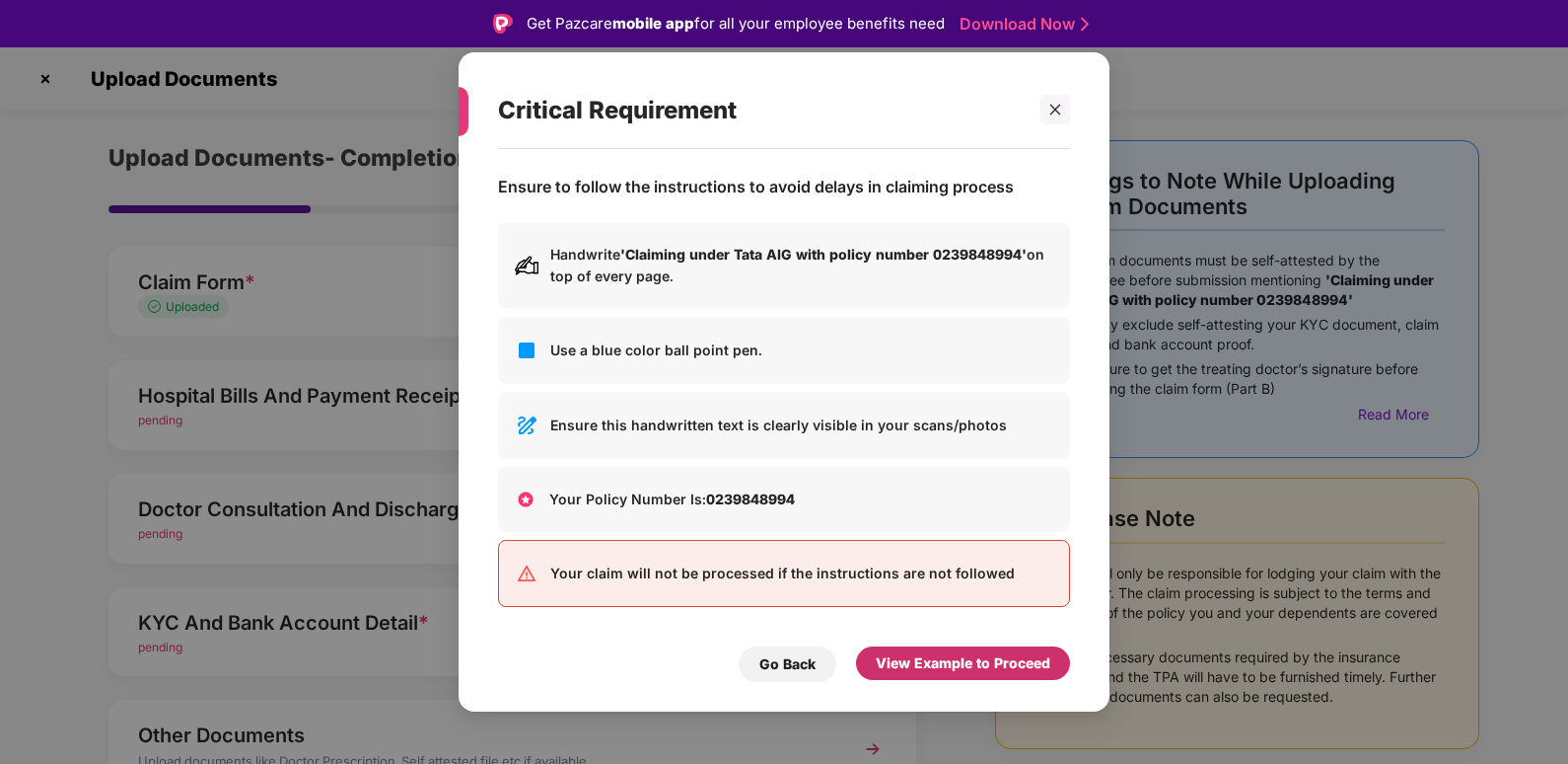
click at [993, 670] on div "View Example to Proceed" at bounding box center [962, 663] width 174 height 22
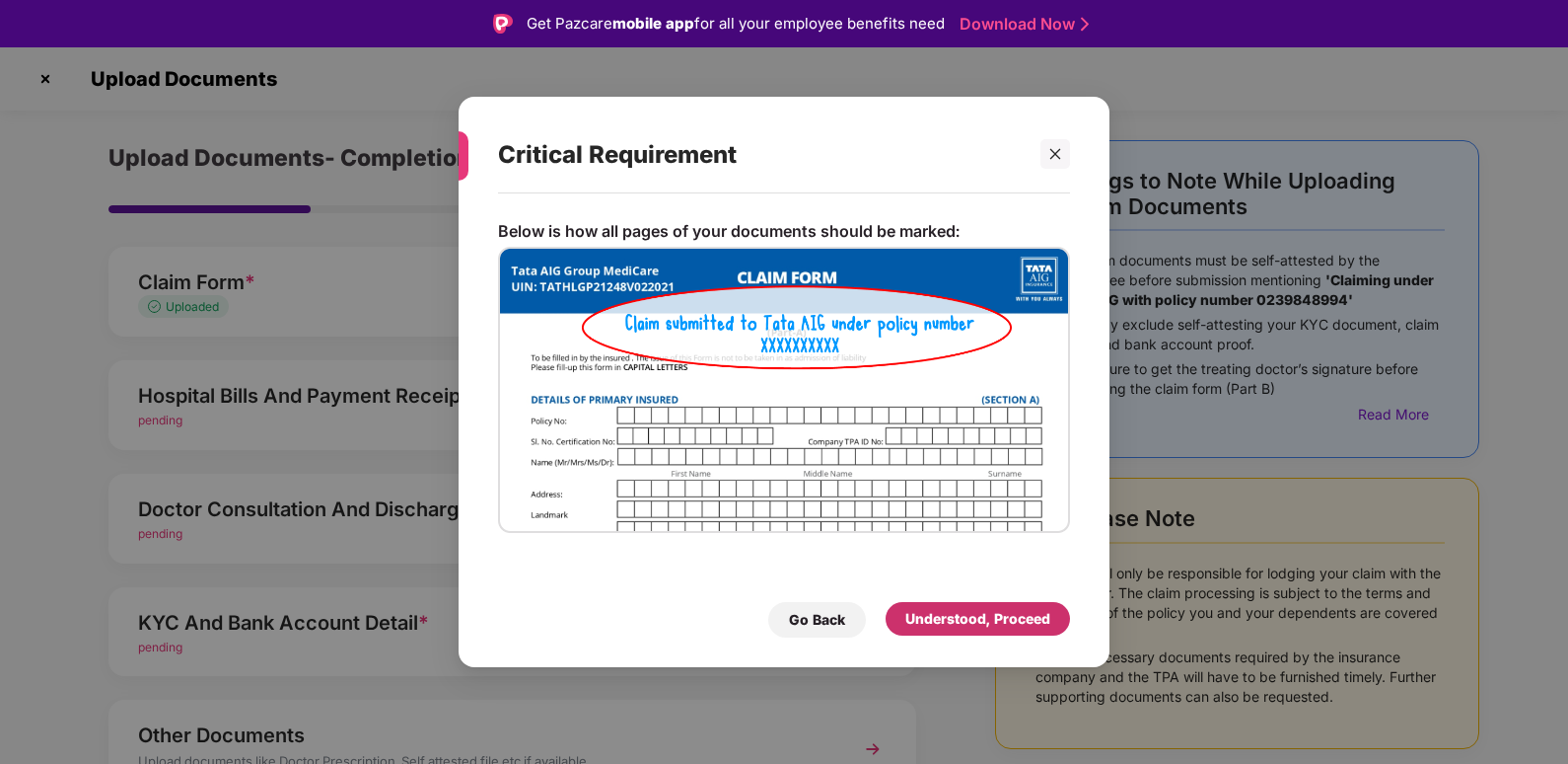
click at [972, 615] on div "Understood, Proceed" at bounding box center [977, 618] width 145 height 22
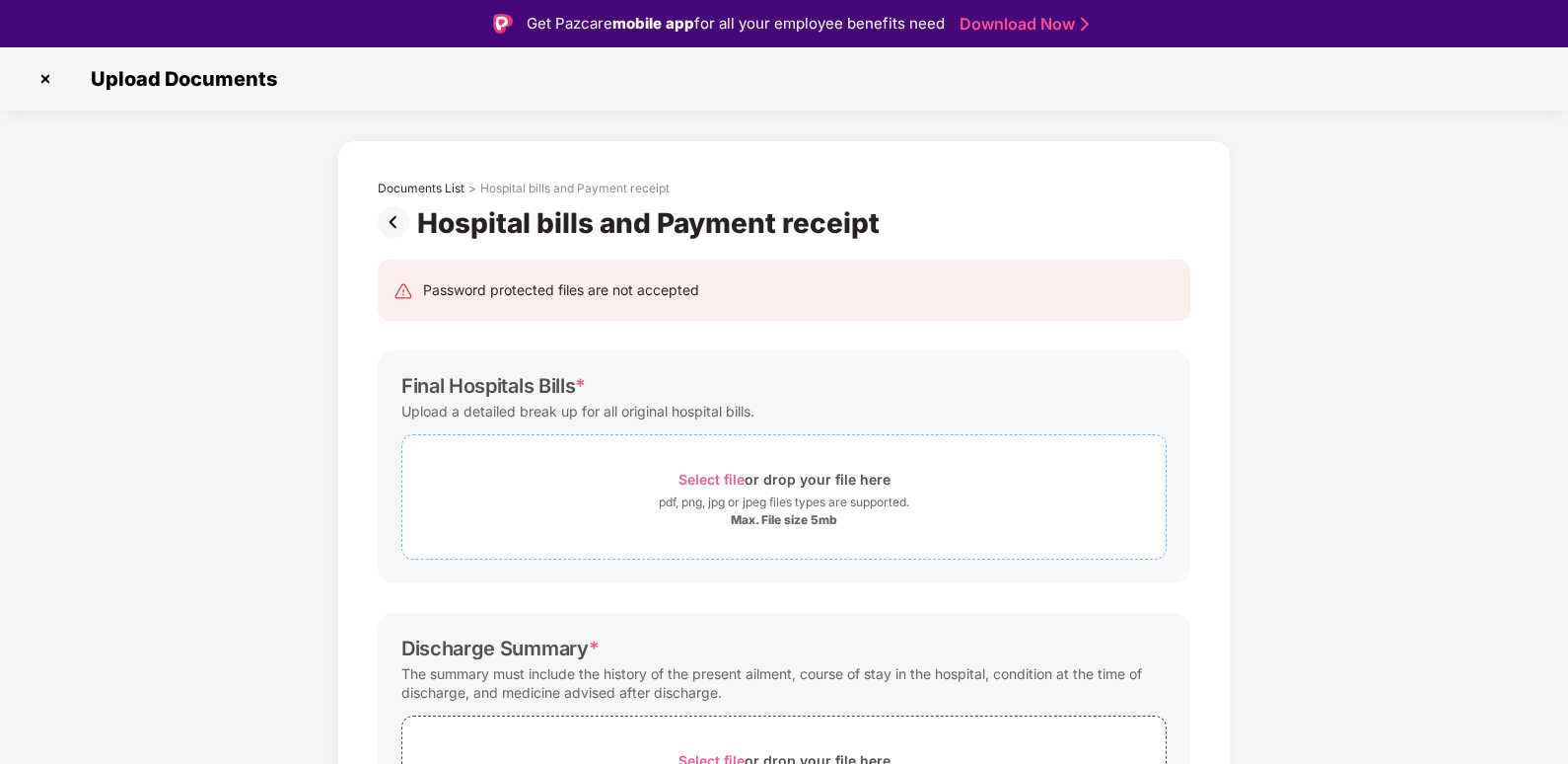
scroll to position [99, 0]
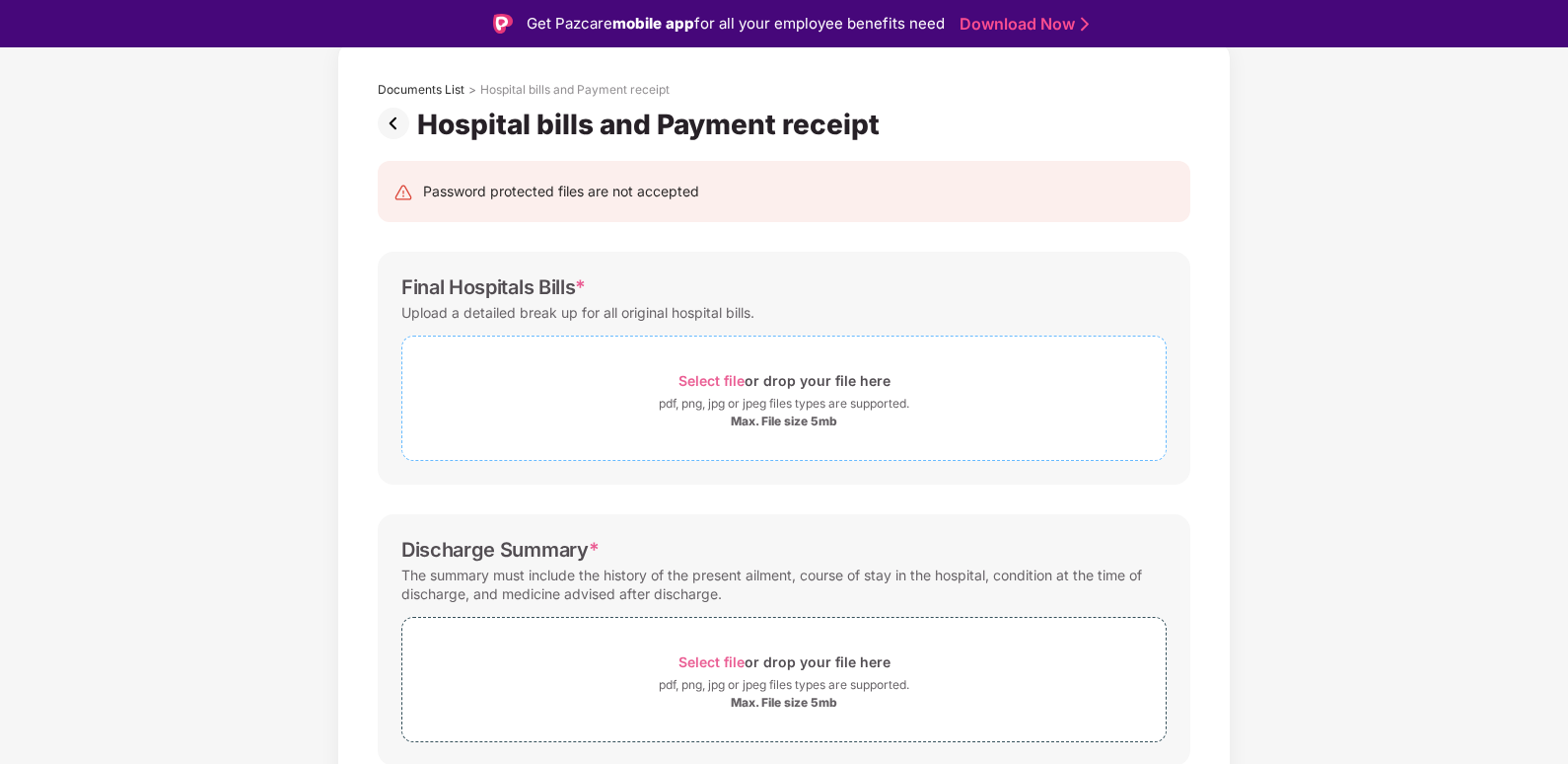
click at [683, 373] on span "Select file" at bounding box center [712, 380] width 66 height 17
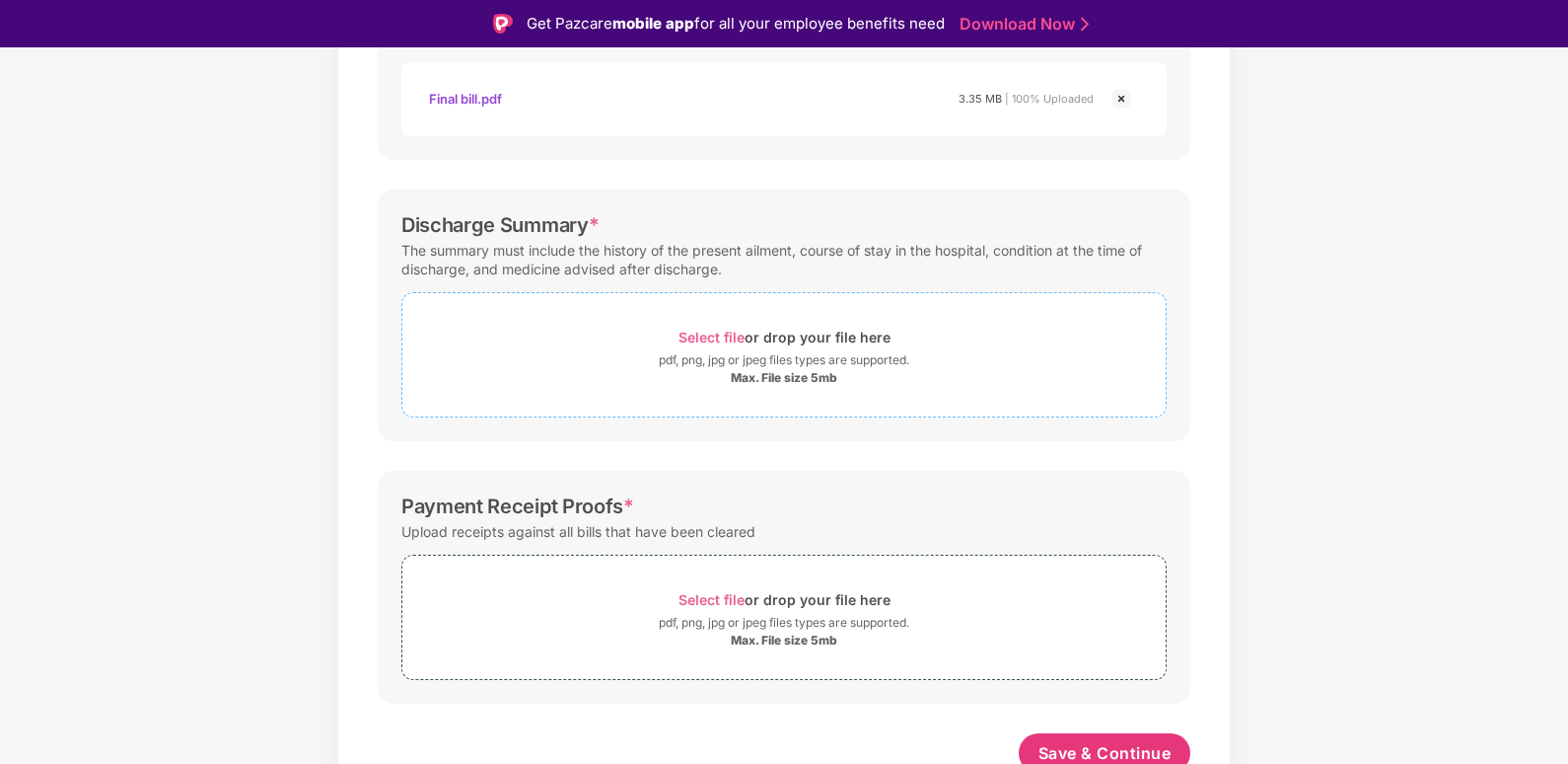
scroll to position [529, 0]
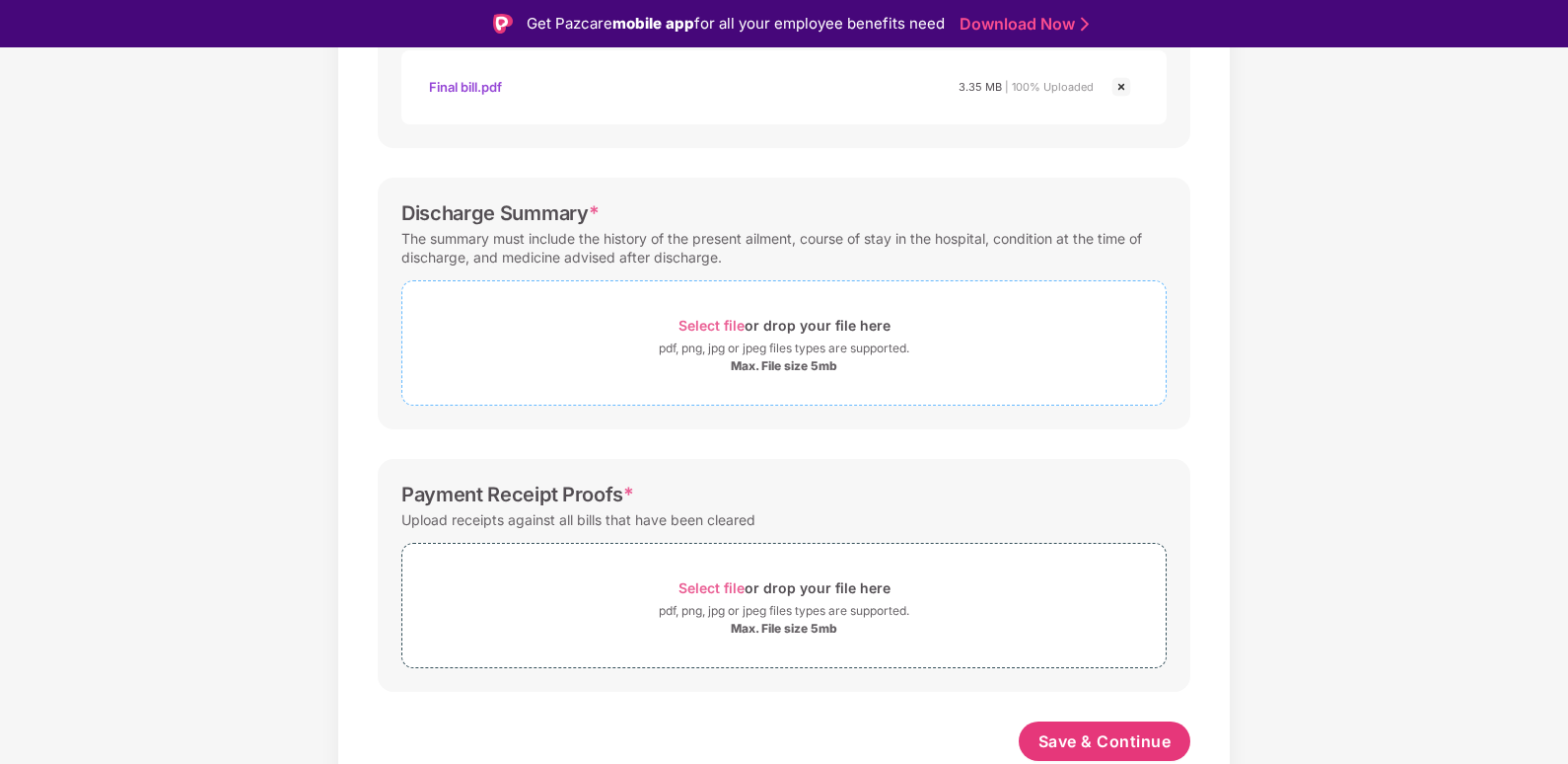
click at [784, 346] on div "pdf, png, jpg or jpeg files types are supported." at bounding box center [784, 348] width 250 height 20
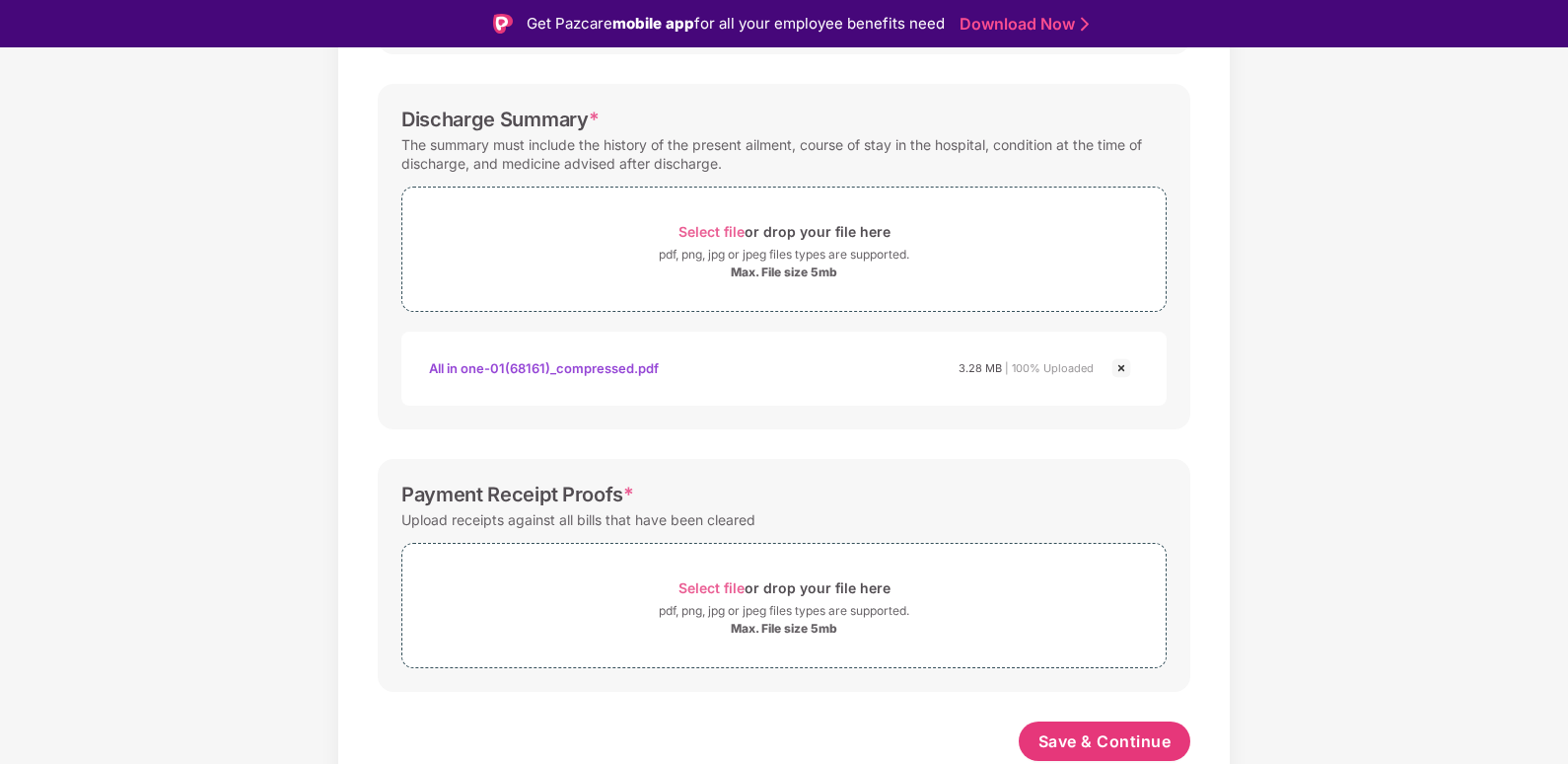
scroll to position [622, 0]
click at [743, 595] on span "Select file" at bounding box center [712, 587] width 66 height 17
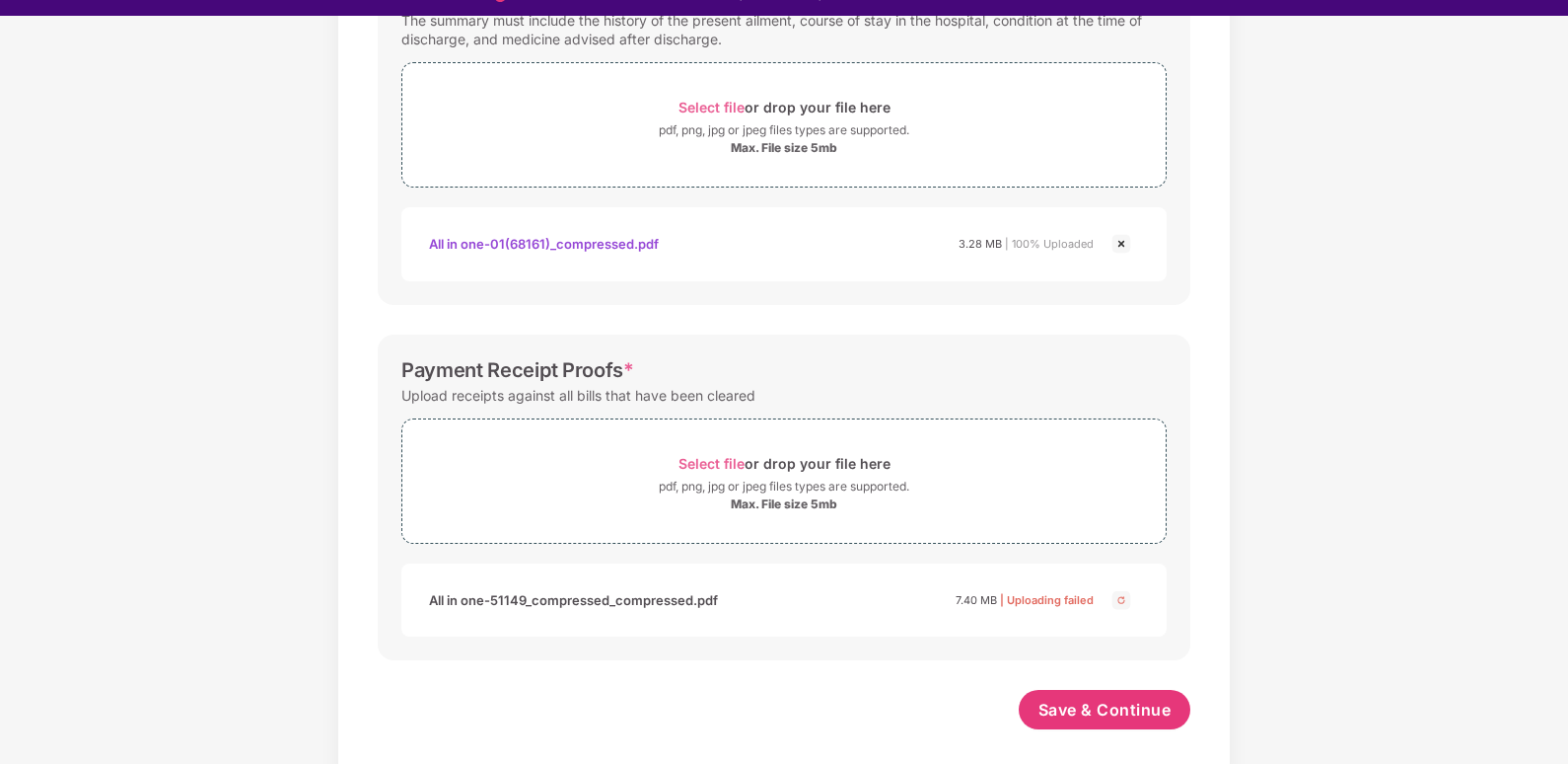
scroll to position [47, 0]
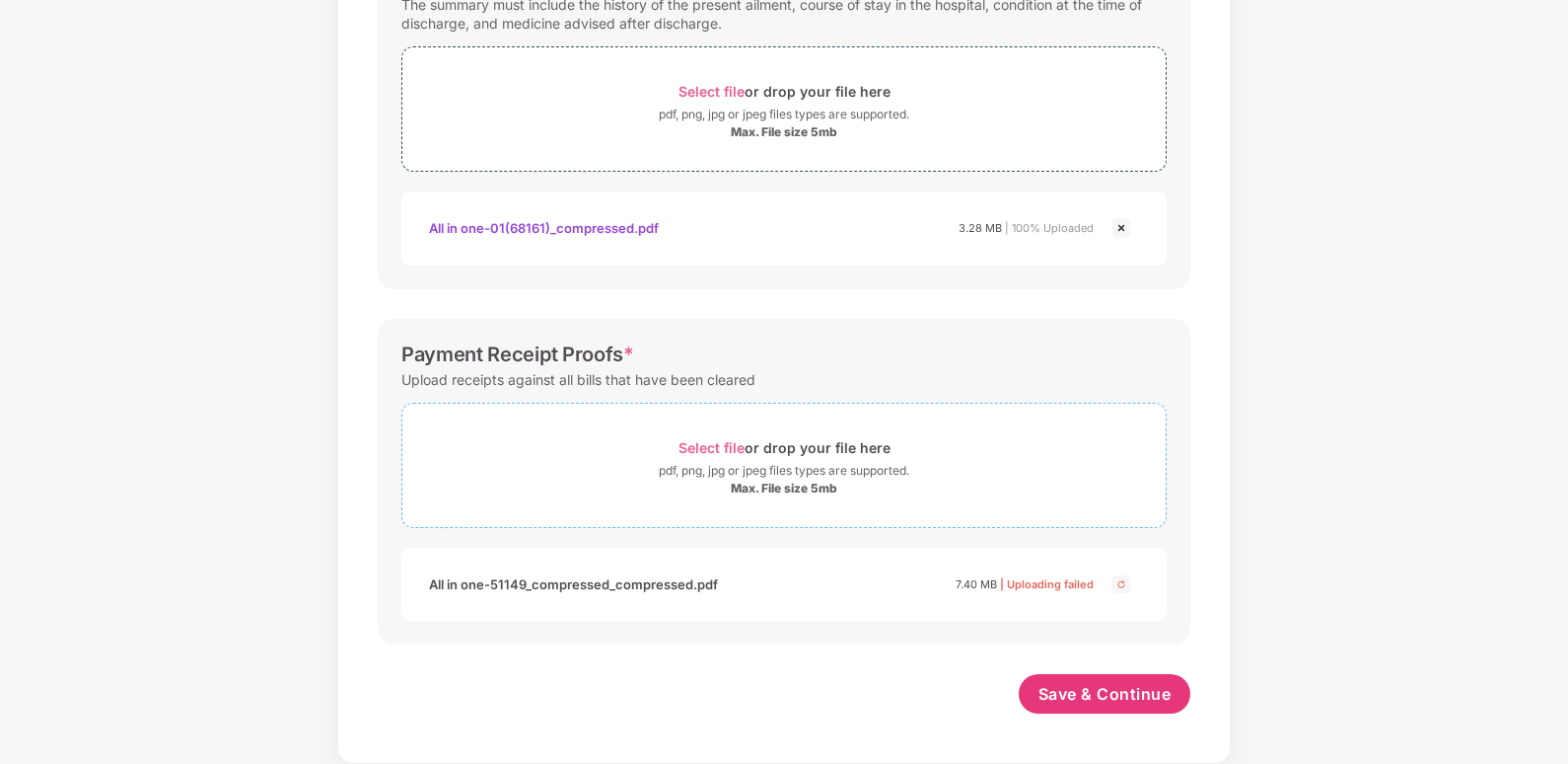
click at [772, 448] on div "Select file or drop your file here" at bounding box center [784, 447] width 212 height 27
click at [732, 454] on span "Select file" at bounding box center [712, 447] width 66 height 17
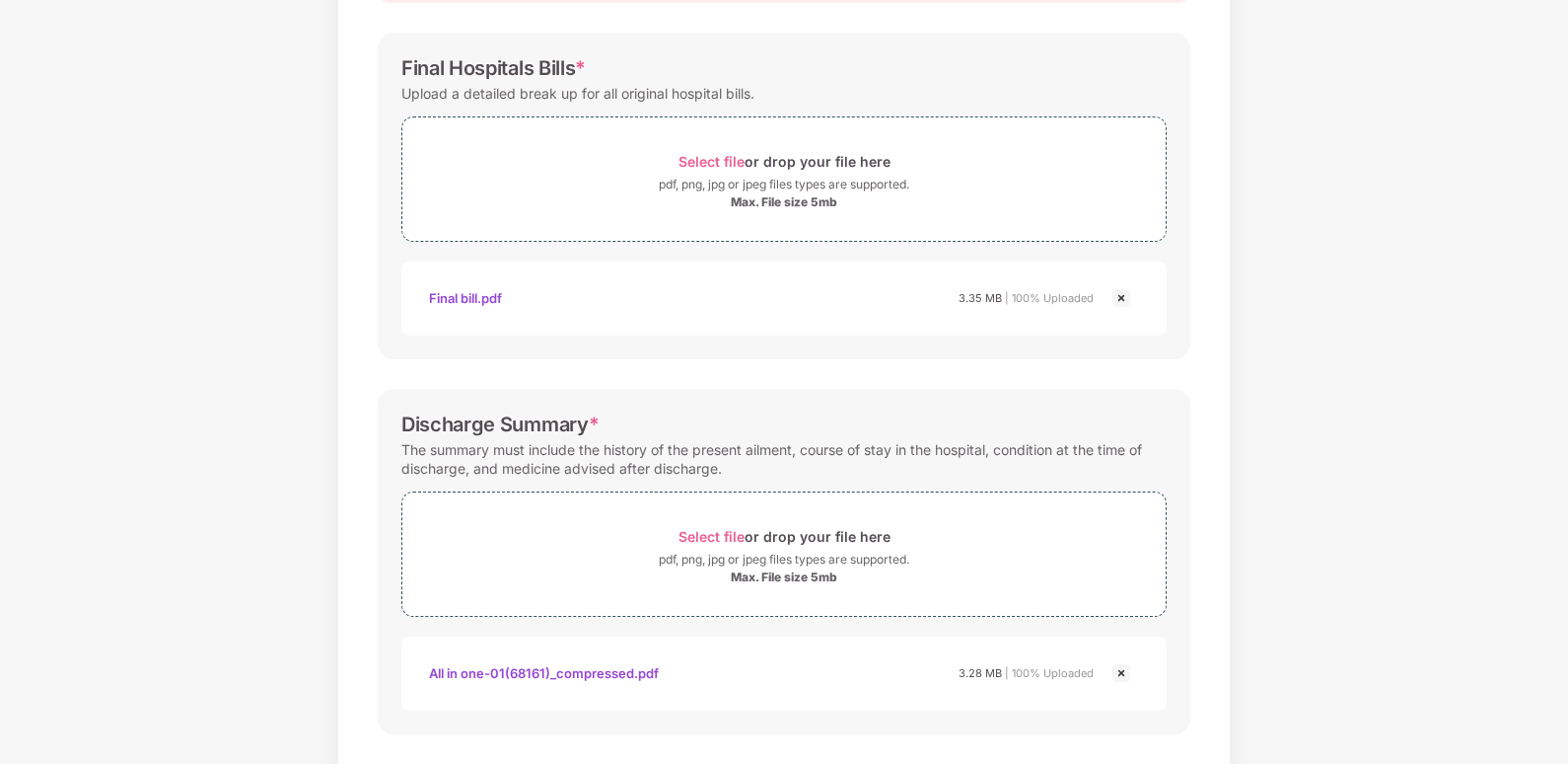
scroll to position [0, 0]
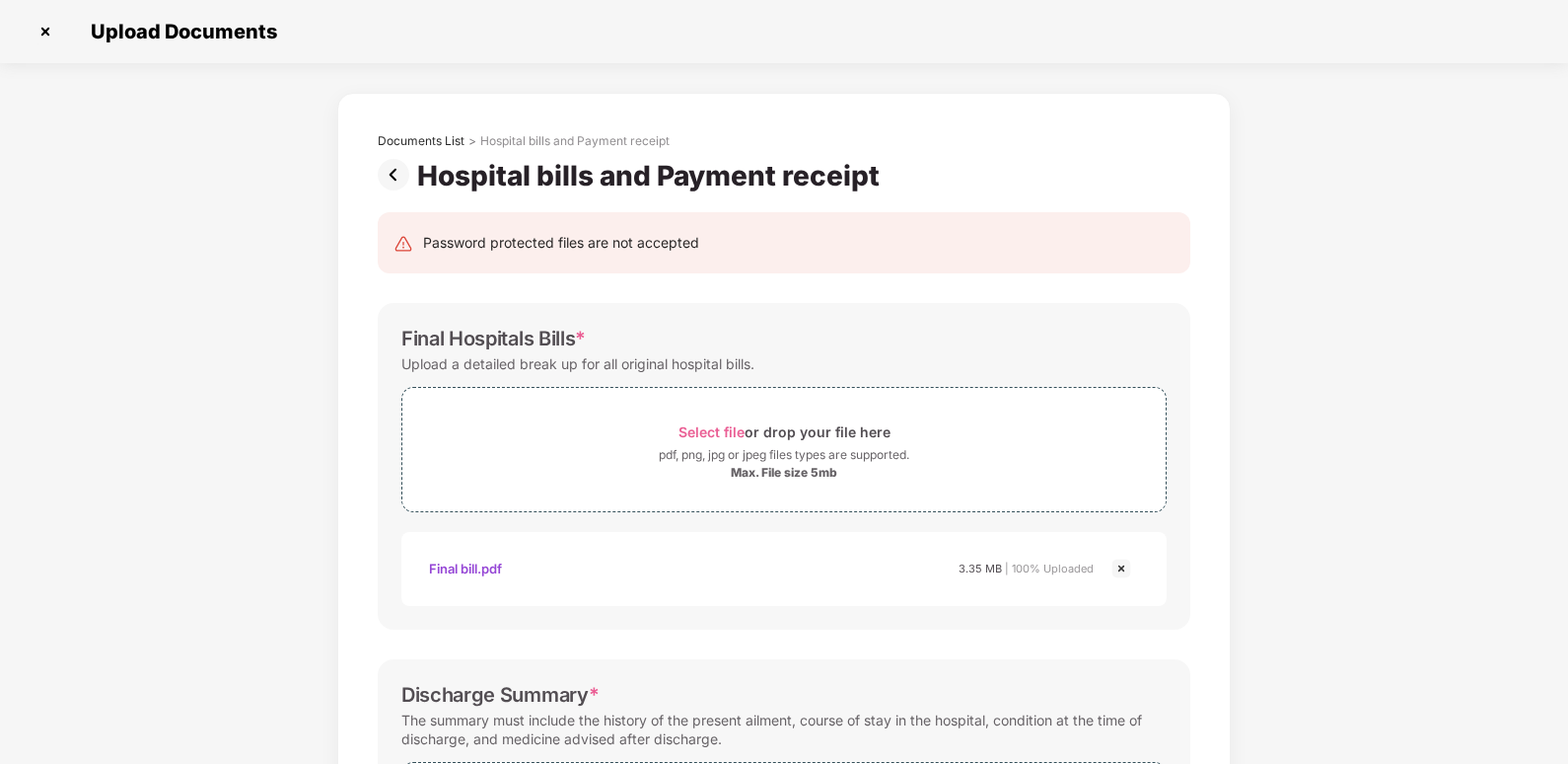
click at [393, 178] on img at bounding box center [398, 175] width 40 height 32
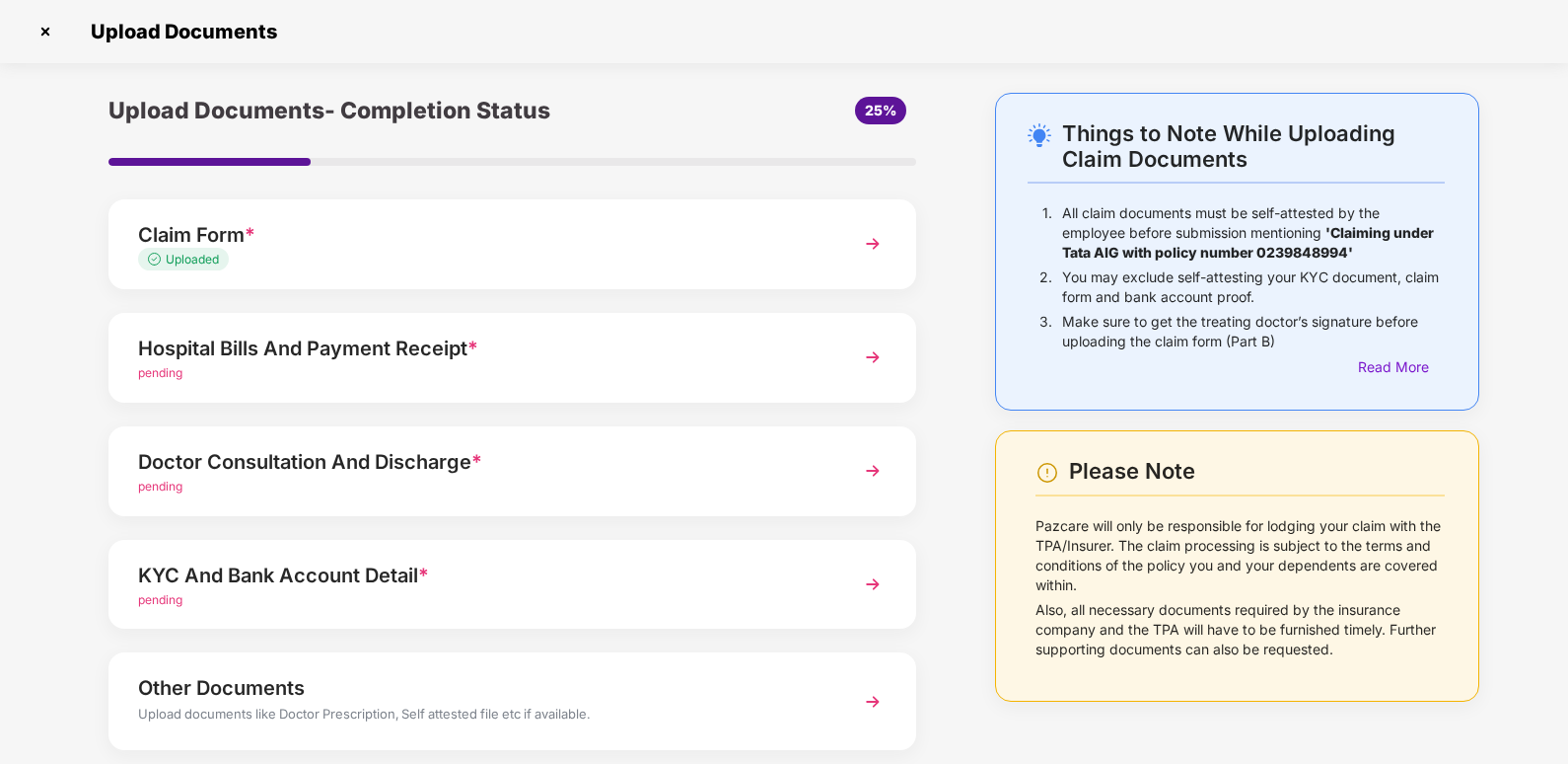
scroll to position [99, 0]
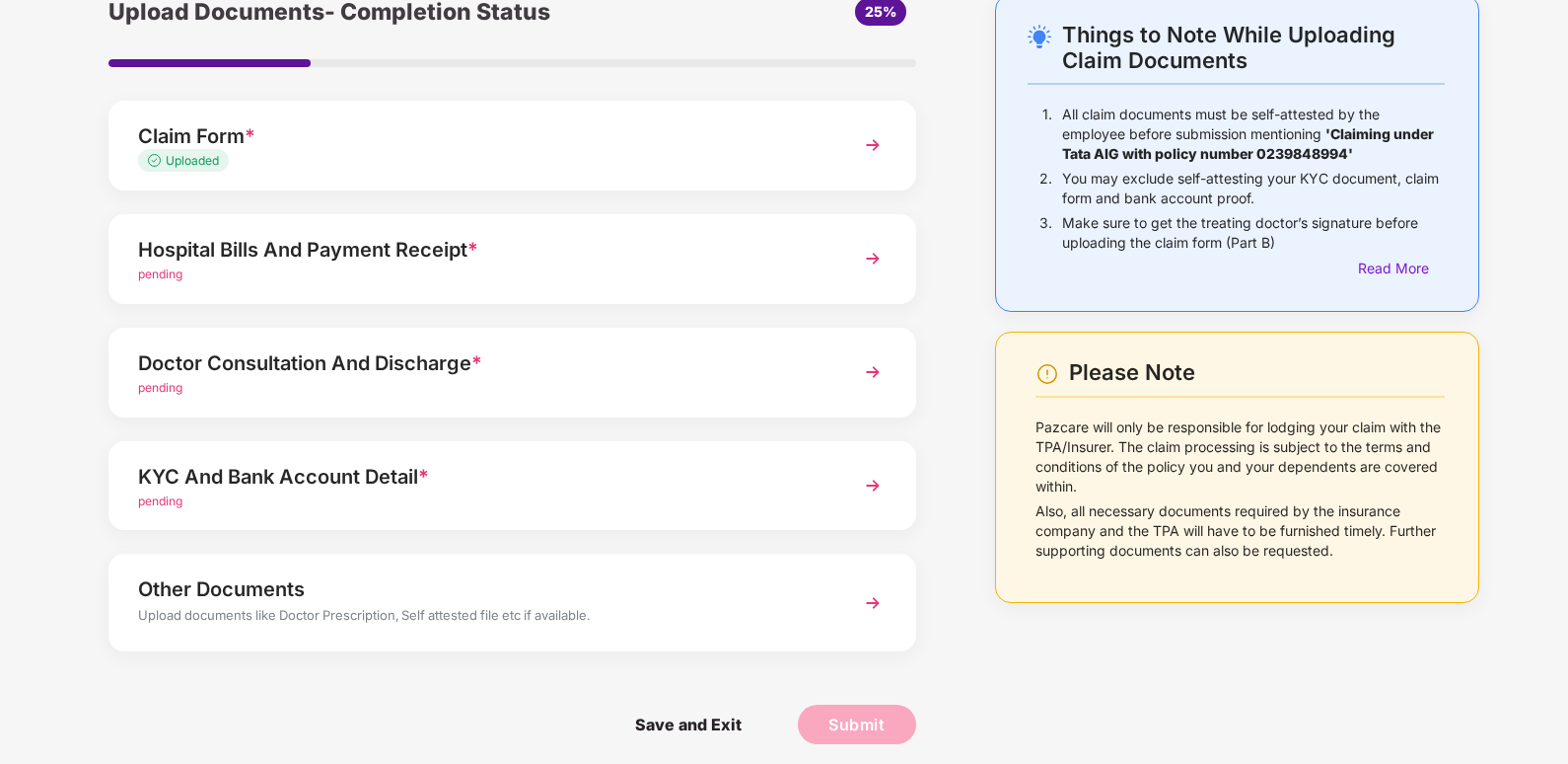
click at [393, 478] on div "KYC And Bank Account Detail *" at bounding box center [480, 477] width 686 height 32
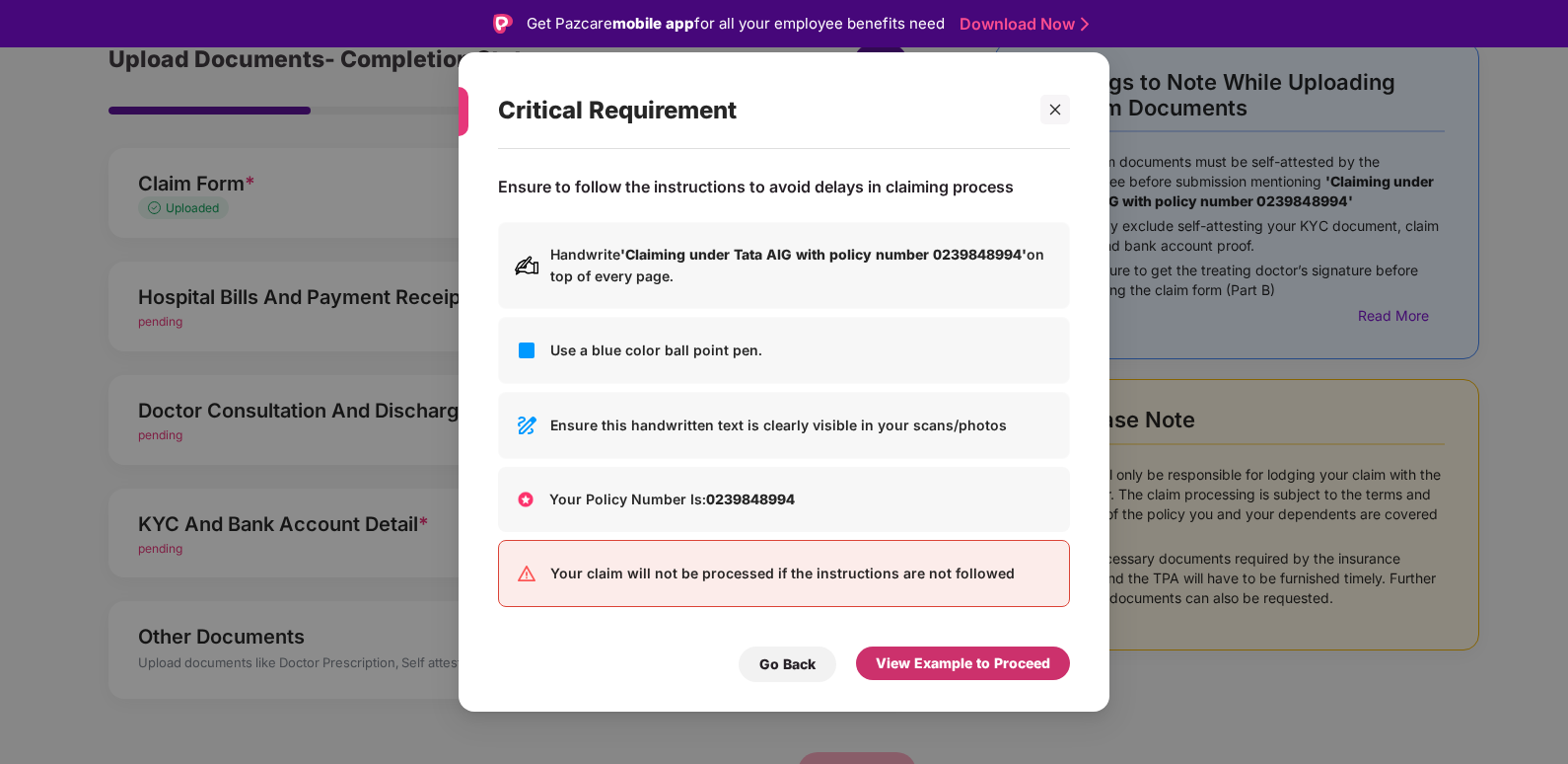
click at [908, 665] on div "View Example to Proceed" at bounding box center [962, 663] width 174 height 22
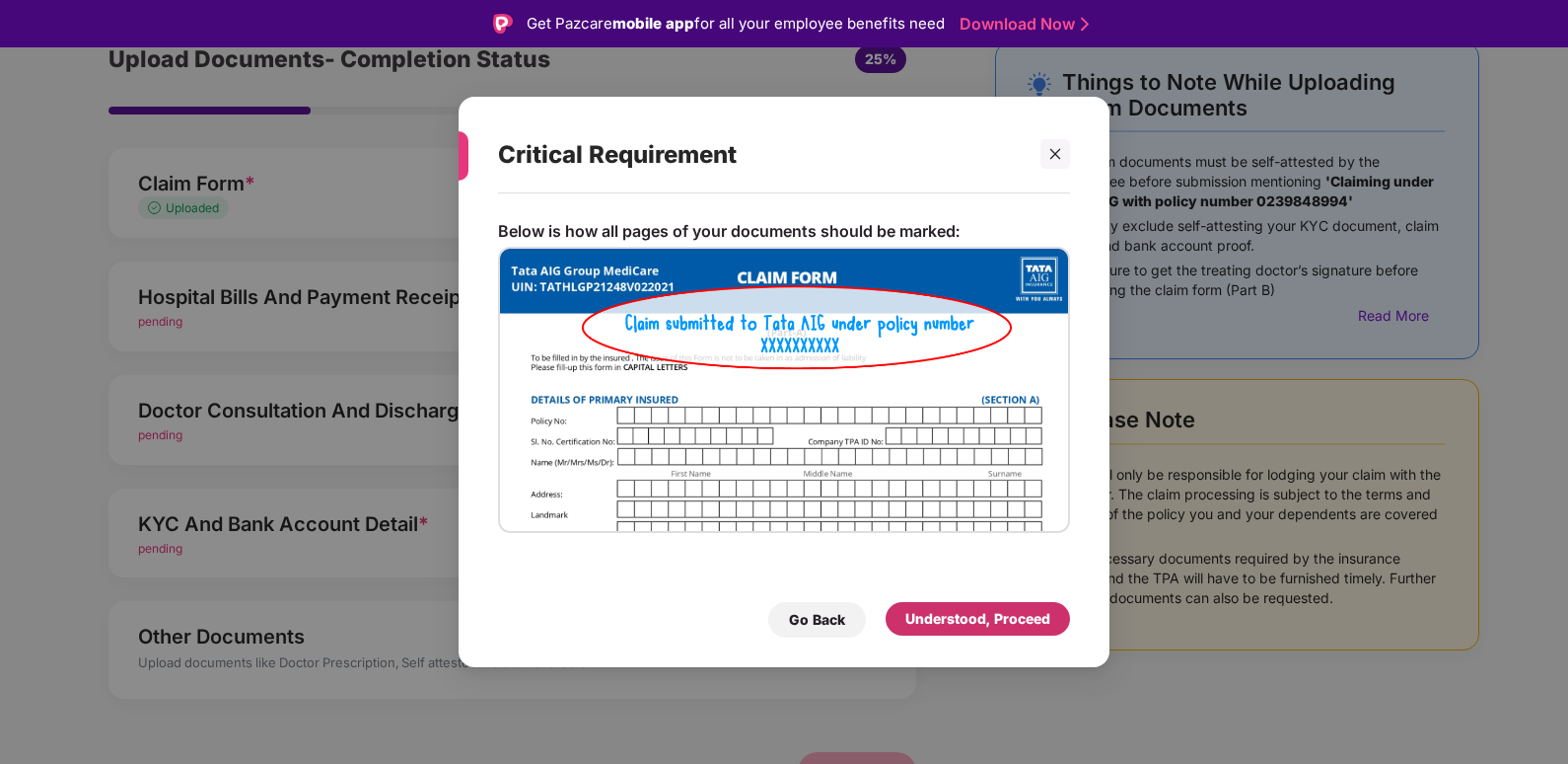
click at [959, 615] on div "Understood, Proceed" at bounding box center [977, 618] width 145 height 22
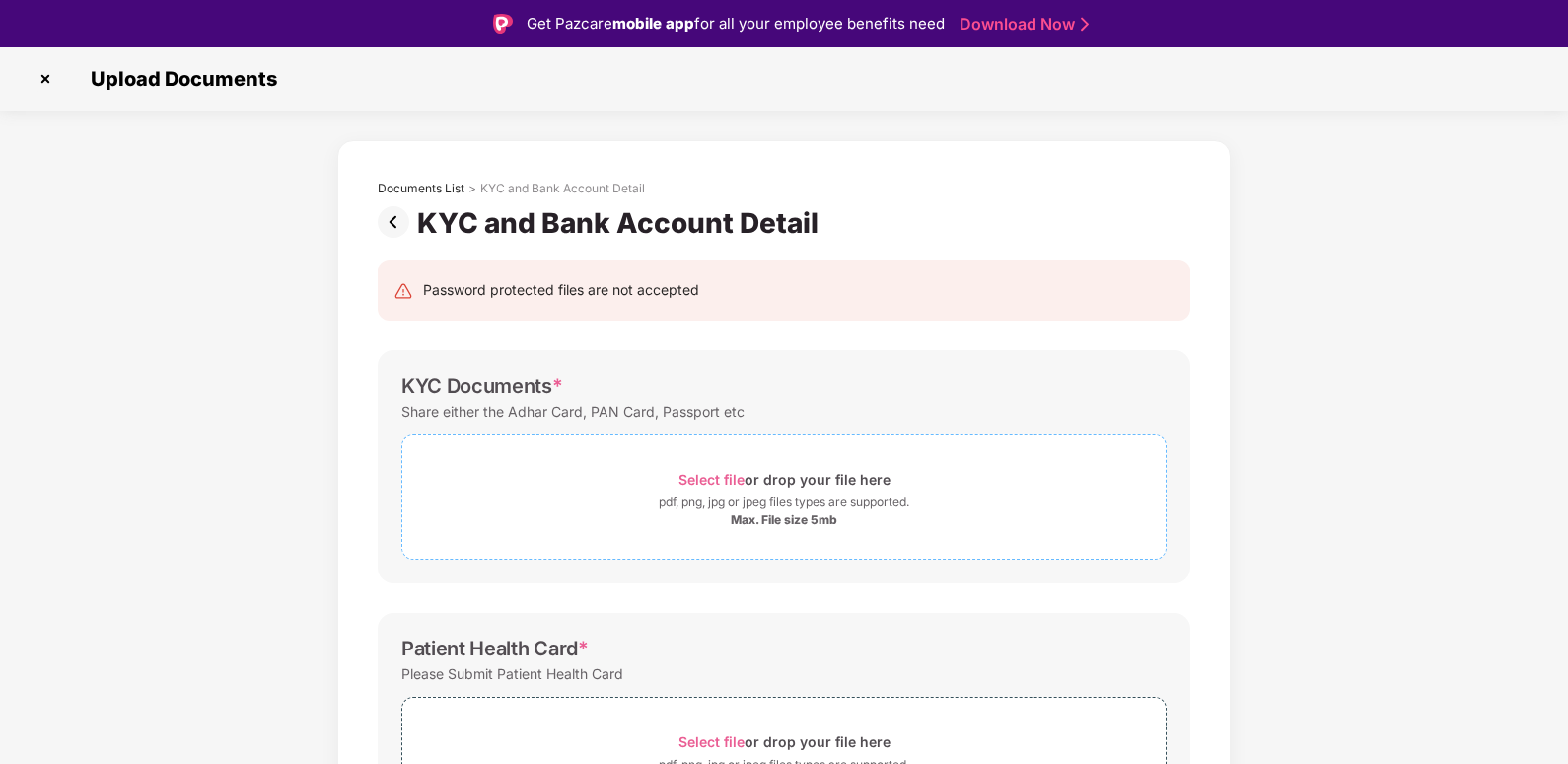
click at [662, 480] on div "Select file or drop your file here" at bounding box center [784, 479] width 764 height 27
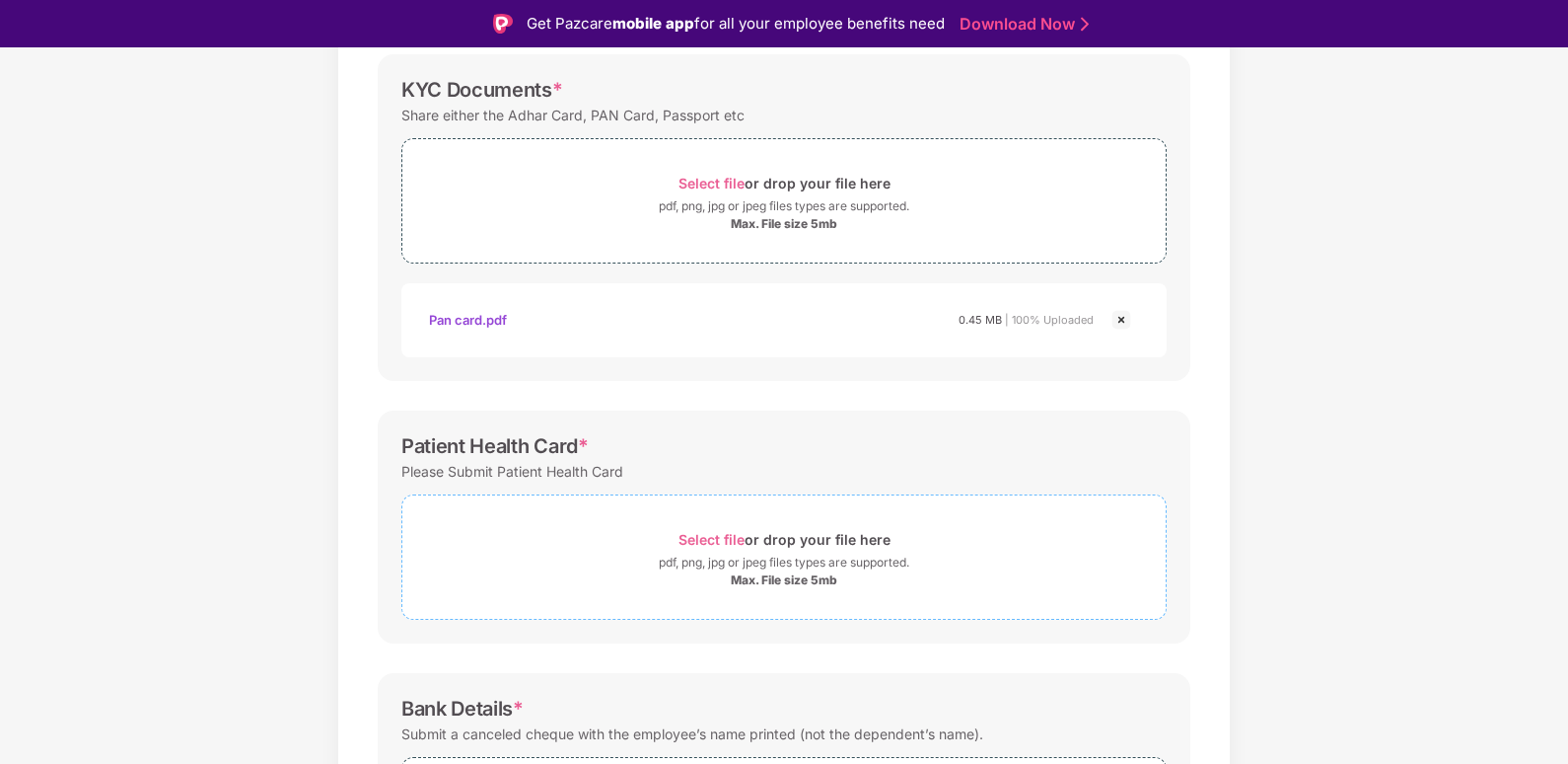
scroll to position [395, 0]
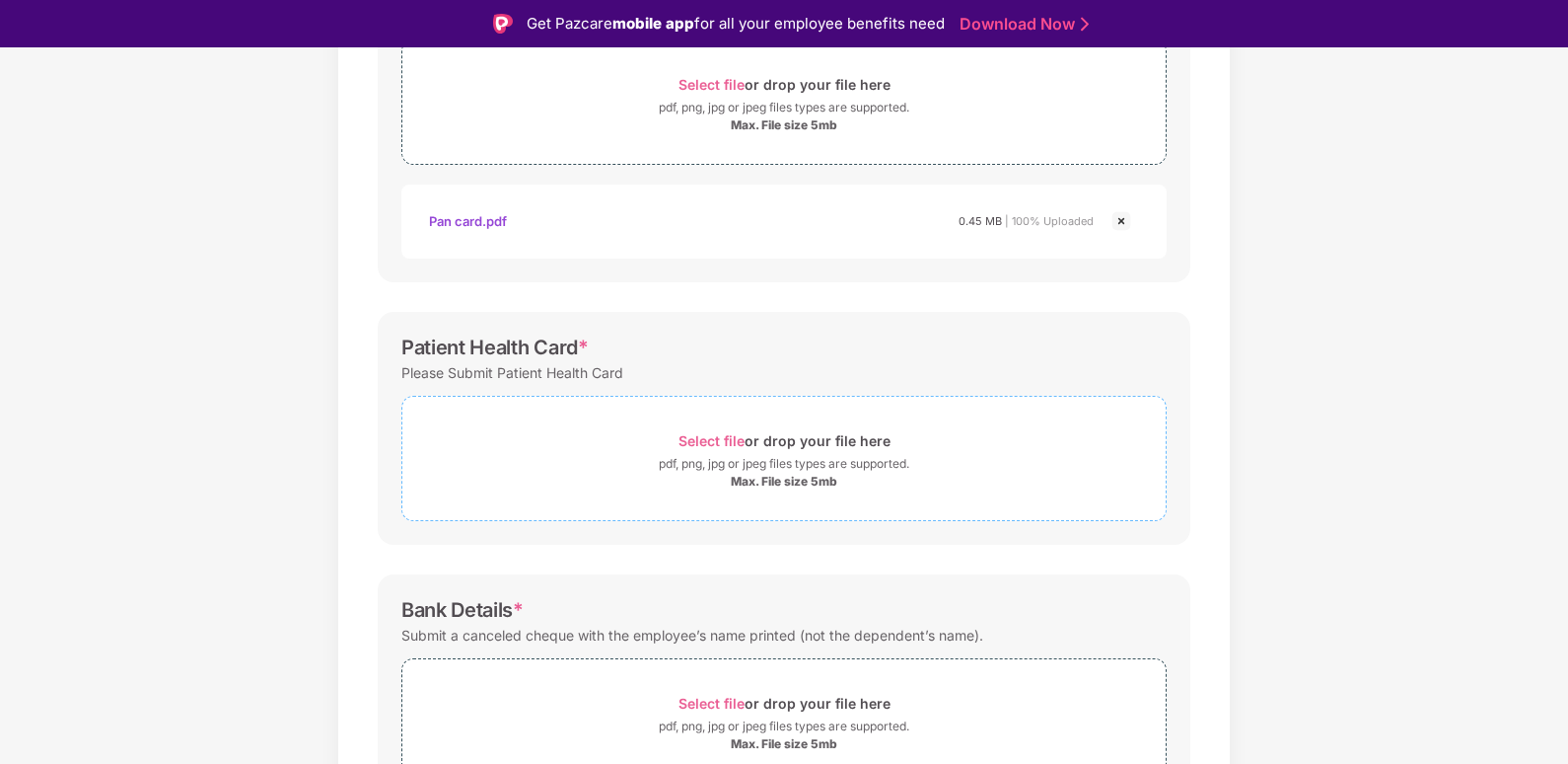
click at [703, 455] on div "pdf, png, jpg or jpeg files types are supported." at bounding box center [784, 464] width 250 height 20
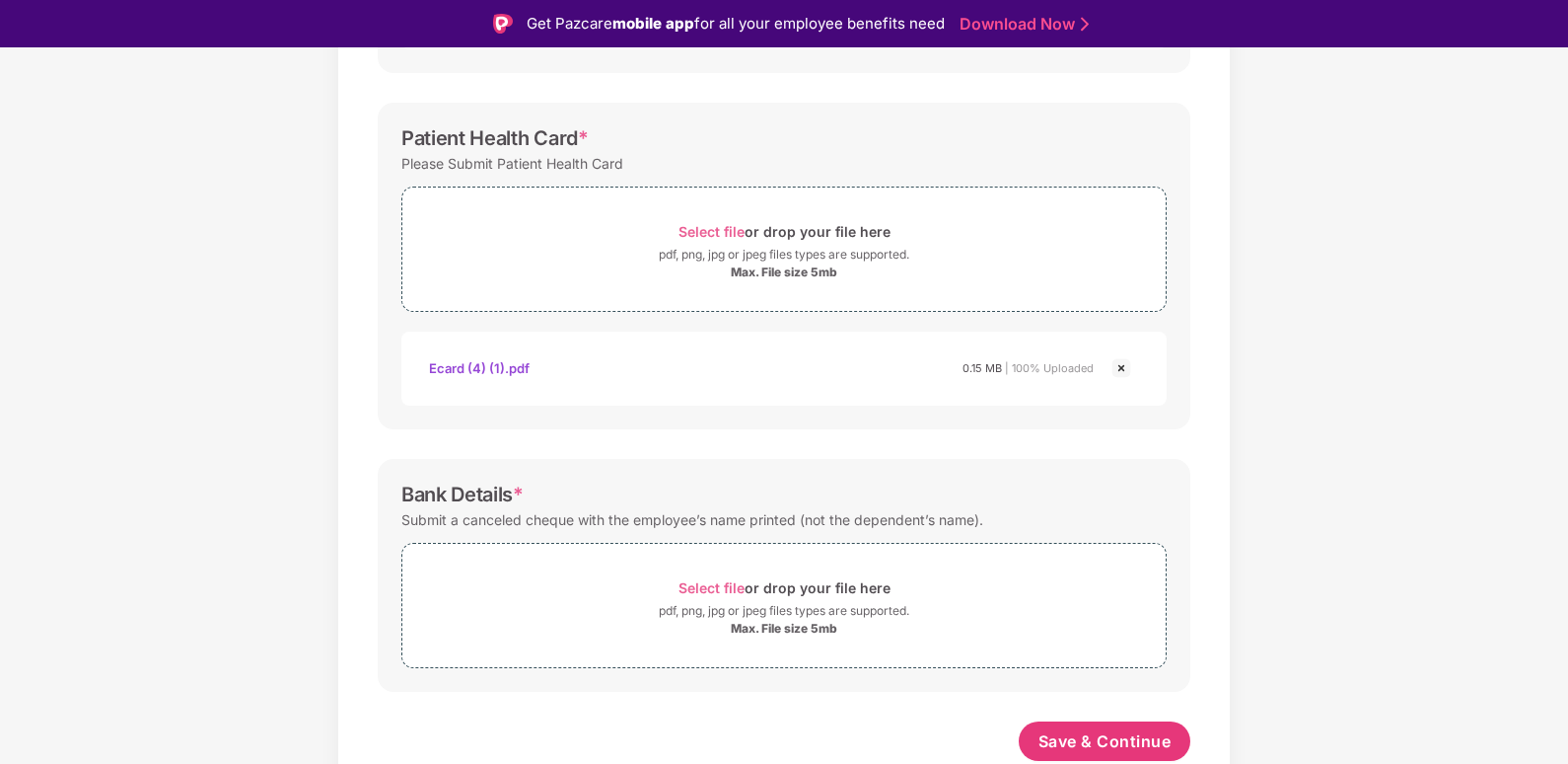
scroll to position [603, 0]
click at [740, 588] on span "Select file" at bounding box center [712, 587] width 66 height 17
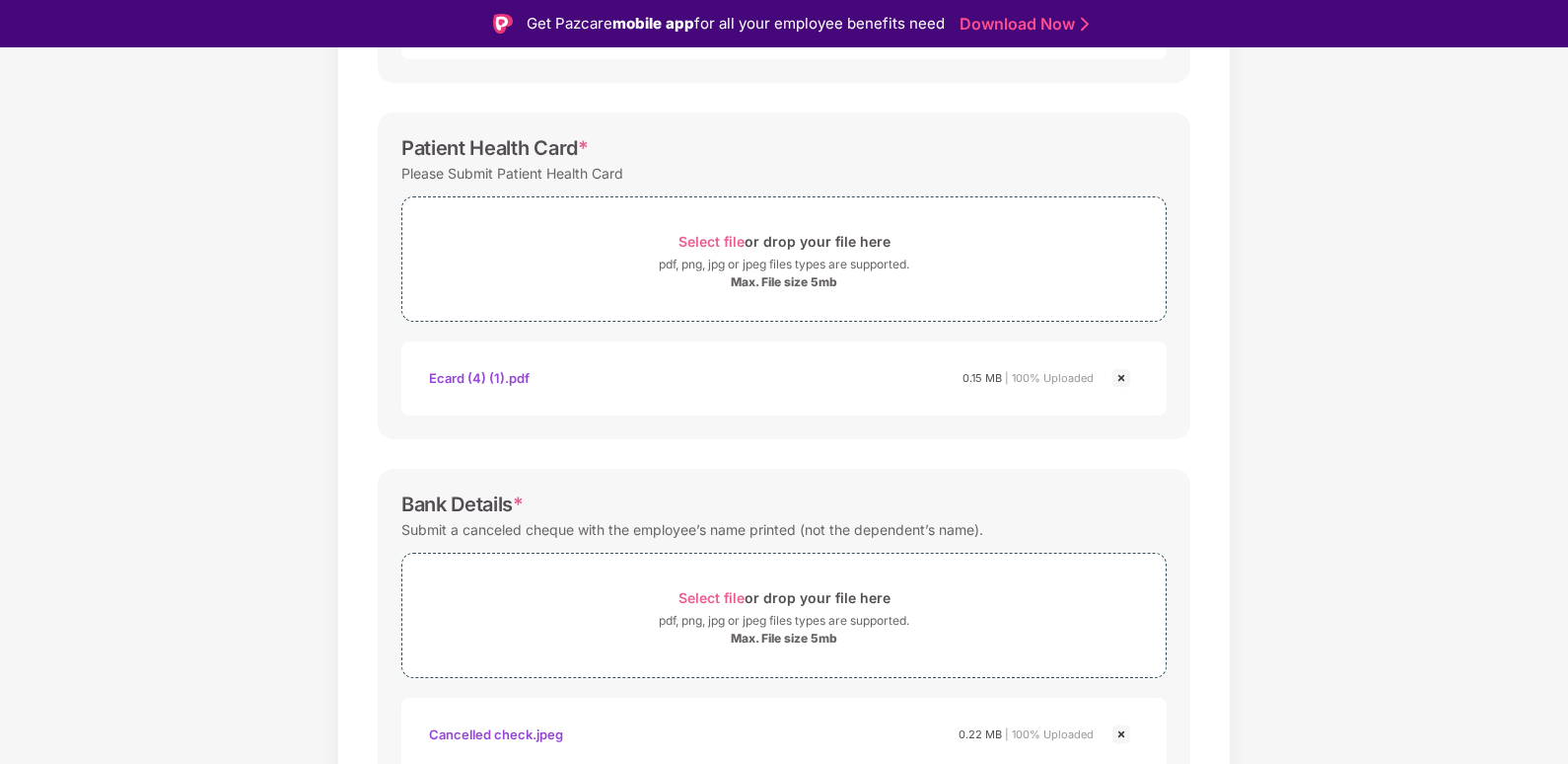
scroll to position [697, 0]
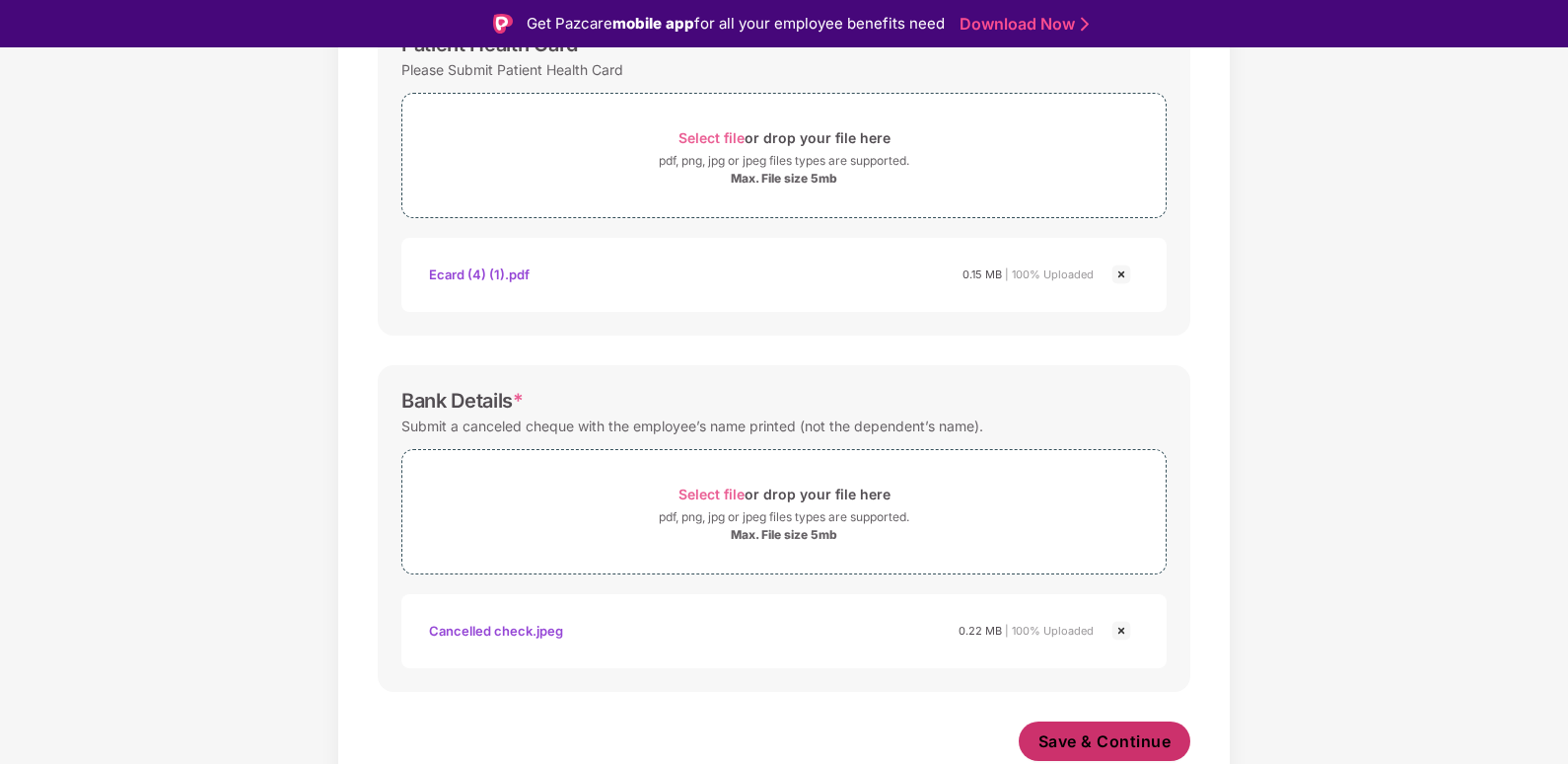
click at [1069, 739] on span "Save & Continue" at bounding box center [1105, 741] width 134 height 22
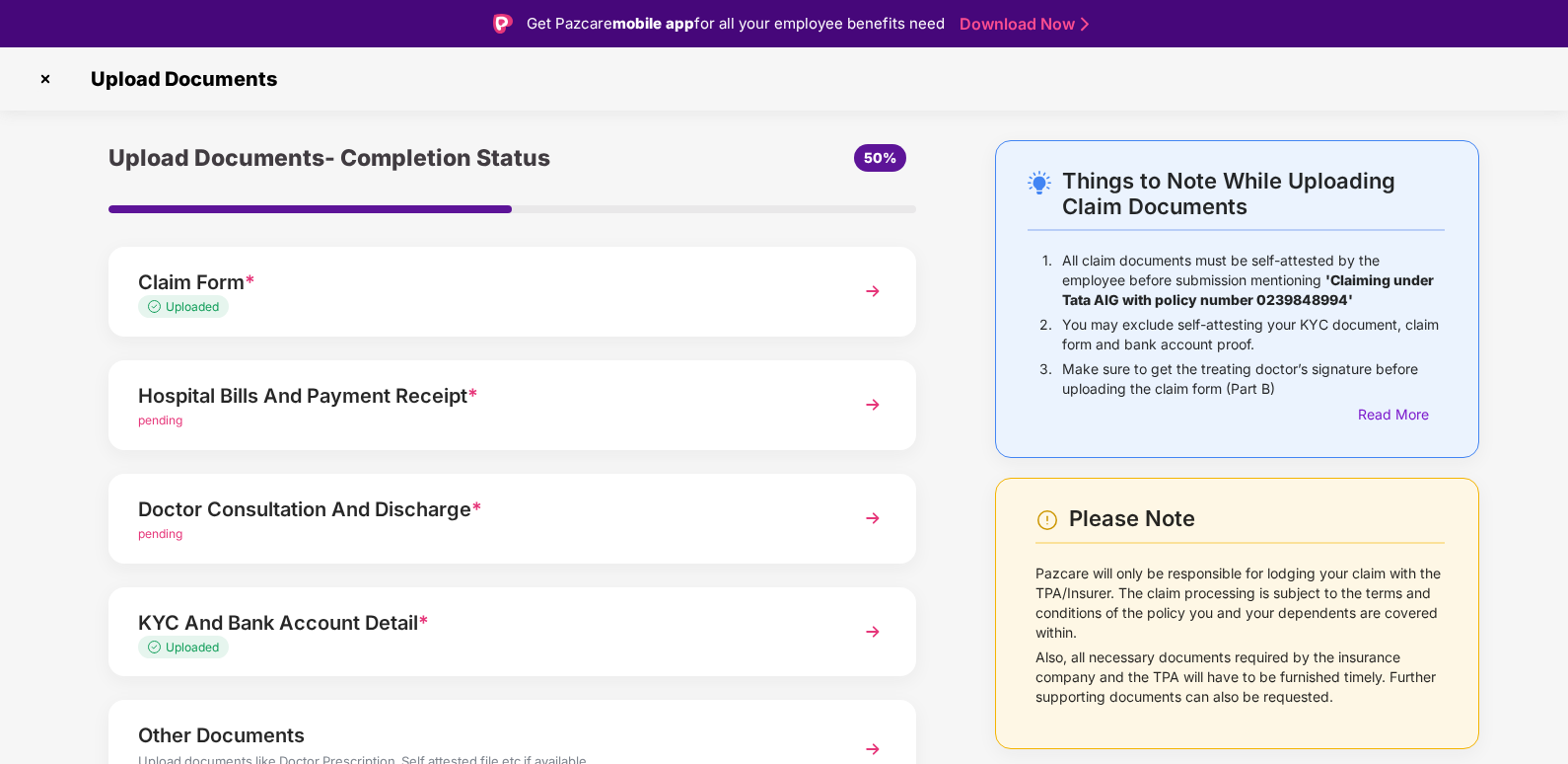
scroll to position [109, 0]
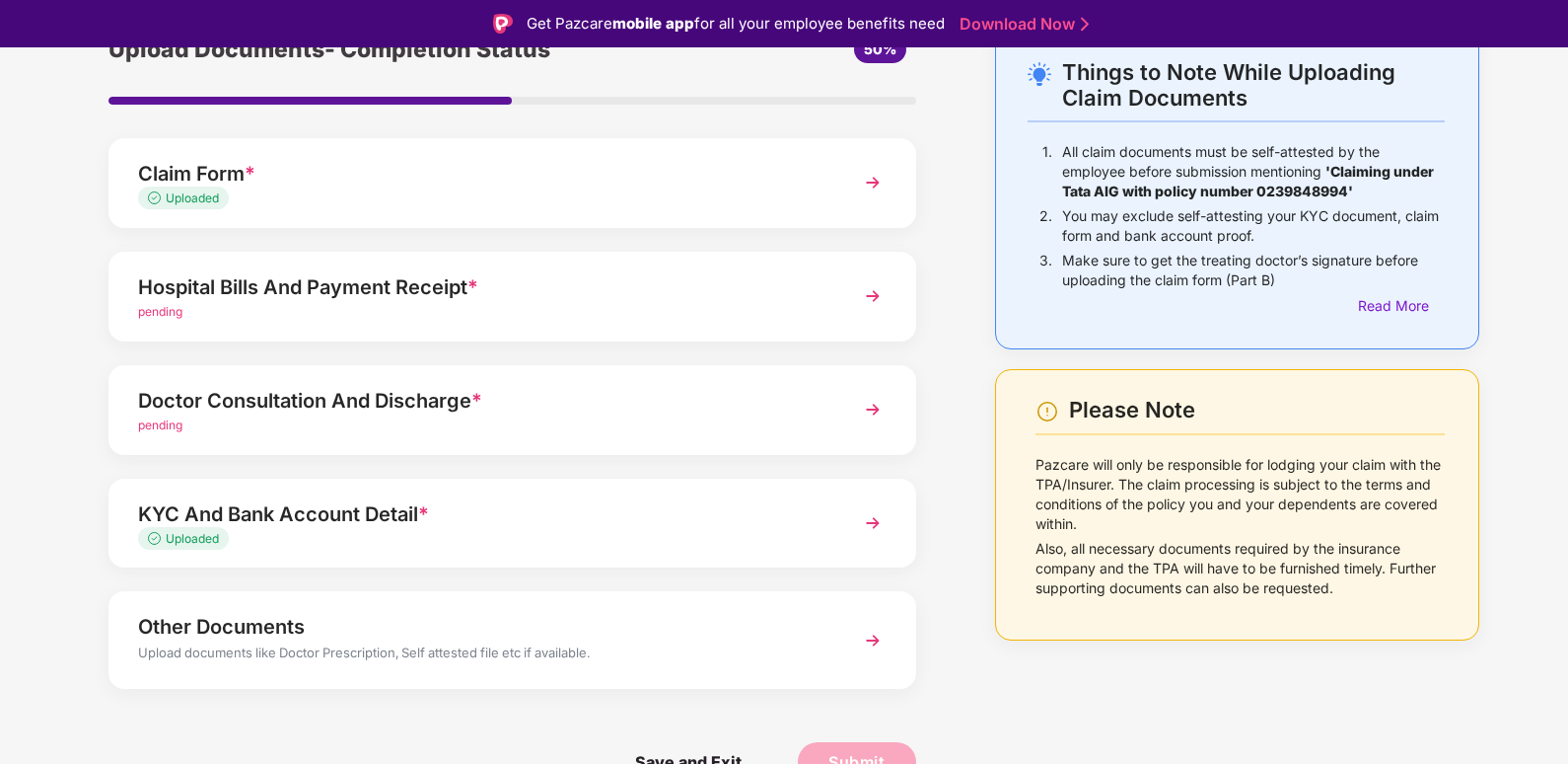
click at [401, 644] on div "Upload documents like Doctor Prescription, Self attested file etc if available." at bounding box center [480, 655] width 686 height 26
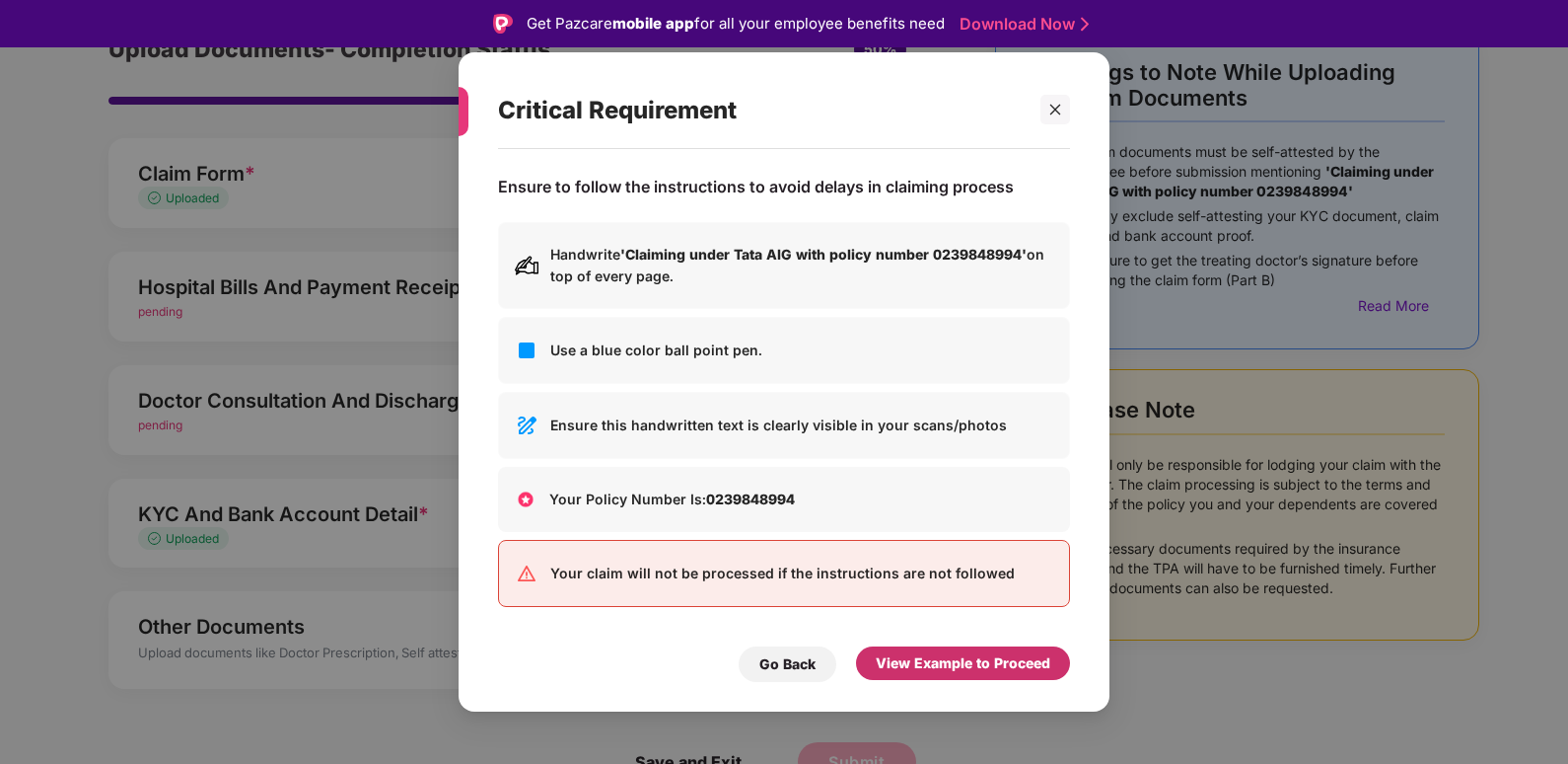
click at [897, 656] on div "View Example to Proceed" at bounding box center [962, 663] width 174 height 22
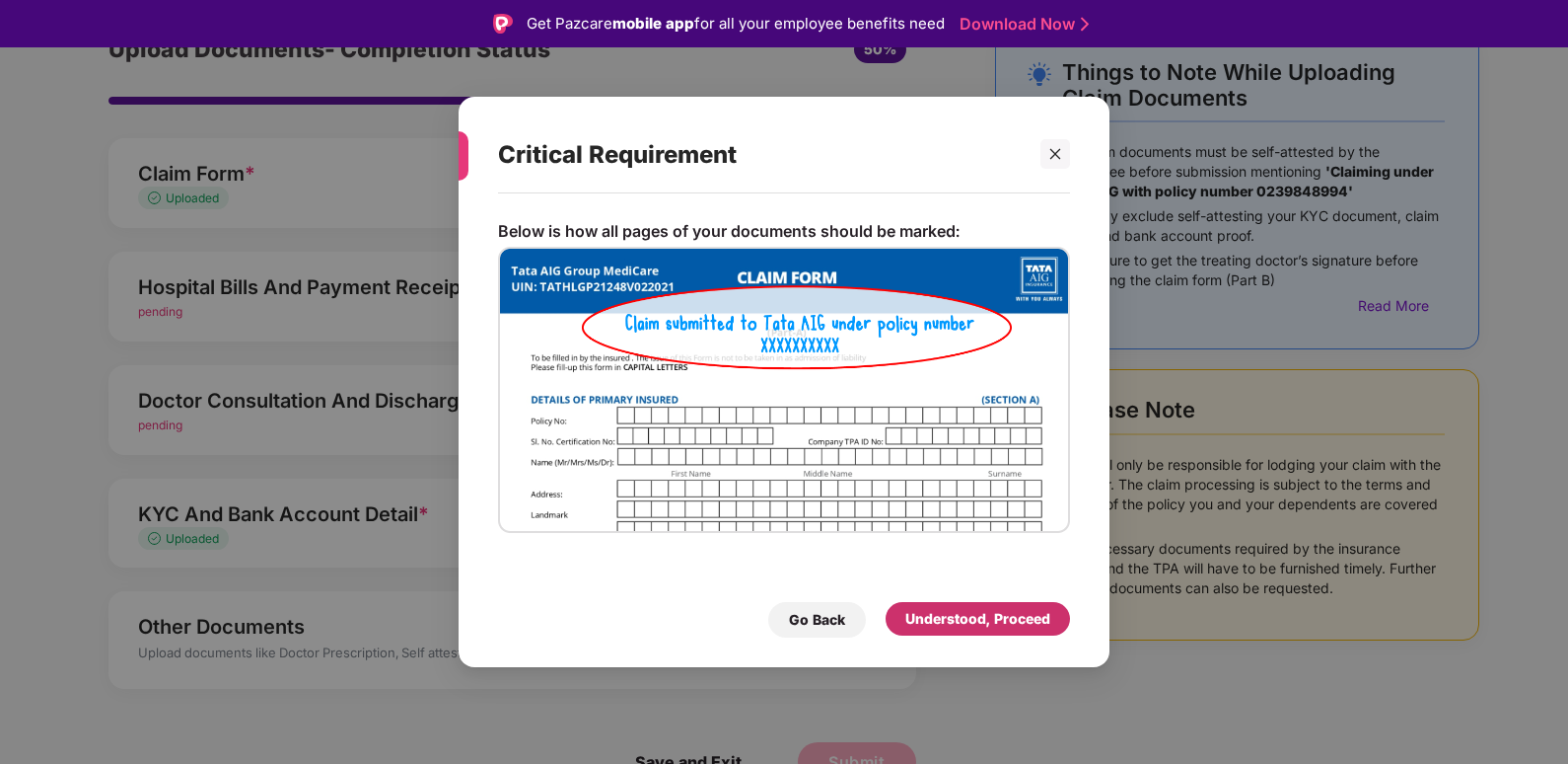
click at [958, 619] on div "Understood, Proceed" at bounding box center [977, 618] width 145 height 22
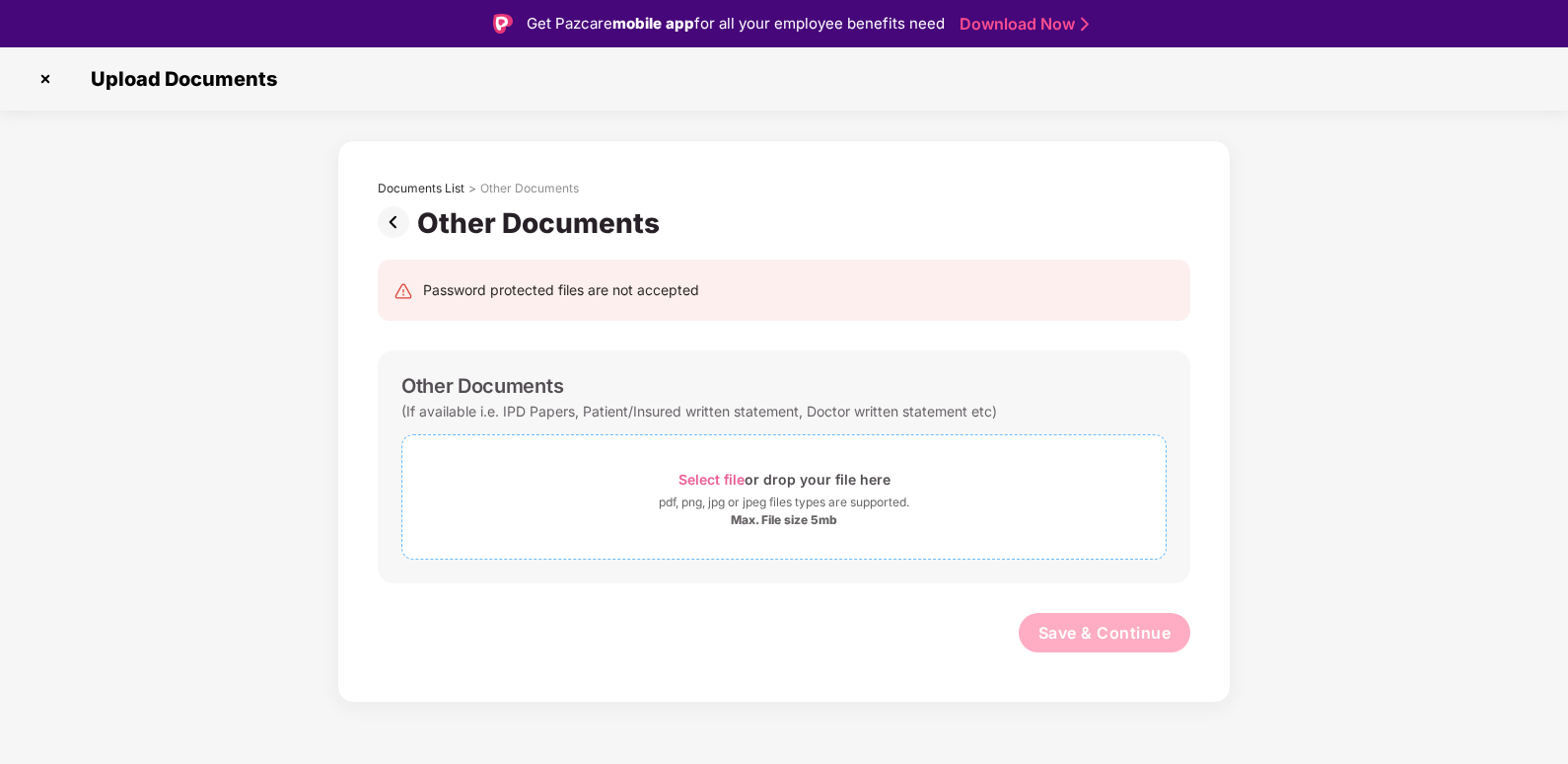
click at [755, 473] on div "Select file or drop your file here" at bounding box center [784, 479] width 212 height 27
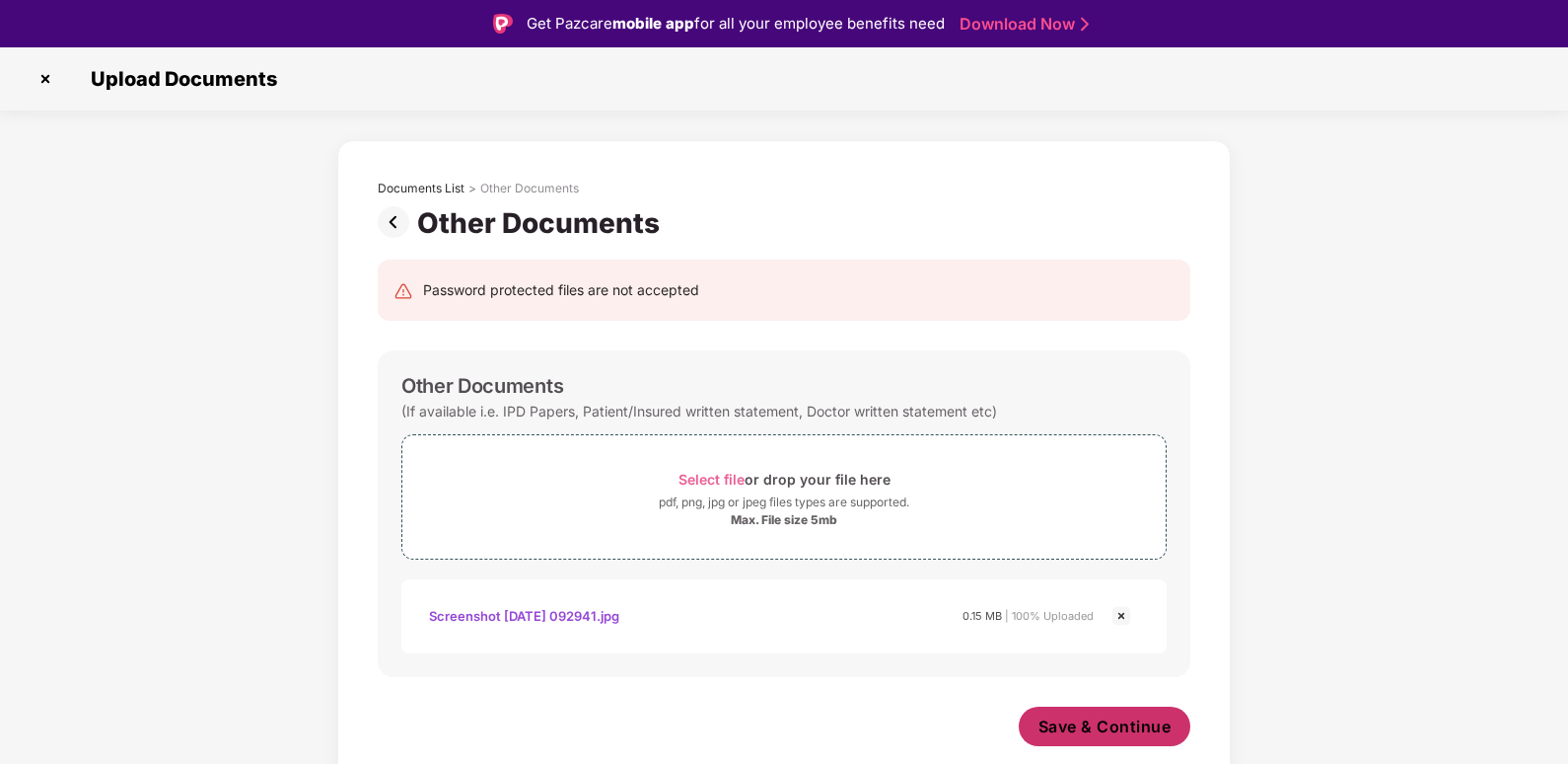
click at [1064, 726] on span "Save & Continue" at bounding box center [1105, 726] width 134 height 22
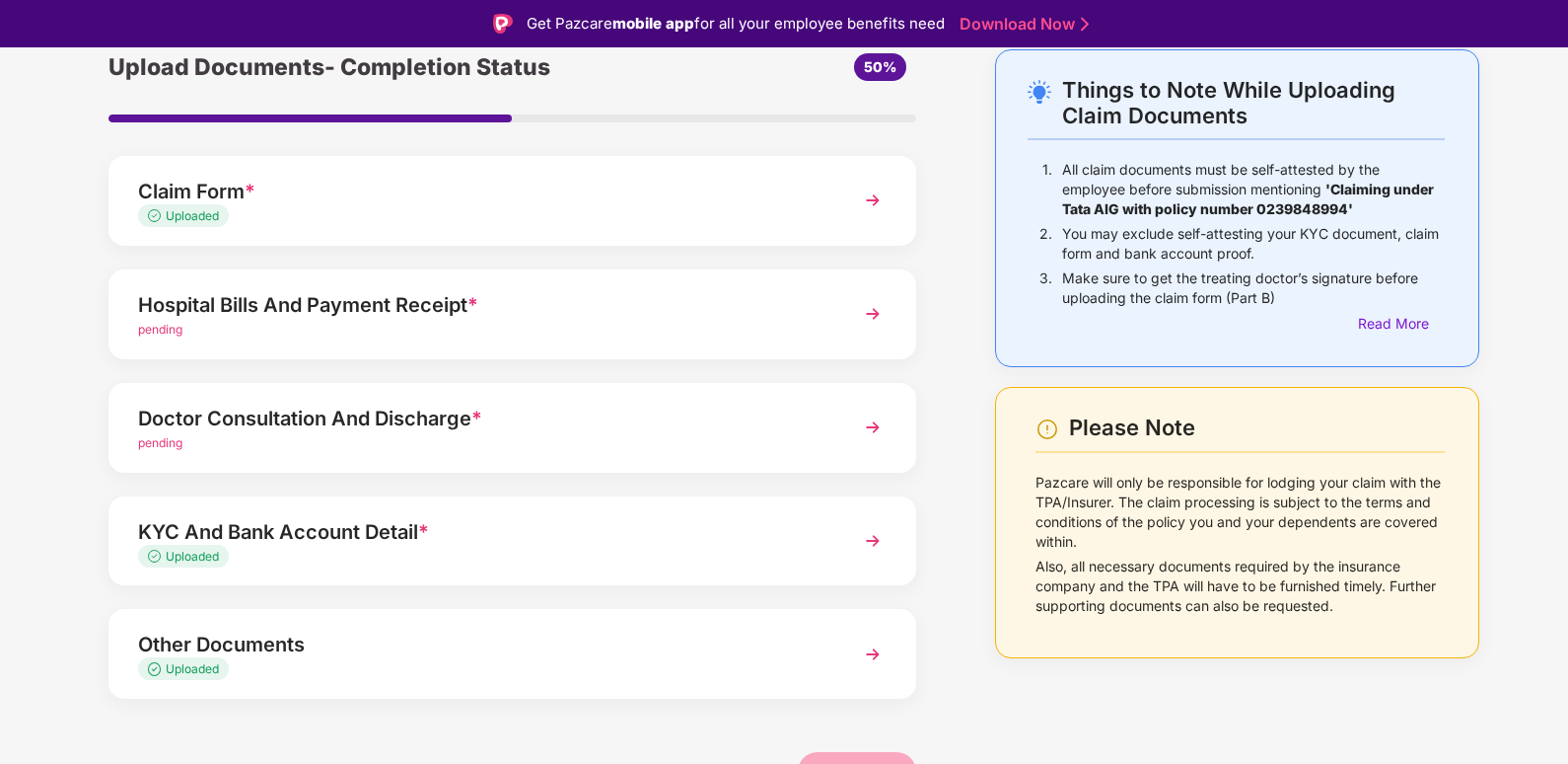
scroll to position [101, 0]
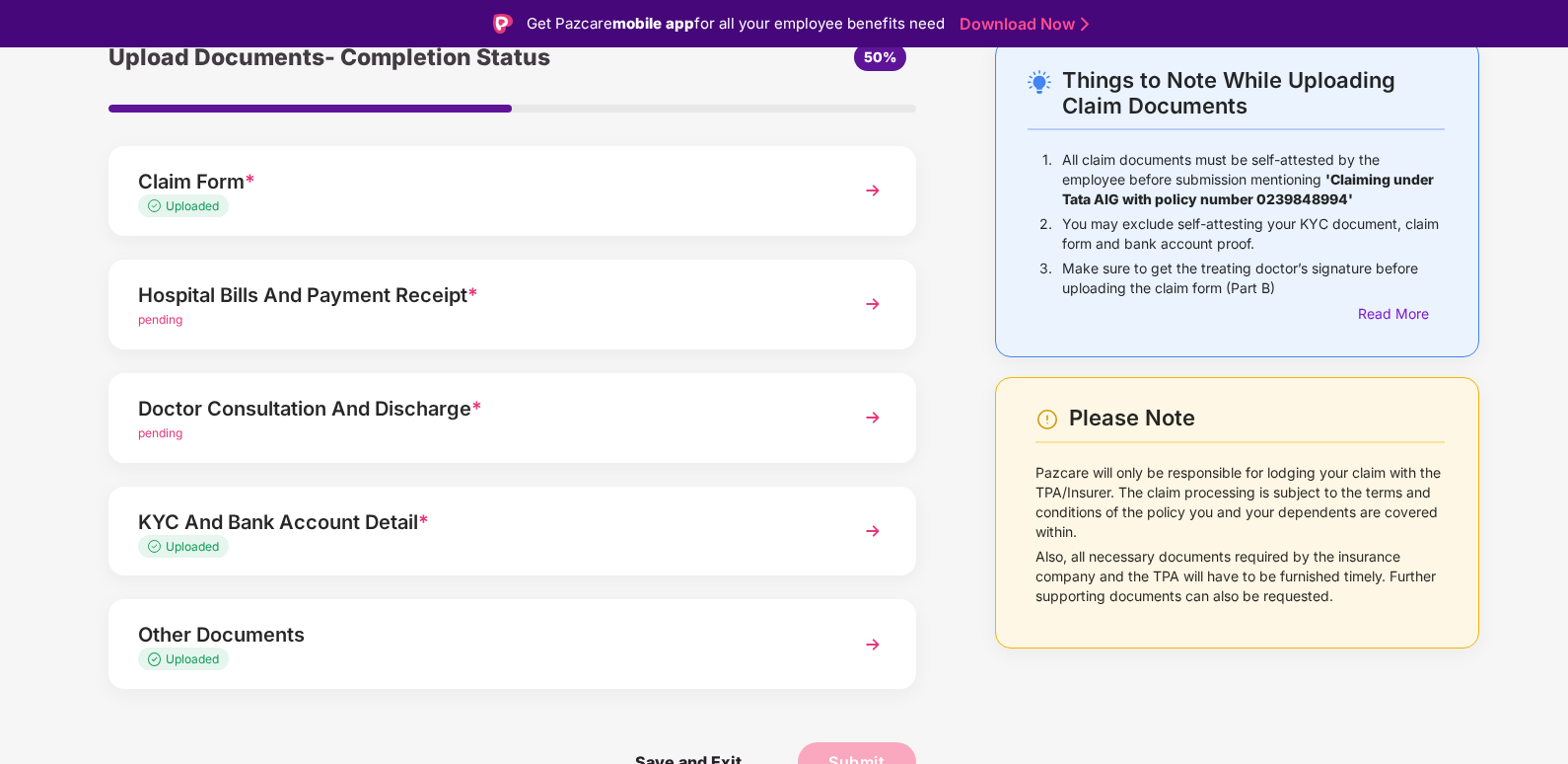
click at [480, 420] on div "Doctor Consultation And Discharge *" at bounding box center [480, 409] width 686 height 32
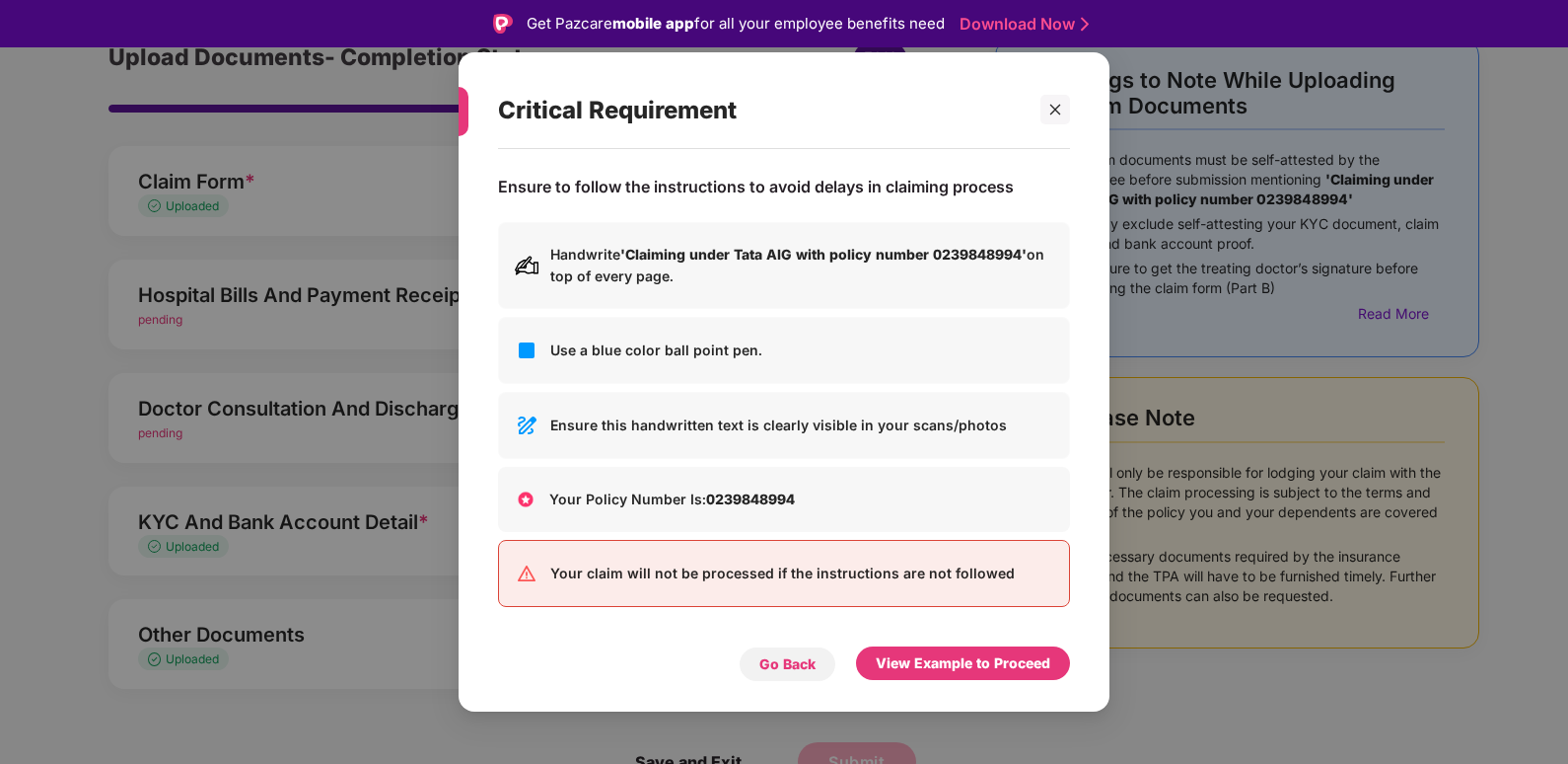
click at [773, 667] on div "Go Back" at bounding box center [787, 664] width 56 height 22
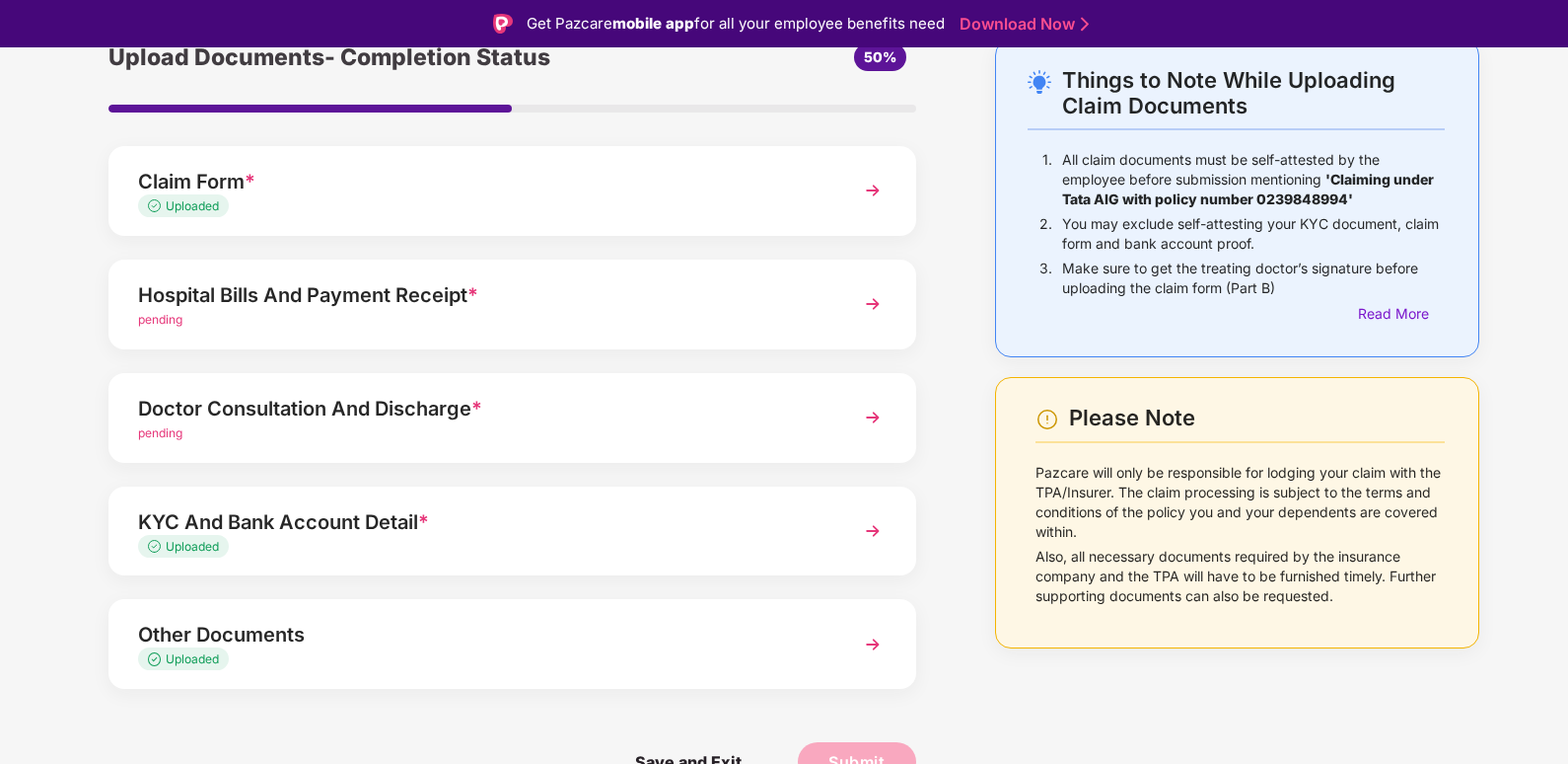
click at [179, 319] on span "pending" at bounding box center [159, 319] width 45 height 15
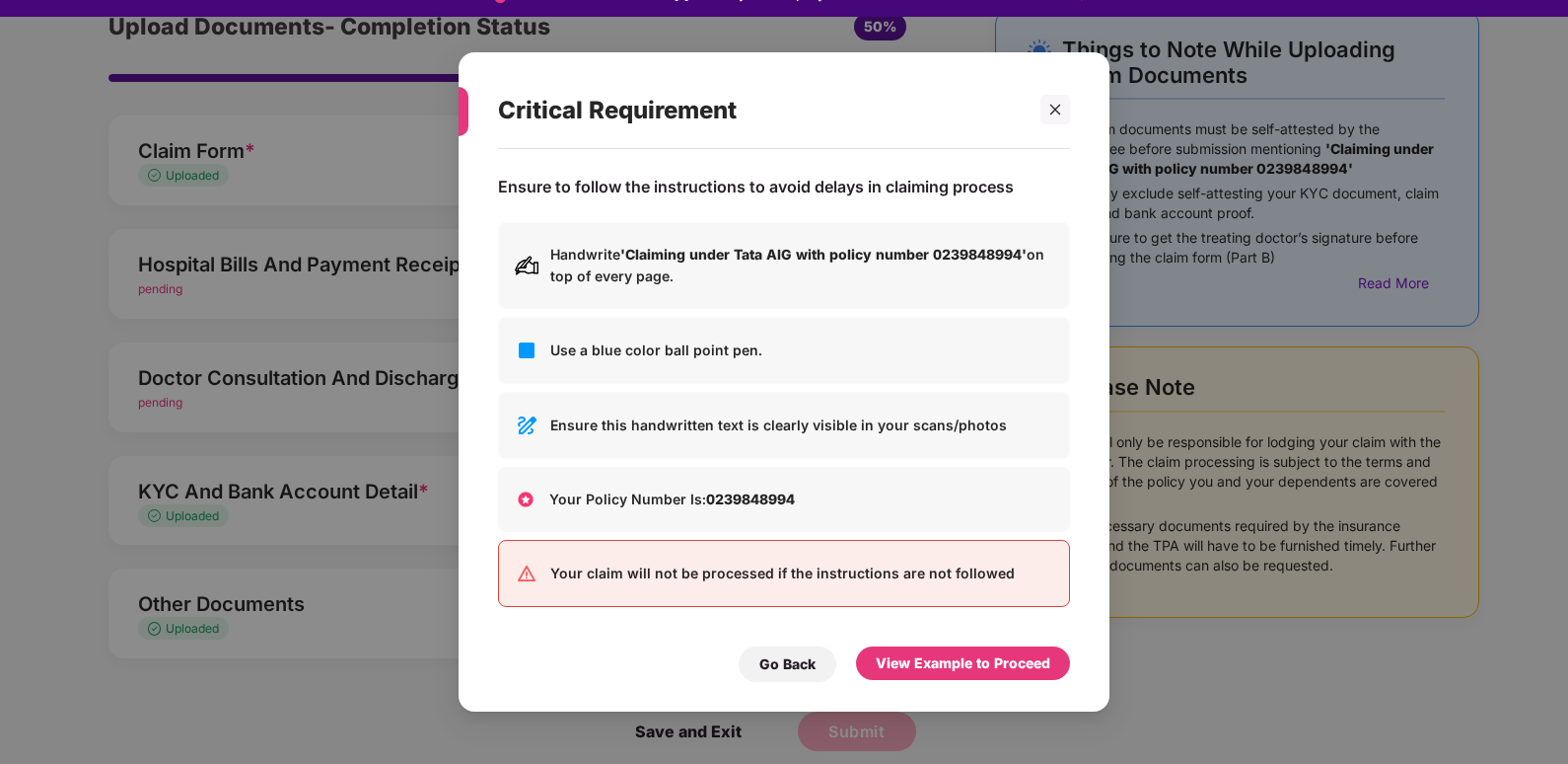
scroll to position [47, 0]
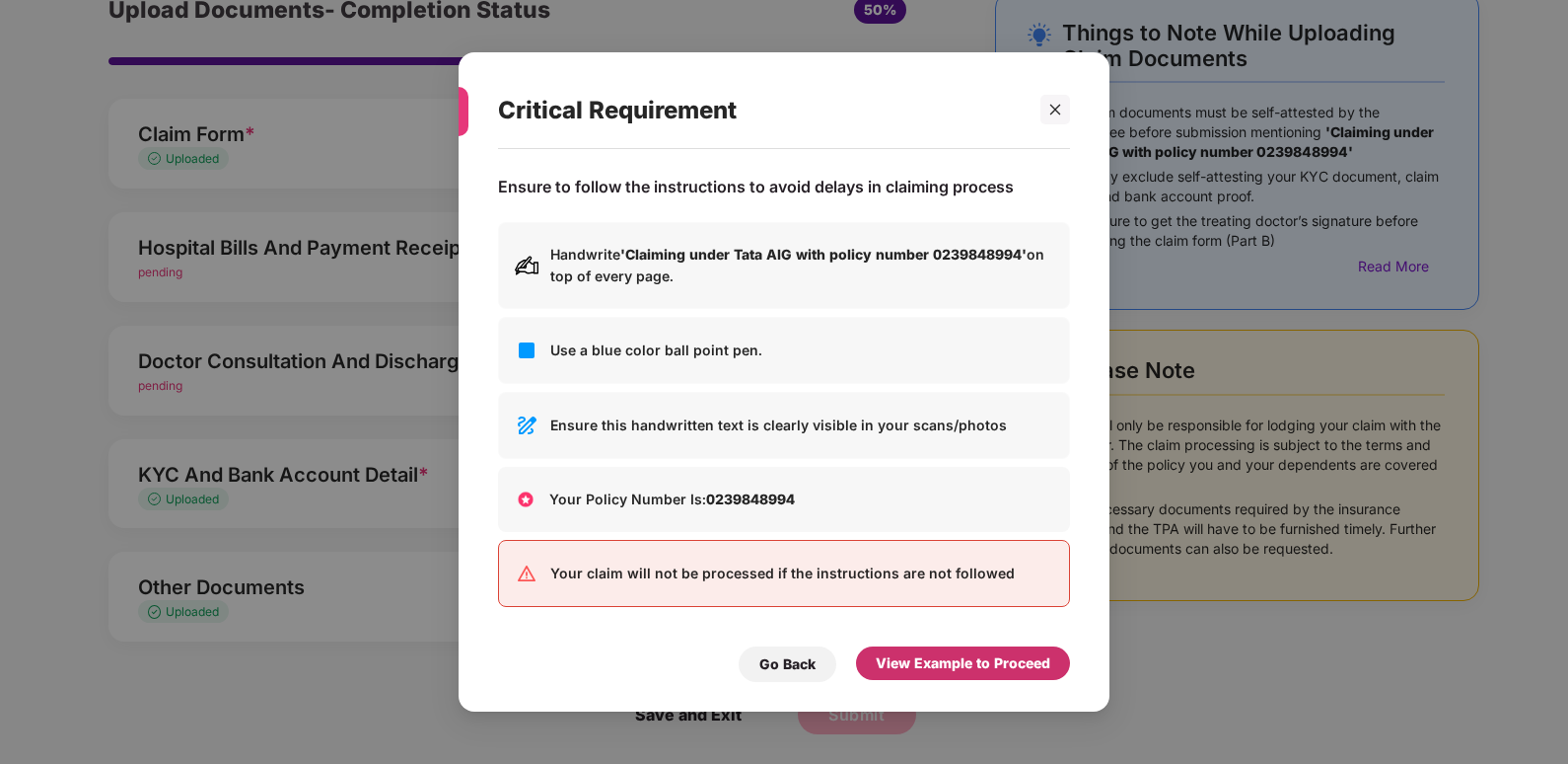
click at [959, 655] on div "View Example to Proceed" at bounding box center [962, 663] width 174 height 22
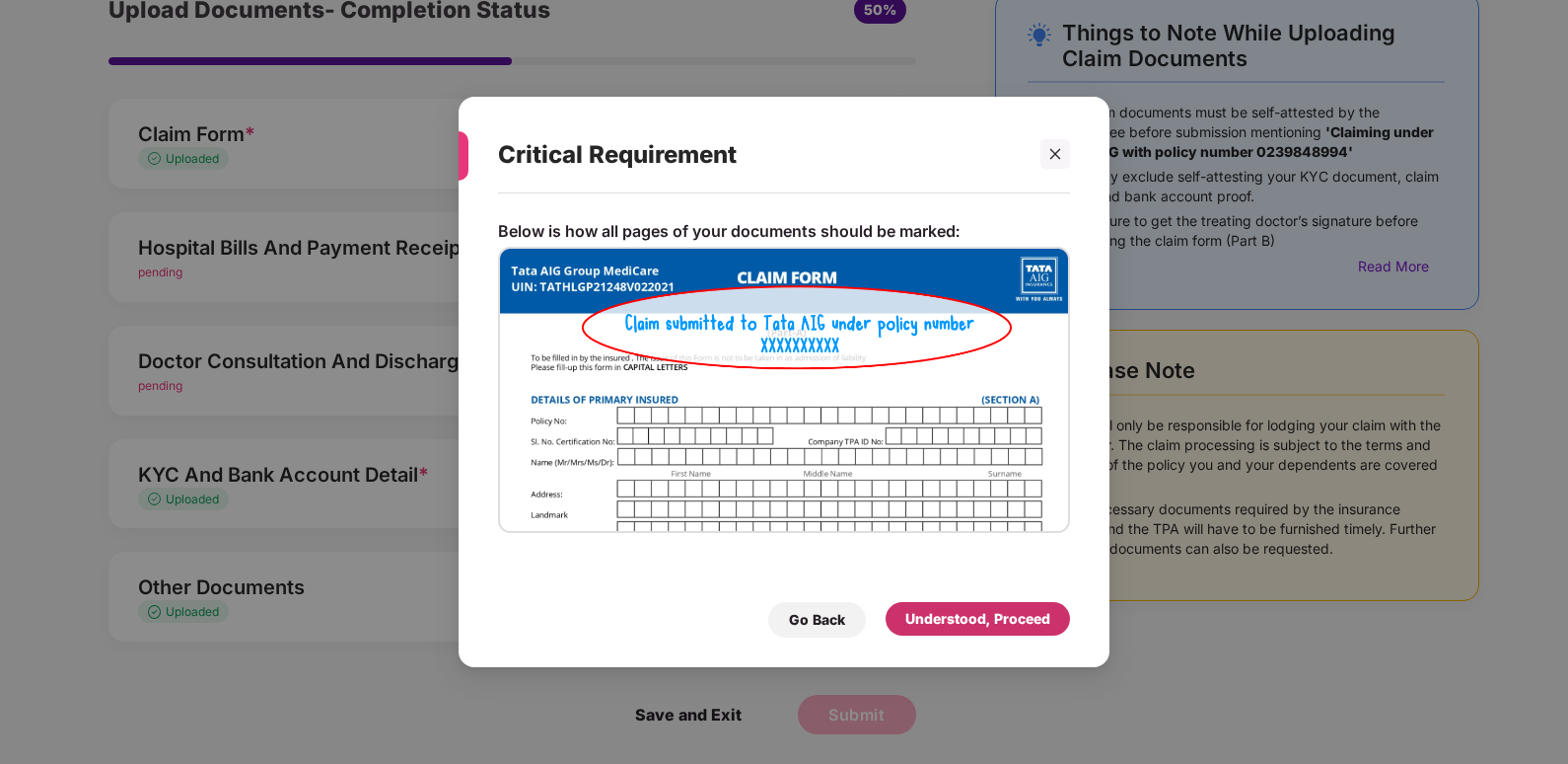
click at [970, 619] on div "Understood, Proceed" at bounding box center [977, 618] width 145 height 22
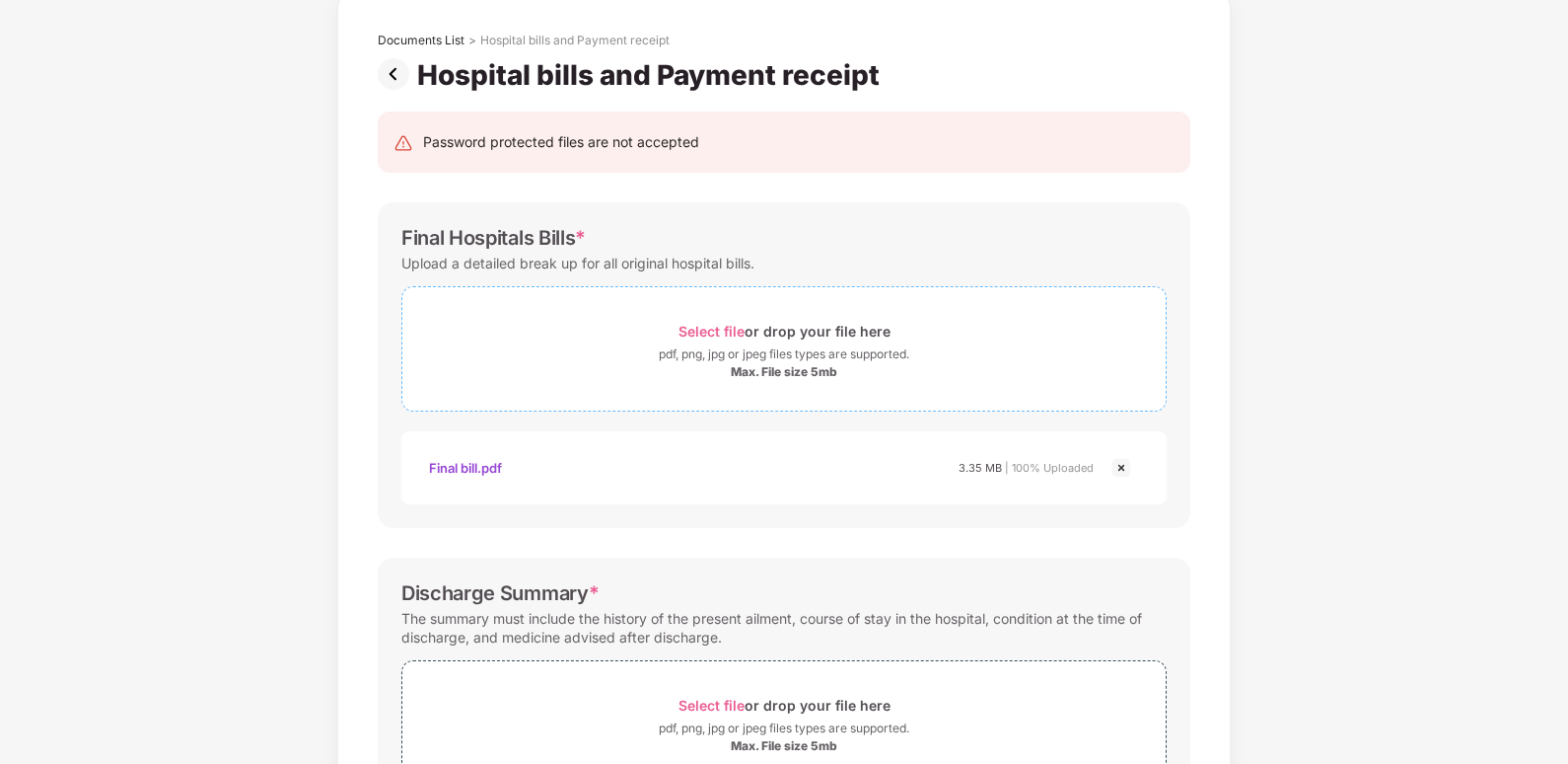
click at [702, 333] on span "Select file" at bounding box center [712, 330] width 66 height 17
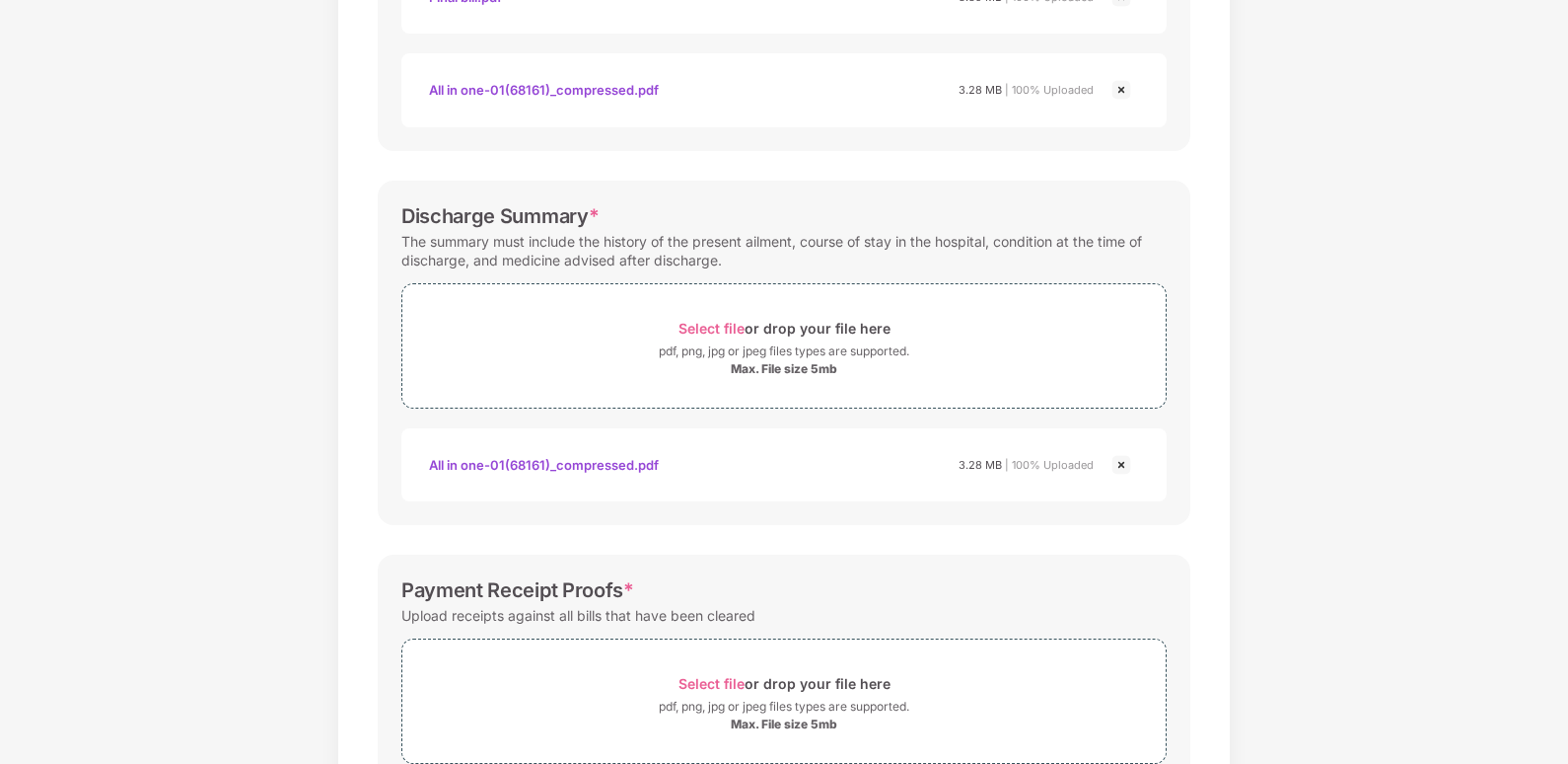
scroll to position [593, 0]
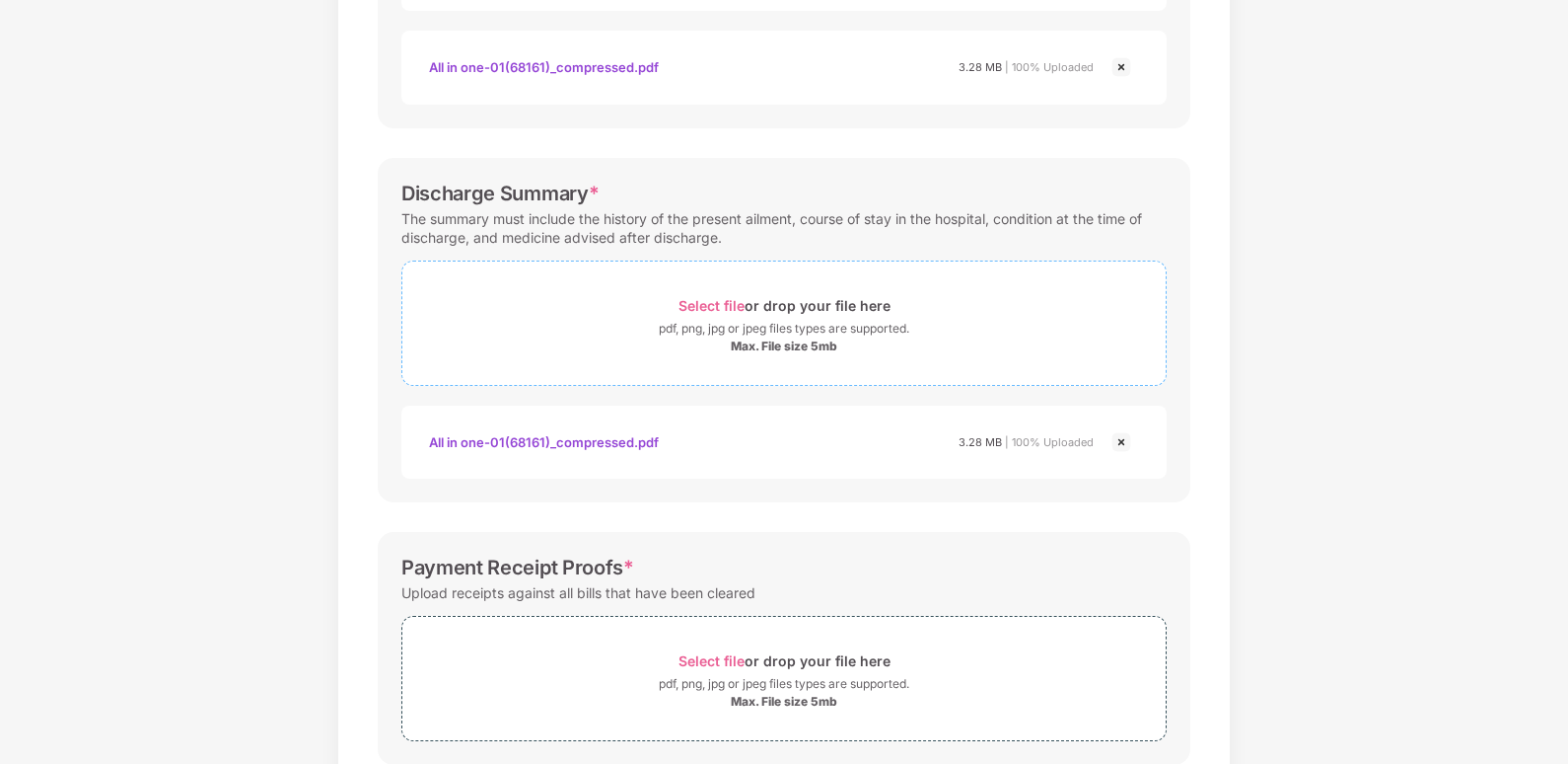
click at [724, 307] on span "Select file" at bounding box center [712, 305] width 66 height 17
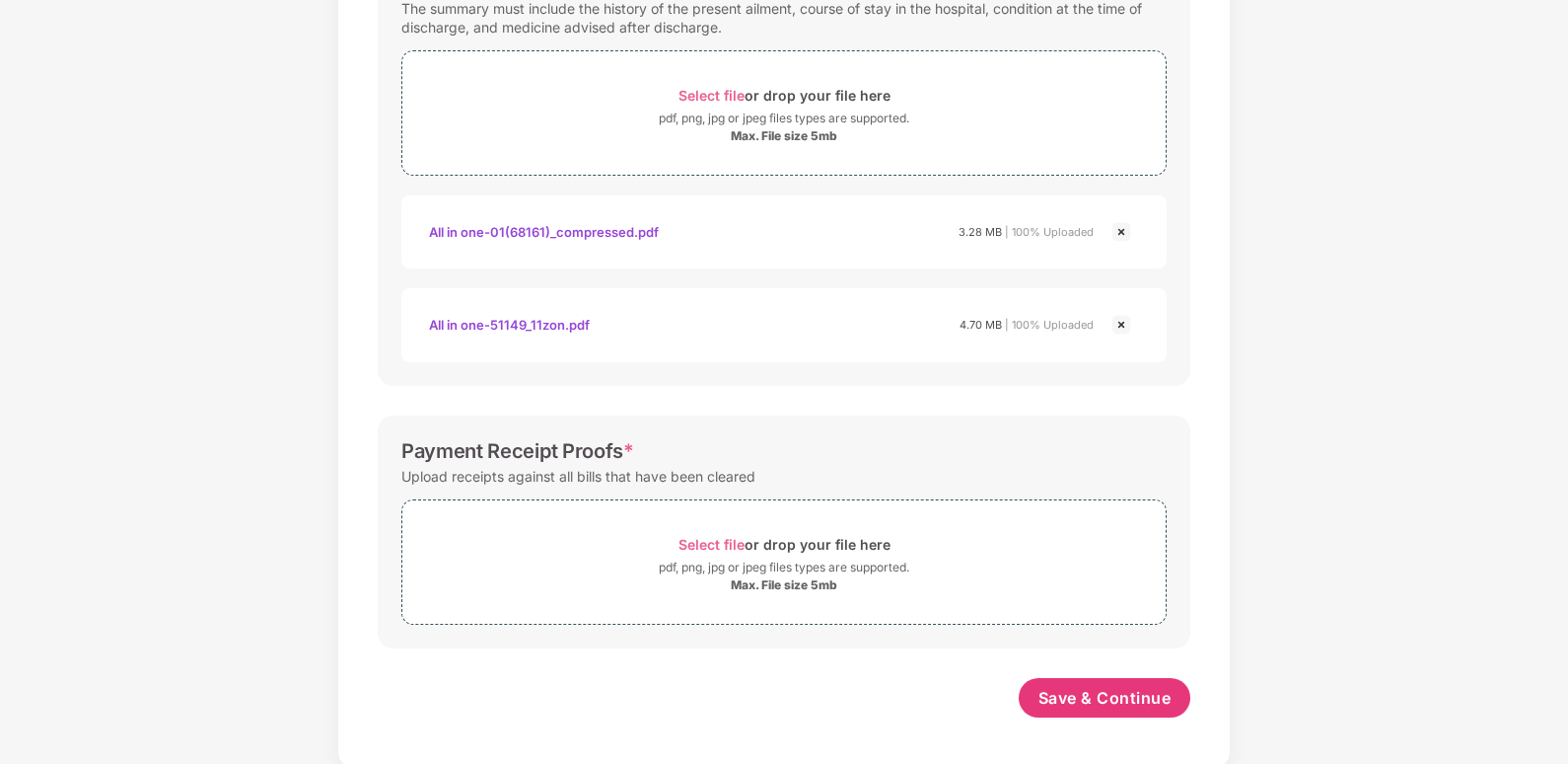
scroll to position [808, 0]
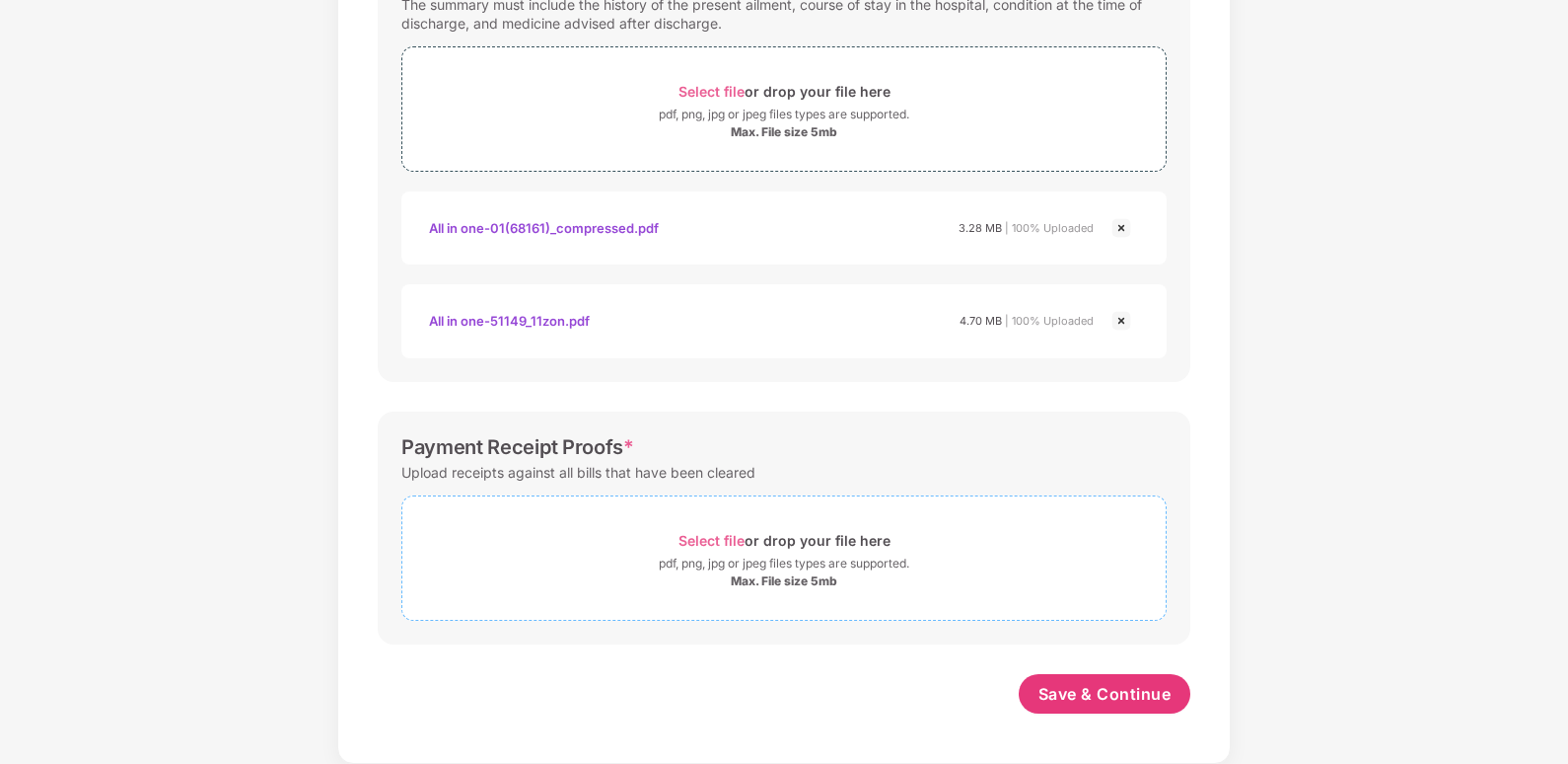
click at [721, 535] on span "Select file" at bounding box center [712, 540] width 66 height 17
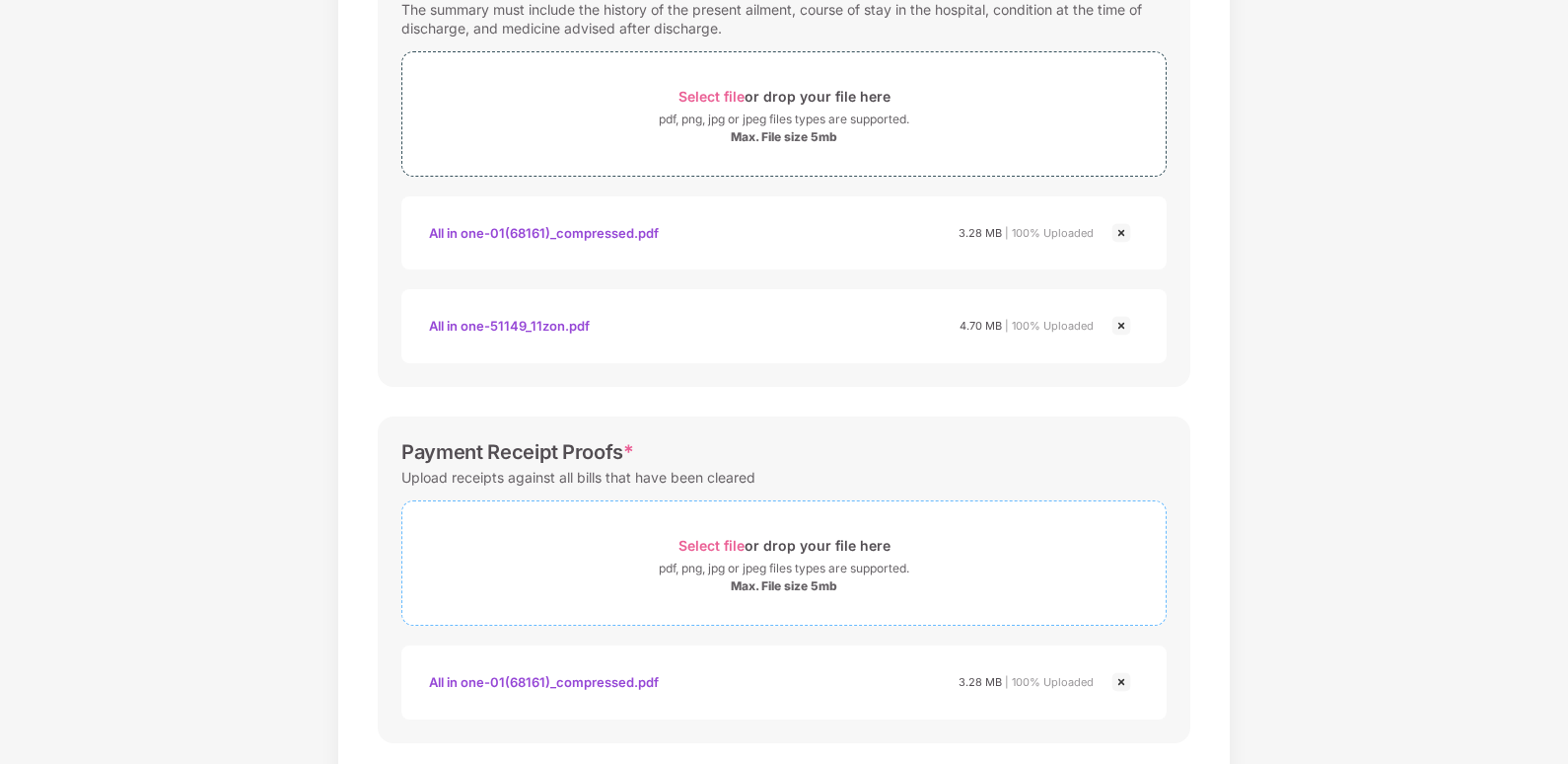
scroll to position [902, 0]
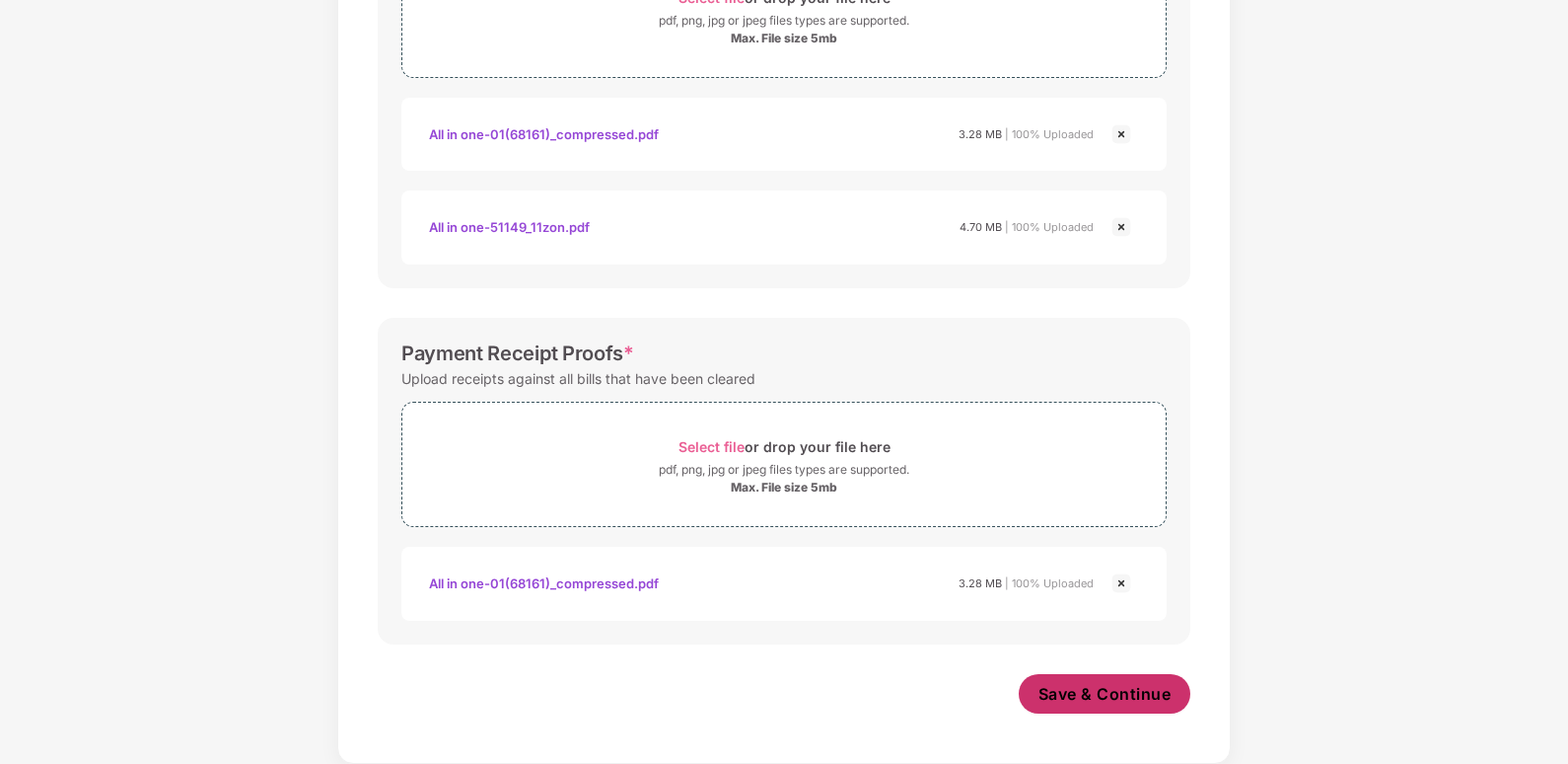
click at [1059, 690] on span "Save & Continue" at bounding box center [1105, 694] width 134 height 22
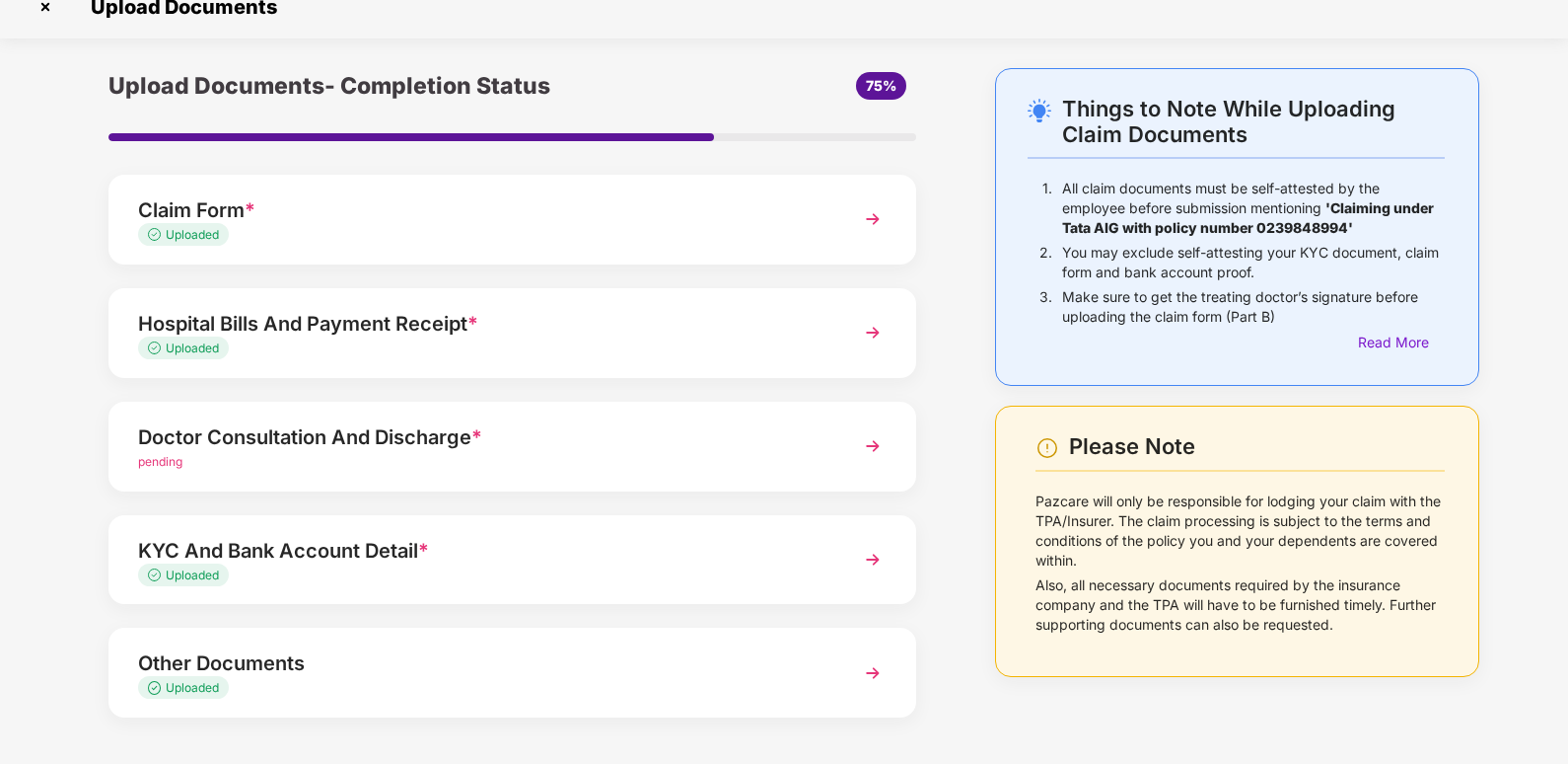
scroll to position [99, 0]
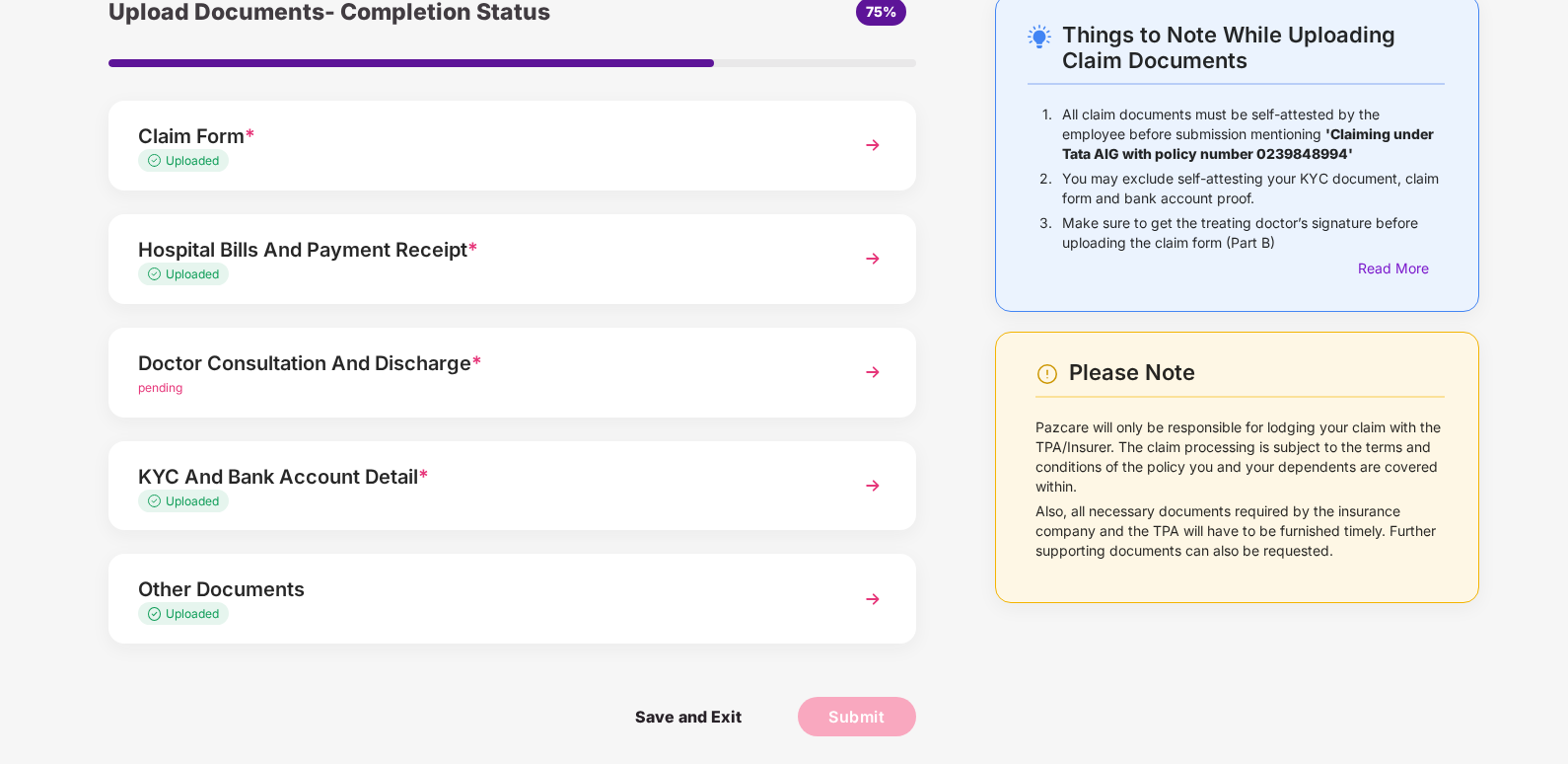
click at [174, 388] on span "pending" at bounding box center [159, 387] width 45 height 15
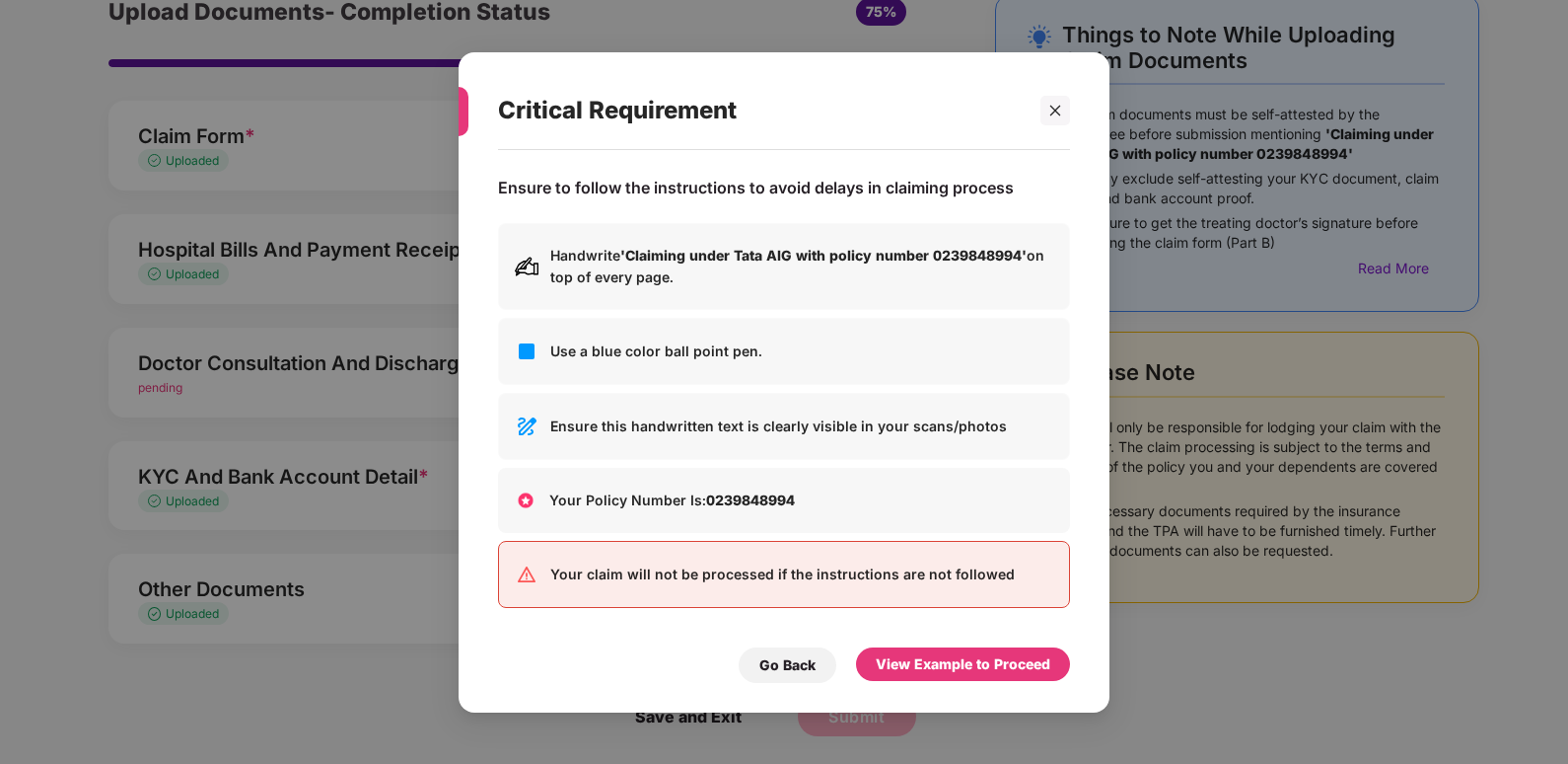
scroll to position [0, 0]
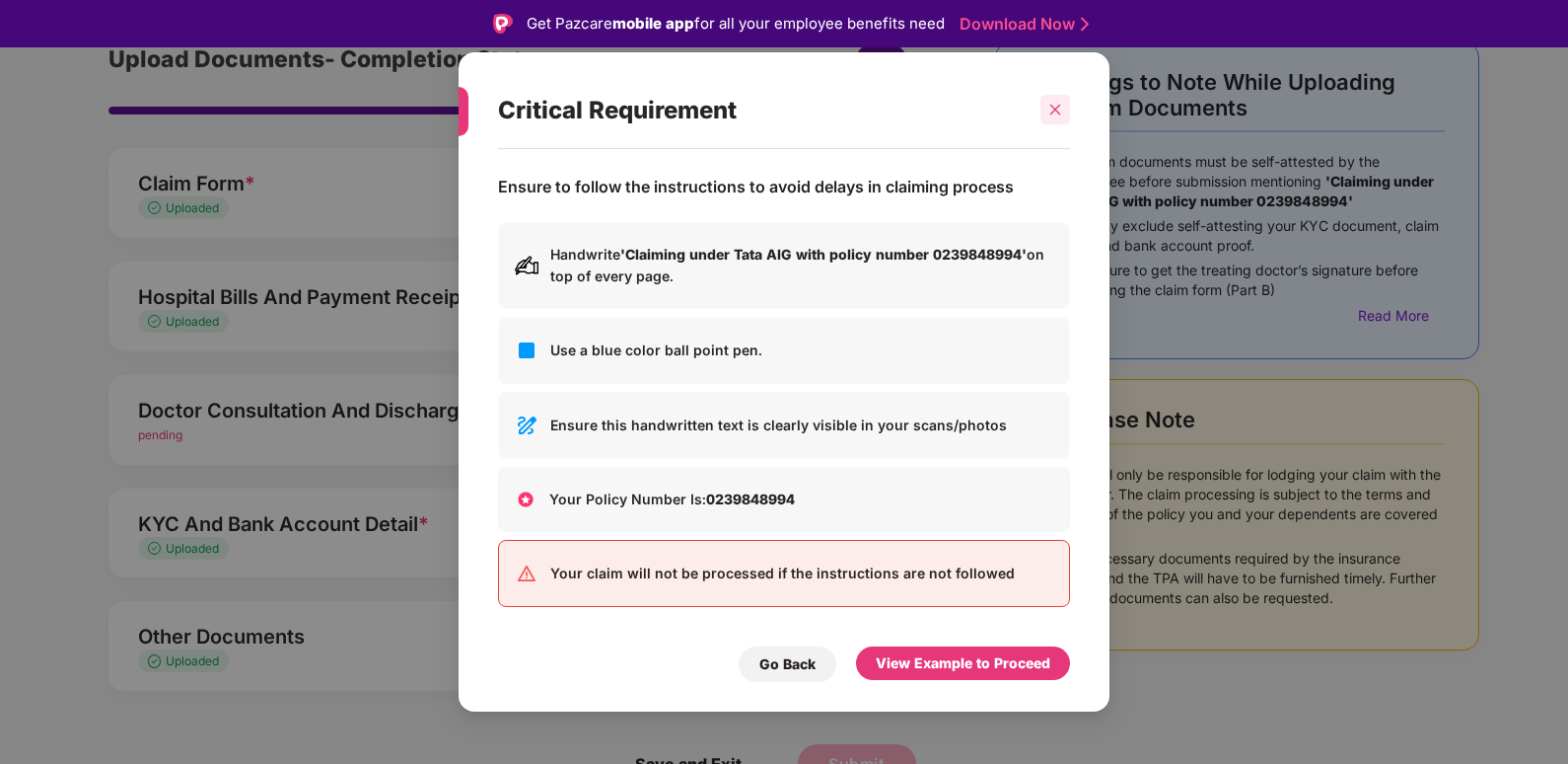
click at [1059, 120] on div at bounding box center [1056, 110] width 30 height 30
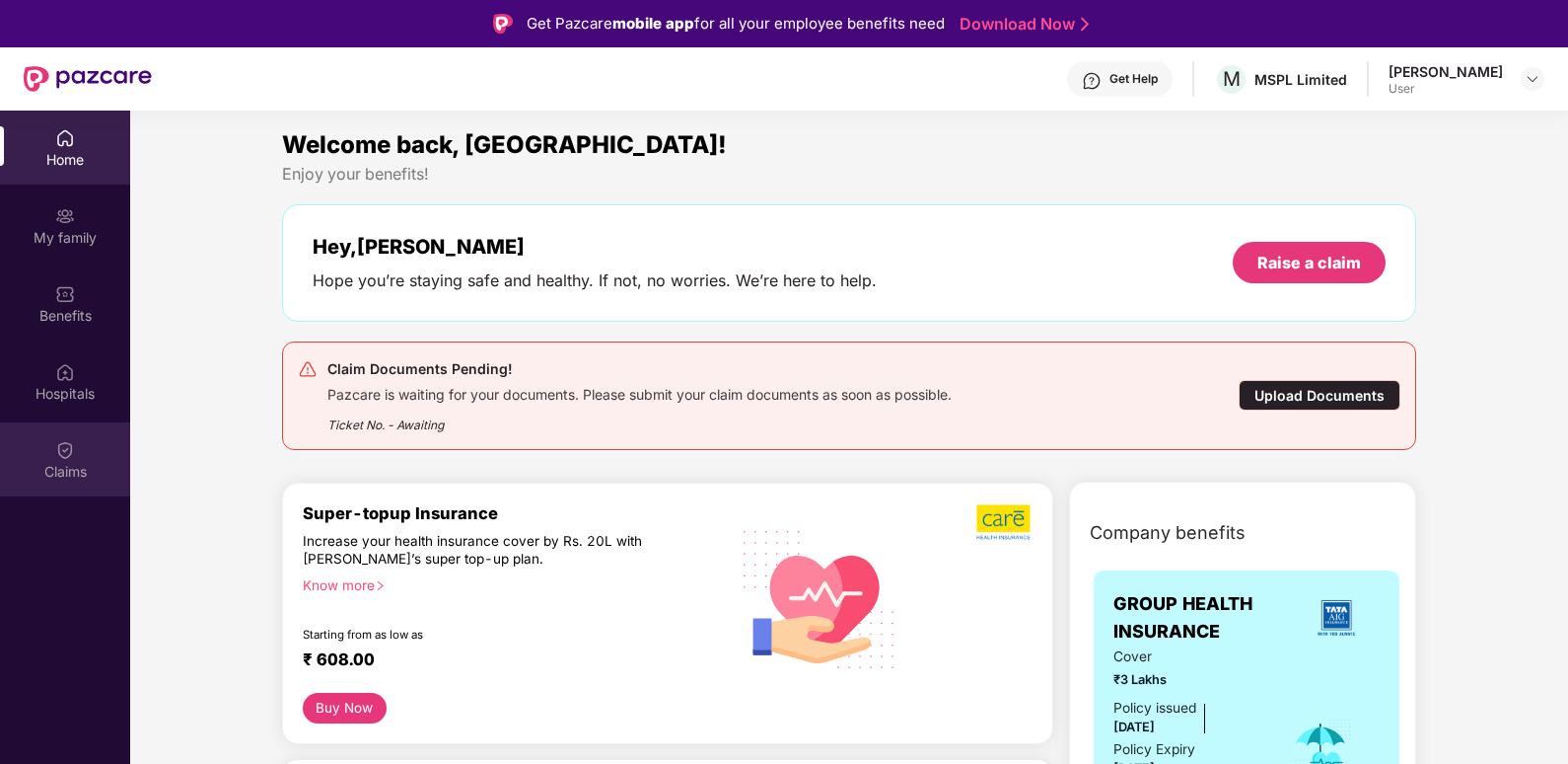
click at [69, 450] on img at bounding box center [65, 450] width 20 height 20
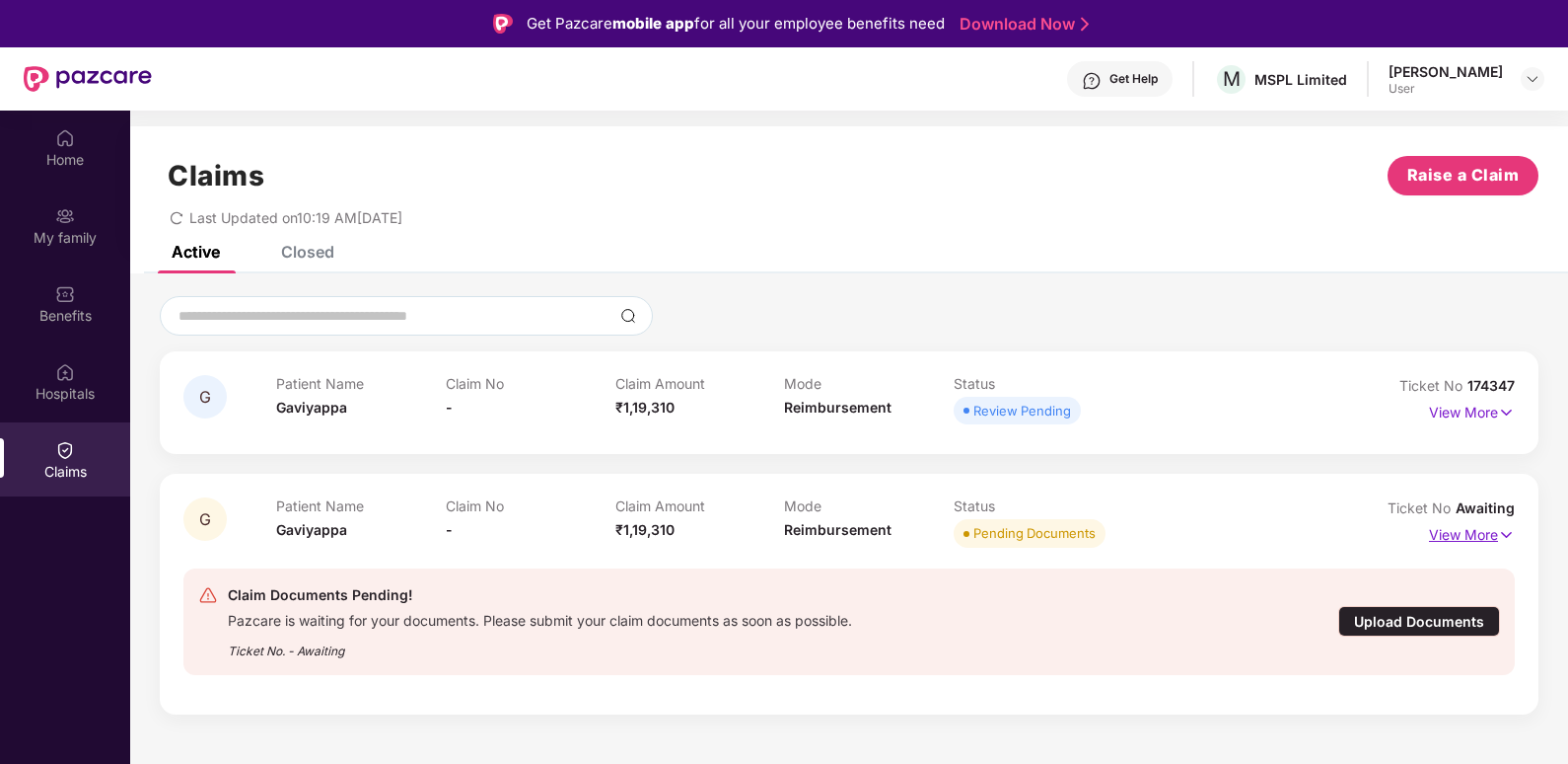
click at [1455, 540] on p "View More" at bounding box center [1471, 532] width 86 height 27
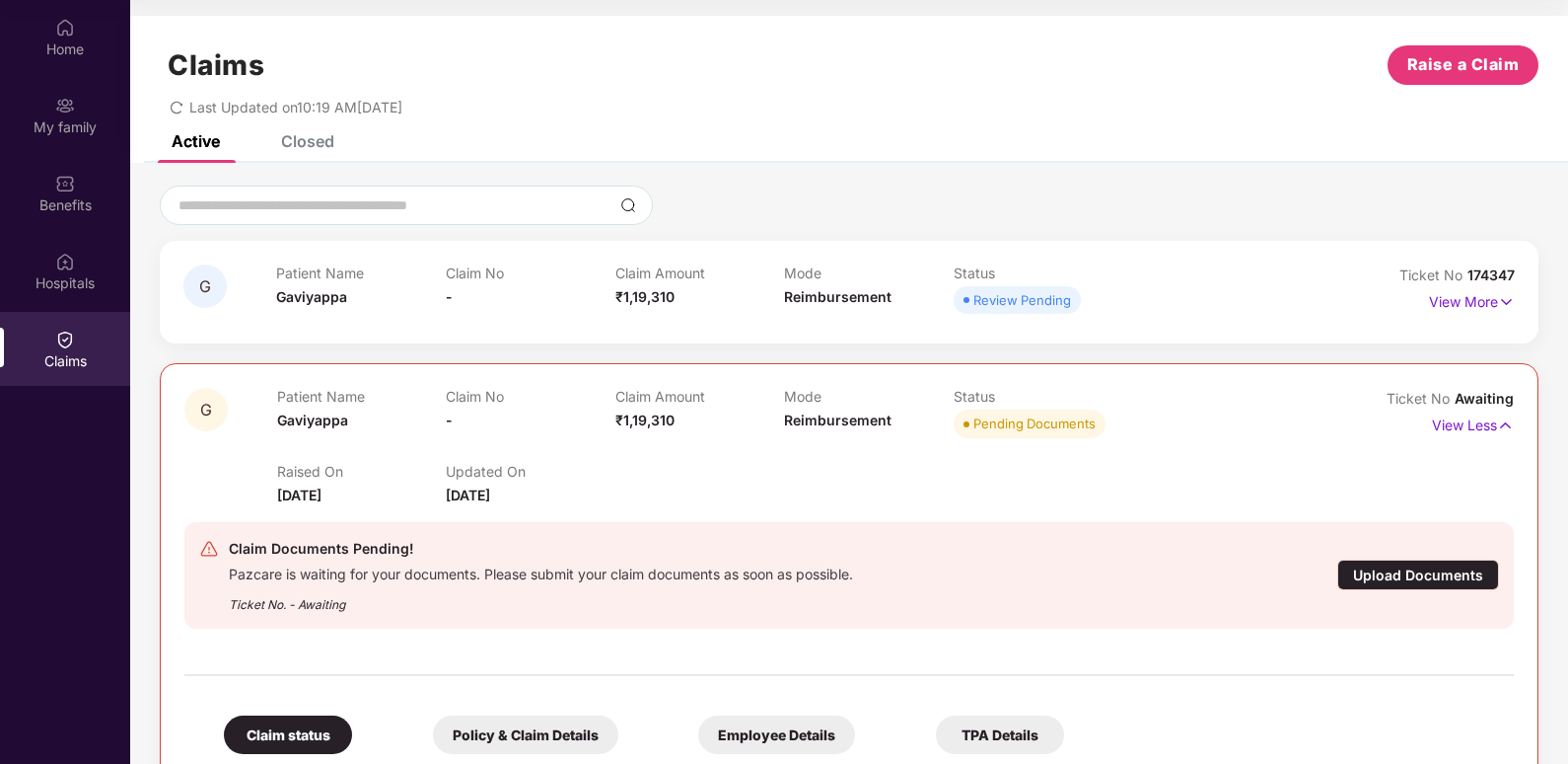
drag, startPoint x: 221, startPoint y: 409, endPoint x: 1193, endPoint y: 319, distance: 976.2
click at [1193, 319] on div at bounding box center [848, 319] width 1331 height 1
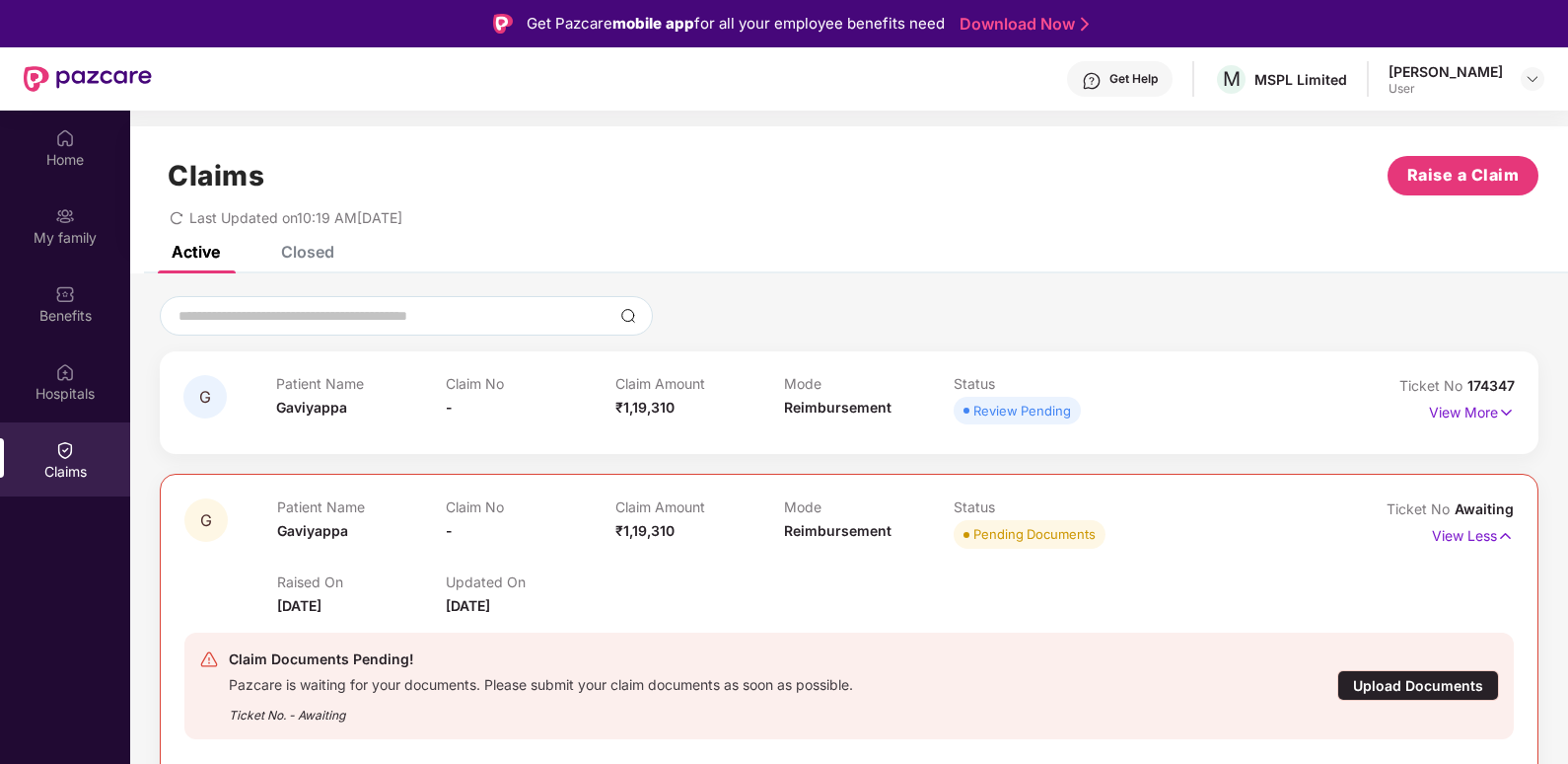
click at [500, 411] on div "Claim No -" at bounding box center [530, 402] width 169 height 54
click at [1491, 410] on p "View More" at bounding box center [1471, 410] width 86 height 27
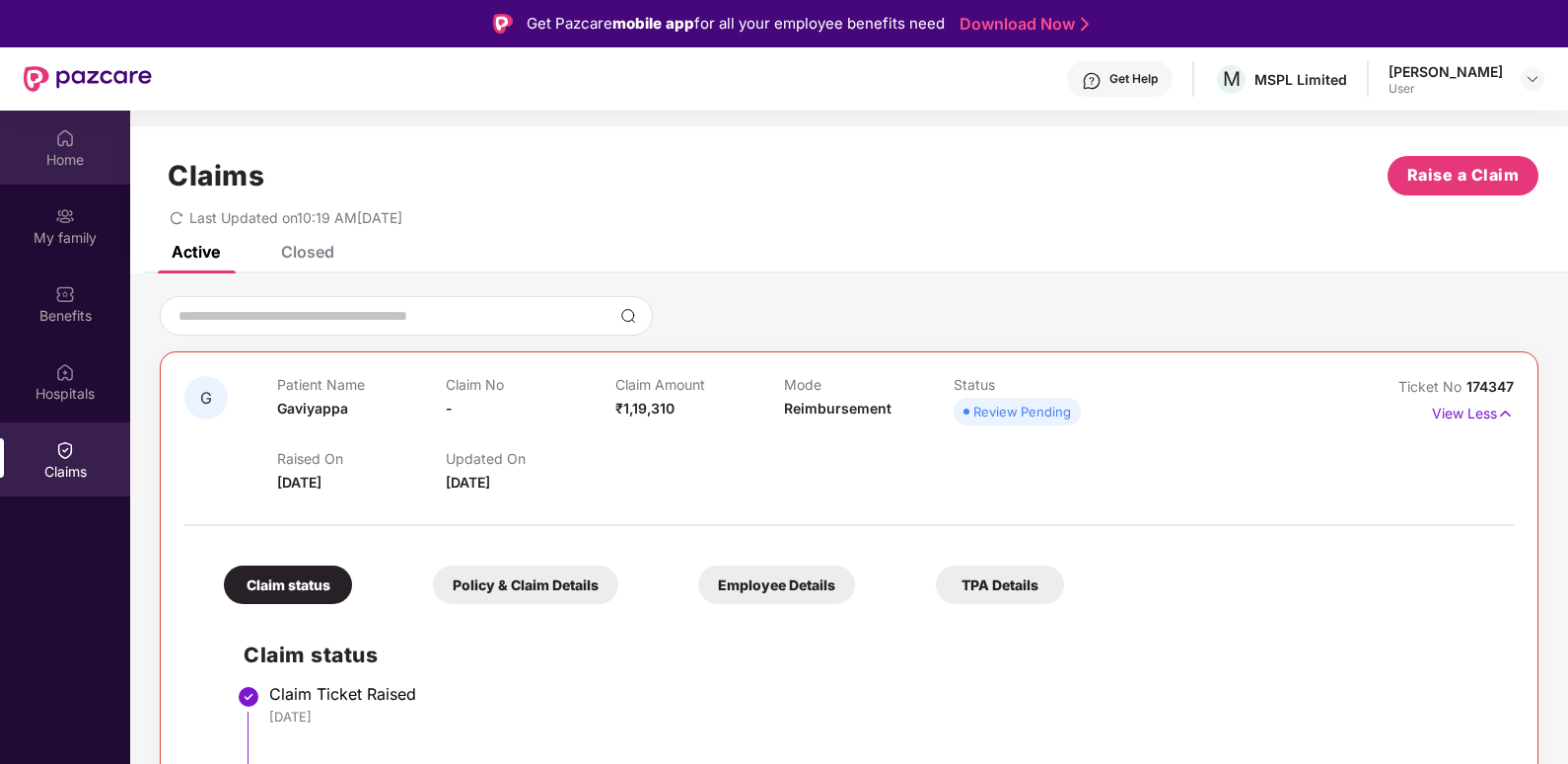
click at [73, 159] on div "Home" at bounding box center [65, 160] width 131 height 20
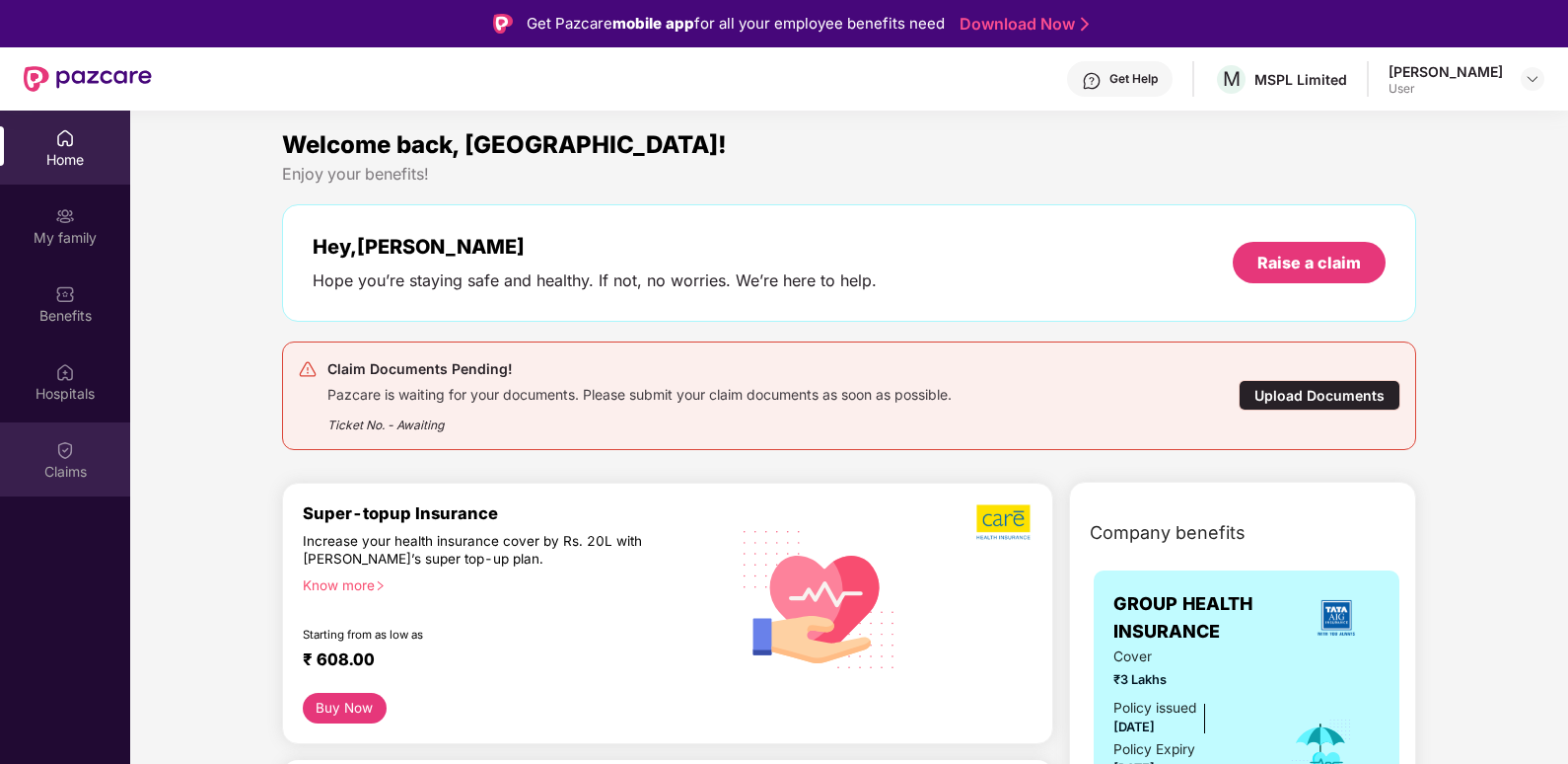
click at [42, 457] on div "Claims" at bounding box center [65, 459] width 131 height 74
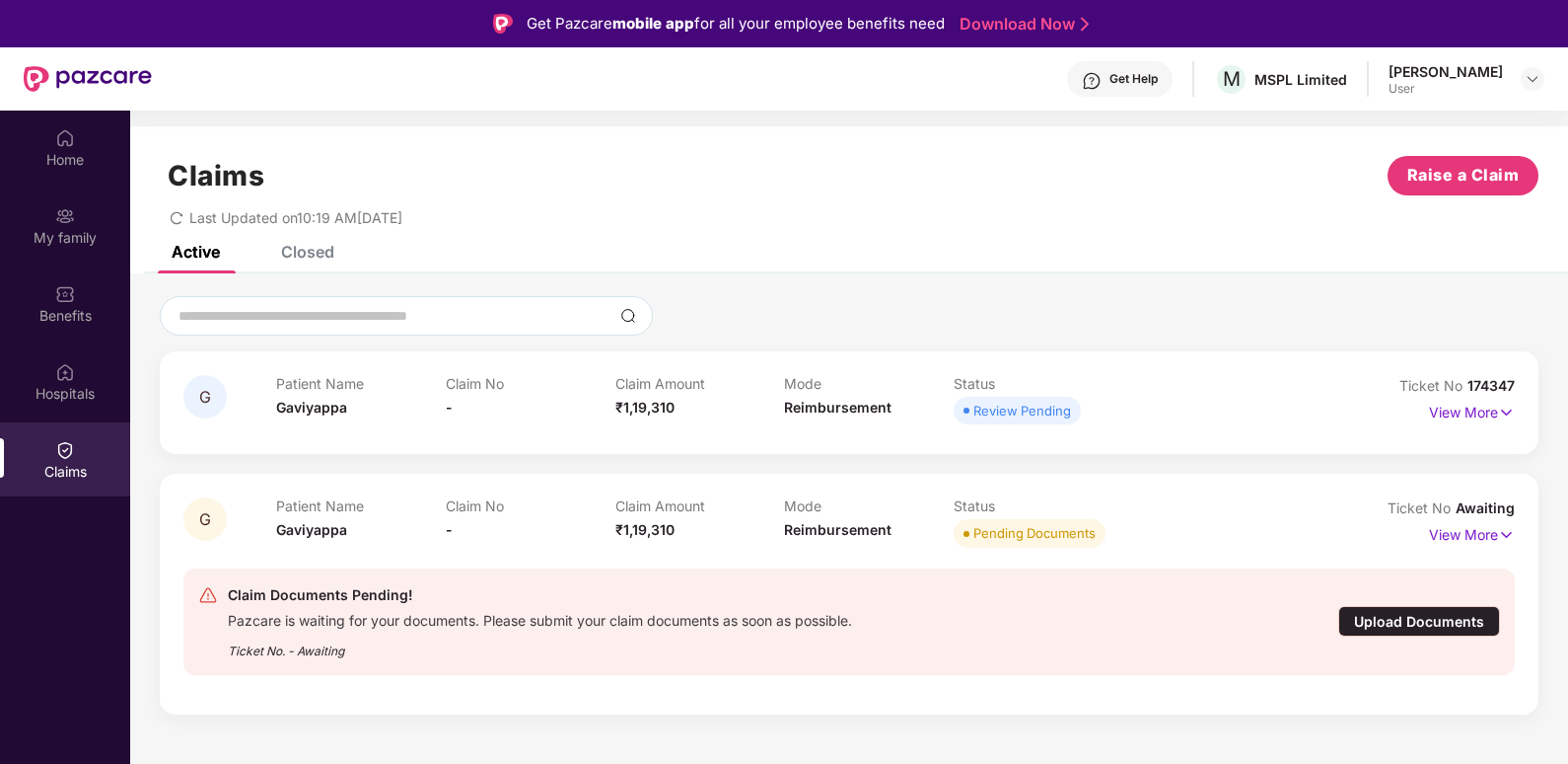
scroll to position [99, 0]
